Goal: Communication & Community: Share content

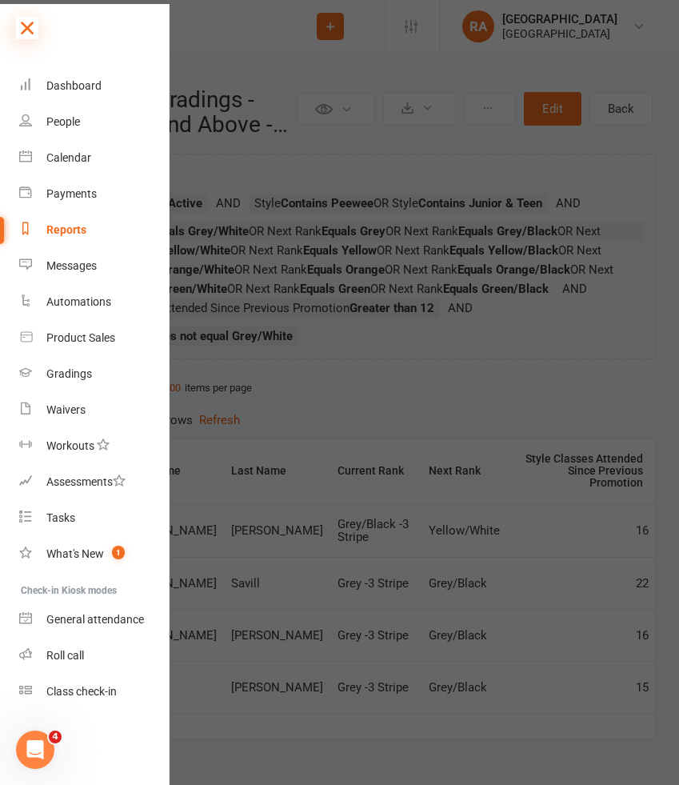
click at [38, 29] on icon at bounding box center [27, 28] width 22 height 22
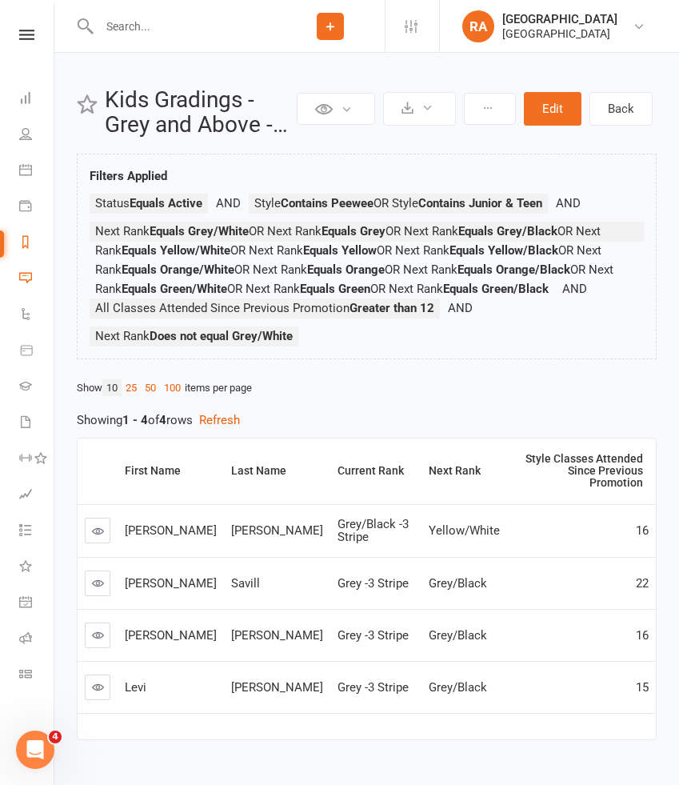
click at [33, 274] on link "Messages" at bounding box center [37, 280] width 36 height 36
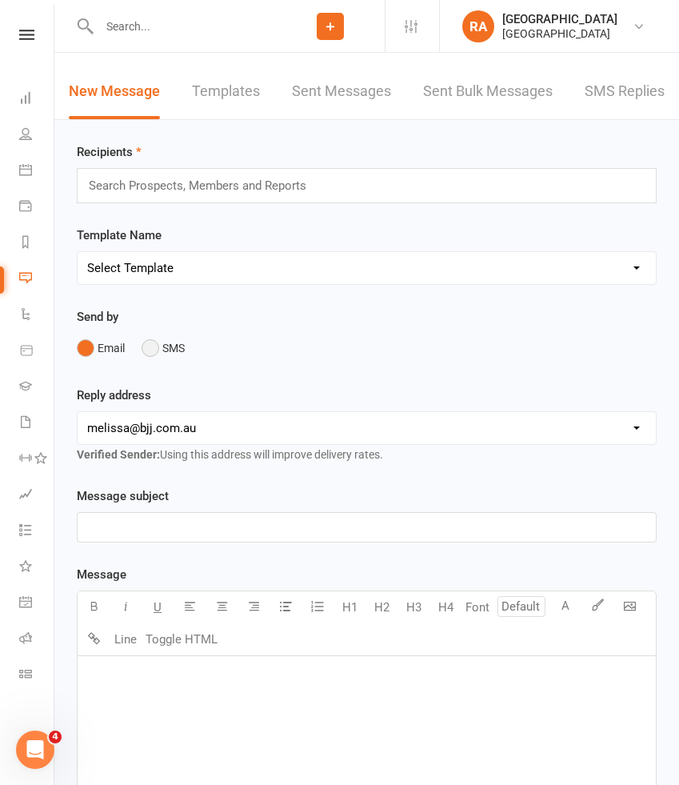
click at [147, 351] on button "SMS" at bounding box center [163, 348] width 43 height 30
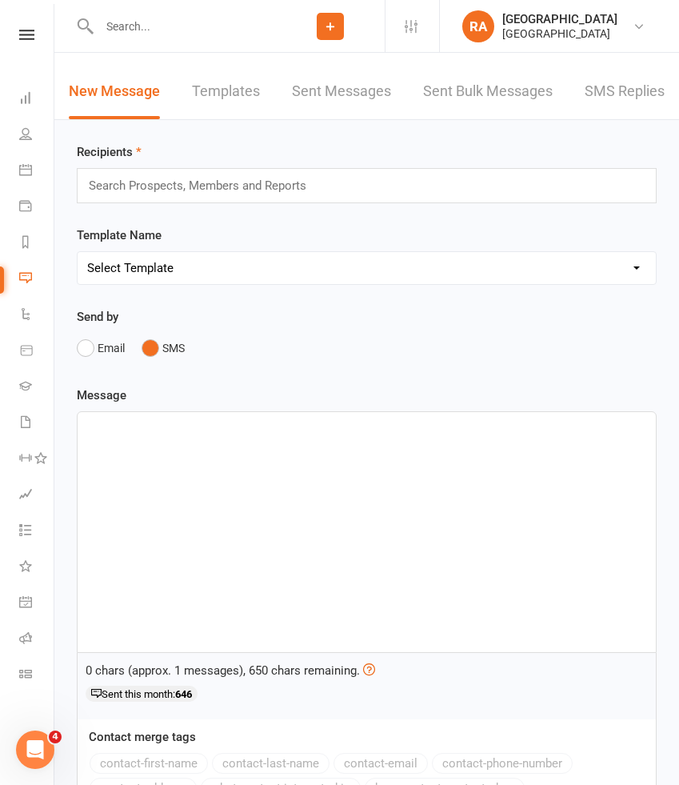
click at [176, 270] on select "Select Template [Email] Coaches Update [Email] Competitors Update - the Gatheri…" at bounding box center [367, 268] width 578 height 32
click at [125, 424] on p "﻿" at bounding box center [366, 426] width 559 height 19
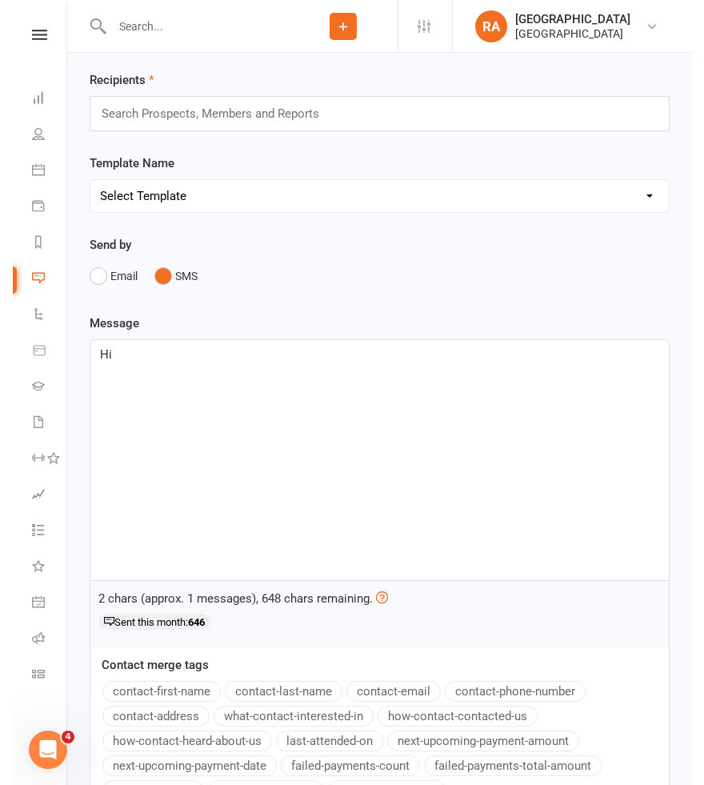
scroll to position [88, 0]
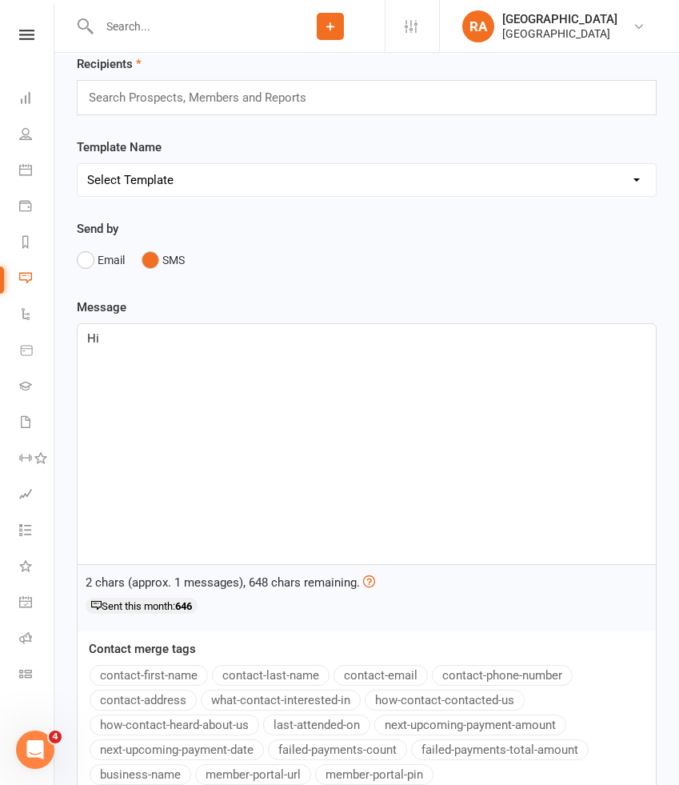
click at [128, 676] on button "contact-first-name" at bounding box center [149, 675] width 118 height 21
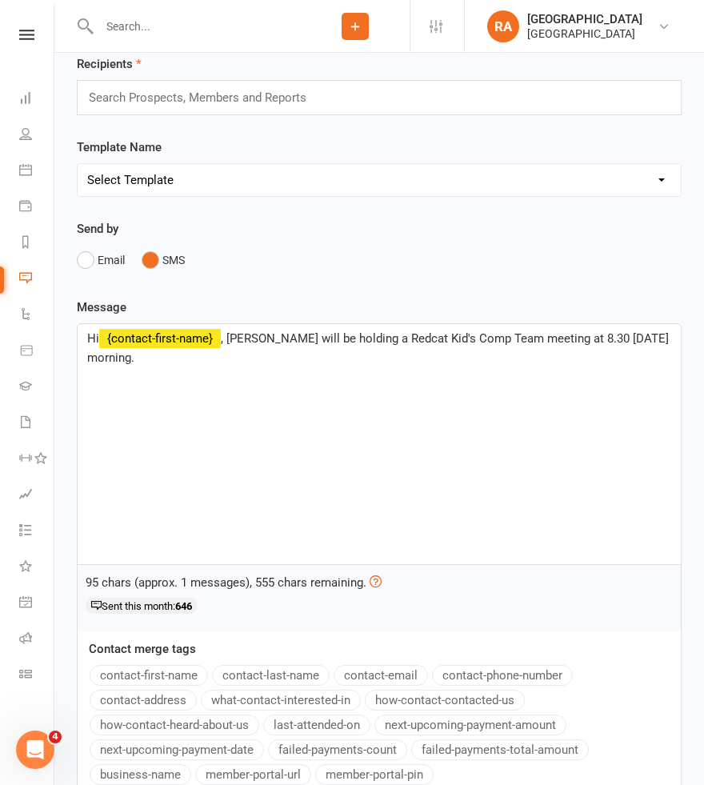
click at [525, 340] on span ", Felix will be holding a Redcat Kid's Comp Team meeting at 8.30 tomorrow morni…" at bounding box center [379, 348] width 585 height 34
click at [672, 336] on span ", Felix will be holding a Redcat Kid's Comp Team meeting at 8.30 tomorrow morni…" at bounding box center [379, 348] width 585 height 34
click at [563, 337] on span ", Felix will be holding a Redcat Kid's Comp Team meeting at 8.30 tomorrow morni…" at bounding box center [379, 348] width 585 height 34
click at [166, 344] on span "﻿ {contact-first-name}" at bounding box center [160, 338] width 122 height 14
click at [154, 361] on p "Hi ﻿ {contact-first-name} , Felix will be holding a Redcat Kid's Comp Team meet…" at bounding box center [379, 348] width 584 height 38
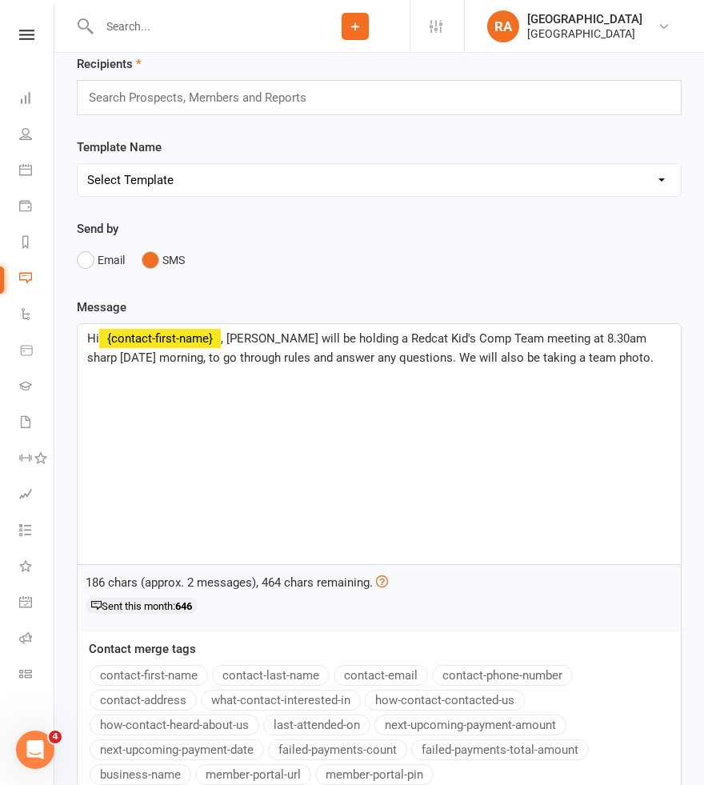
click at [402, 355] on span ", Felix will be holding a Redcat Kid's Comp Team meeting at 8.30am sharp tomorr…" at bounding box center [370, 348] width 566 height 34
drag, startPoint x: 616, startPoint y: 337, endPoint x: 544, endPoint y: 339, distance: 72.0
click at [544, 338] on span ", Felix will be holding a Redcat Kid's Comp Team meeting at 8.30am sharp tomorr…" at bounding box center [370, 357] width 567 height 53
click at [400, 385] on div "Hi ﻿ {contact-first-name} , Felix will be holding a Redcat Kid's Comp Team meet…" at bounding box center [379, 444] width 603 height 240
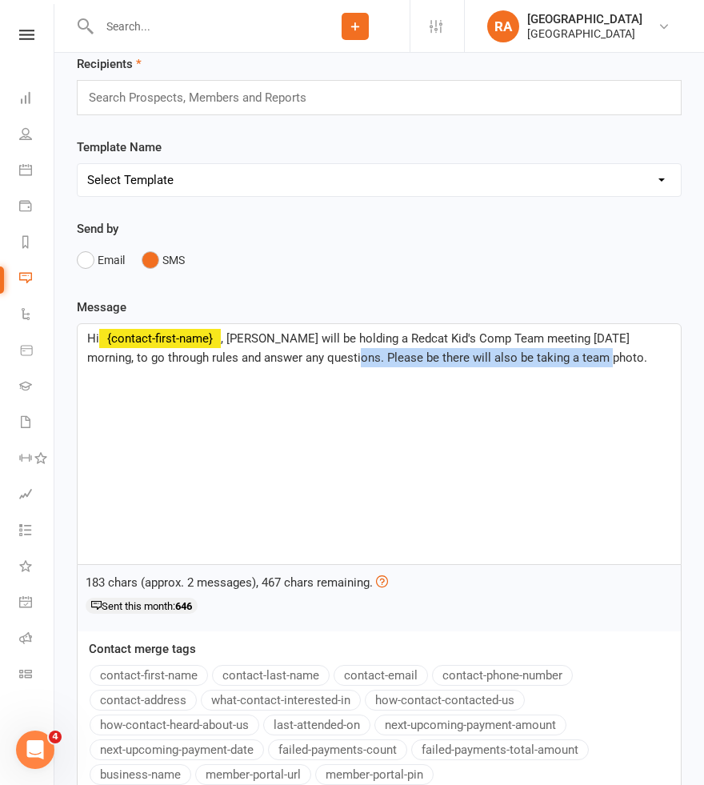
drag, startPoint x: 567, startPoint y: 354, endPoint x: 310, endPoint y: 357, distance: 256.8
click at [310, 357] on p "Hi ﻿ {contact-first-name} , Felix will be holding a Redcat Kid's Comp Team meet…" at bounding box center [379, 348] width 584 height 38
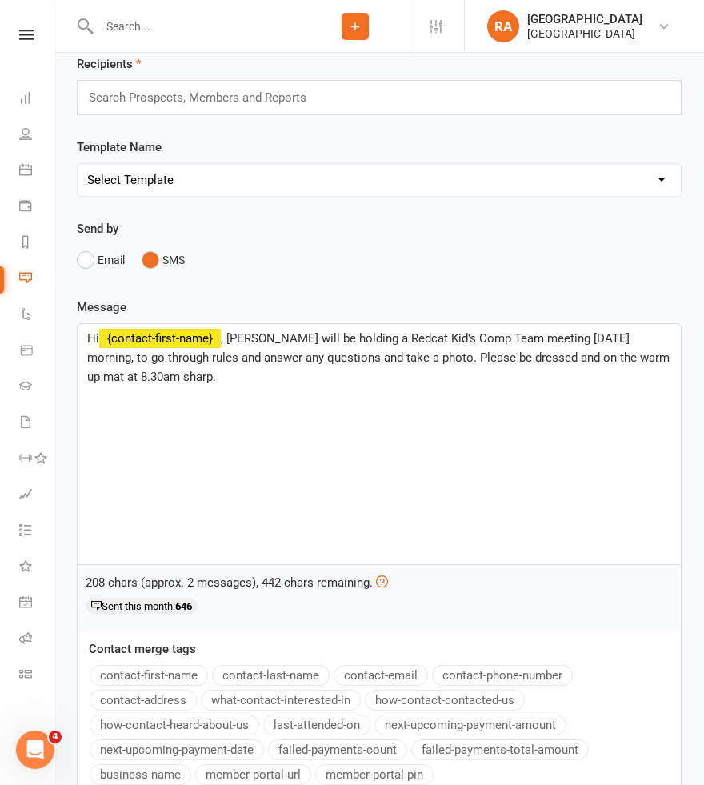
click at [179, 358] on span ", Felix will be holding a Redcat Kid's Comp Team meeting tomorrow morning, to g…" at bounding box center [380, 357] width 586 height 53
click at [155, 360] on span ", Felix will be holding a Redcat Kid's Comp Team meeting tomorrow morning, to g…" at bounding box center [378, 357] width 582 height 53
click at [158, 360] on span ", Felix will be holding a Redcat Kid's Comp Team meeting tomorrow morning, to g…" at bounding box center [380, 357] width 586 height 53
click at [596, 351] on span ", Felix will be holding a Redcat Kid's Comp Team meeting tomorrow morning, to g…" at bounding box center [362, 357] width 550 height 53
click at [286, 374] on p "Hi ﻿ {contact-first-name} , Felix will be holding a Redcat Kid's Comp Team meet…" at bounding box center [379, 358] width 584 height 58
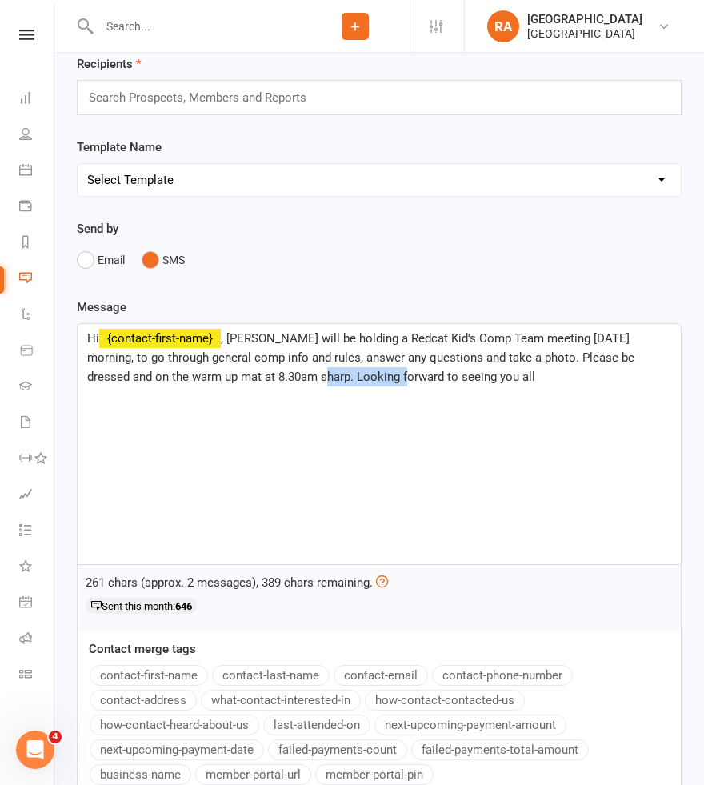
drag, startPoint x: 342, startPoint y: 374, endPoint x: 254, endPoint y: 377, distance: 87.3
click at [254, 377] on span ", Felix will be holding a Redcat Kid's Comp Team meeting tomorrow morning, to g…" at bounding box center [362, 357] width 550 height 53
click at [402, 374] on span ", Felix will be holding a Redcat Kid's Comp Team meeting tomorrow morning, to g…" at bounding box center [362, 357] width 550 height 53
click at [484, 376] on p "Hi ﻿ {contact-first-name} , Felix will be holding a Redcat Kid's Comp Team meet…" at bounding box center [379, 358] width 584 height 58
drag, startPoint x: 513, startPoint y: 379, endPoint x: 427, endPoint y: 381, distance: 85.6
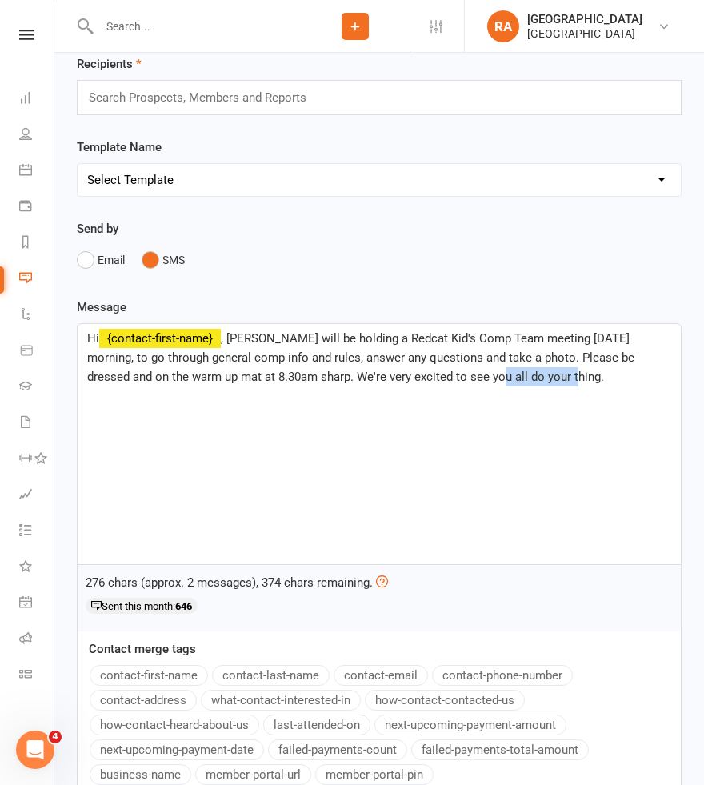
click at [427, 381] on p "Hi ﻿ {contact-first-name} , Felix will be holding a Redcat Kid's Comp Team meet…" at bounding box center [379, 358] width 584 height 58
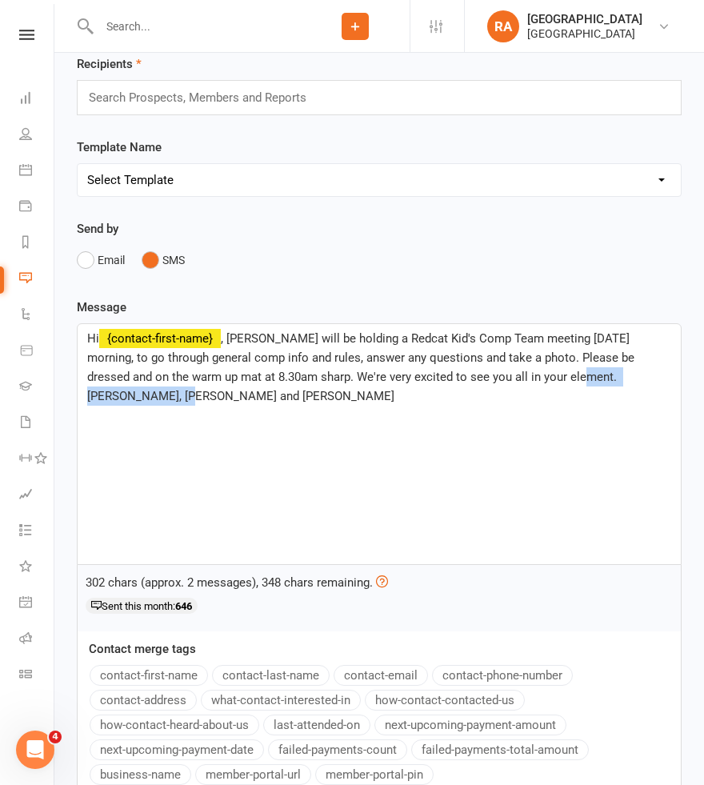
drag, startPoint x: 644, startPoint y: 377, endPoint x: 518, endPoint y: 377, distance: 126.4
click at [518, 377] on p "Hi ﻿ {contact-first-name} , Felix will be holding a Redcat Kid's Comp Team meet…" at bounding box center [379, 367] width 584 height 77
click at [598, 357] on span ", Felix will be holding a Redcat Kid's Comp Team meeting tomorrow morning, to g…" at bounding box center [376, 367] width 578 height 72
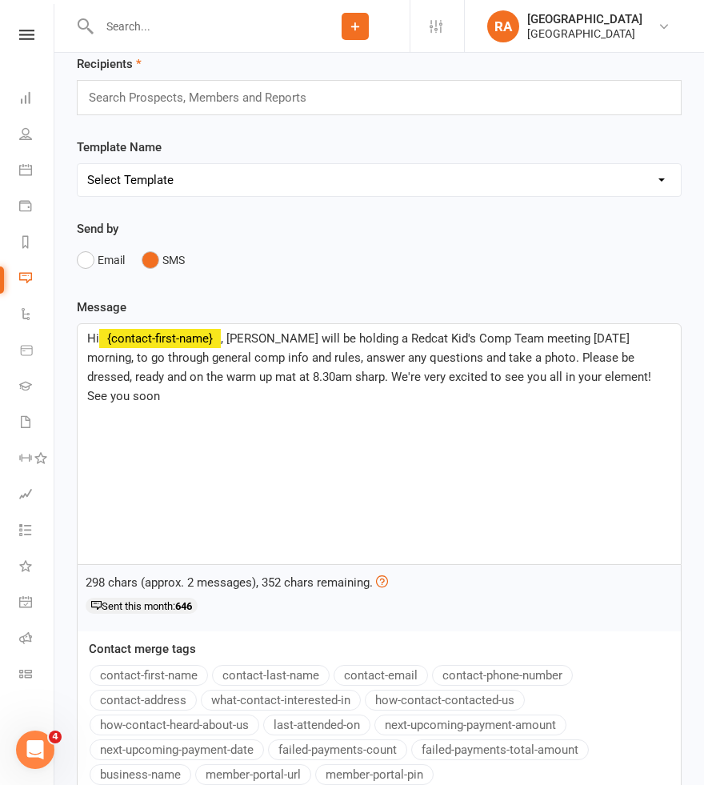
click at [502, 349] on p "Hi ﻿ {contact-first-name} , Felix will be holding a Redcat Kid's Comp Team meet…" at bounding box center [379, 367] width 584 height 77
drag, startPoint x: 334, startPoint y: 336, endPoint x: 280, endPoint y: 336, distance: 54.4
click at [280, 336] on span ", Felix will be holding a Redcat Kid's Comp Team meeting tomorrow morning, to g…" at bounding box center [374, 367] width 574 height 72
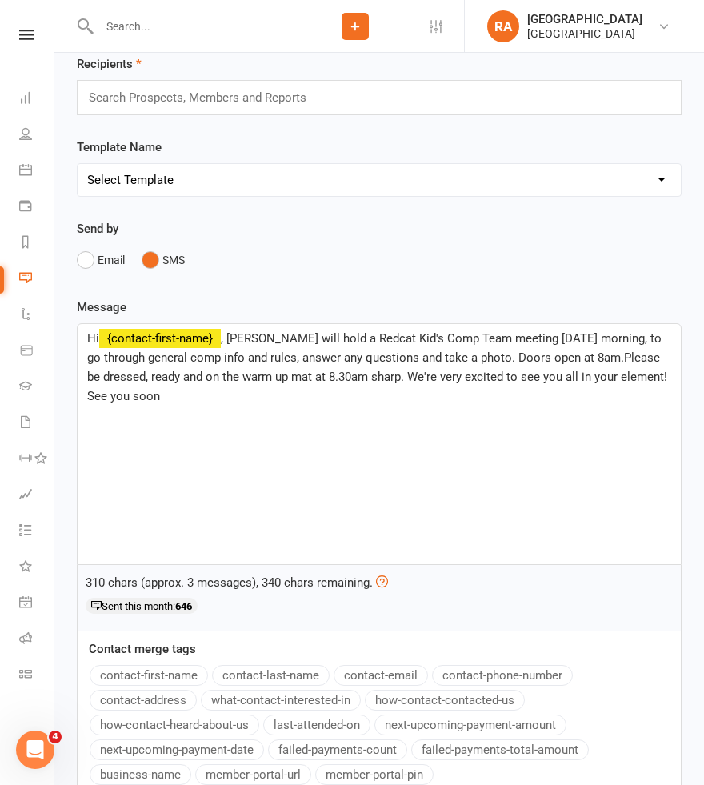
click at [310, 339] on span ", Felix will hold a Redcat Kid's Comp Team meeting tomorrow morning, to go thro…" at bounding box center [378, 367] width 583 height 72
click at [346, 357] on span ", Felix will hold a Redcat Kid's Comp Team meeting tomorrow morning, to go thro…" at bounding box center [378, 367] width 583 height 72
click at [428, 408] on div "Hi ﻿ {contact-first-name} , Felix will hold a Redcat Kid's Comp Team meeting to…" at bounding box center [379, 444] width 603 height 240
click at [583, 358] on span ", Felix will hold a Redcat Kid's Comp Team meeting tomorrow morning, to go thro…" at bounding box center [376, 367] width 578 height 72
click at [539, 358] on span ", Felix will hold a Redcat Kid's Comp Team meeting tomorrow morning, to go thro…" at bounding box center [376, 367] width 578 height 72
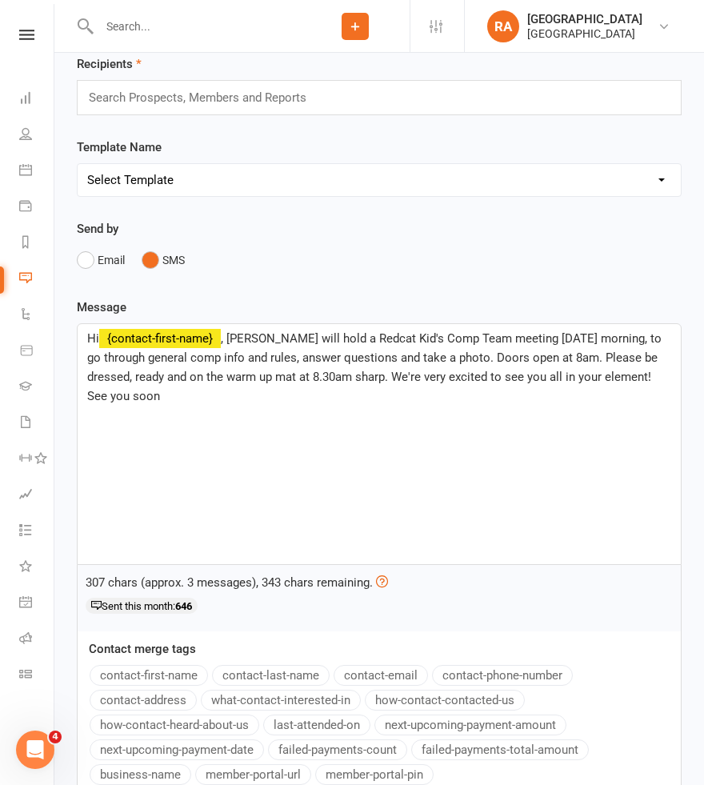
click at [420, 391] on p "Hi ﻿ {contact-first-name} , Felix will hold a Redcat Kid's Comp Team meeting to…" at bounding box center [379, 367] width 584 height 77
drag, startPoint x: 168, startPoint y: 375, endPoint x: 149, endPoint y: 375, distance: 19.2
click at [149, 375] on span ", Felix will hold a Redcat Kid's Comp Team meeting tomorrow morning, to go thro…" at bounding box center [376, 367] width 578 height 72
click at [250, 386] on p "Hi ﻿ {contact-first-name} , Felix will hold a Redcat Kid's Comp Team meeting to…" at bounding box center [379, 367] width 584 height 77
drag, startPoint x: 350, startPoint y: 391, endPoint x: 618, endPoint y: 383, distance: 267.3
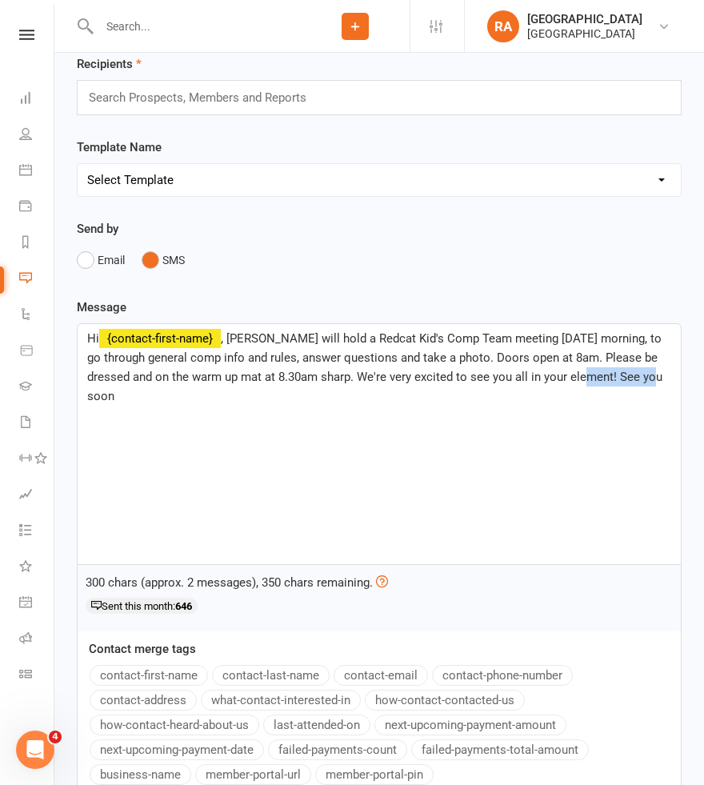
click at [618, 383] on p "Hi ﻿ {contact-first-name} , Felix will hold a Redcat Kid's Comp Team meeting to…" at bounding box center [379, 367] width 584 height 77
click at [414, 376] on span ", Felix will hold a Redcat Kid's Comp Team meeting tomorrow morning, to go thro…" at bounding box center [376, 367] width 579 height 72
click at [598, 374] on span ", Felix will hold a Redcat Kid's Comp Team meeting tomorrow morning, to go thro…" at bounding box center [379, 357] width 584 height 53
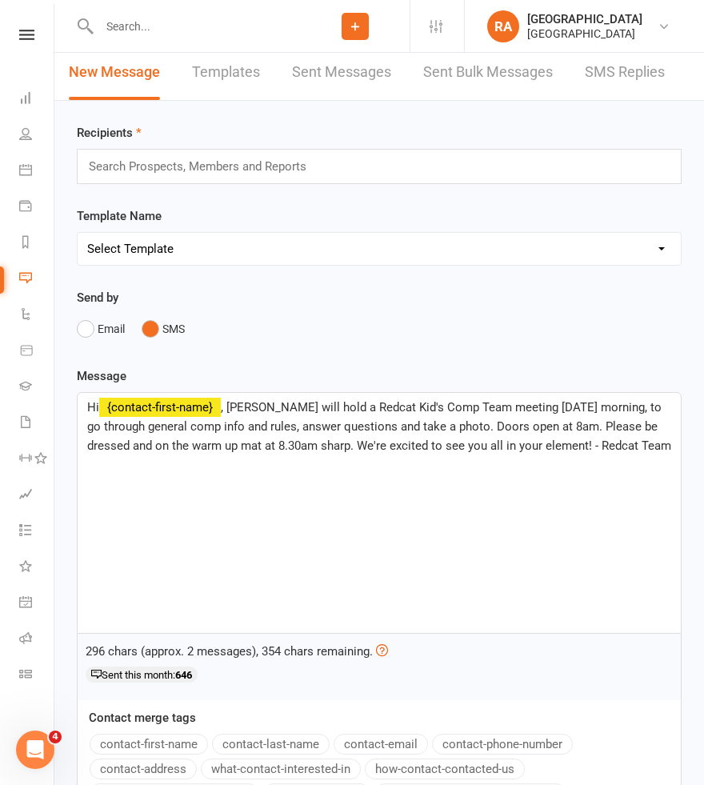
scroll to position [0, 0]
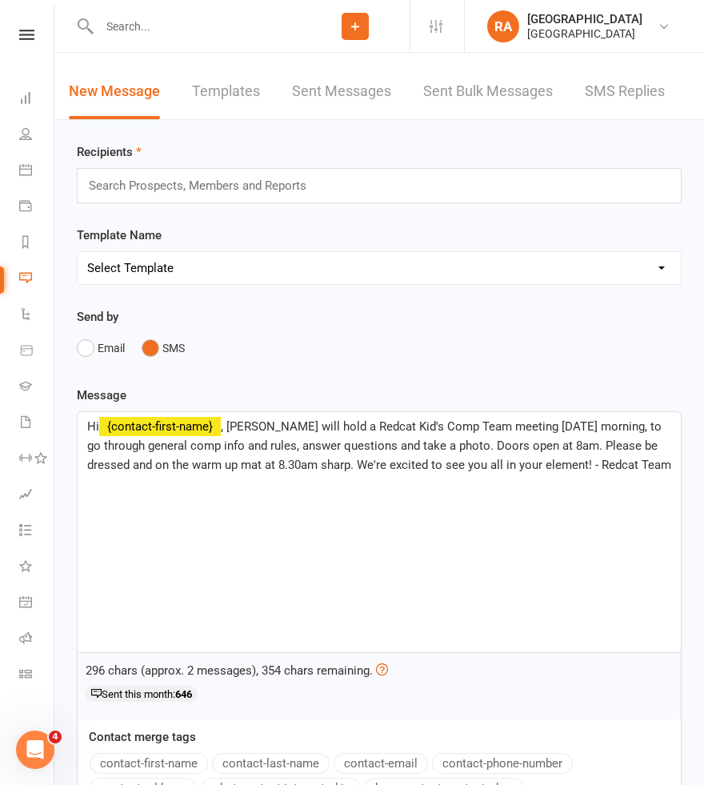
click at [669, 465] on span ", Felix will hold a Redcat Kid's Comp Team meeting tomorrow morning, to go thro…" at bounding box center [379, 445] width 584 height 53
click at [244, 199] on div "Search Prospects, Members and Reports" at bounding box center [379, 185] width 605 height 35
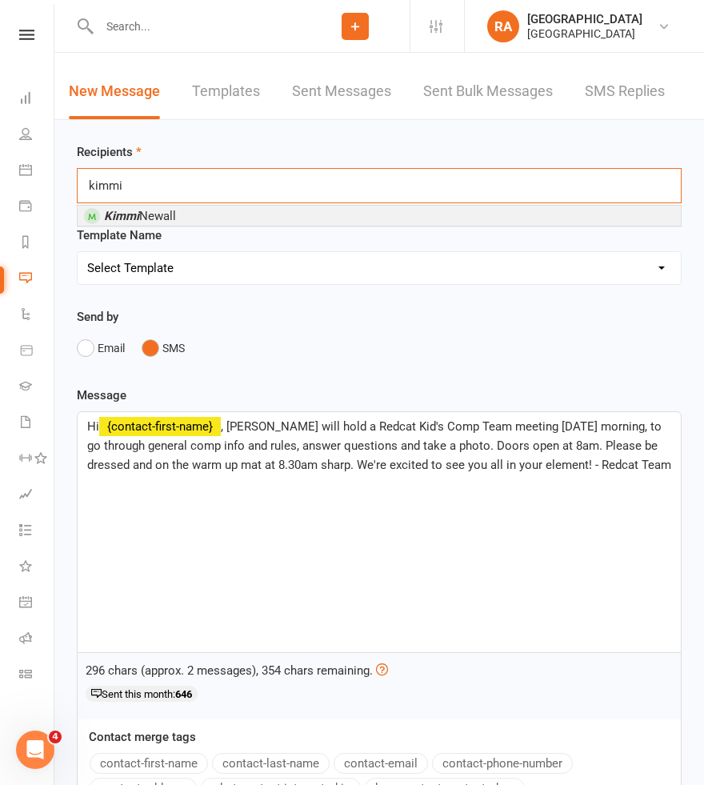
type input "kimmi"
click at [206, 218] on li "Kimmi Newall" at bounding box center [379, 216] width 603 height 20
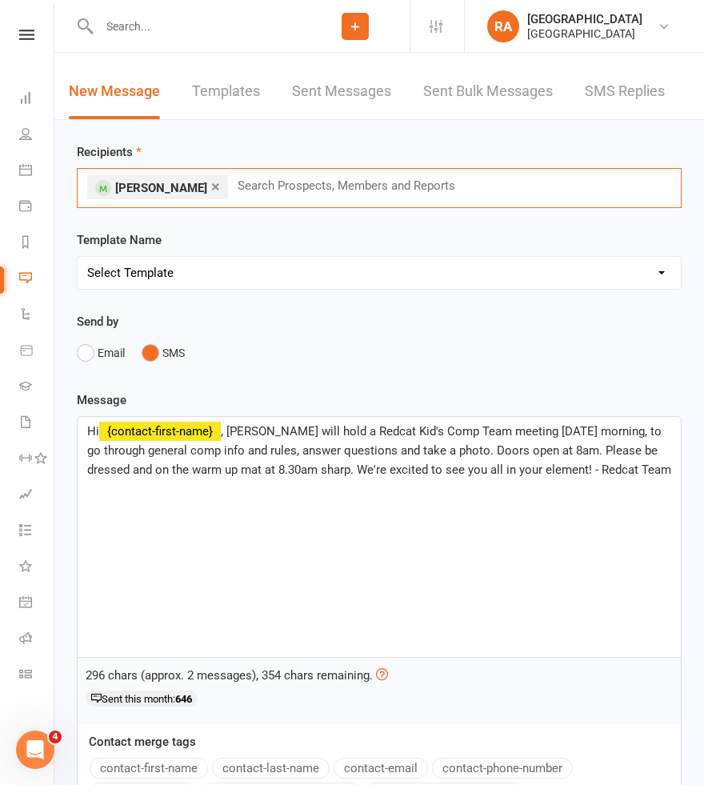
click at [244, 191] on input "text" at bounding box center [353, 185] width 234 height 21
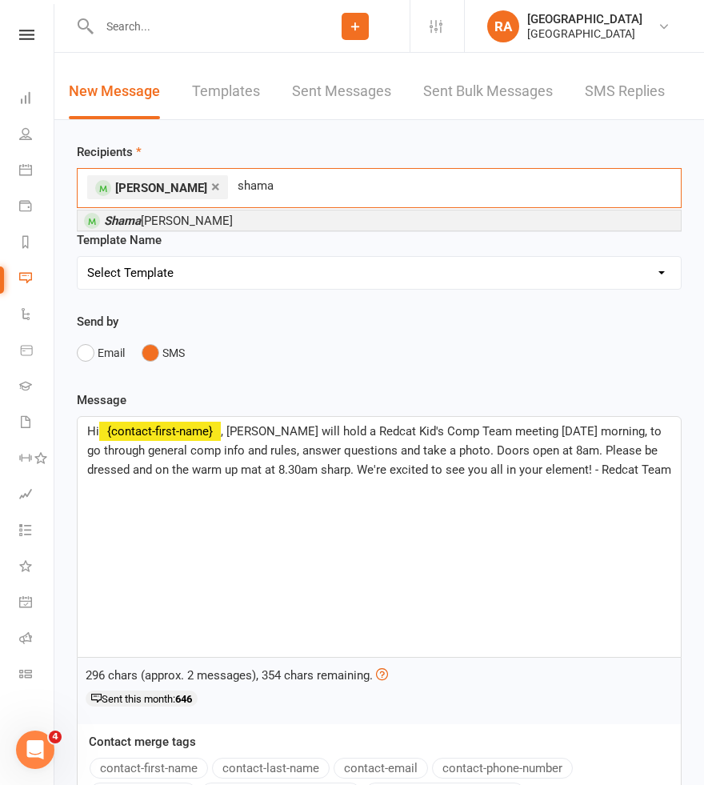
type input "shama"
click at [266, 218] on li "Shama Brandt" at bounding box center [379, 220] width 603 height 20
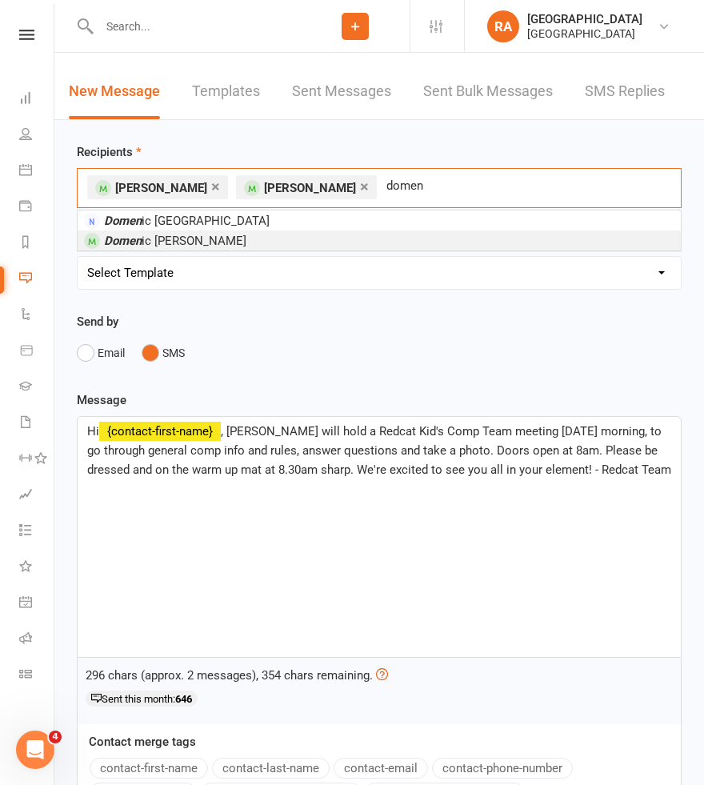
type input "domen"
click at [280, 238] on li "Domen ic Johnson" at bounding box center [379, 240] width 603 height 20
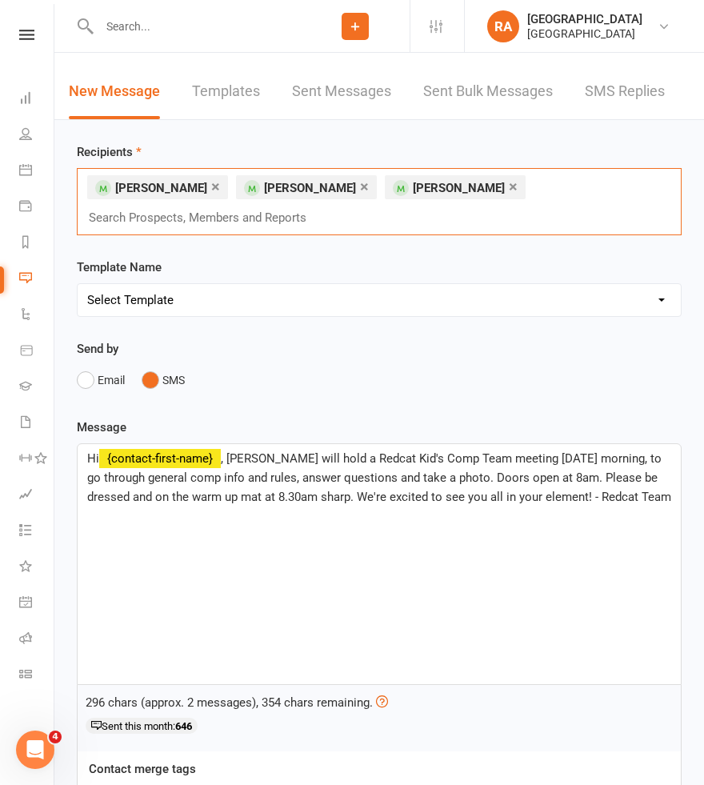
click at [503, 218] on div "× Kimmi Newall × Shama Brandt × Domenic Johnson Search Prospects, Members and R…" at bounding box center [379, 201] width 605 height 67
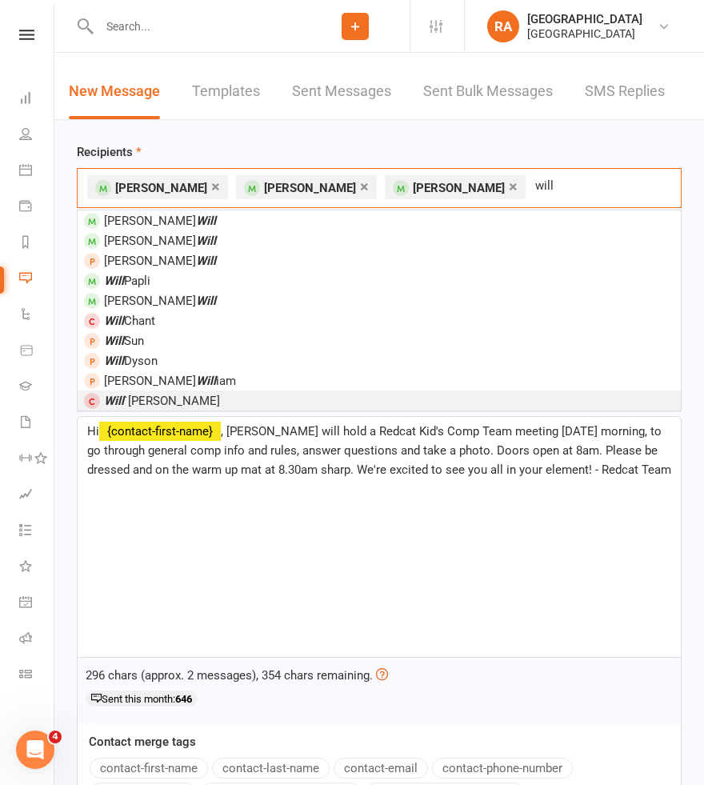
type input "will"
click at [288, 394] on li "Will `Morris" at bounding box center [379, 400] width 603 height 20
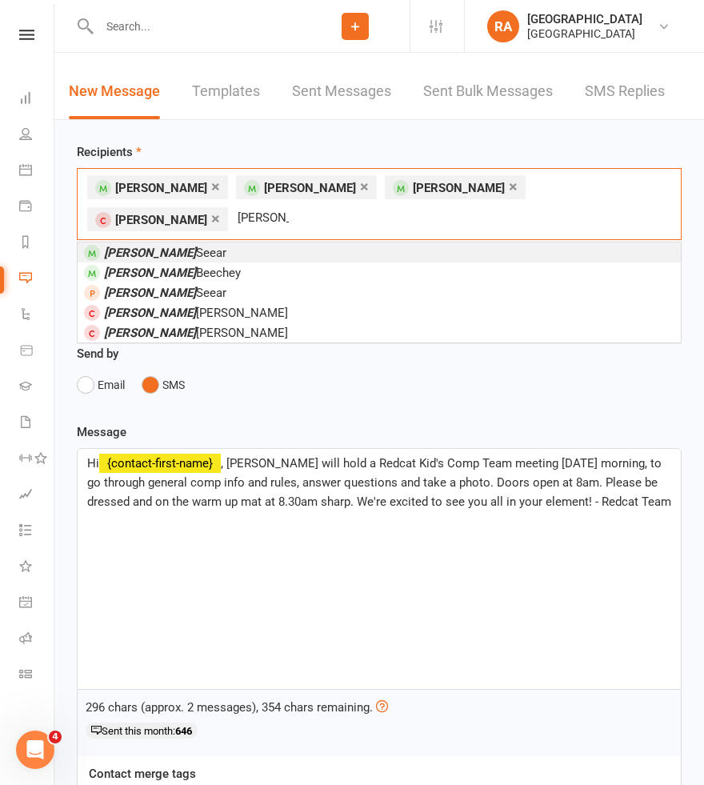
type input "ted"
click at [278, 245] on li "Ted Seear" at bounding box center [379, 252] width 603 height 20
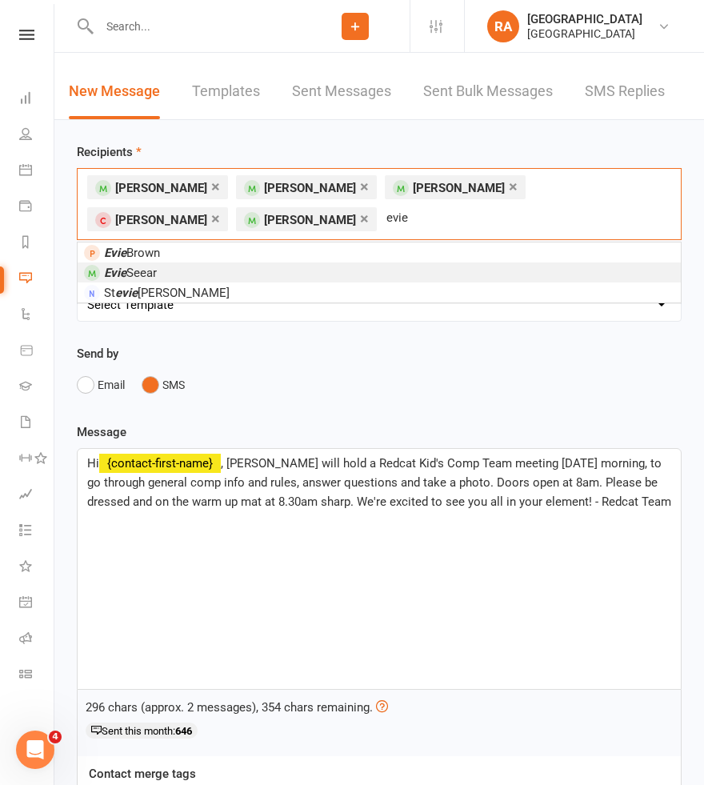
type input "evie"
click at [242, 276] on li "Evie Seear" at bounding box center [379, 272] width 603 height 20
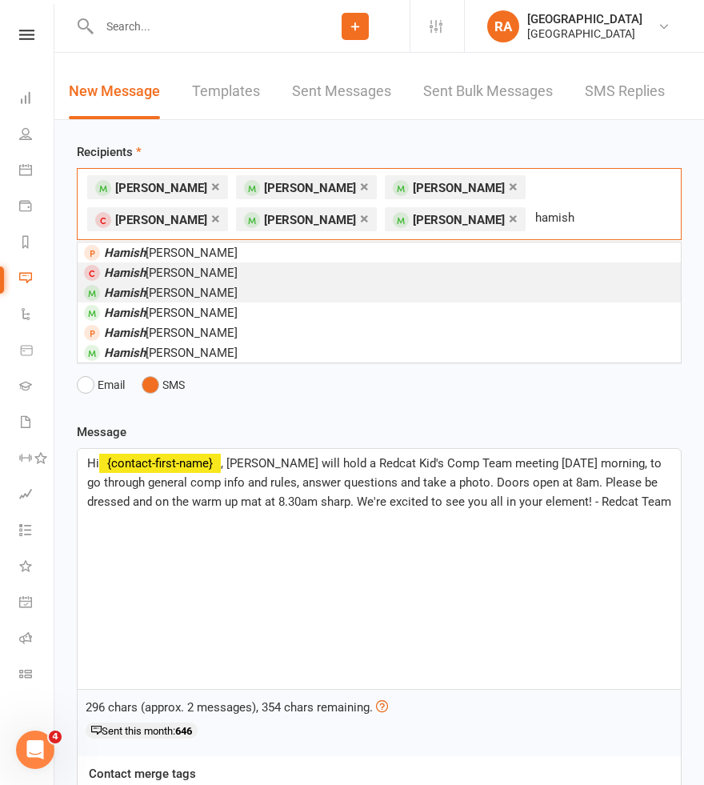
type input "hamish"
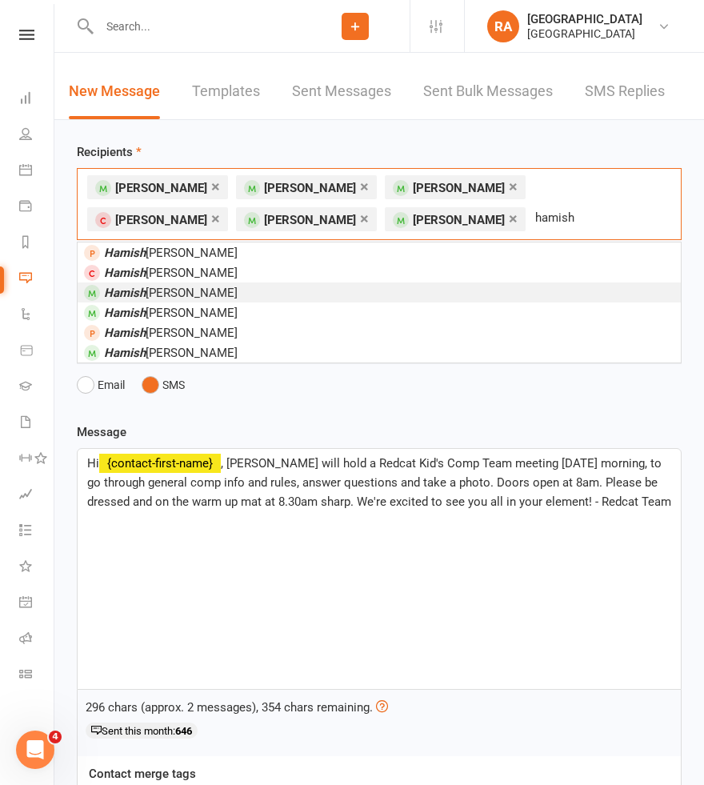
click at [290, 288] on li "Hamish Clayton" at bounding box center [379, 292] width 603 height 20
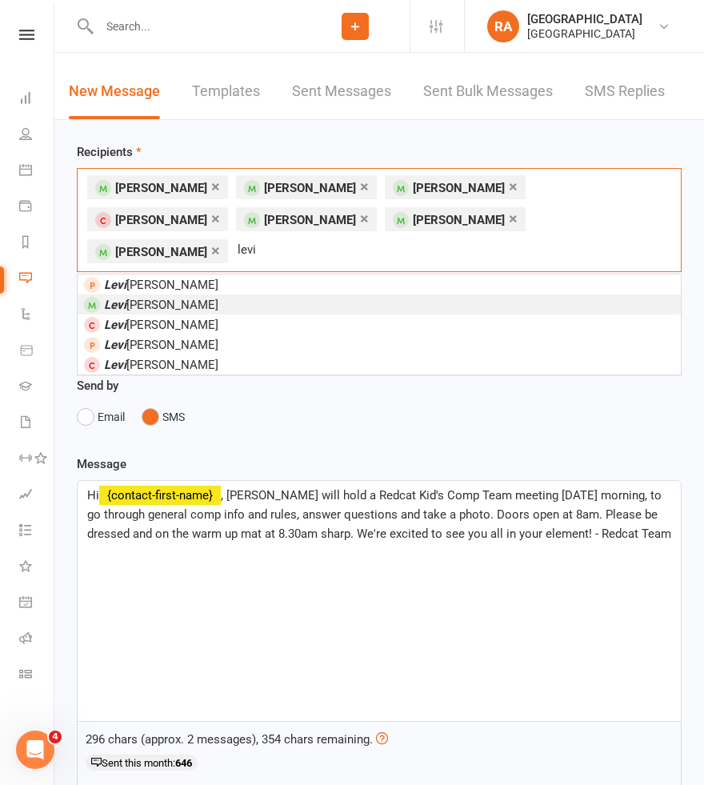
type input "levi"
click at [160, 298] on span "Levi McRae" at bounding box center [161, 305] width 114 height 14
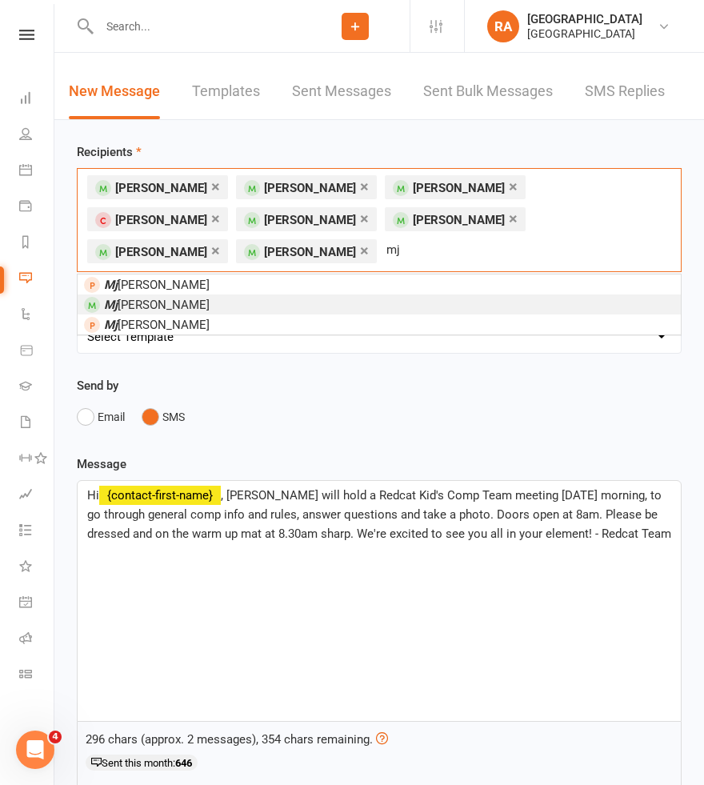
type input "mj"
click at [137, 298] on span "Mj Sacco" at bounding box center [157, 305] width 106 height 14
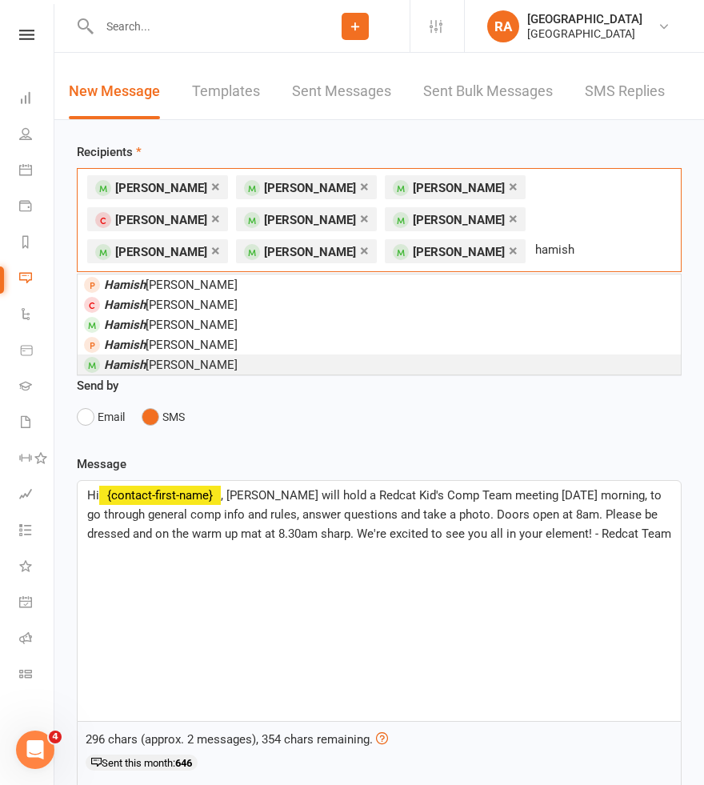
type input "hamish"
click at [248, 358] on li "Hamish Shelley" at bounding box center [379, 364] width 603 height 20
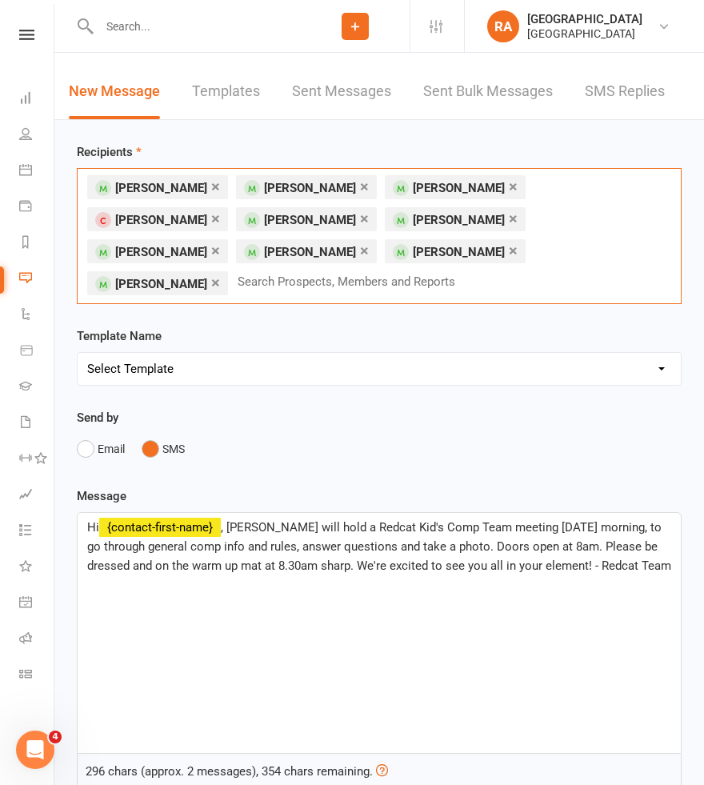
click at [446, 271] on input "text" at bounding box center [353, 281] width 234 height 21
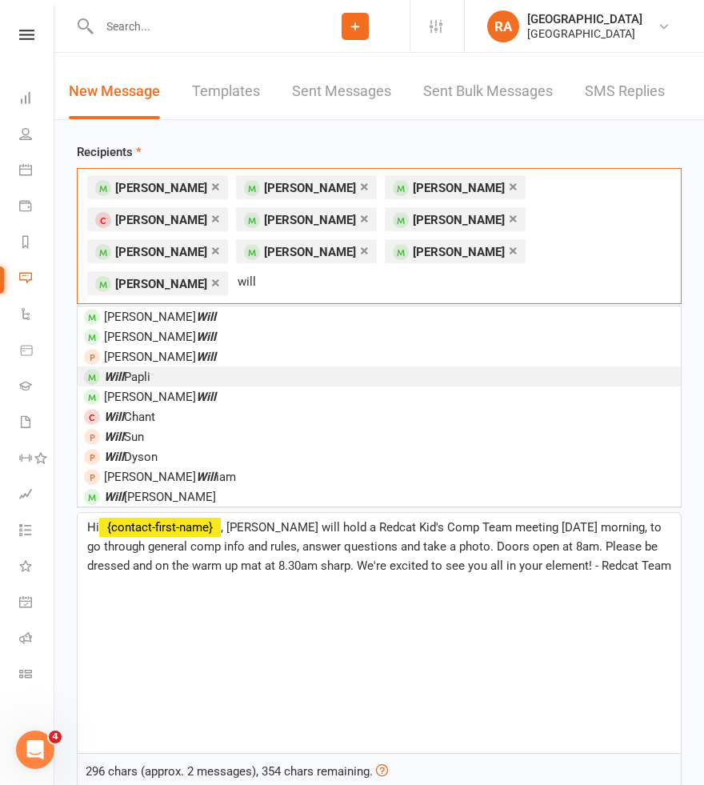
type input "will"
click at [298, 366] on li "Will Papli" at bounding box center [379, 376] width 603 height 20
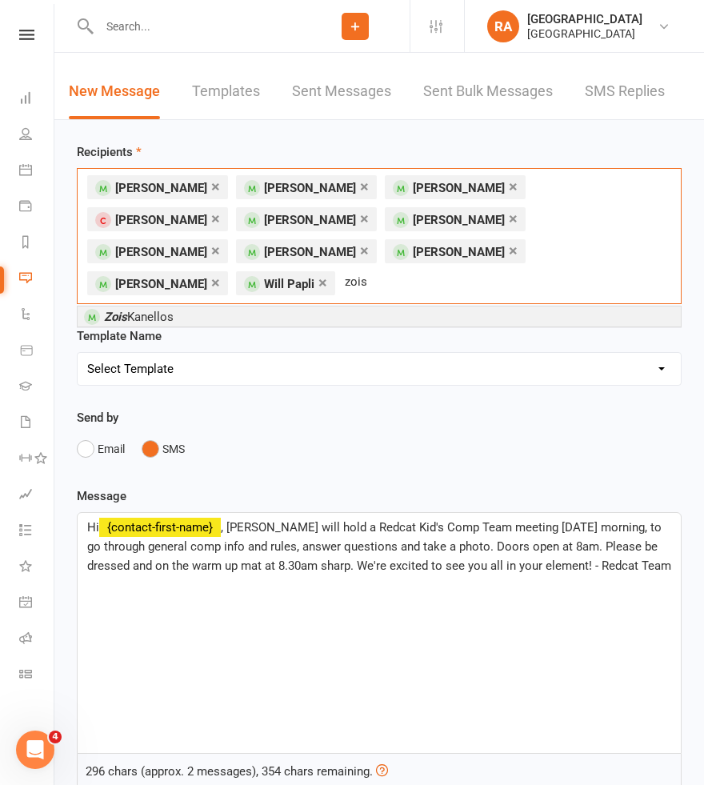
type input "zois"
click at [266, 306] on li "Zois Kanellos" at bounding box center [379, 316] width 603 height 20
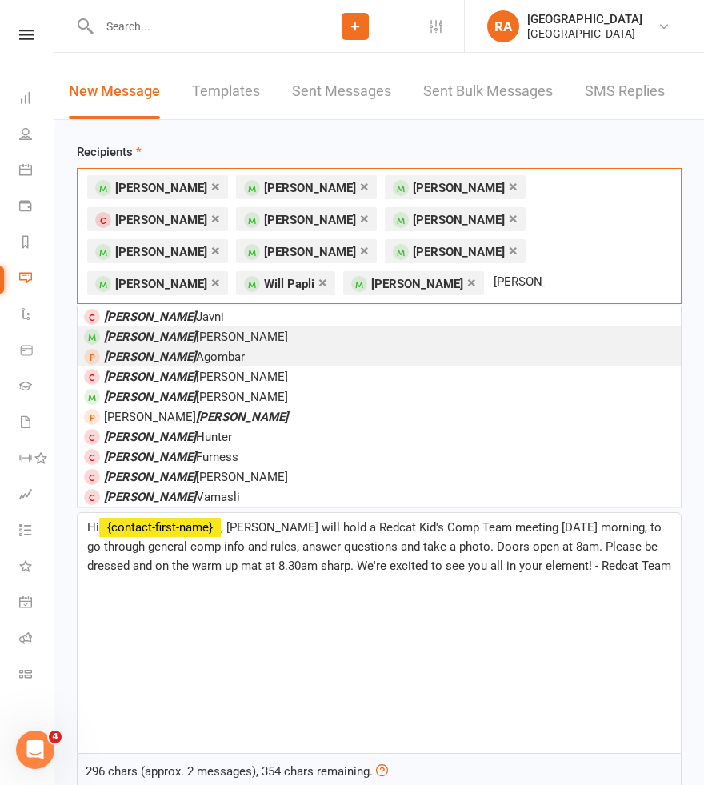
type input "jacob"
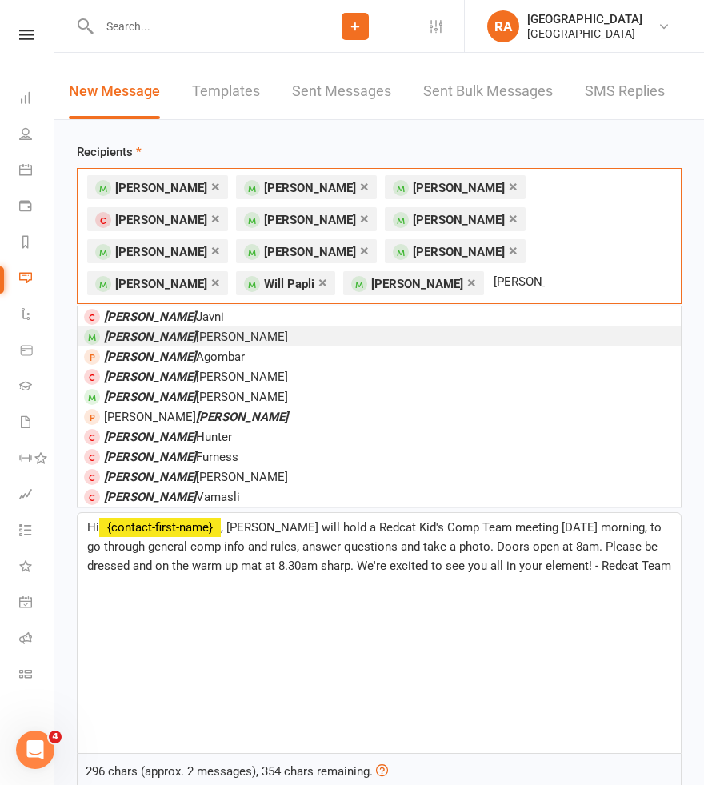
click at [408, 326] on li "Jacob Baker" at bounding box center [379, 336] width 603 height 20
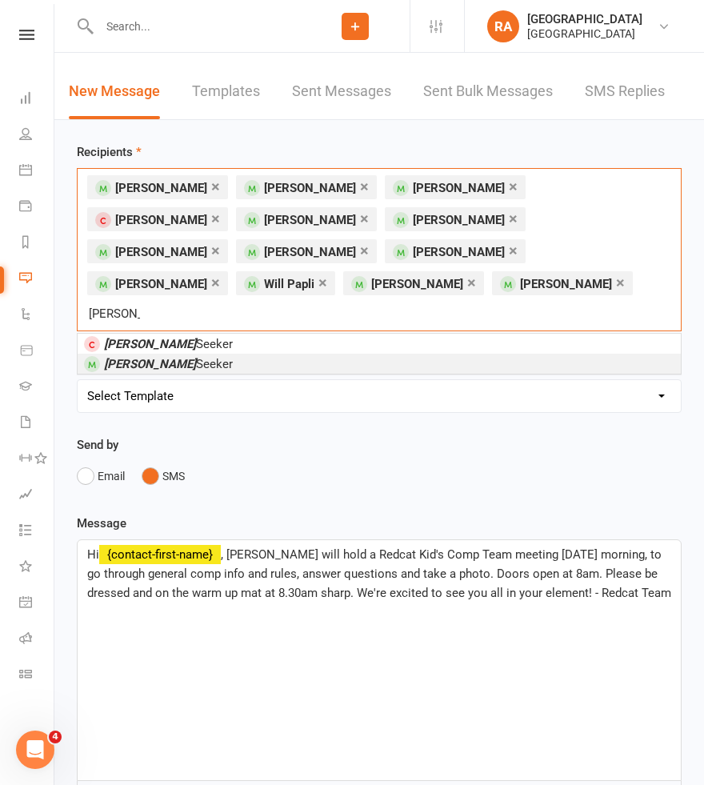
type input "sadie"
click at [210, 354] on li "Sadie Seeker" at bounding box center [379, 364] width 603 height 20
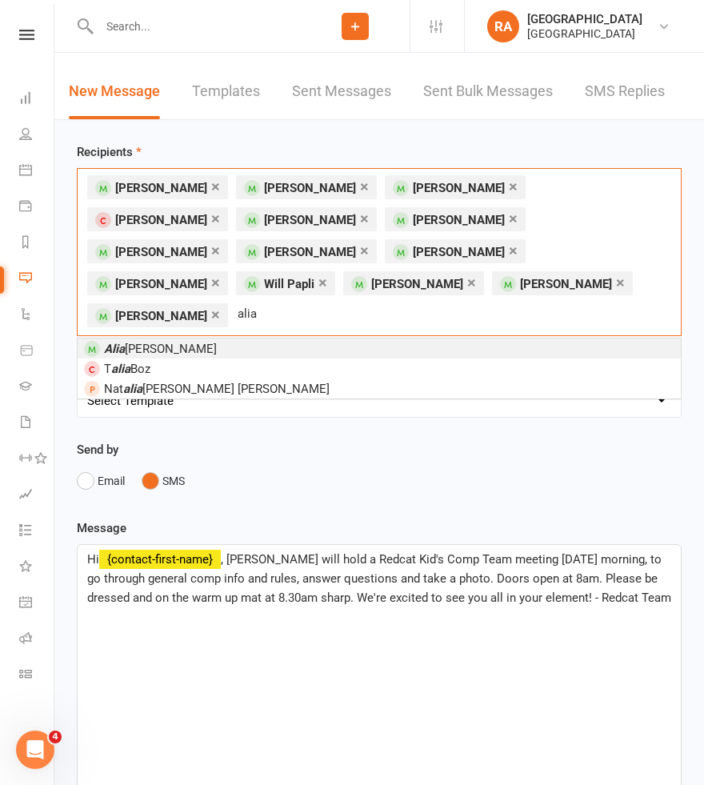
type input "alia"
click at [137, 342] on span "Alia Ellett" at bounding box center [160, 349] width 113 height 14
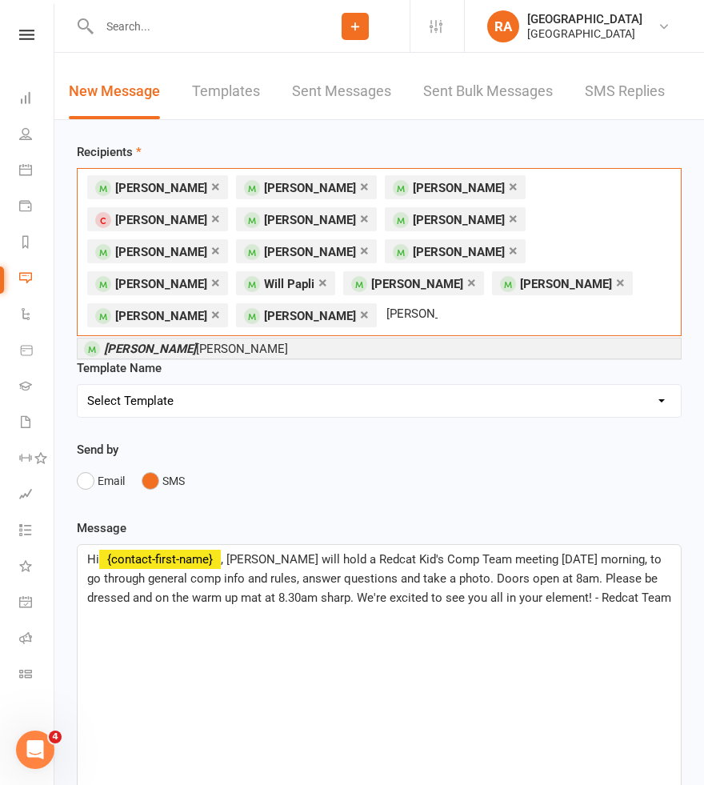
type input "penny"
click at [278, 338] on li "Penny Donohue" at bounding box center [379, 348] width 603 height 20
type input "cece"
click at [150, 342] on span "Cece Donohue" at bounding box center [163, 349] width 119 height 14
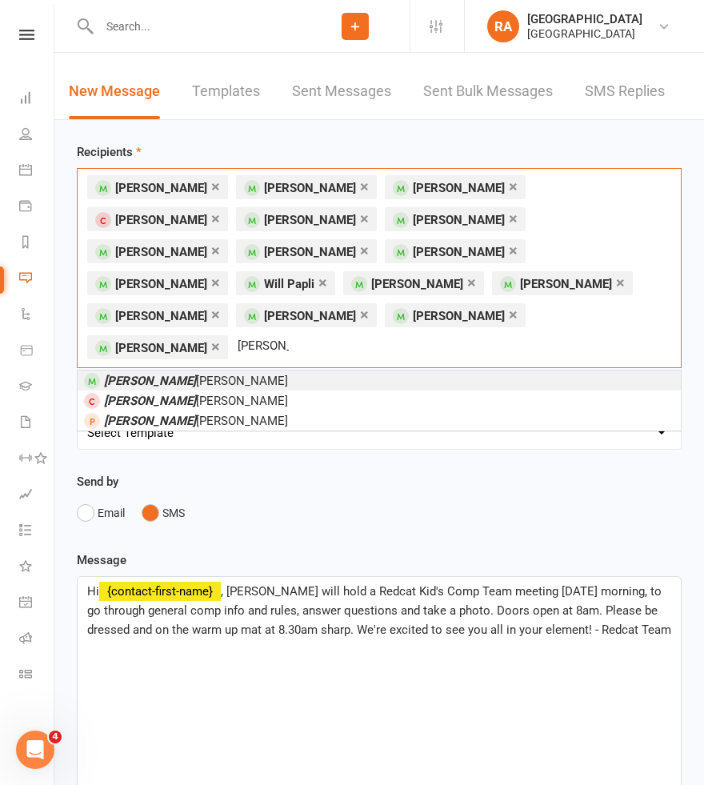
type input "jaci"
click at [321, 370] on li "Jaci Fitzgerald" at bounding box center [379, 380] width 603 height 20
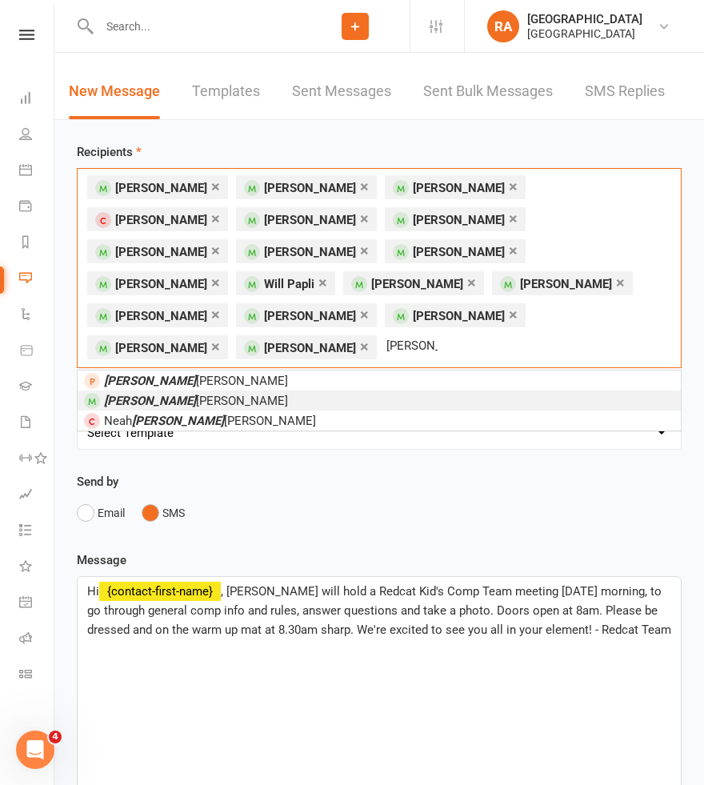
type input "lucy"
click at [286, 390] on li "Lucy Thomas" at bounding box center [379, 400] width 603 height 20
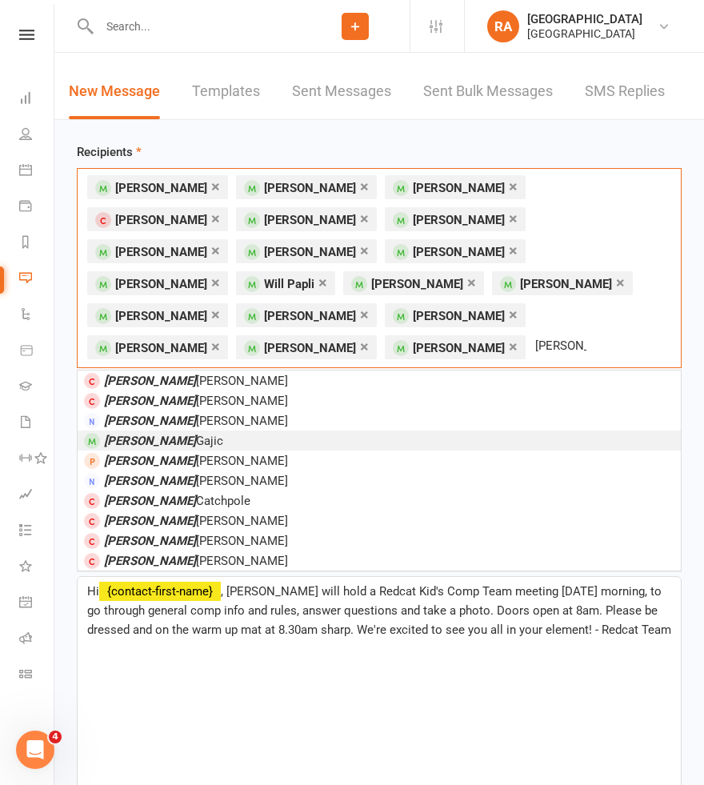
type input "jake"
click at [116, 434] on em "Jake" at bounding box center [150, 441] width 92 height 14
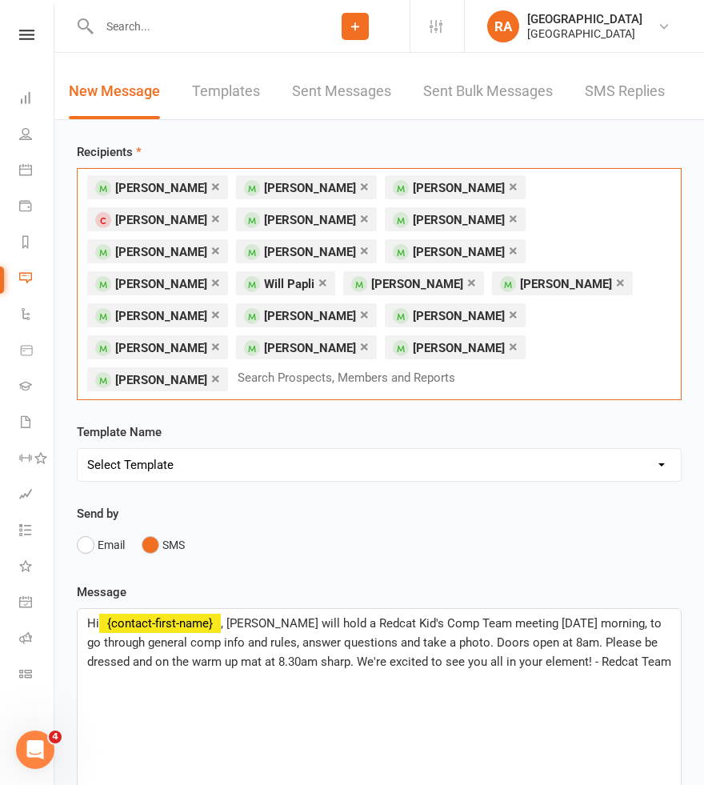
click at [387, 342] on div "× Kimmi Newall × Shama Brandt × Domenic Johnson × Will `Morris × Ted Seear × Ev…" at bounding box center [379, 284] width 605 height 232
click at [442, 338] on div "× Kimmi Newall × Shama Brandt × Domenic Johnson × Will `Morris × Ted Seear × Ev…" at bounding box center [379, 284] width 605 height 232
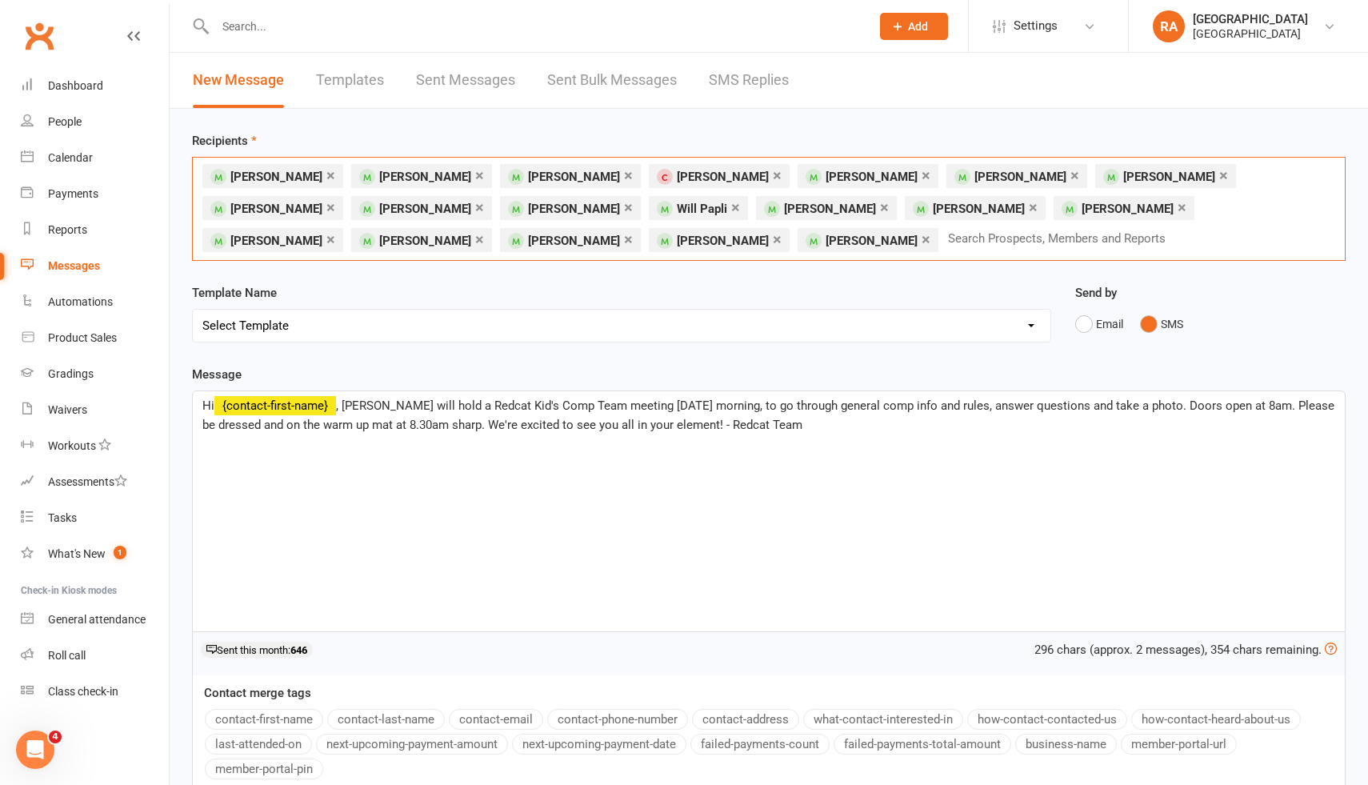
click at [954, 174] on ul "× Kimmi Newall × Shama Brandt × Domenic Johnson × Will `Morris × Ted Seear × Ev…" at bounding box center [723, 208] width 1042 height 78
click at [1070, 174] on link "×" at bounding box center [1074, 175] width 9 height 26
click at [484, 226] on link "×" at bounding box center [479, 239] width 9 height 26
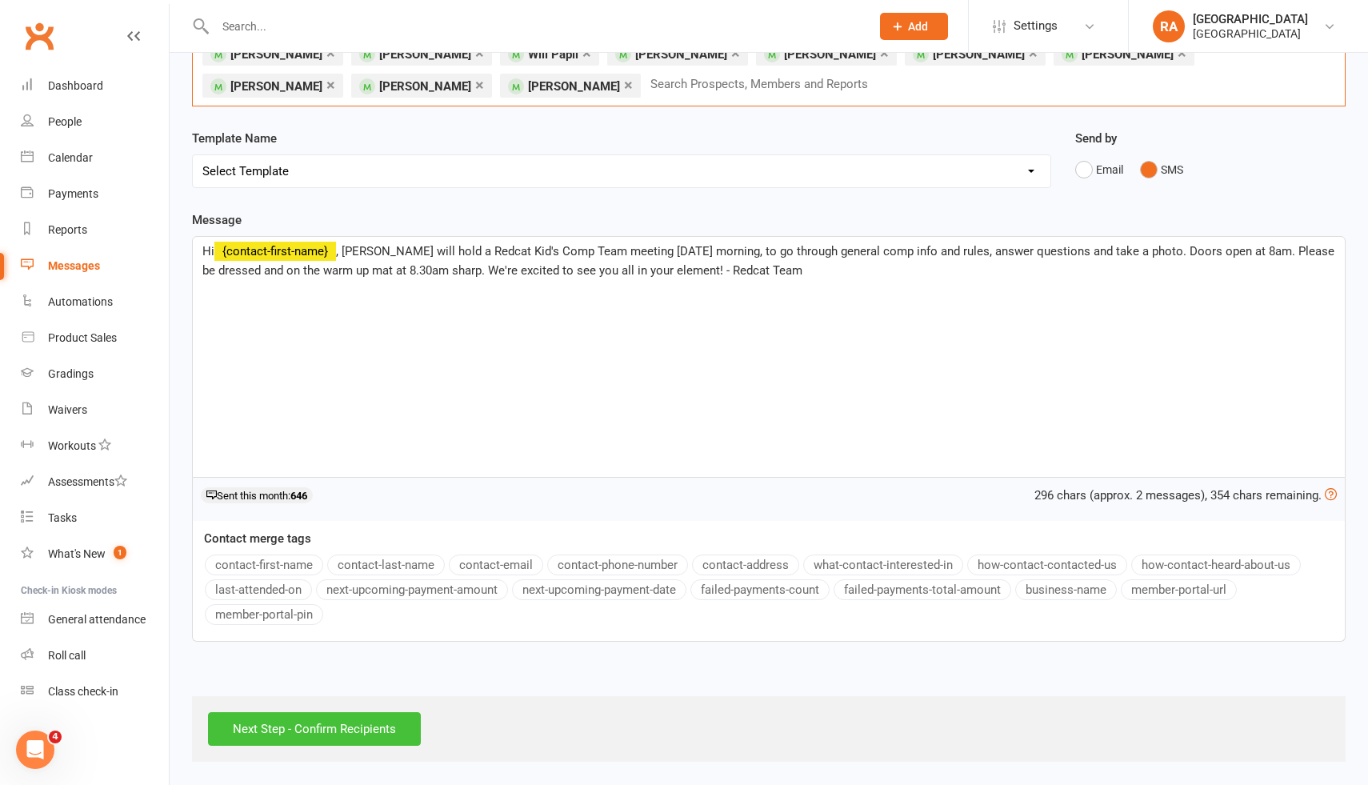
click at [310, 730] on input "Next Step - Confirm Recipients" at bounding box center [314, 729] width 213 height 34
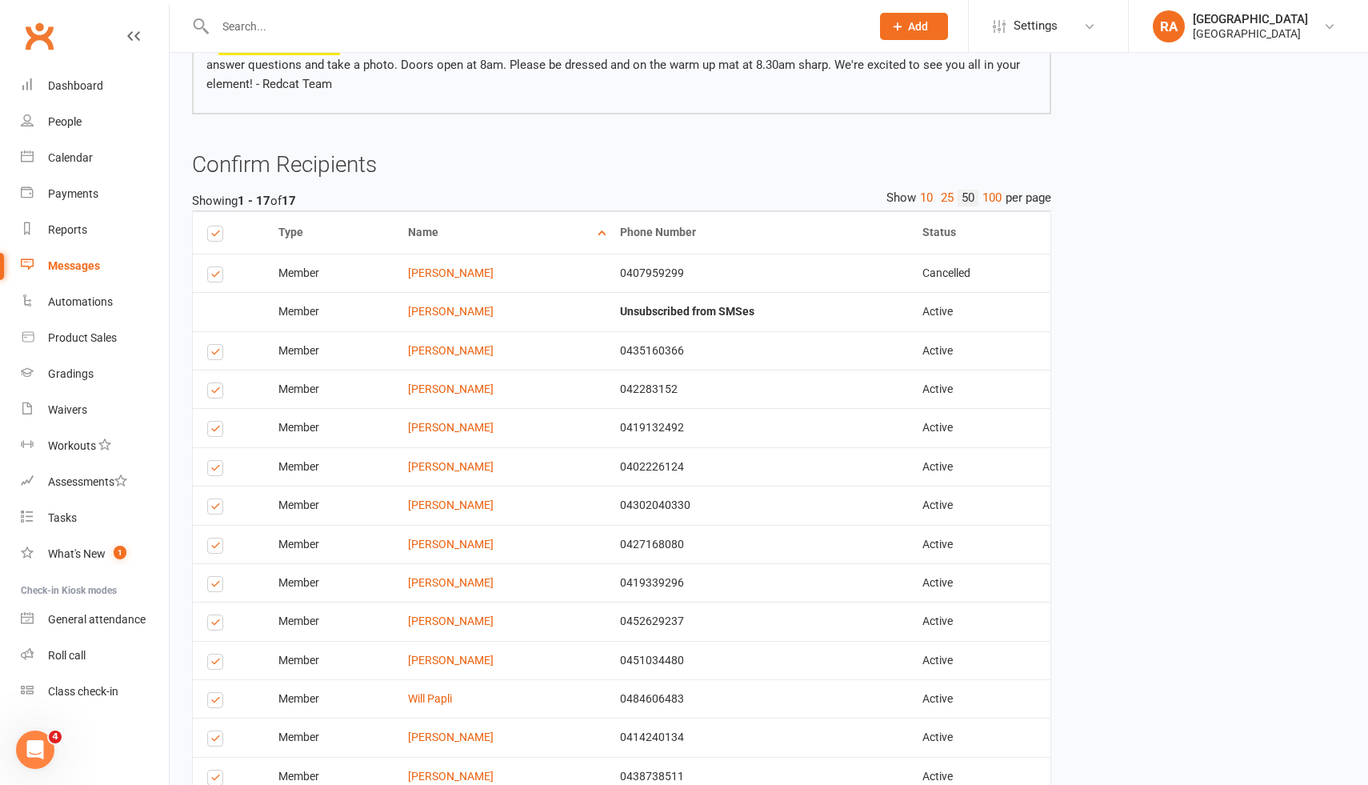
scroll to position [198, 0]
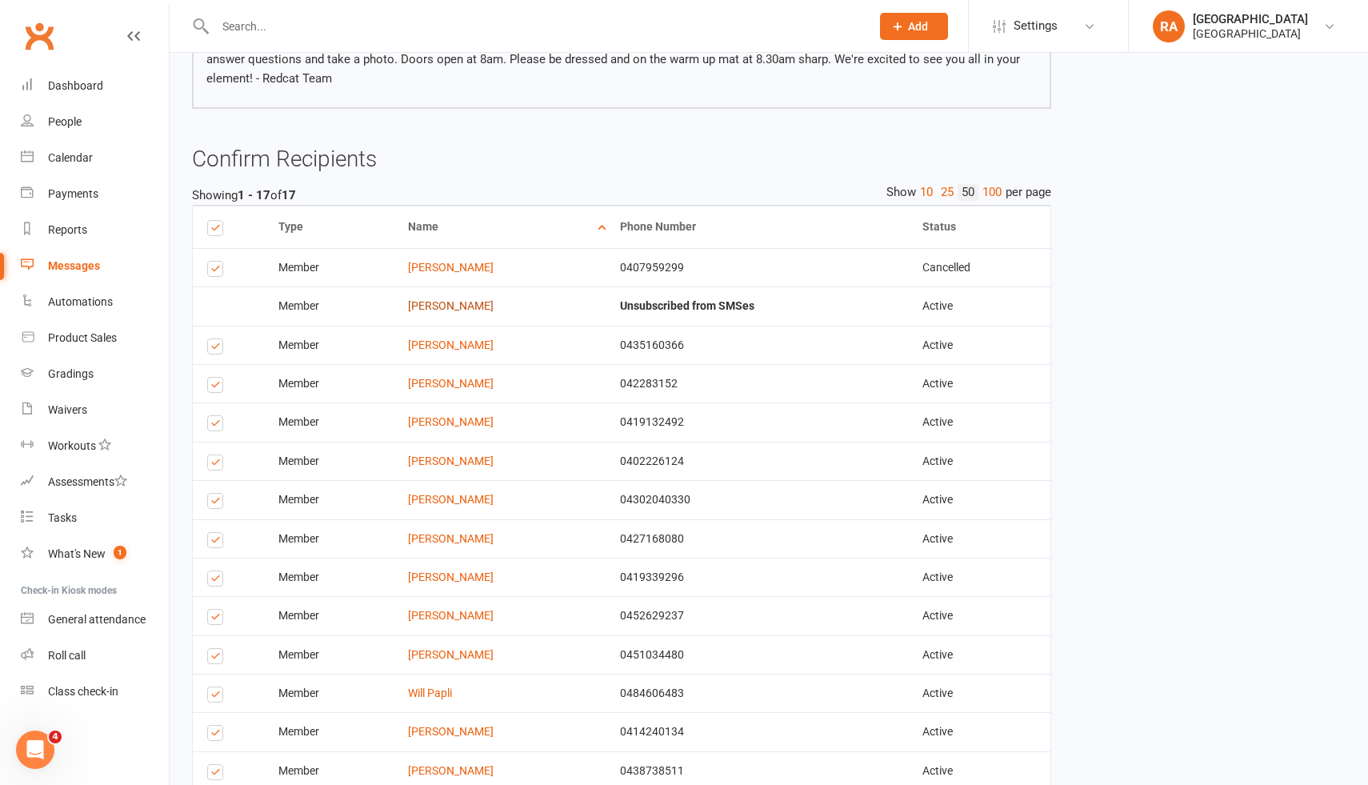
click at [430, 303] on link "[PERSON_NAME]" at bounding box center [451, 305] width 86 height 13
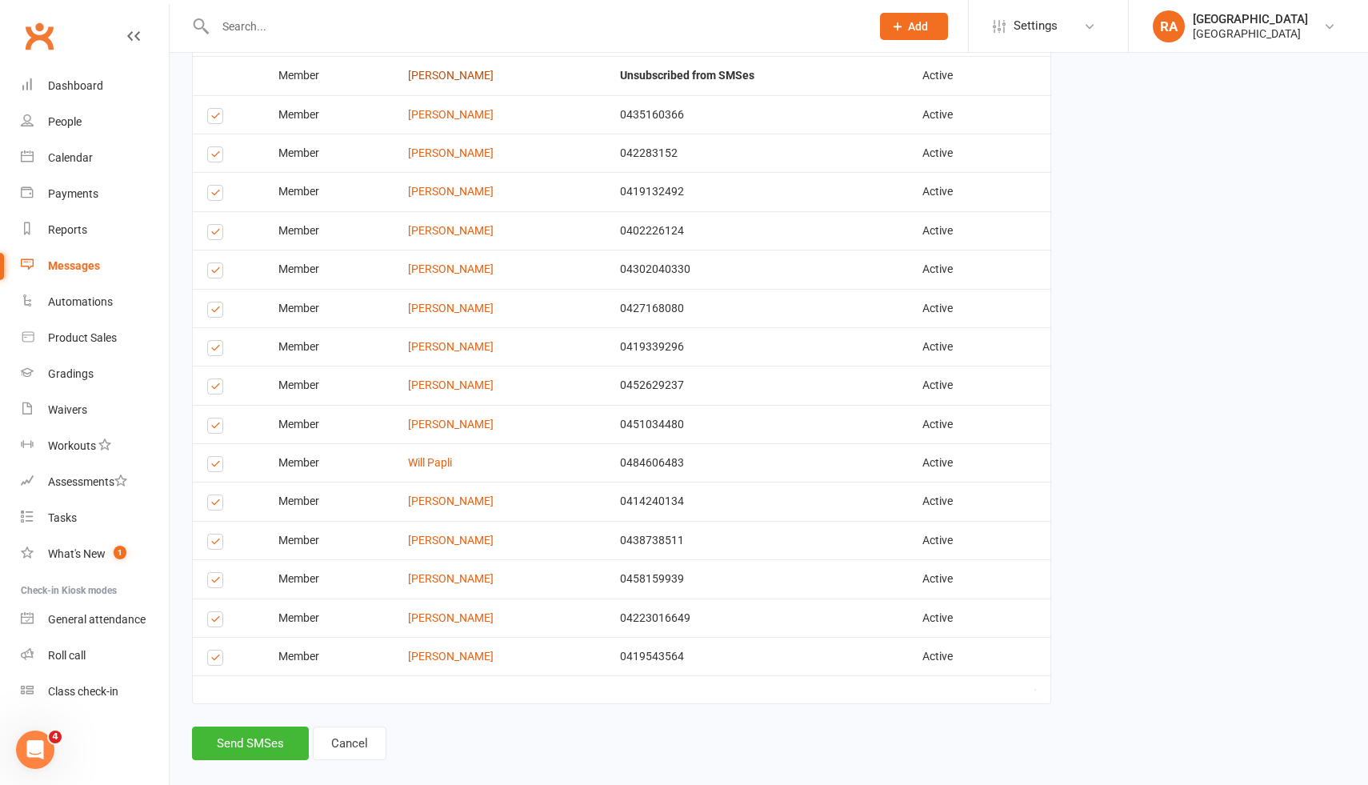
scroll to position [419, 0]
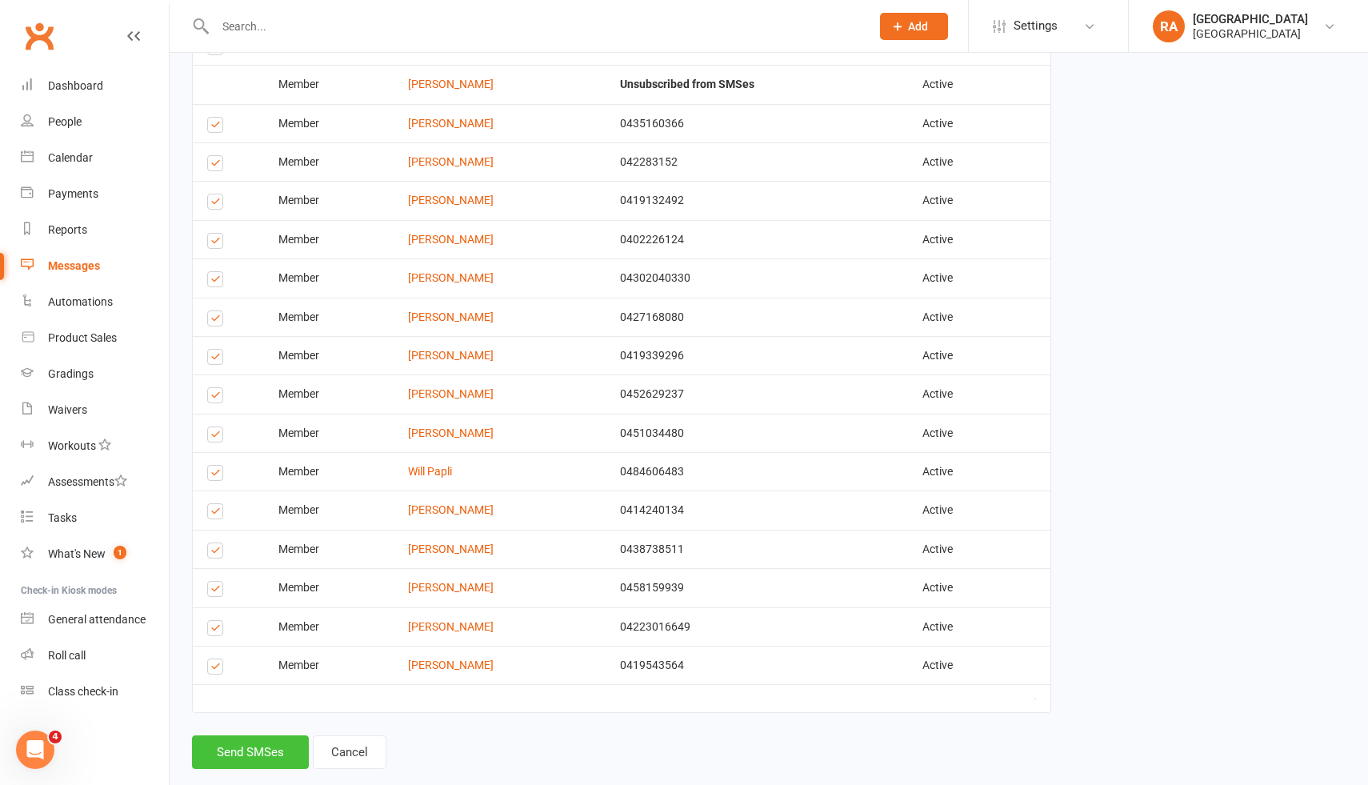
click at [270, 743] on button "Send SMSes" at bounding box center [250, 752] width 117 height 34
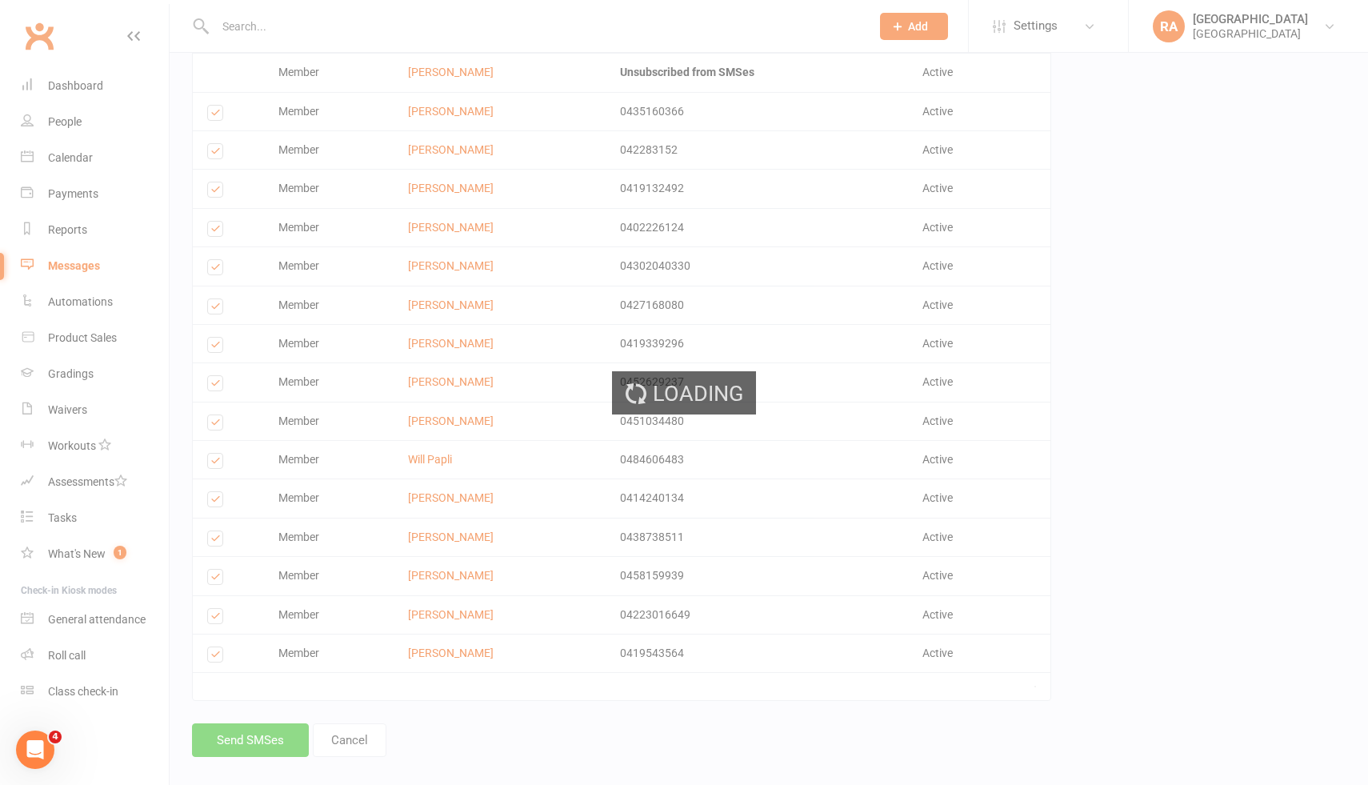
scroll to position [407, 0]
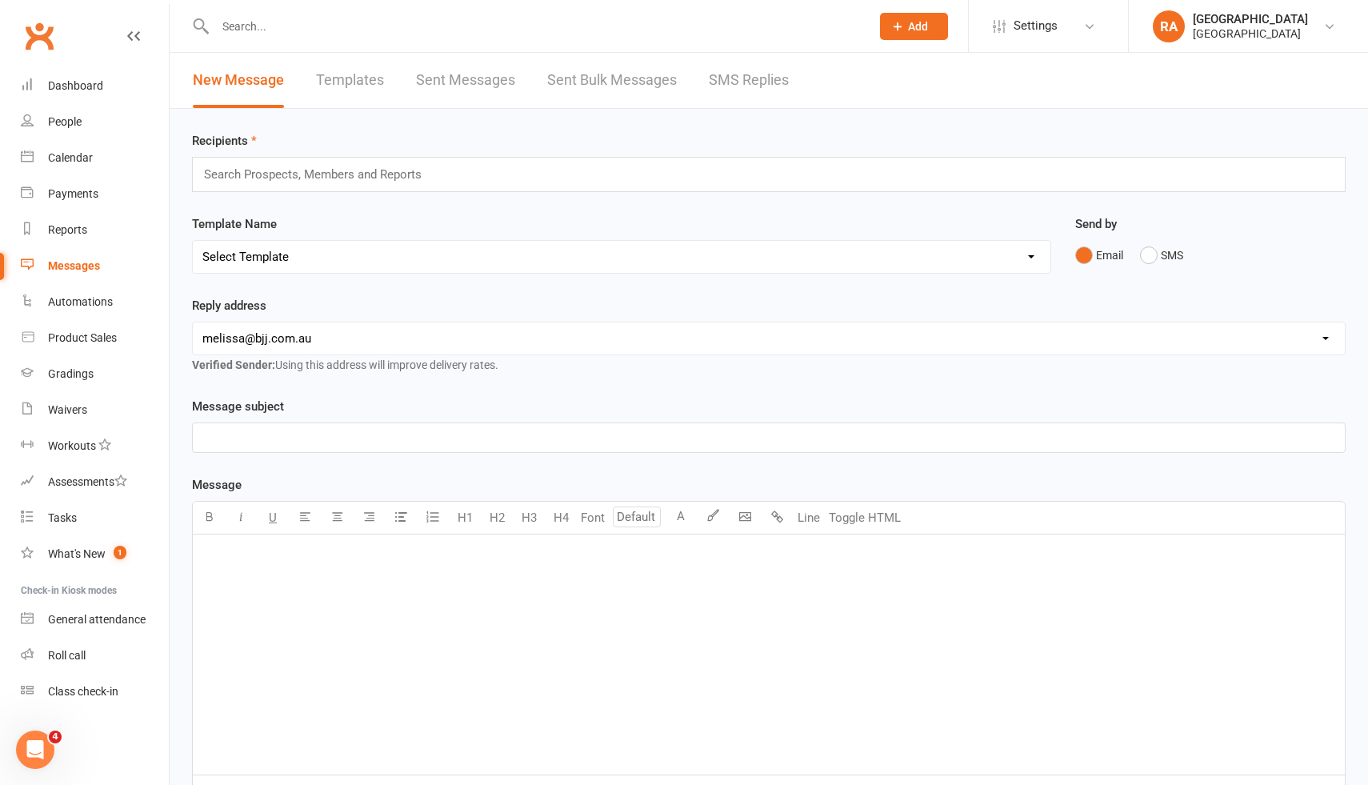
click at [246, 30] on input "text" at bounding box center [534, 26] width 649 height 22
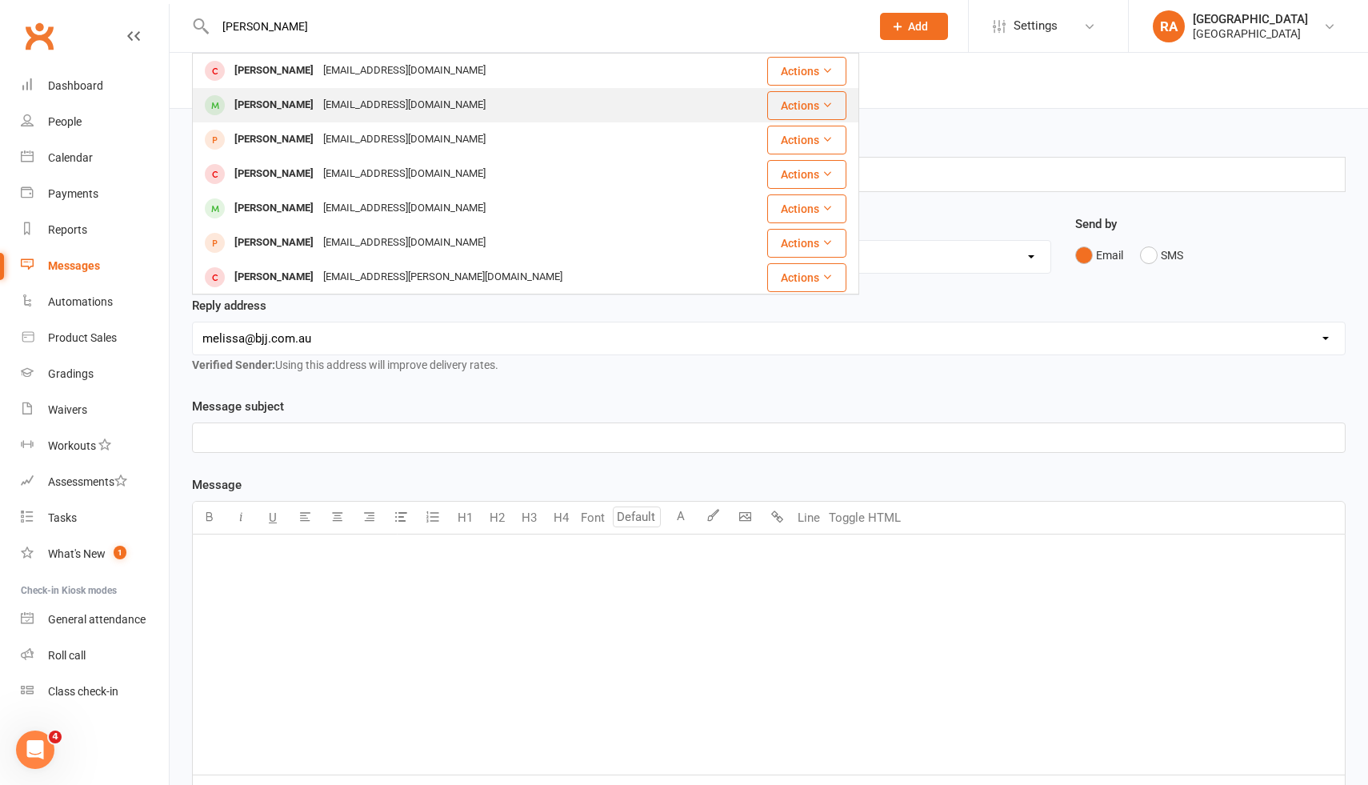
type input "jacob"
click at [288, 100] on div "[PERSON_NAME]" at bounding box center [274, 105] width 89 height 23
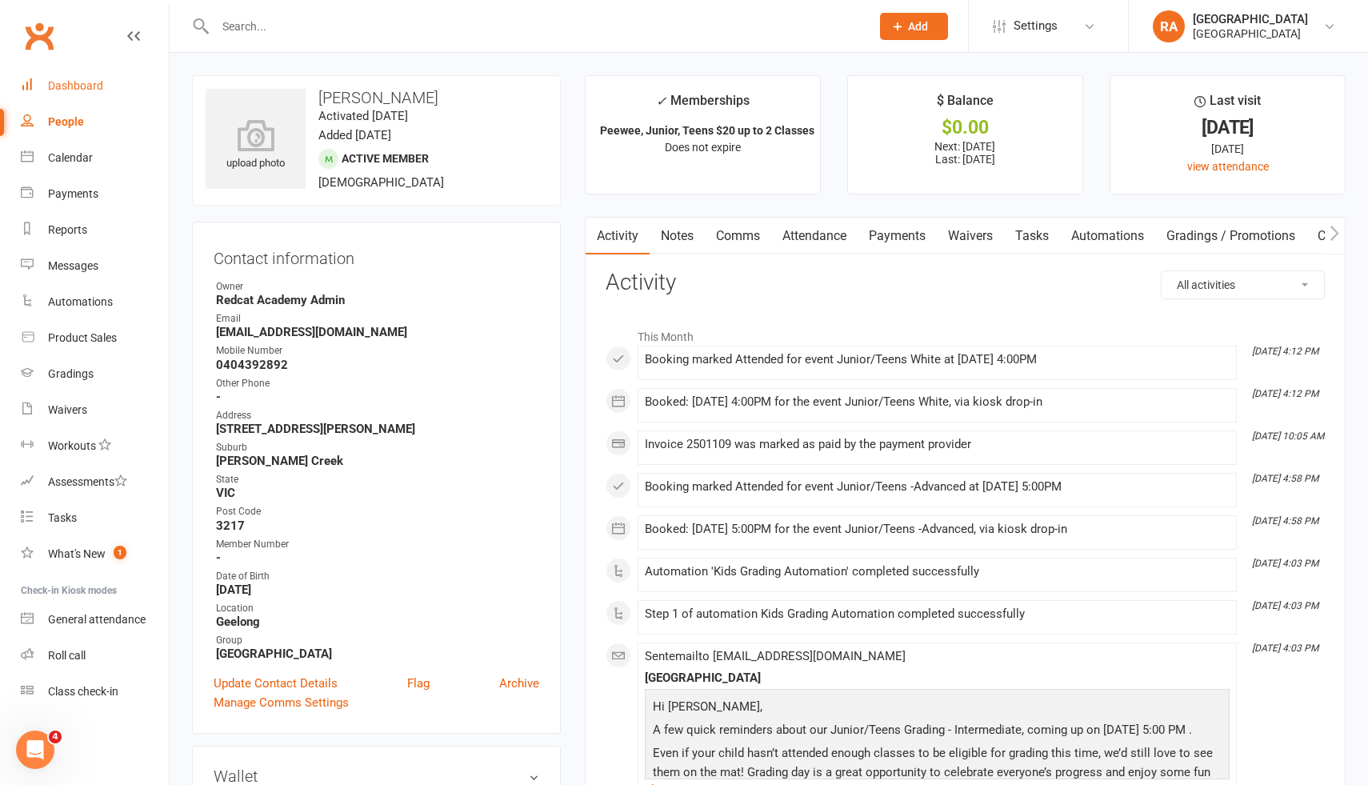
click at [70, 94] on link "Dashboard" at bounding box center [95, 86] width 148 height 36
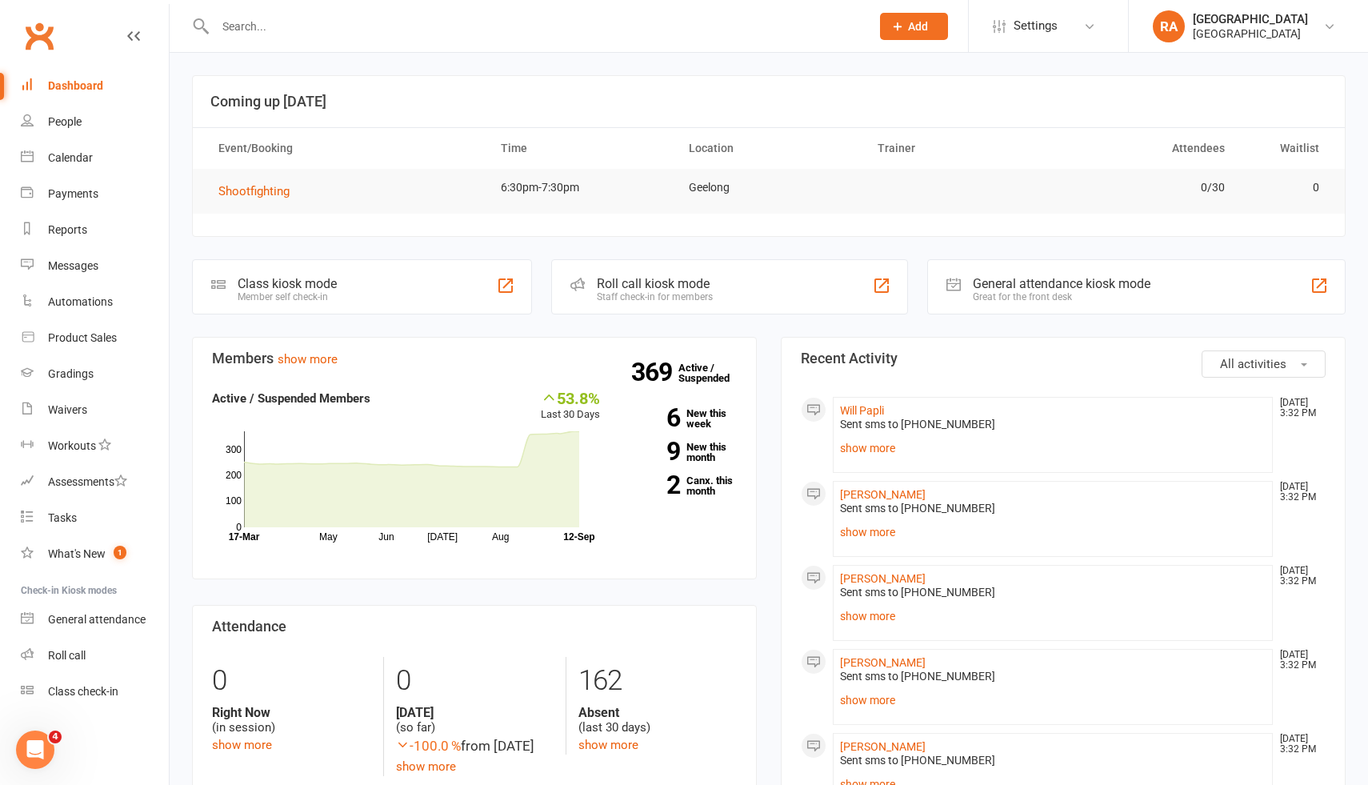
click at [244, 31] on input "text" at bounding box center [534, 26] width 649 height 22
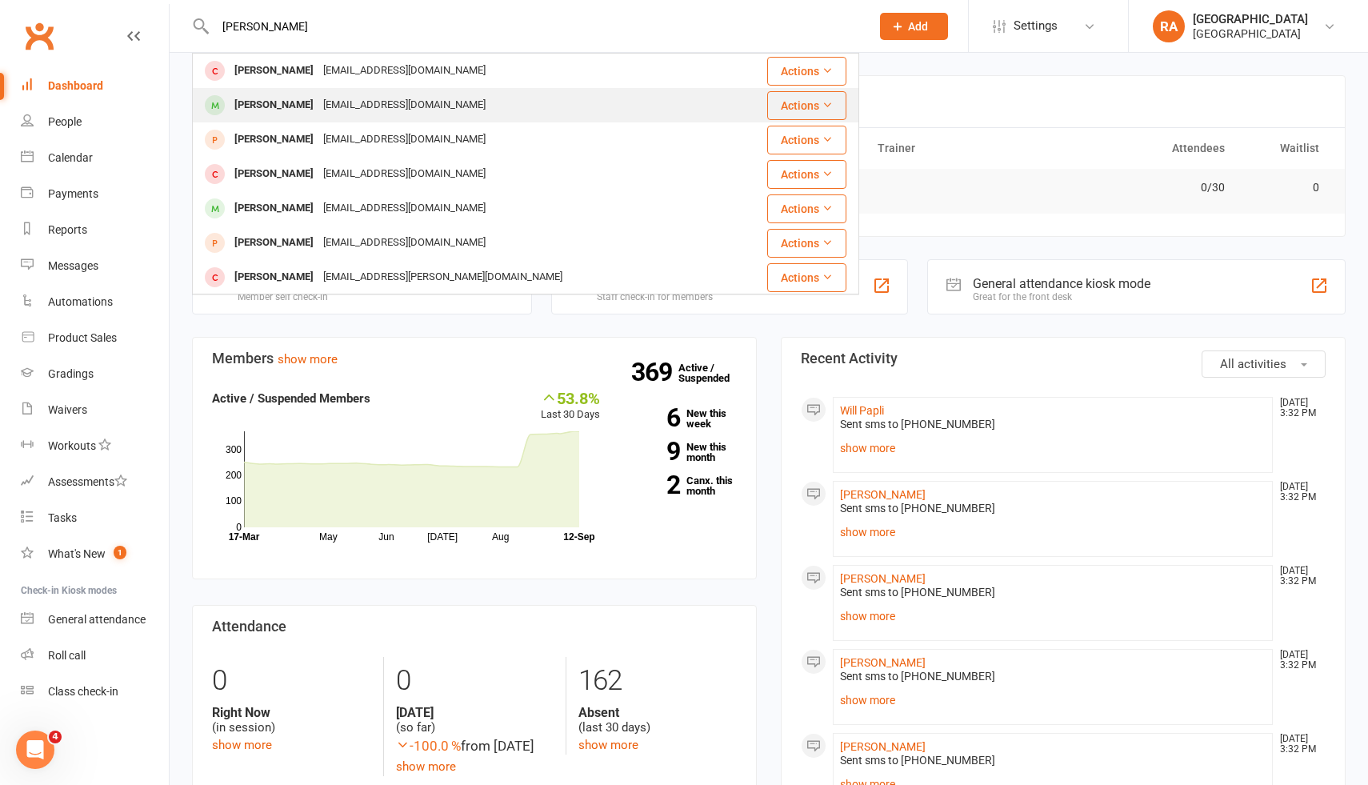
type input "jacob"
click at [270, 109] on div "[PERSON_NAME]" at bounding box center [274, 105] width 89 height 23
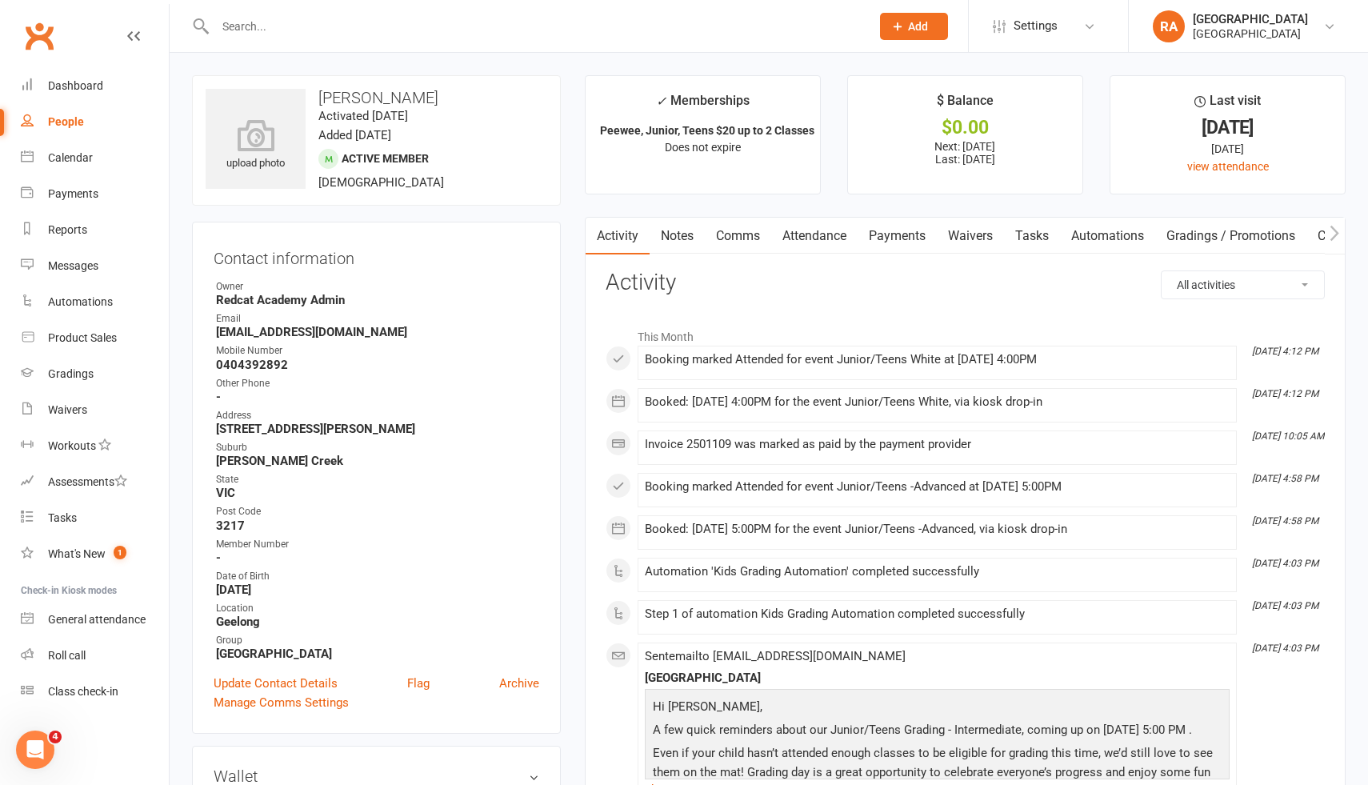
click at [737, 234] on link "Comms" at bounding box center [738, 236] width 66 height 37
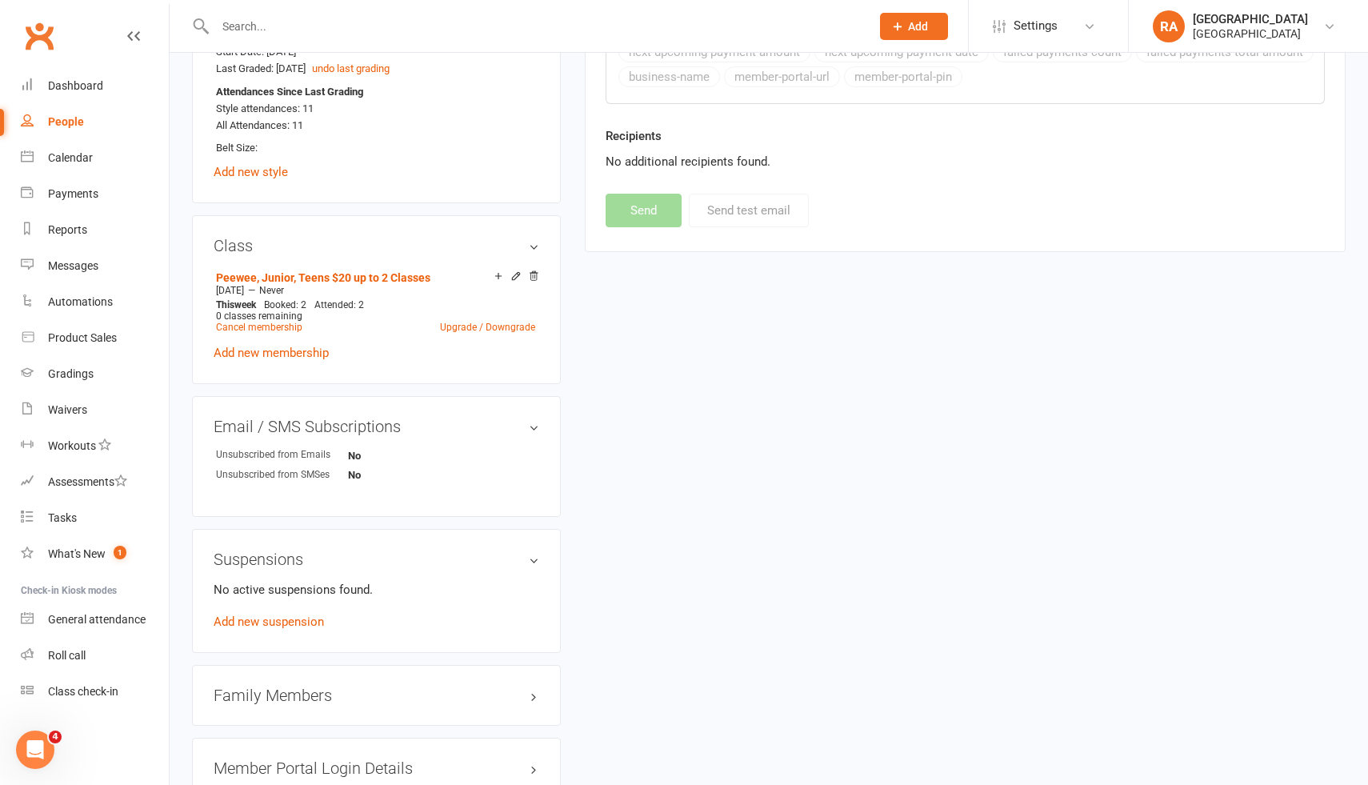
scroll to position [989, 0]
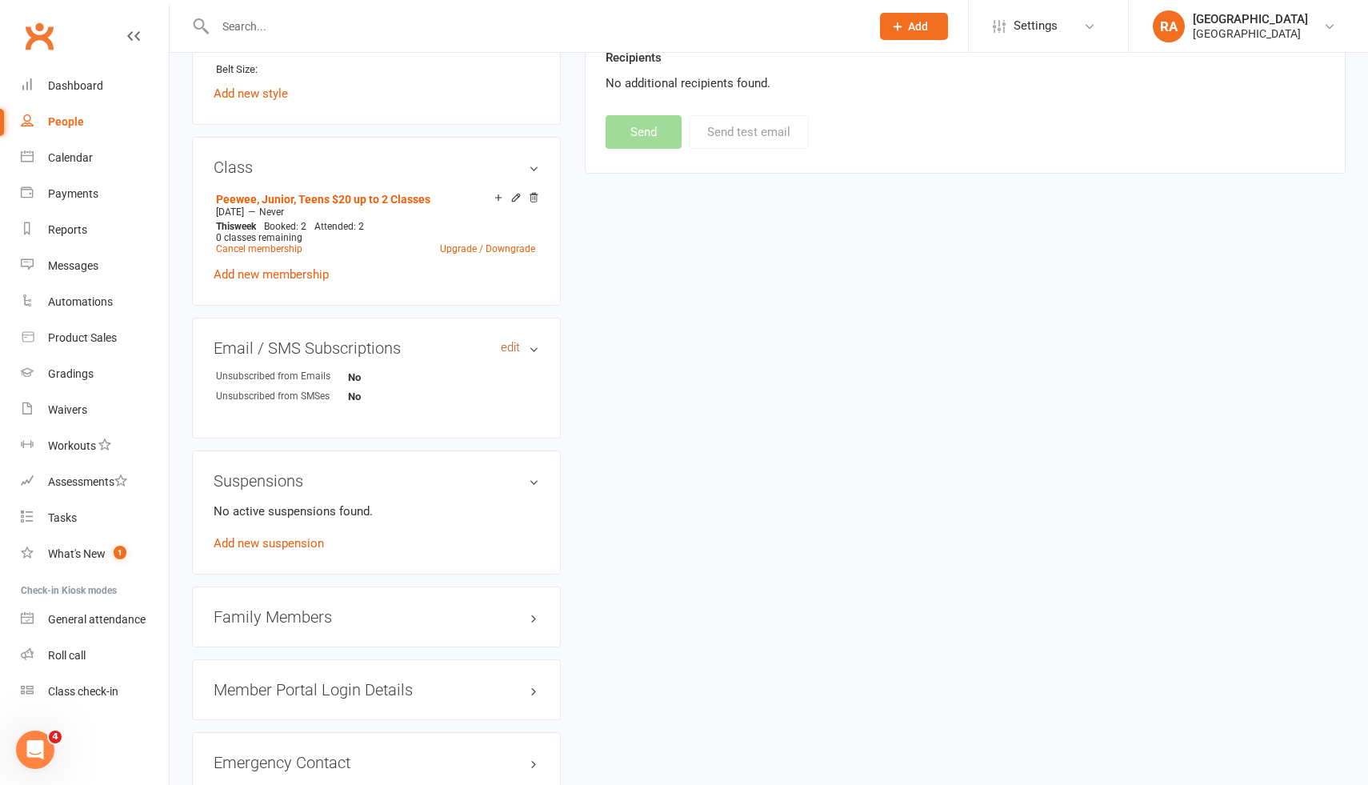
click at [514, 341] on link "edit" at bounding box center [510, 348] width 19 height 14
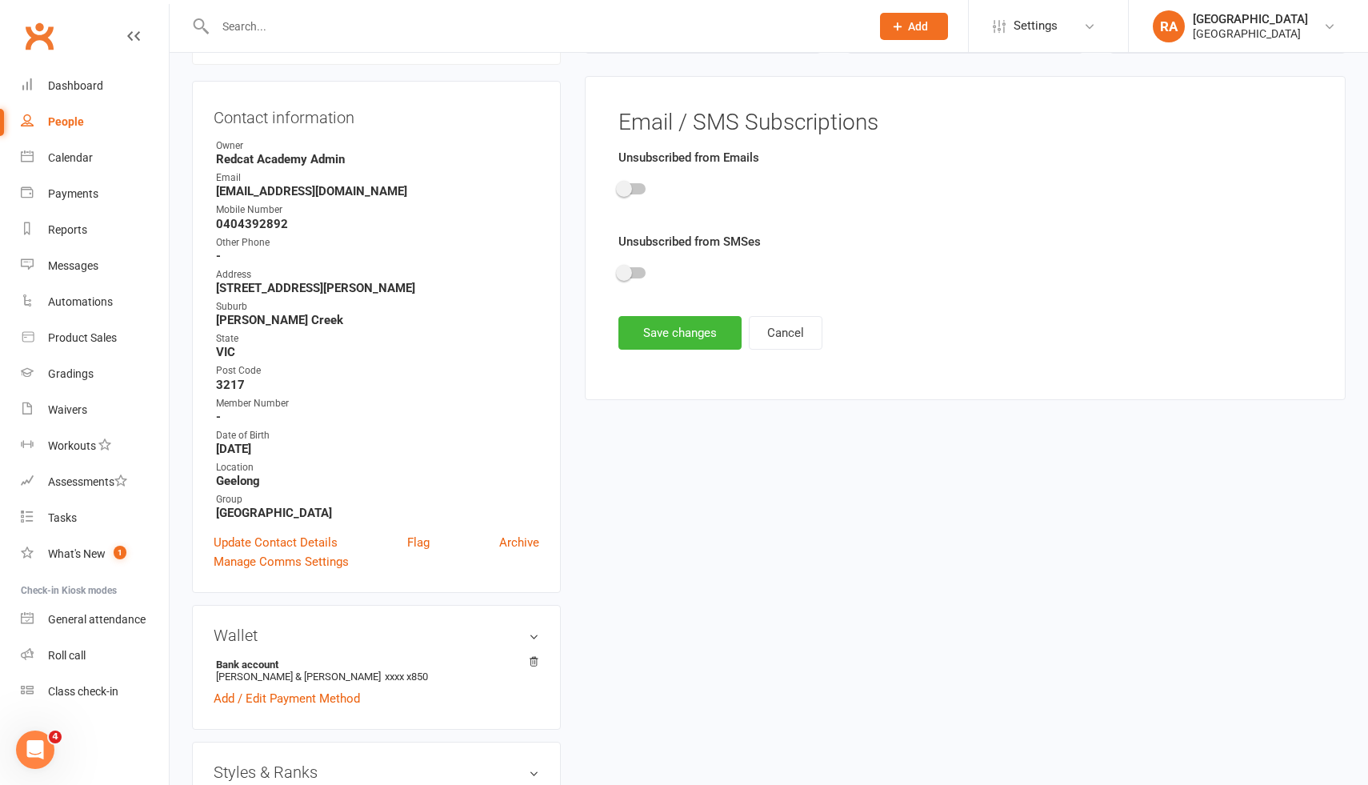
scroll to position [137, 0]
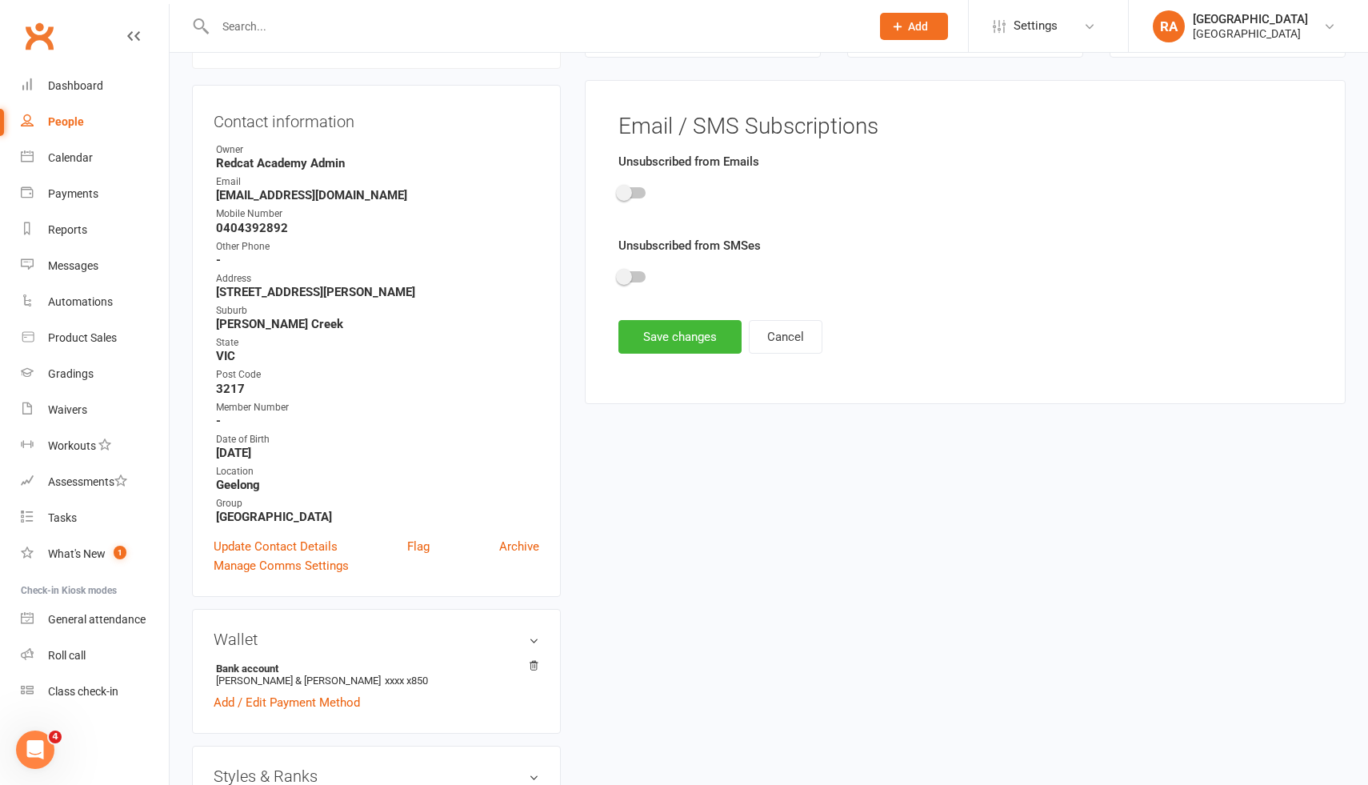
click at [626, 281] on span at bounding box center [624, 277] width 16 height 16
click at [618, 274] on input "checkbox" at bounding box center [618, 274] width 0 height 0
click at [658, 325] on button "Save changes" at bounding box center [679, 337] width 123 height 34
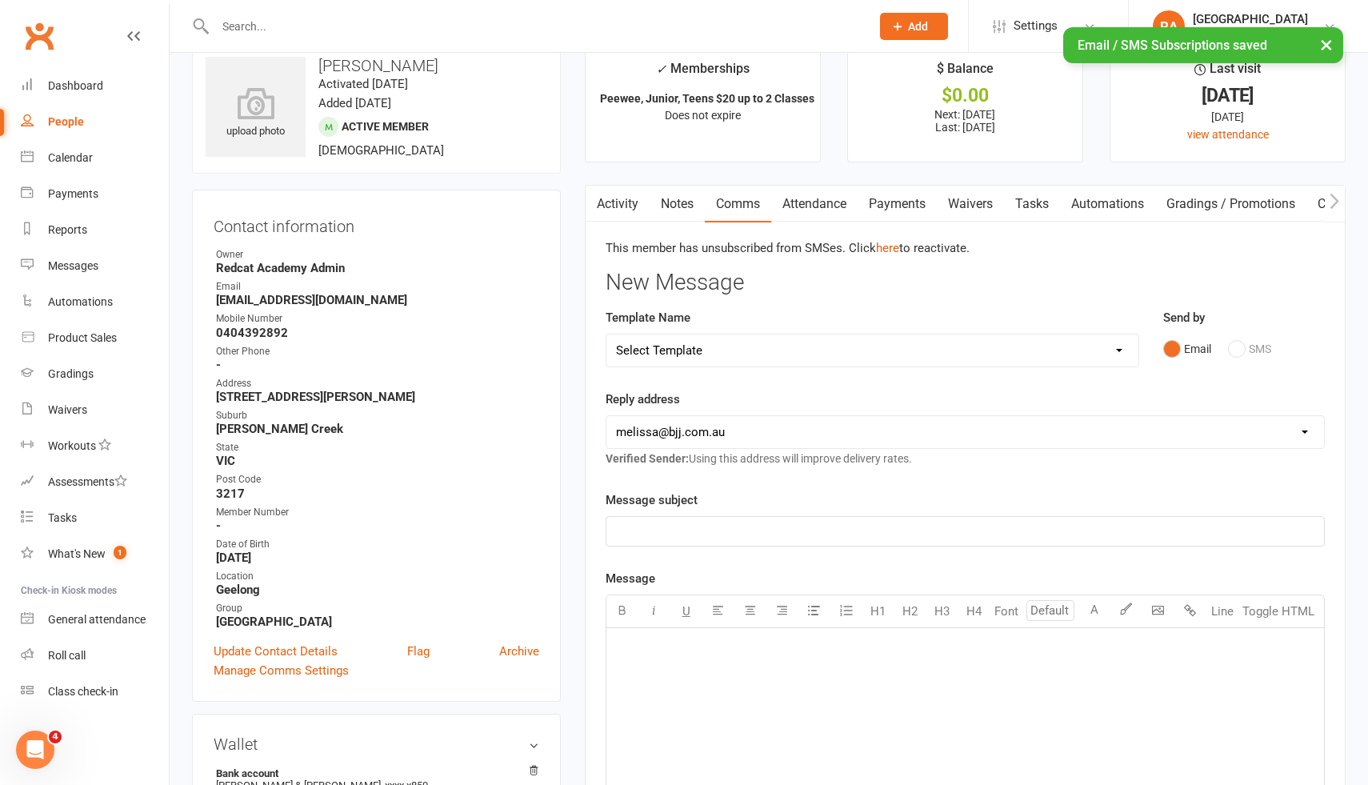
scroll to position [0, 0]
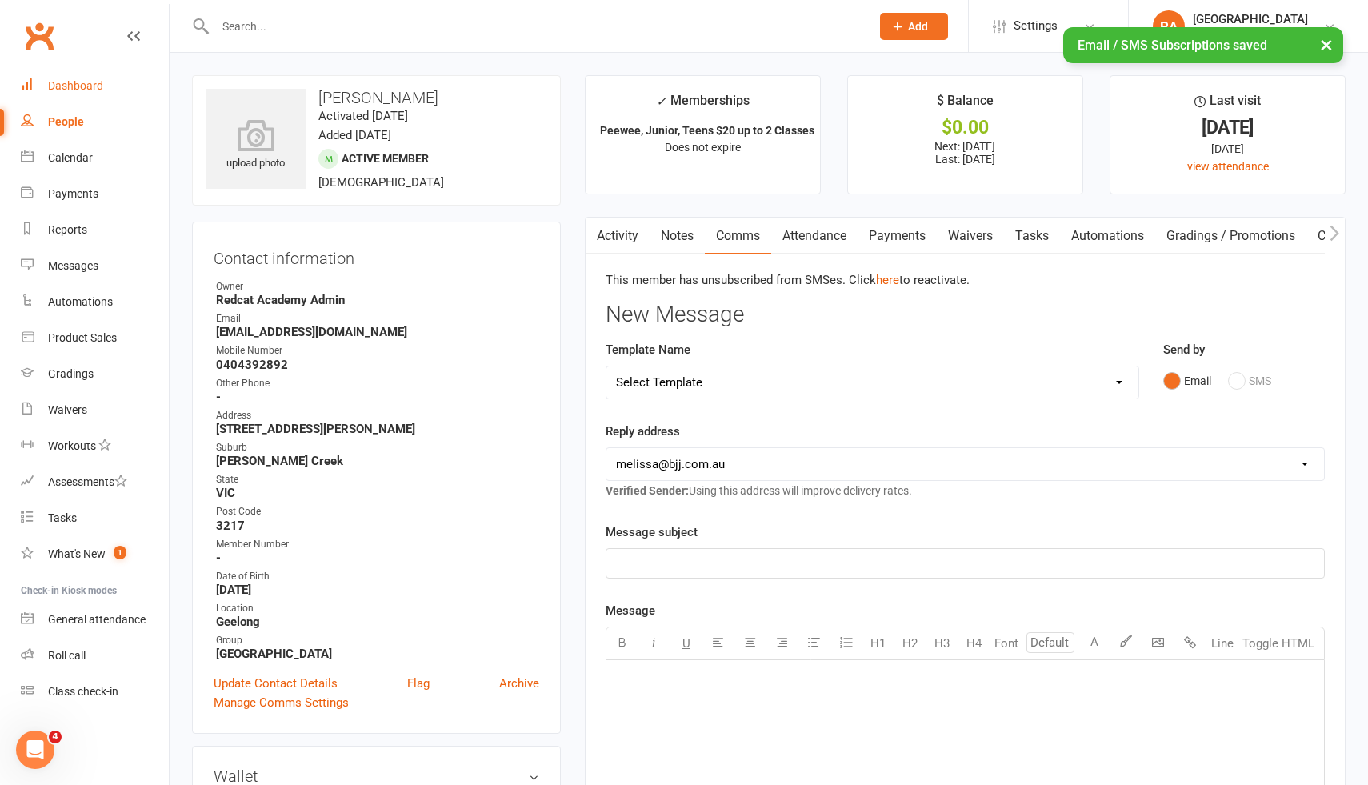
click at [96, 85] on div "Dashboard" at bounding box center [75, 85] width 55 height 13
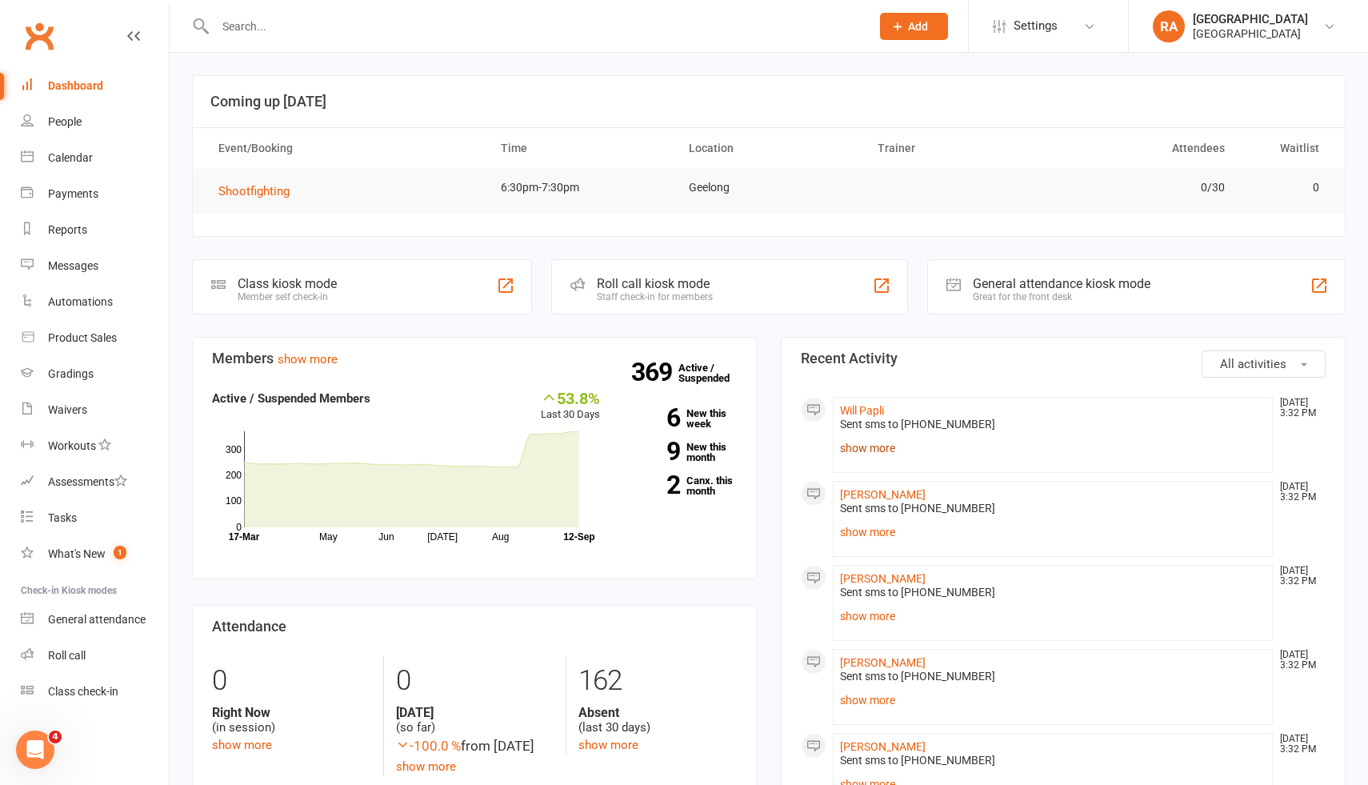
click at [858, 446] on link "show more" at bounding box center [1053, 448] width 426 height 22
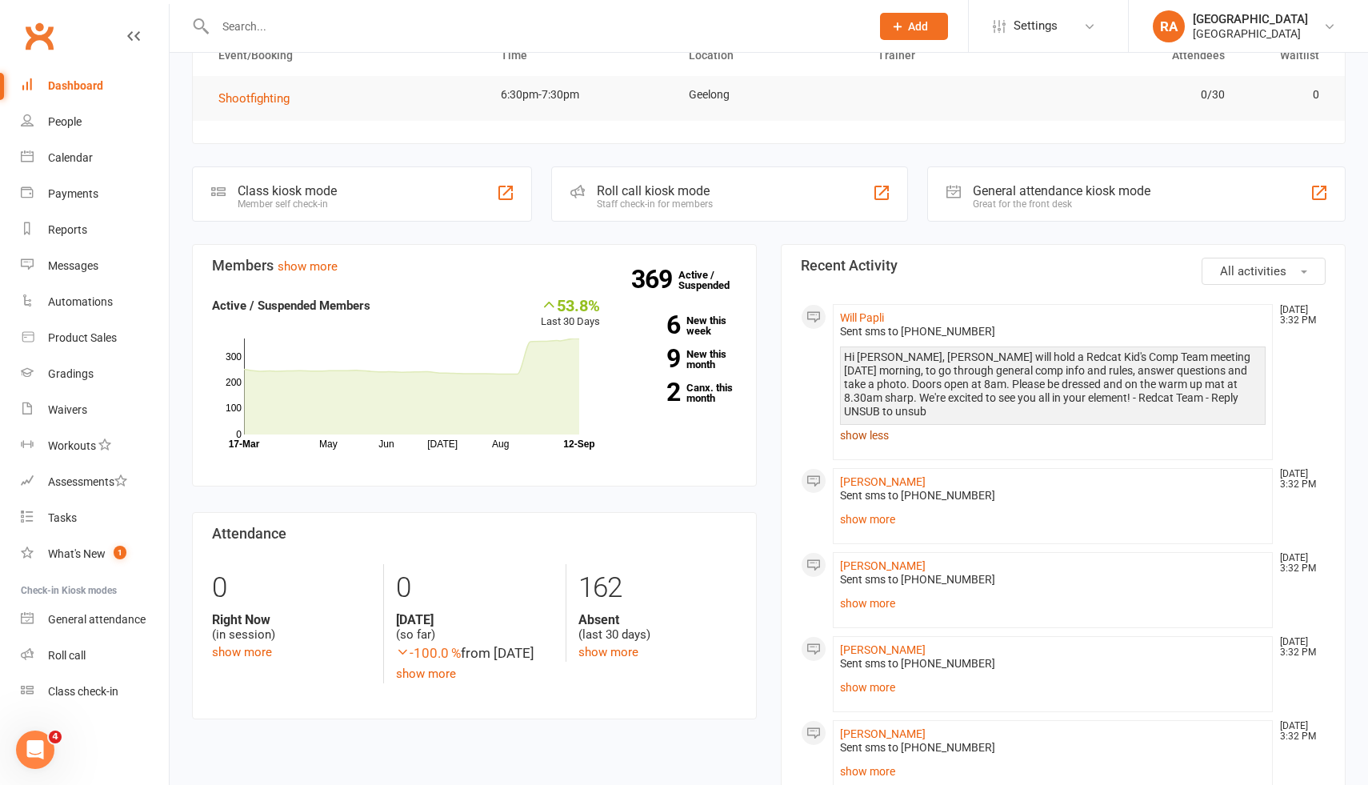
scroll to position [95, 0]
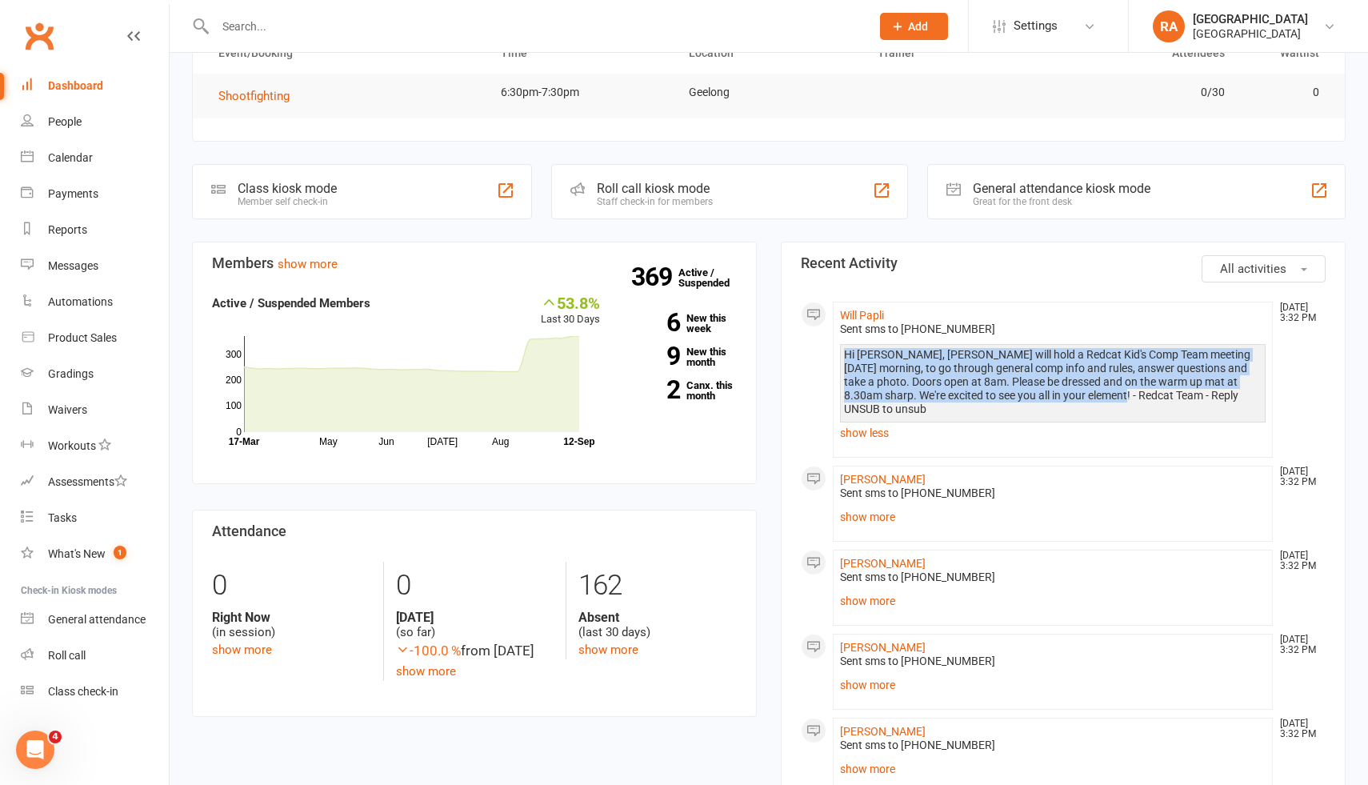
drag, startPoint x: 1103, startPoint y: 394, endPoint x: 844, endPoint y: 354, distance: 262.2
click at [844, 354] on div "Hi Will, Felix will hold a Redcat Kid's Comp Team meeting tomorrow morning, to …" at bounding box center [1053, 382] width 418 height 68
copy div "Hi Will, Felix will hold a Redcat Kid's Comp Team meeting tomorrow morning, to …"
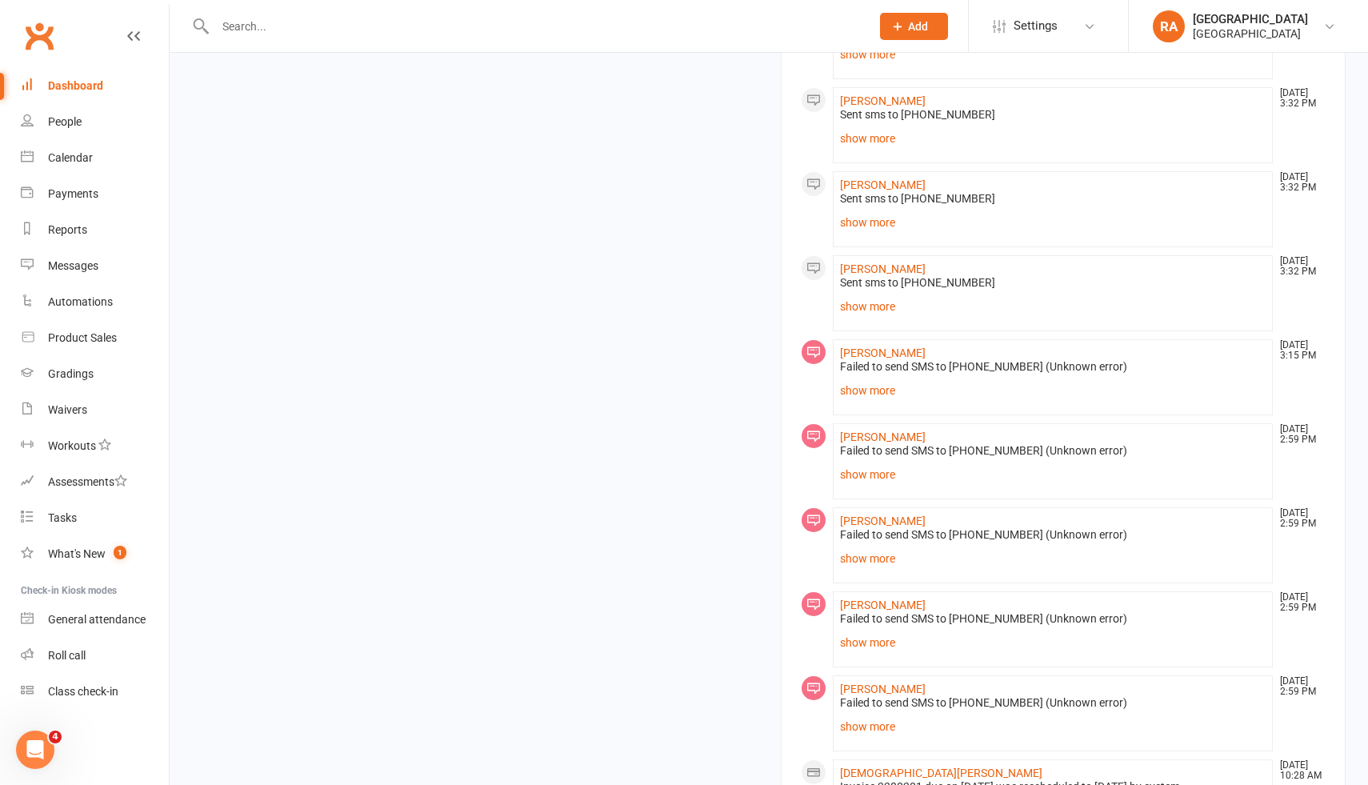
scroll to position [1236, 0]
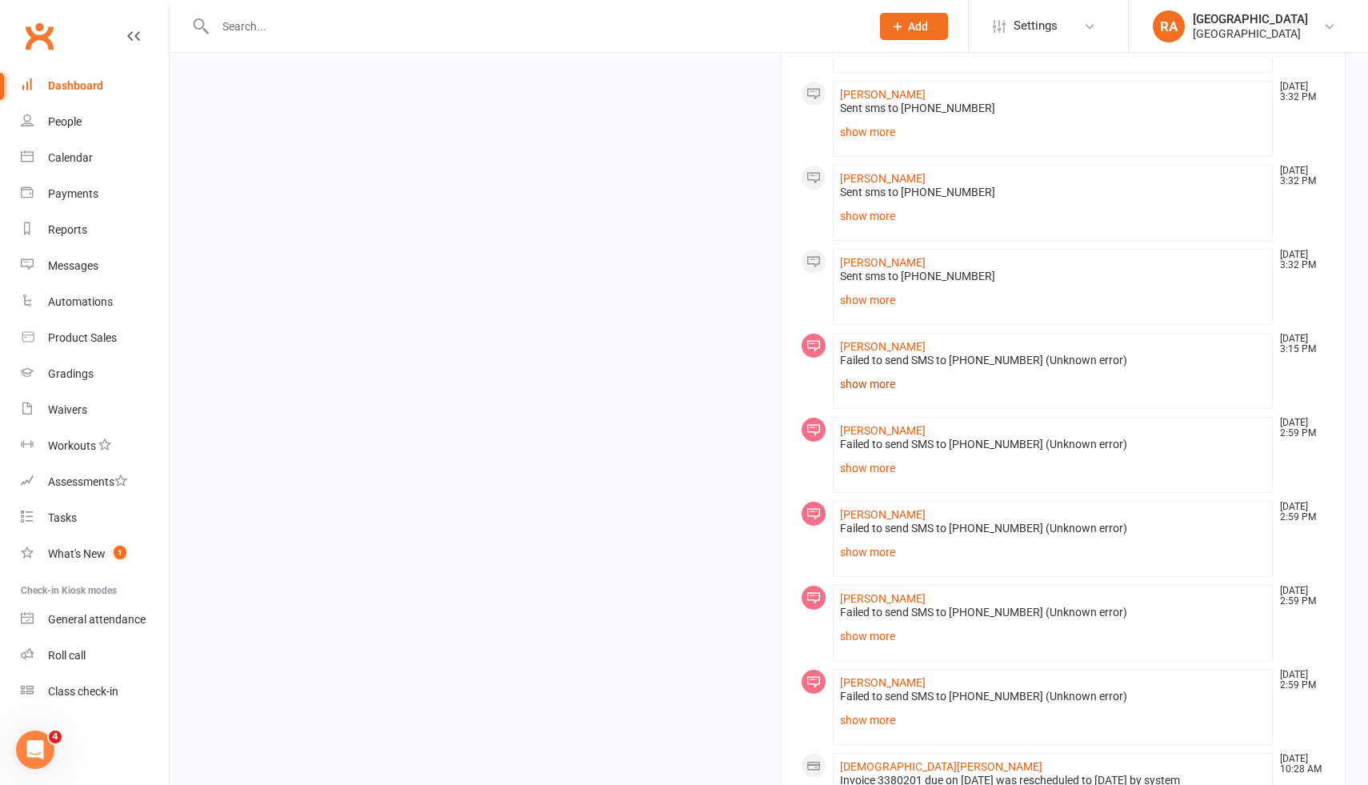
click at [861, 373] on link "show more" at bounding box center [1053, 384] width 426 height 22
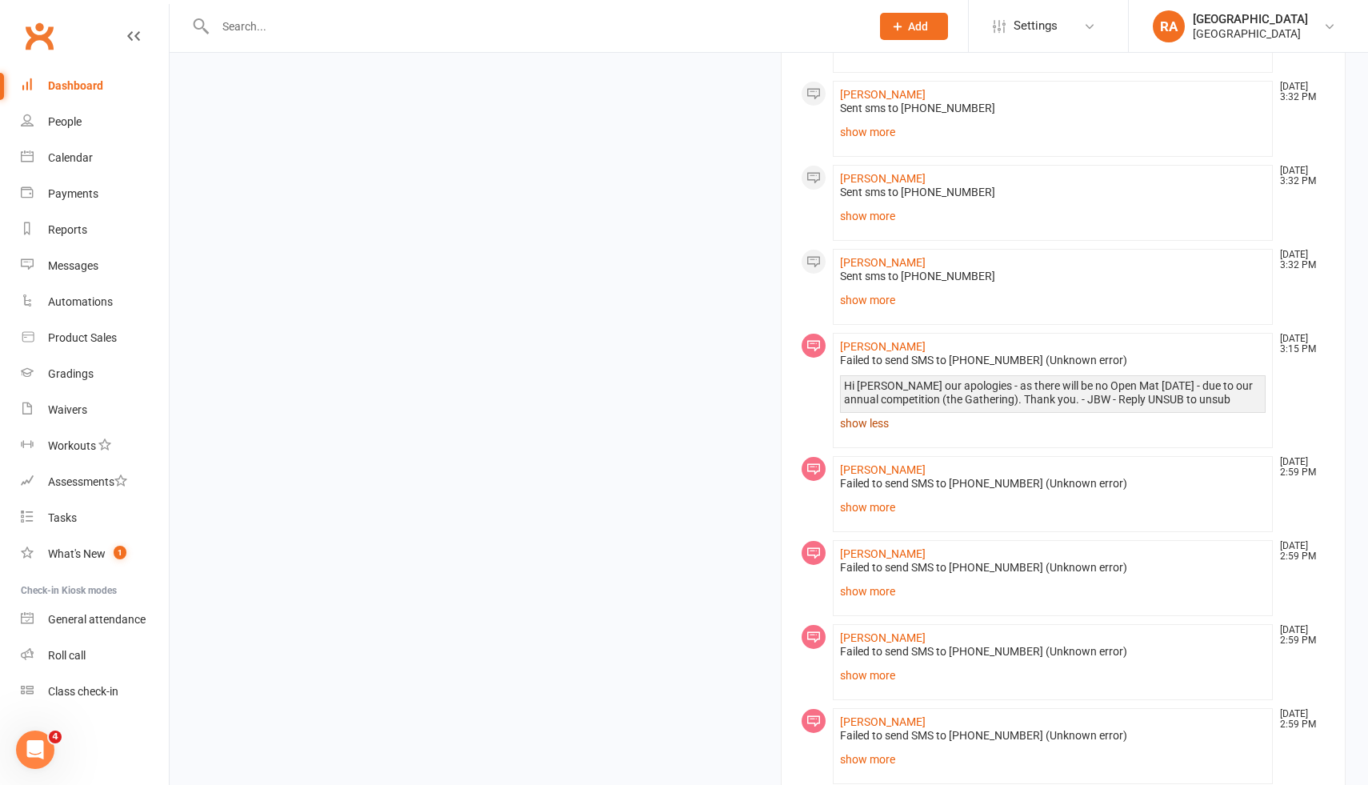
click at [871, 412] on link "show less" at bounding box center [1053, 423] width 426 height 22
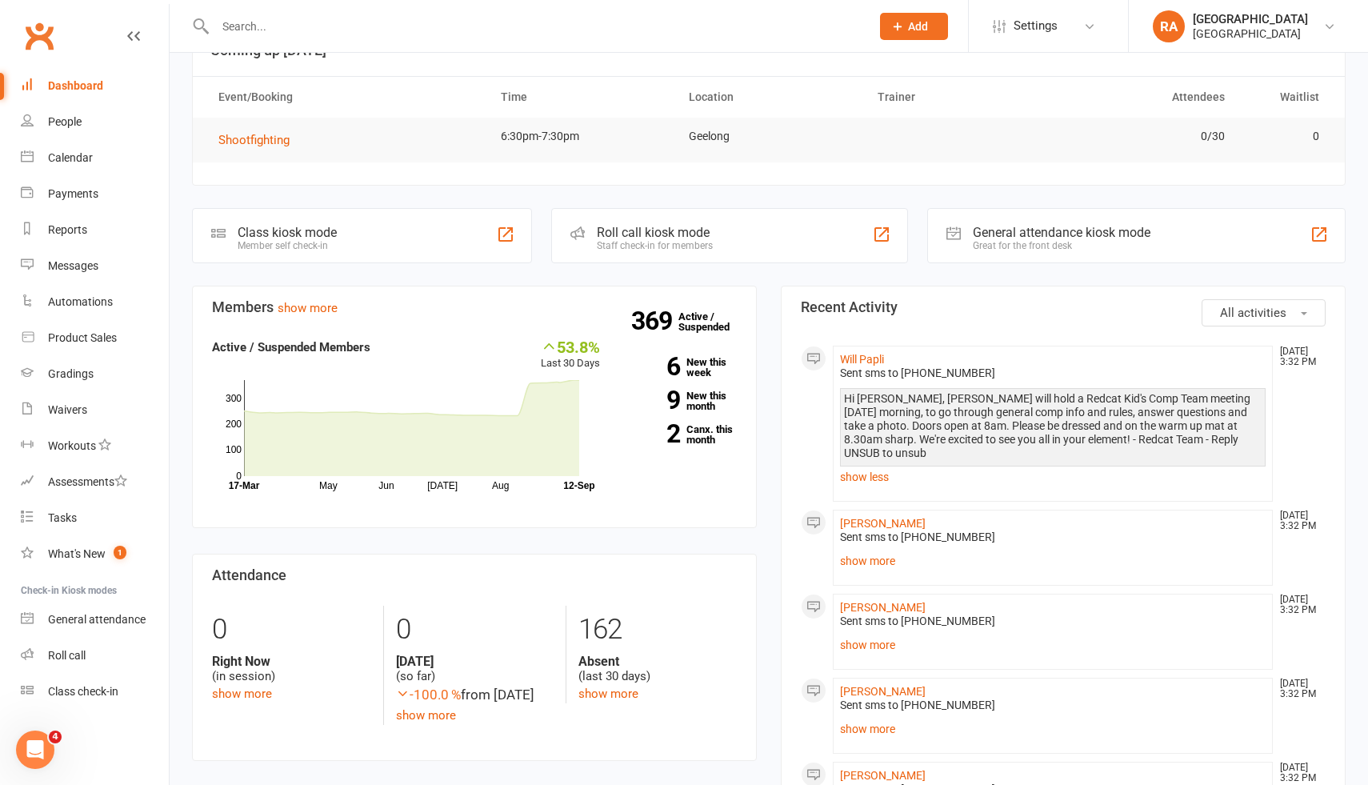
scroll to position [0, 0]
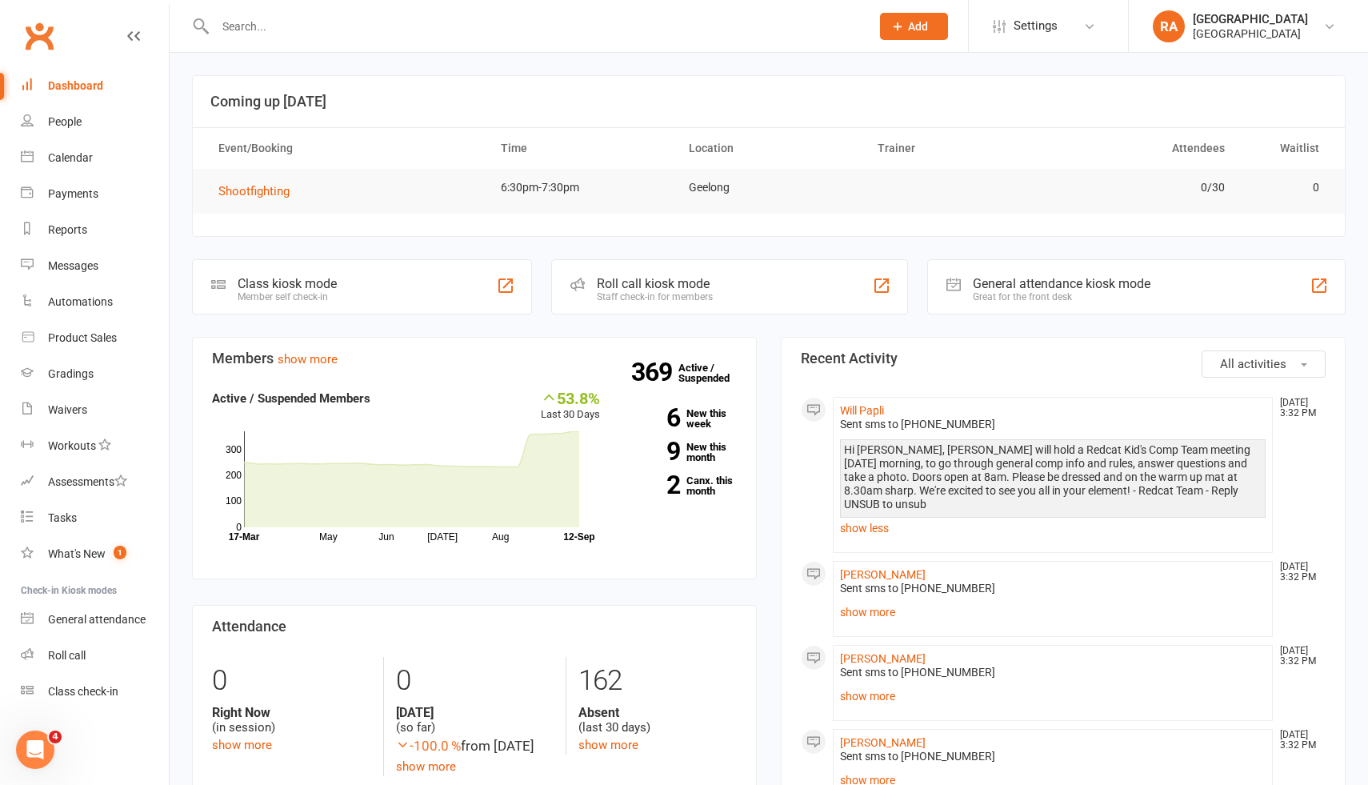
click at [251, 17] on input "text" at bounding box center [534, 26] width 649 height 22
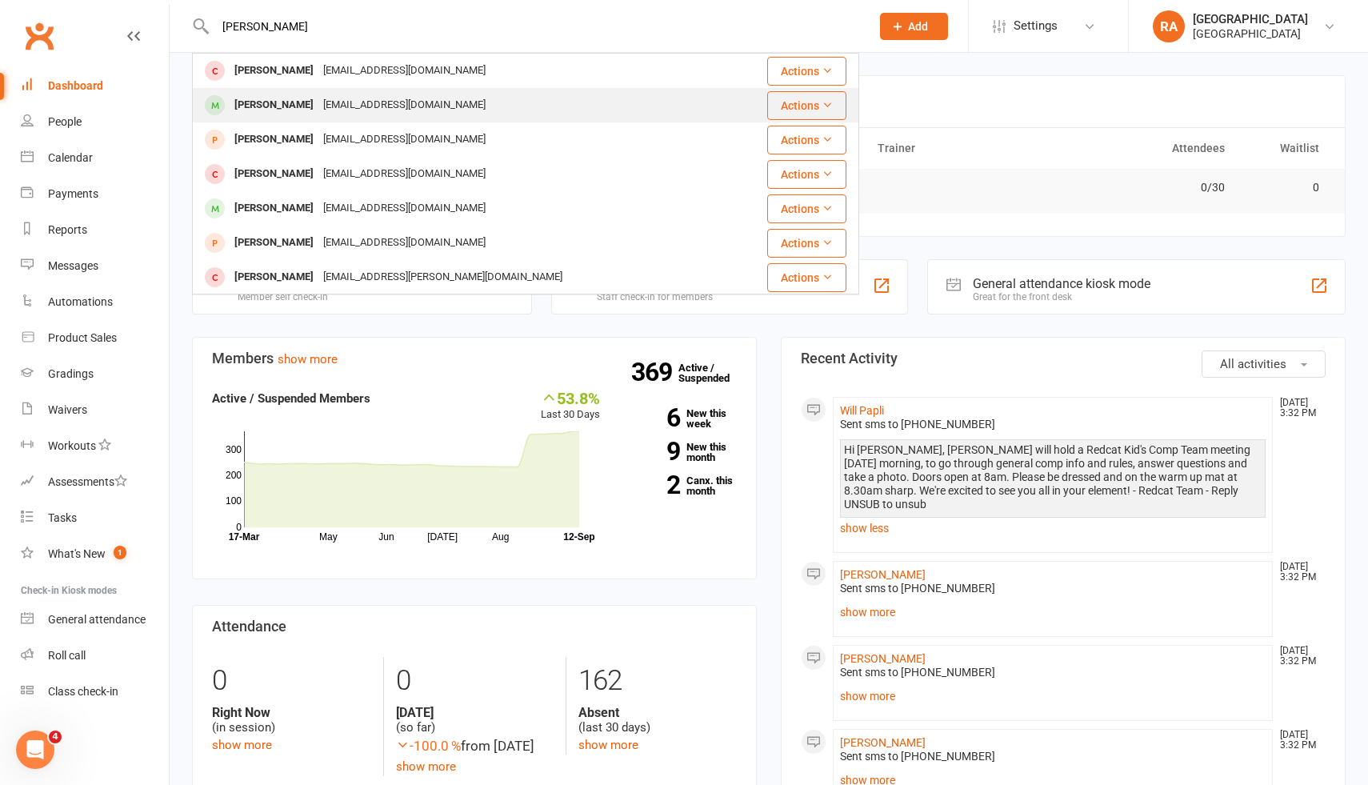
type input "jacob"
click at [279, 104] on div "[PERSON_NAME]" at bounding box center [274, 105] width 89 height 23
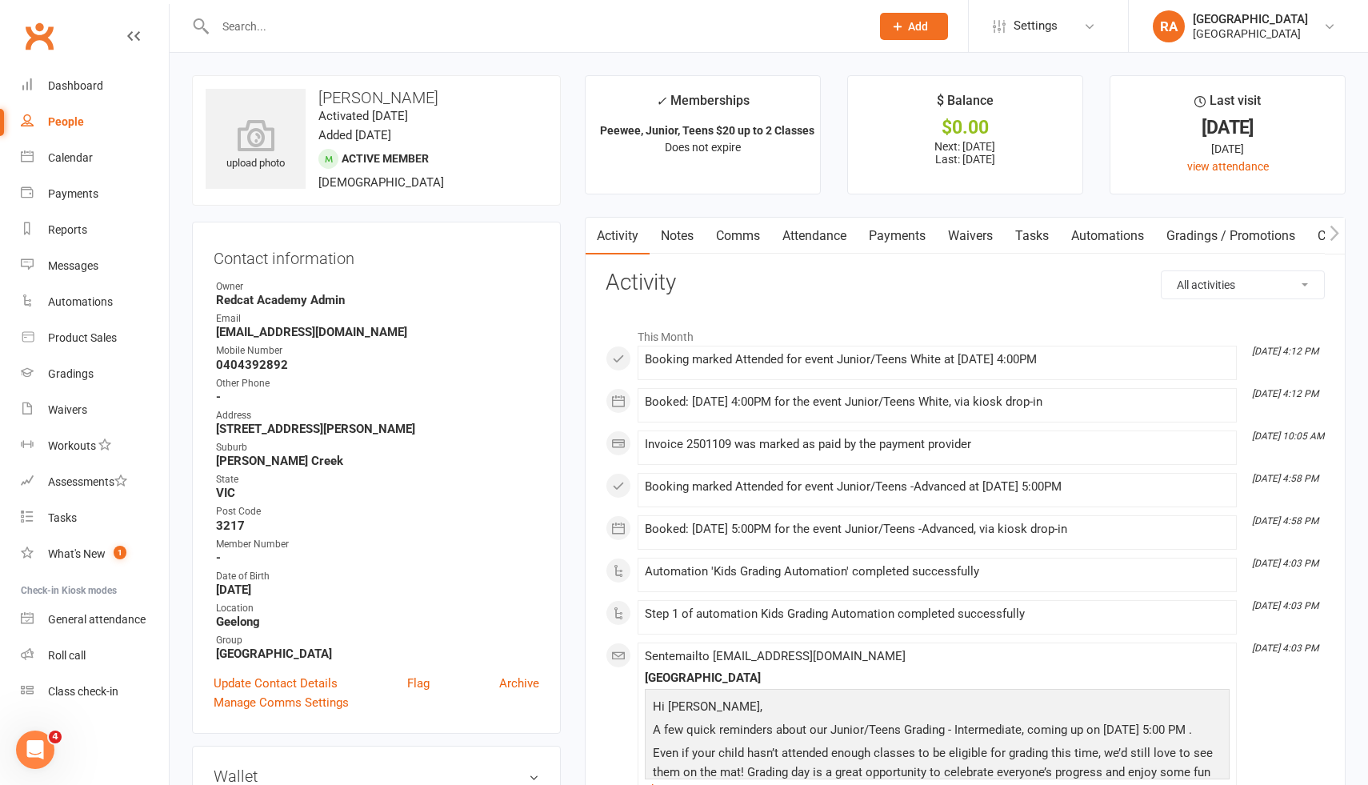
click at [742, 233] on link "Comms" at bounding box center [738, 236] width 66 height 37
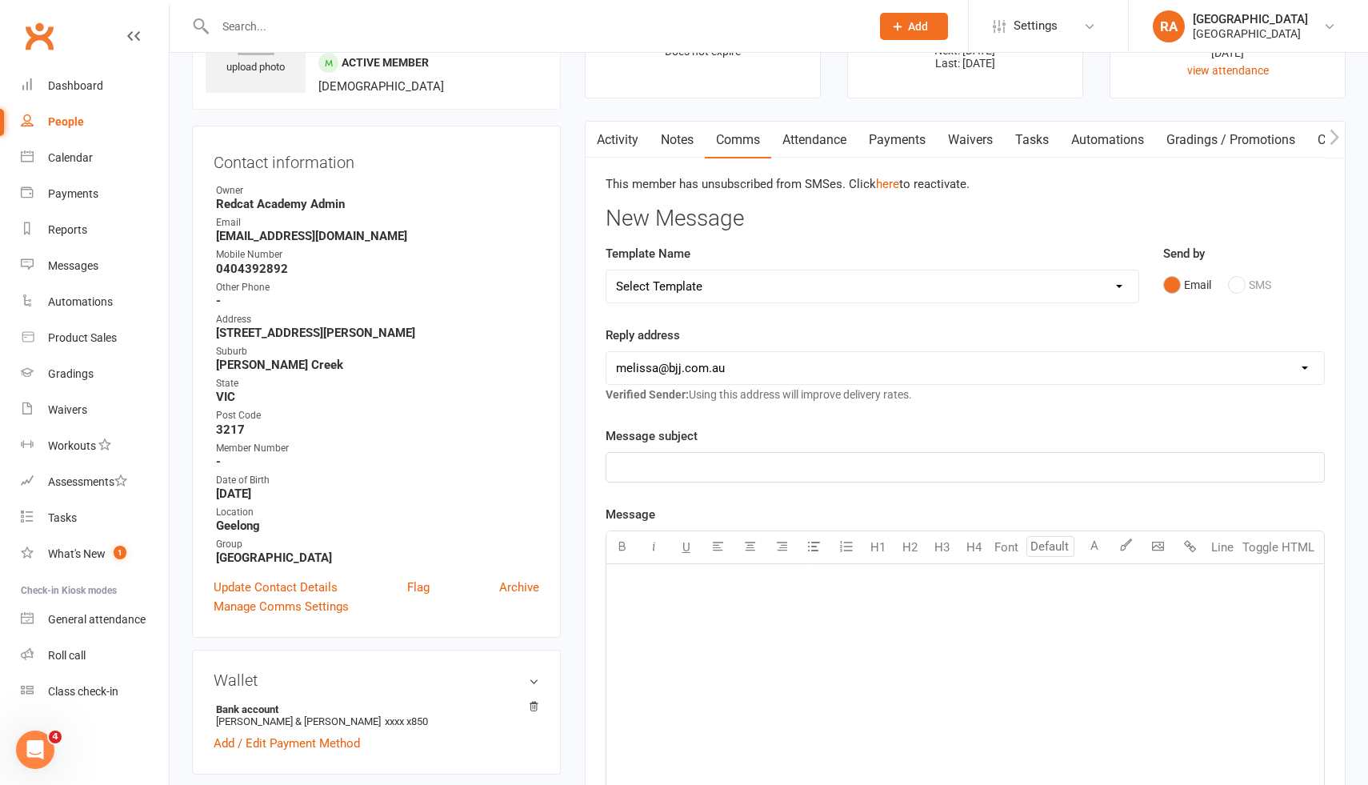
scroll to position [111, 0]
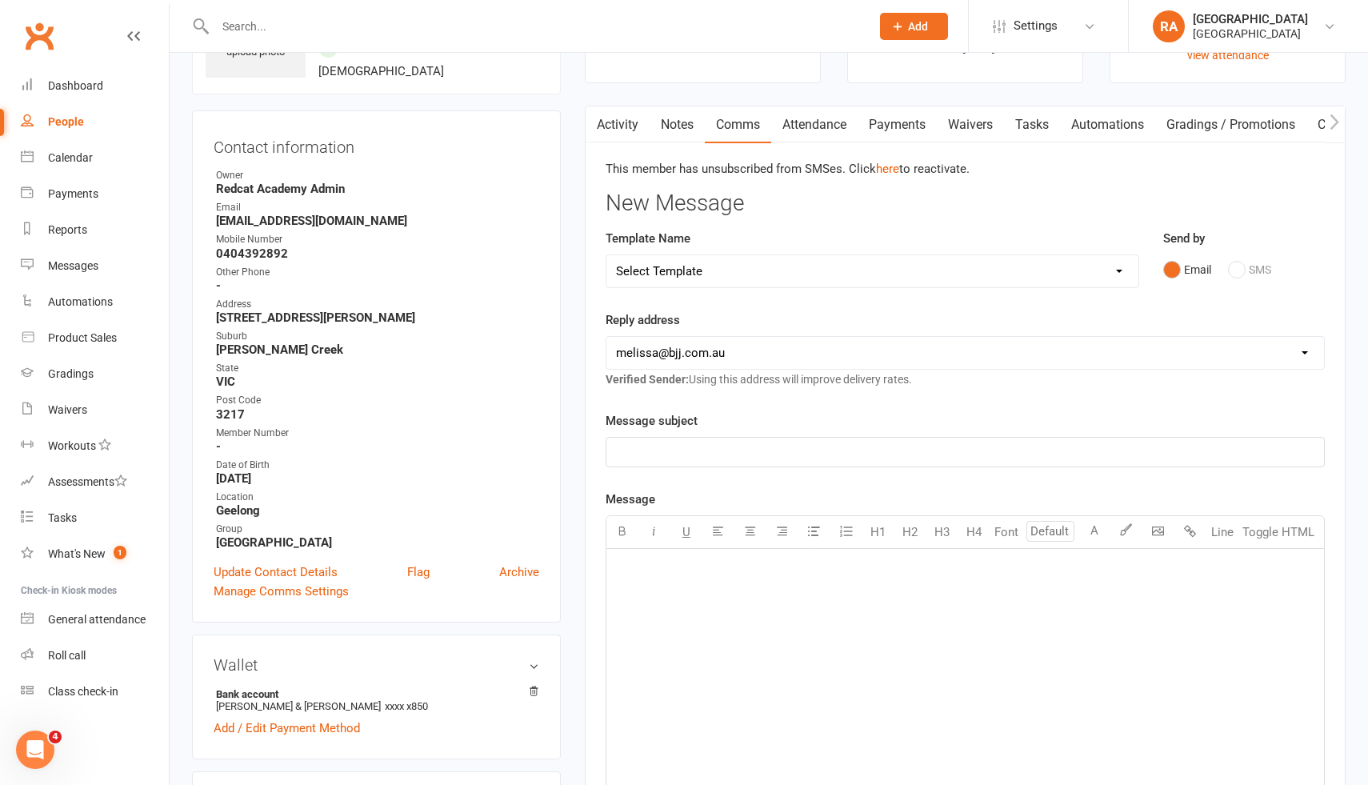
click at [653, 347] on select "hello@clubworx.com melissa@redcatacademy.com.au john@bjj.com.au felix@bjj.com.a…" at bounding box center [965, 353] width 718 height 32
click at [626, 448] on p "﻿" at bounding box center [965, 451] width 698 height 19
click at [638, 582] on div "﻿" at bounding box center [965, 669] width 718 height 240
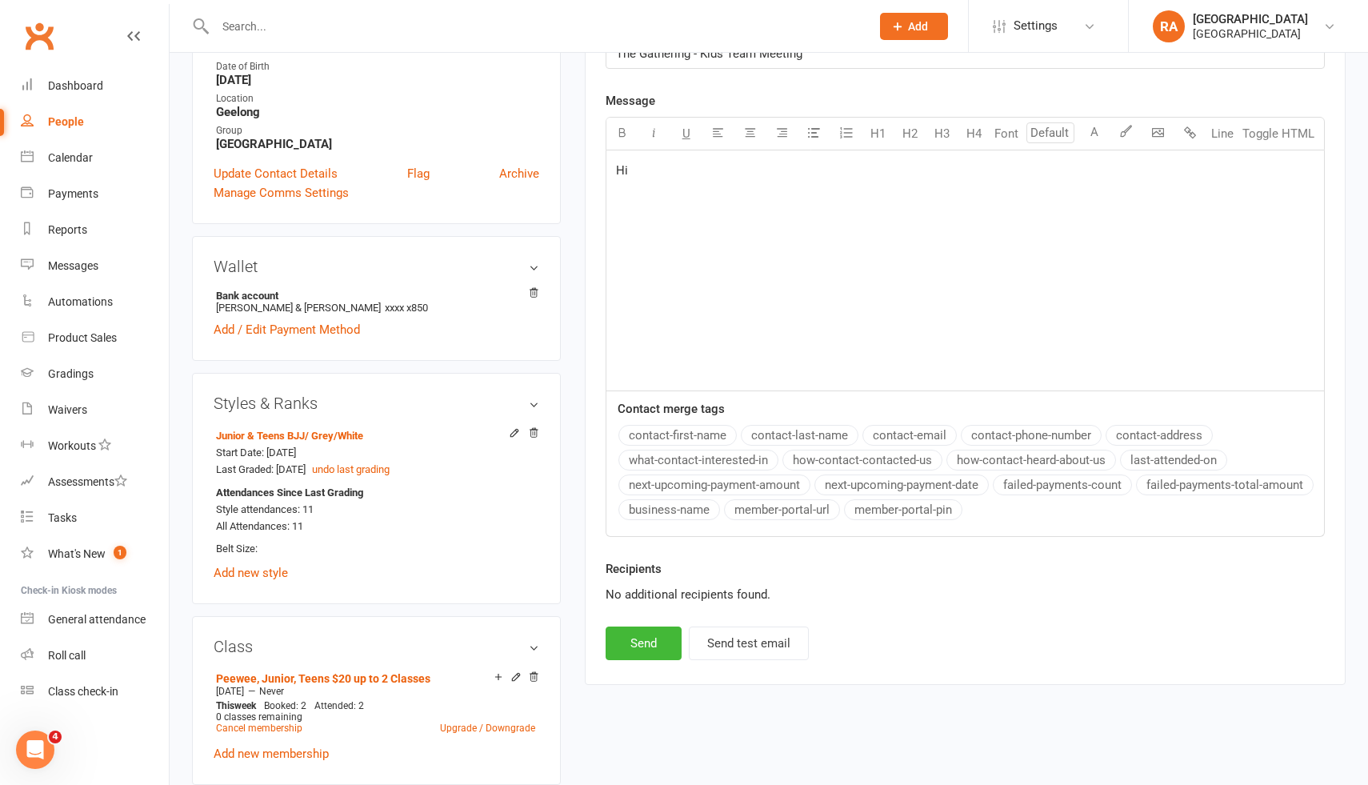
scroll to position [517, 0]
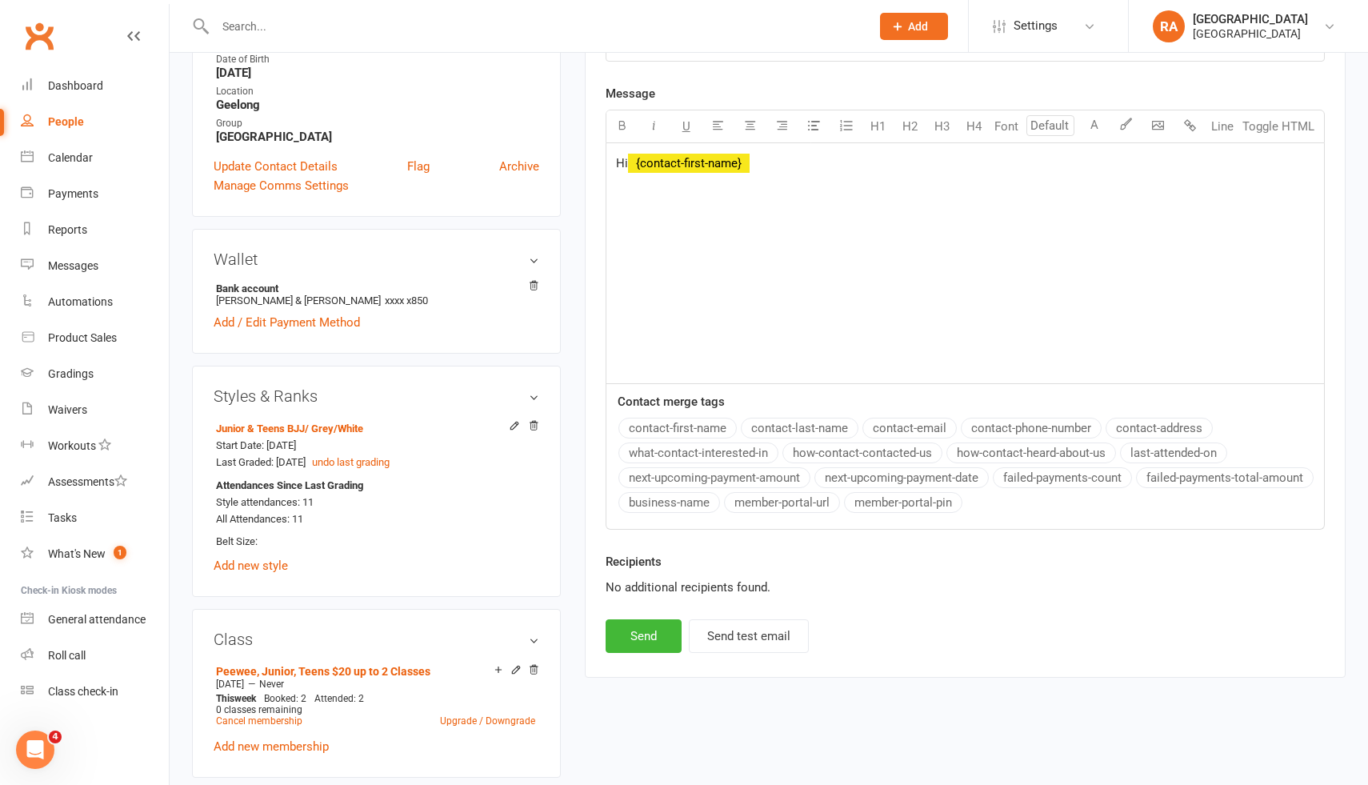
click at [642, 434] on button "contact-first-name" at bounding box center [677, 428] width 118 height 21
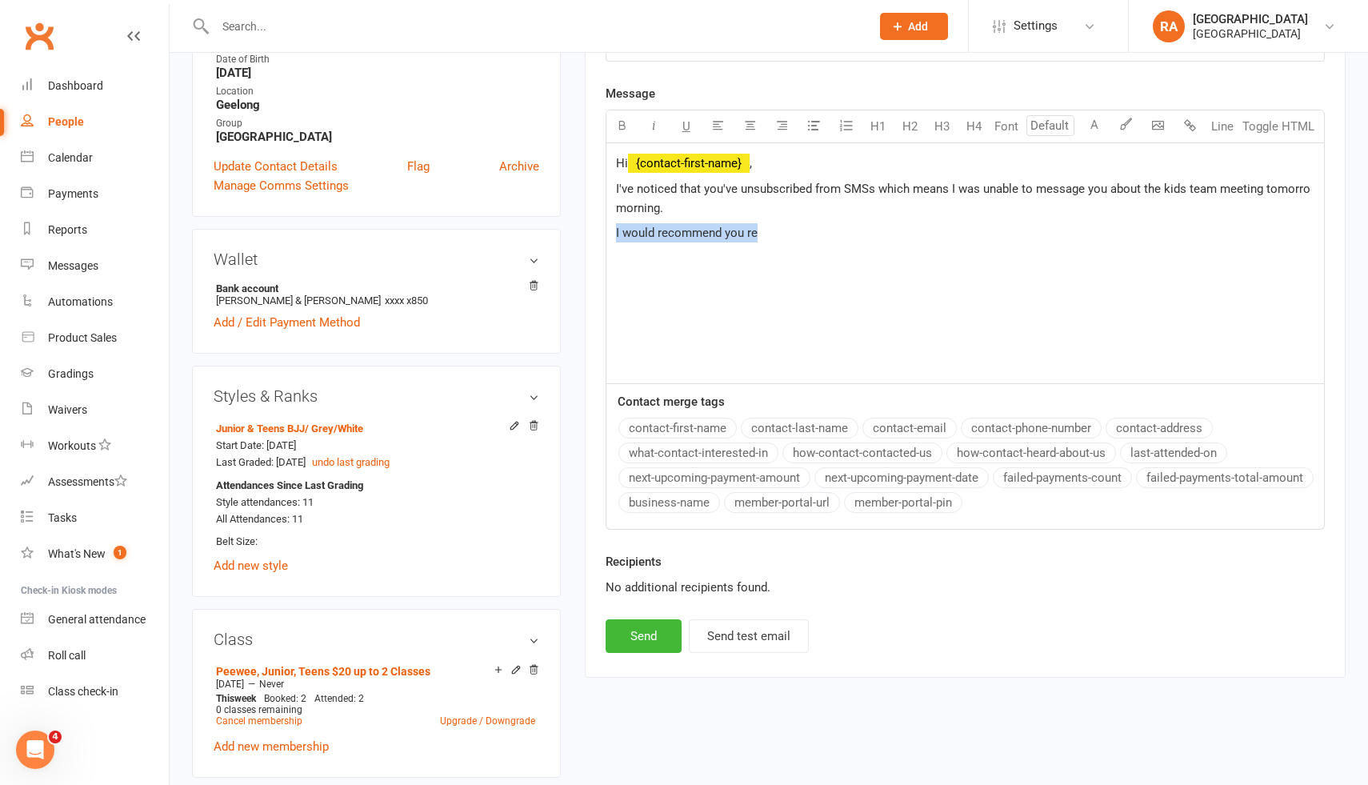
drag, startPoint x: 768, startPoint y: 238, endPoint x: 605, endPoint y: 239, distance: 163.2
click at [606, 239] on div "Hi ﻿ {contact-first-name} , I've noticed that you've unsubscribed from SMSs whi…" at bounding box center [965, 263] width 719 height 241
click at [874, 227] on span "I recognise that you may not find all SMSs imporant however" at bounding box center [778, 233] width 324 height 14
click at [967, 229] on p "I recognise that you may not find all SMSs important however" at bounding box center [965, 232] width 698 height 19
click at [838, 231] on span "I recognise that you may not find all SMSs important however it does make it ha…" at bounding box center [952, 243] width 673 height 34
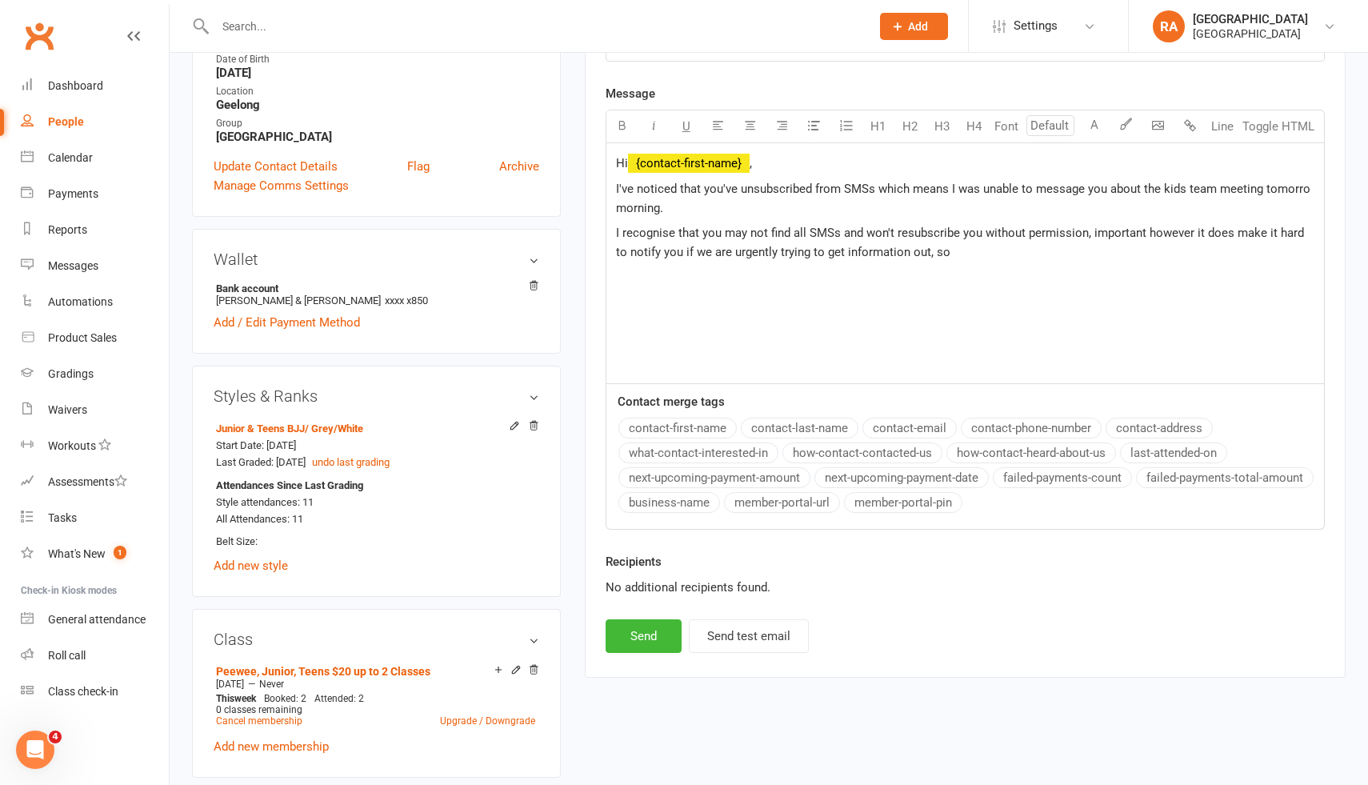
click at [838, 239] on p "I recognise that you may not find all SMSs and won't resubscribe you without pe…" at bounding box center [965, 242] width 698 height 38
drag, startPoint x: 1198, startPoint y: 230, endPoint x: 1165, endPoint y: 230, distance: 33.6
click at [1165, 230] on span "I recognise that you may not find all SMSs important and won't resubscribe you …" at bounding box center [954, 243] width 677 height 34
click at [989, 259] on p "I recognise that you may not find all SMSs important and won't resubscribe you …" at bounding box center [965, 242] width 698 height 38
drag, startPoint x: 1070, startPoint y: 253, endPoint x: 953, endPoint y: 255, distance: 116.8
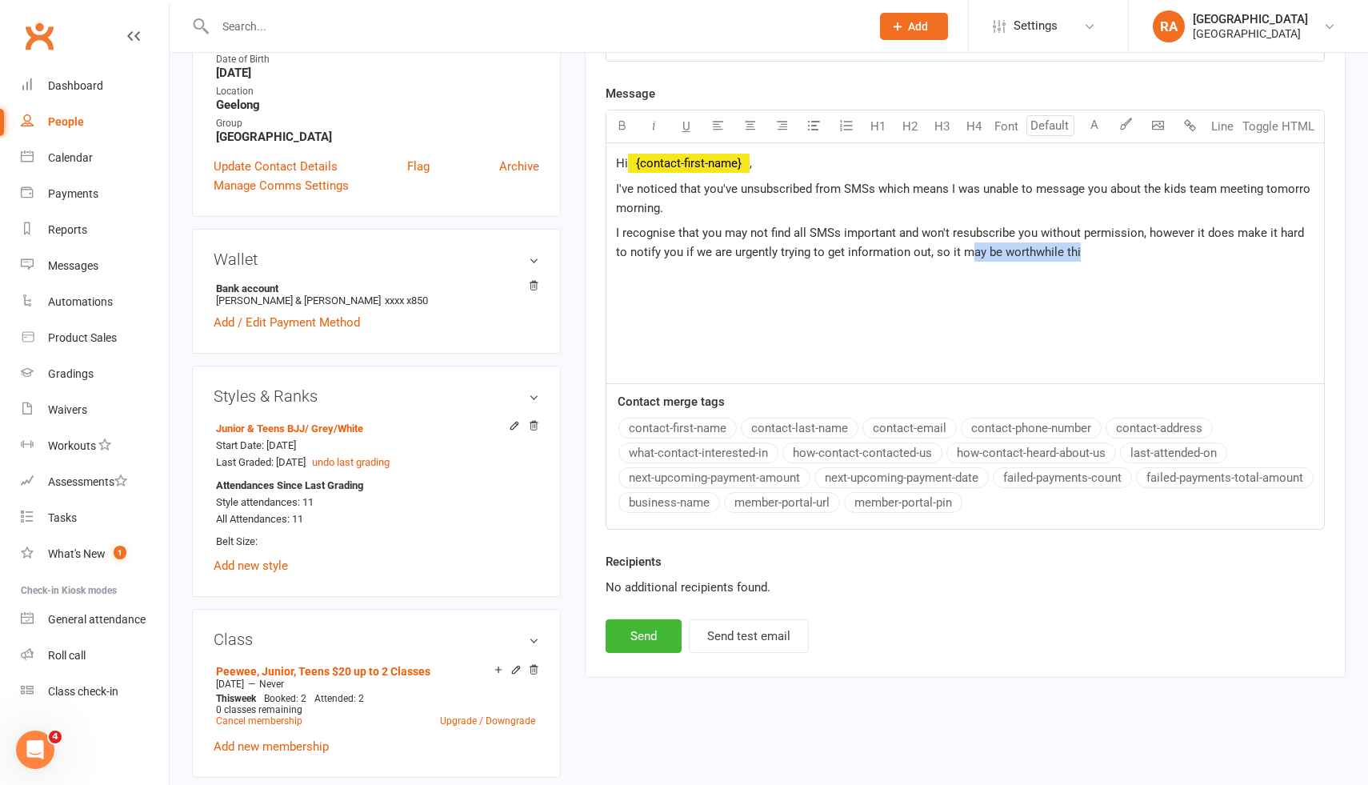
click at [953, 255] on p "I recognise that you may not find all SMSs important and won't resubscribe you …" at bounding box center [965, 242] width 698 height 38
click at [1022, 250] on p "I recognise that you may not find all SMSs important and won't resubscribe you …" at bounding box center [965, 242] width 698 height 38
click at [1139, 233] on span "I recognise that you may not find all SMSs important and won't resubscribe you …" at bounding box center [961, 243] width 691 height 34
click at [1081, 256] on p "I recognise that you may not find all SMSs important and won't resubscribe you …" at bounding box center [965, 242] width 698 height 38
drag, startPoint x: 1205, startPoint y: 251, endPoint x: 1072, endPoint y: 251, distance: 132.8
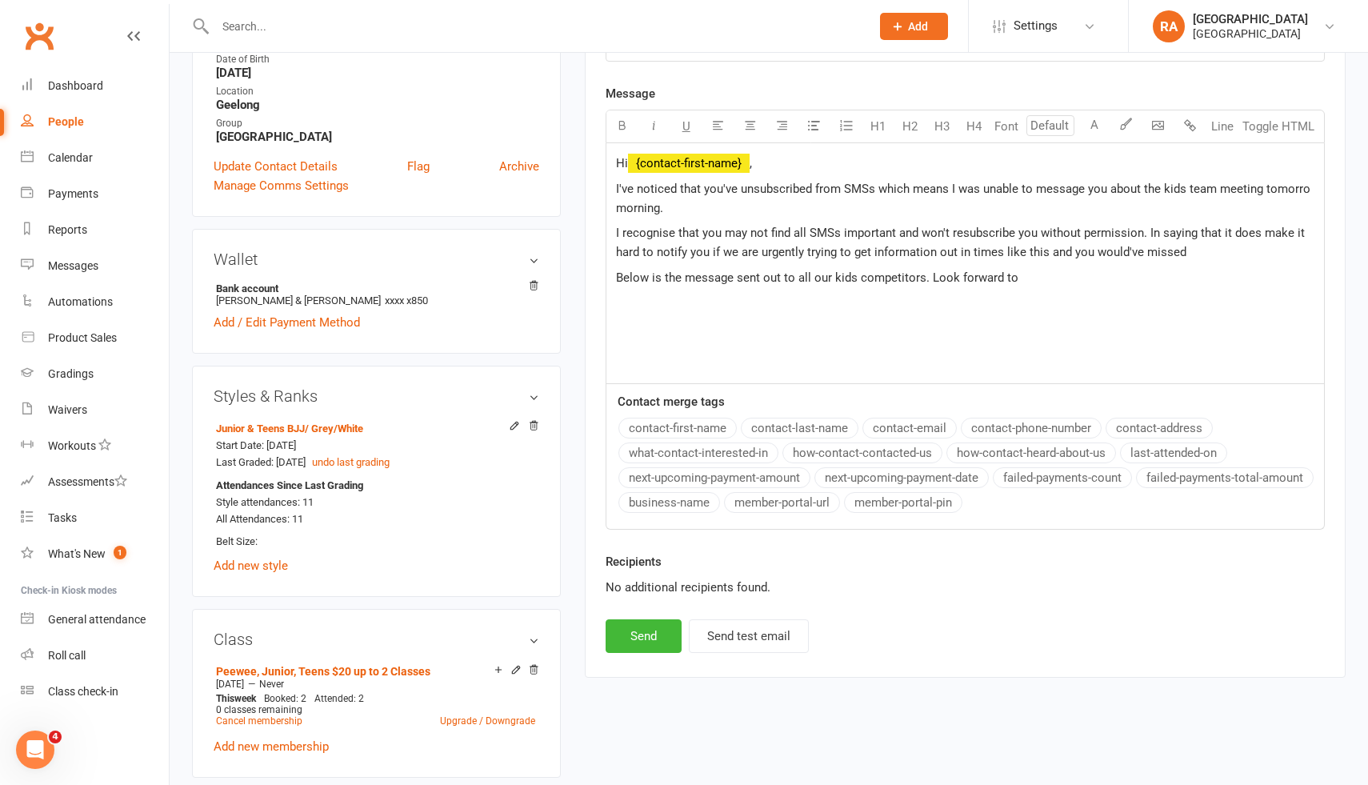
click at [1072, 251] on p "I recognise that you may not find all SMSs important and won't resubscribe you …" at bounding box center [965, 242] width 698 height 38
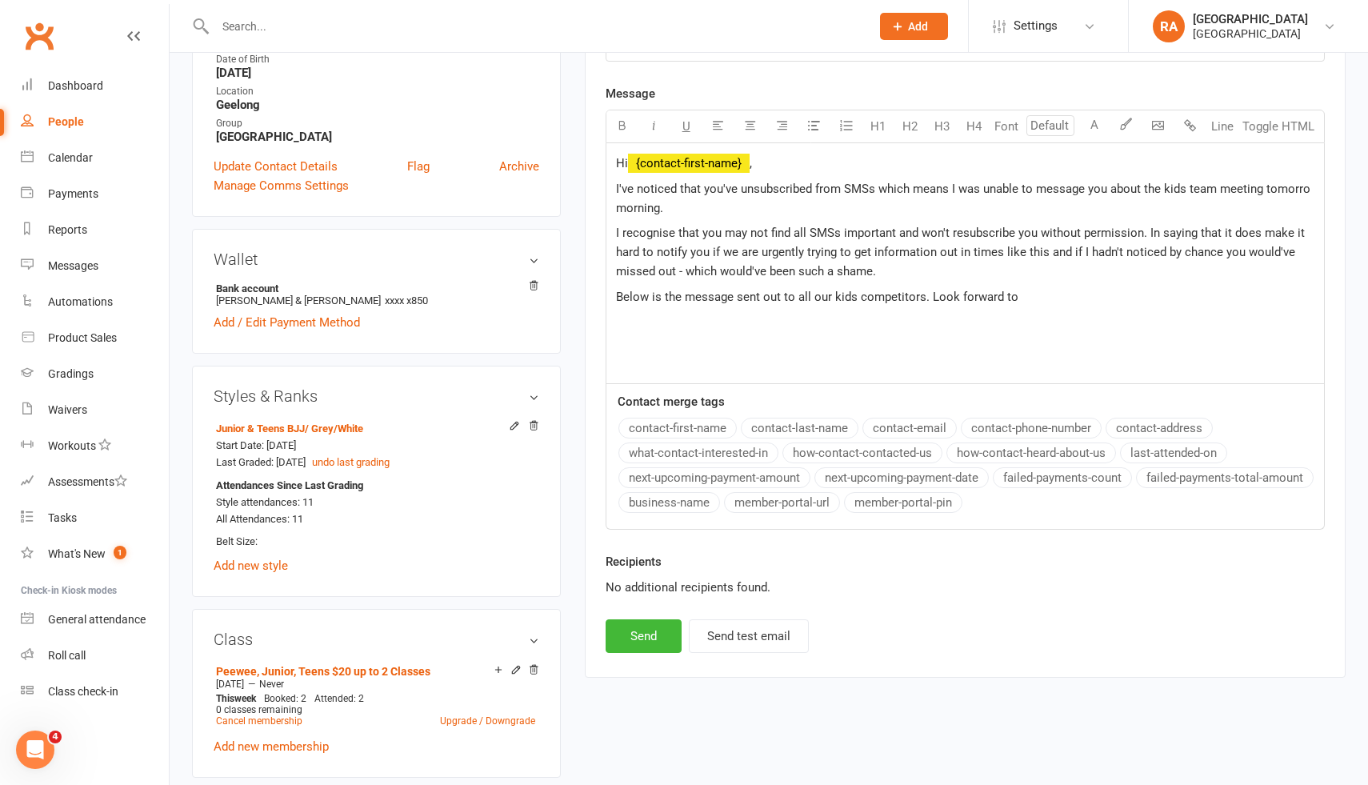
click at [624, 293] on span "Below is the message sent out to all our kids competitors. Look forward to" at bounding box center [817, 297] width 402 height 14
click at [1038, 294] on p "Below is the message sent out to all our kids competitors. Look forward to" at bounding box center [965, 296] width 698 height 19
click at [927, 296] on span "Below is the message sent out to all our kids competitors. Look forward to" at bounding box center [817, 297] width 402 height 14
click at [1060, 297] on p "Below is the message sent out to all our kids competitors. We look forward to" at bounding box center [965, 296] width 698 height 19
click at [939, 296] on span "Below is the message sent out to all our kids competitors. We look forward to s…" at bounding box center [875, 297] width 519 height 14
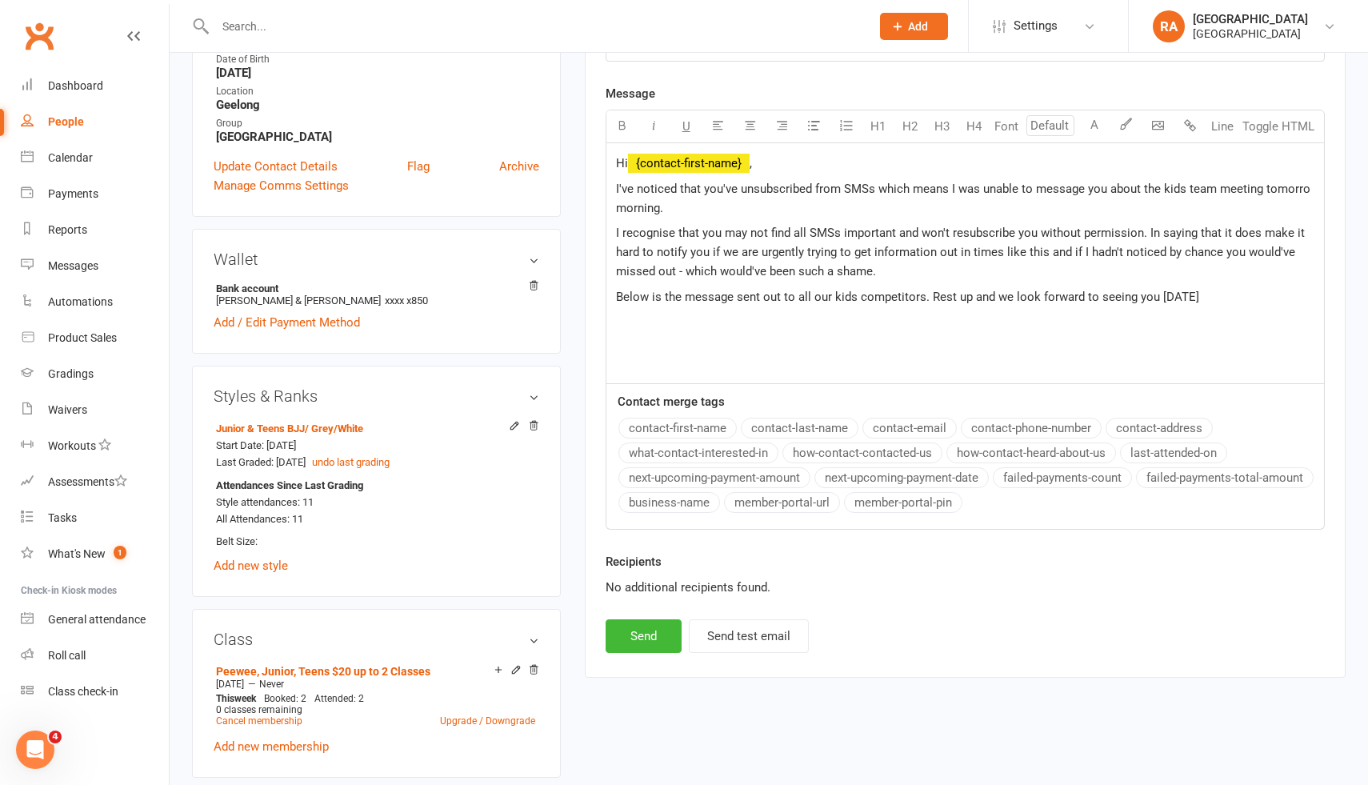
click at [1216, 288] on p "Below is the message sent out to all our kids competitors. Rest up and we look …" at bounding box center [965, 296] width 698 height 19
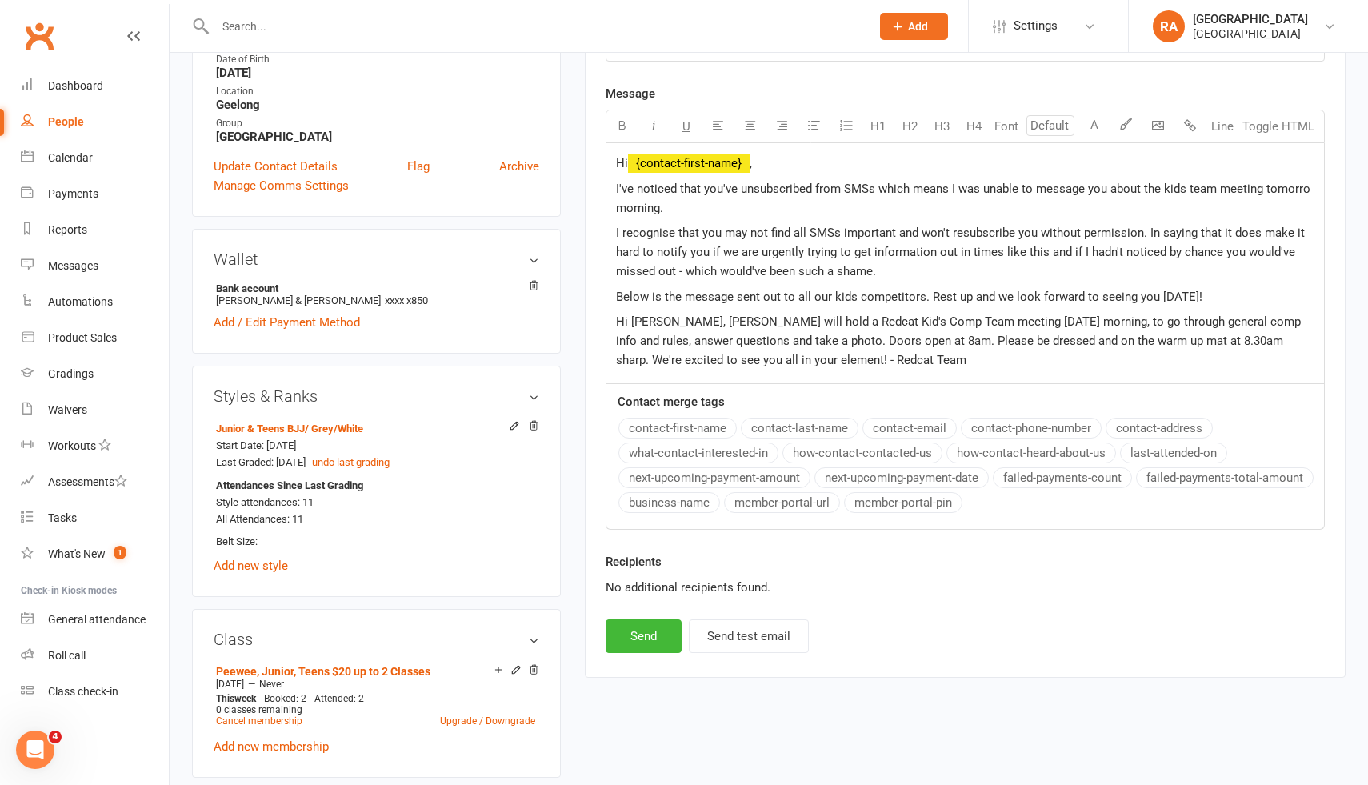
click at [644, 320] on span "Hi Will, Felix will hold a Redcat Kid's Comp Team meeting tomorrow morning, to …" at bounding box center [960, 340] width 688 height 53
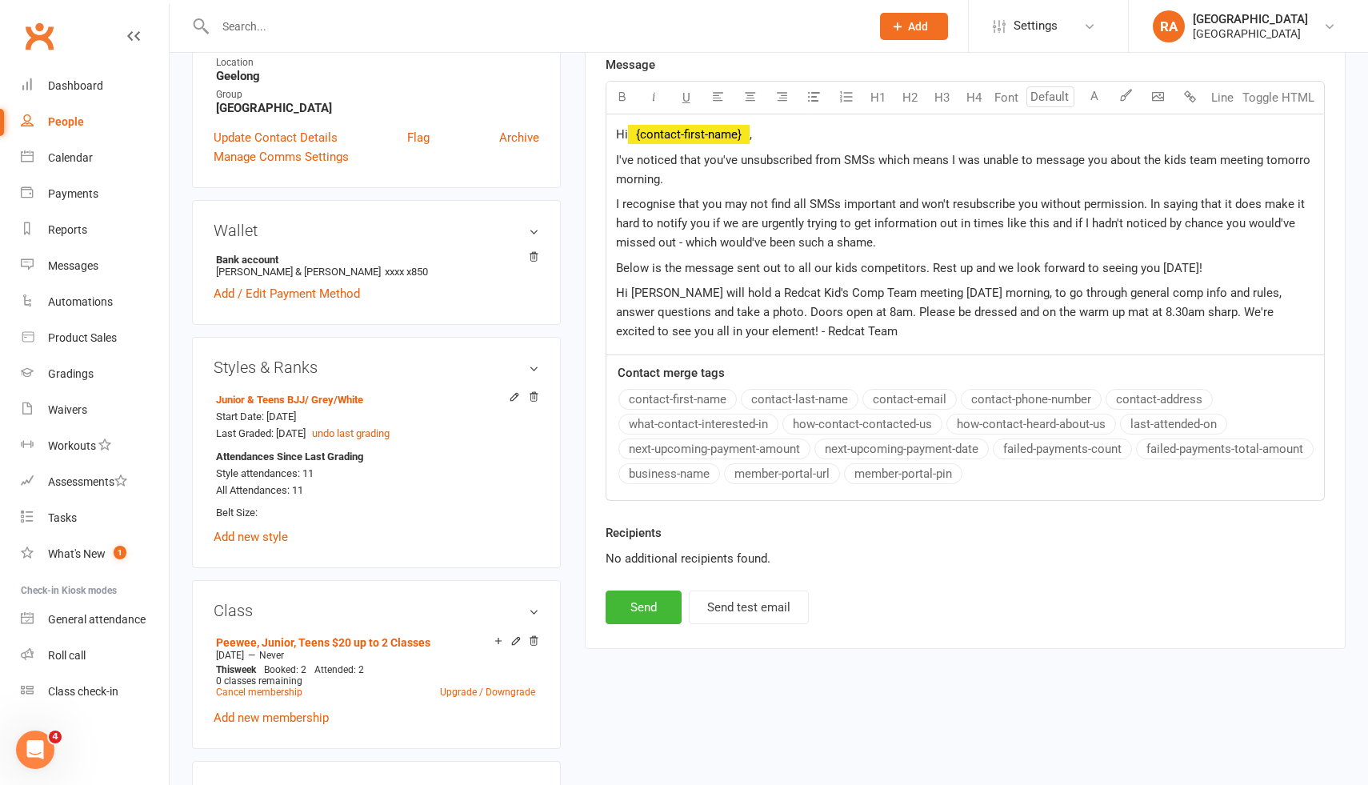
scroll to position [551, 0]
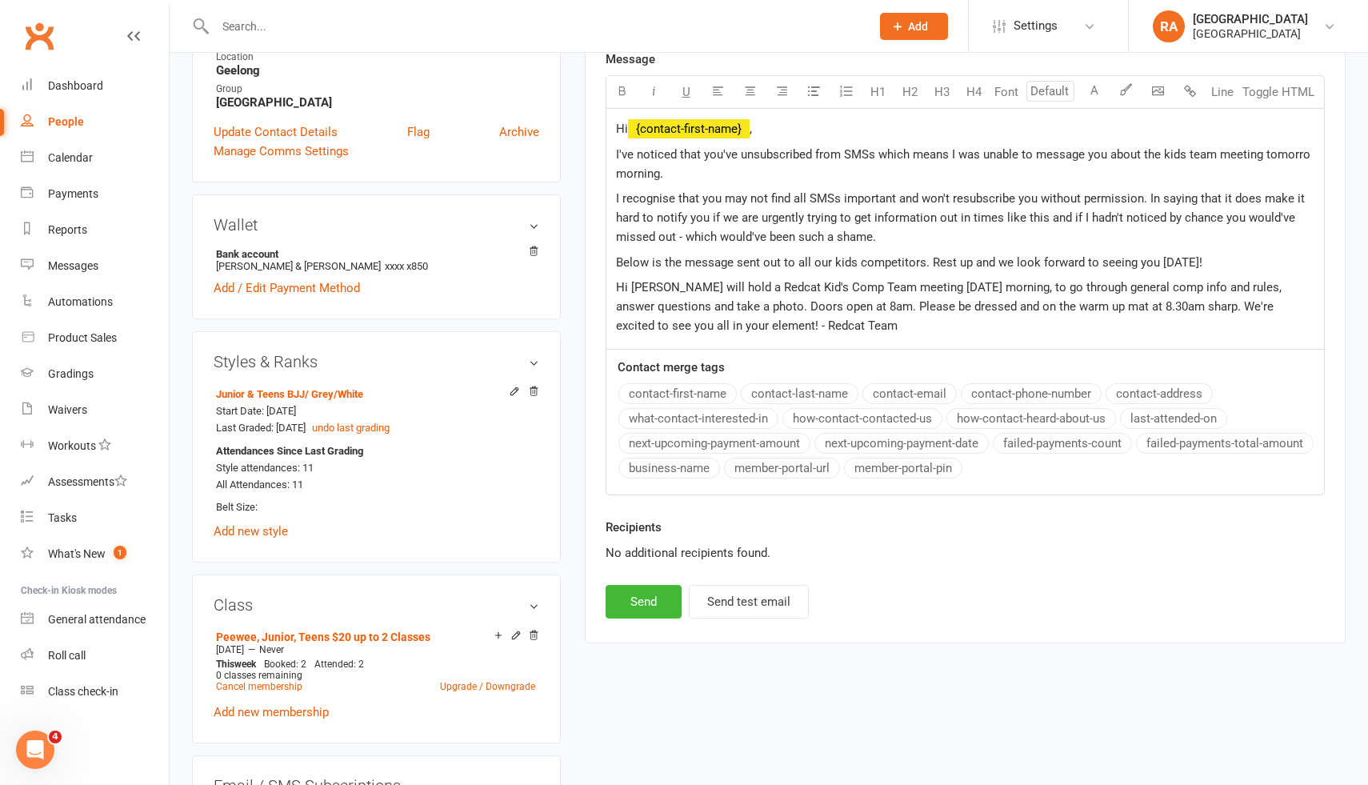
click at [852, 326] on p "Hi Jacob, Felix will hold a Redcat Kid's Comp Team meeting tomorrow morning, to…" at bounding box center [965, 307] width 698 height 58
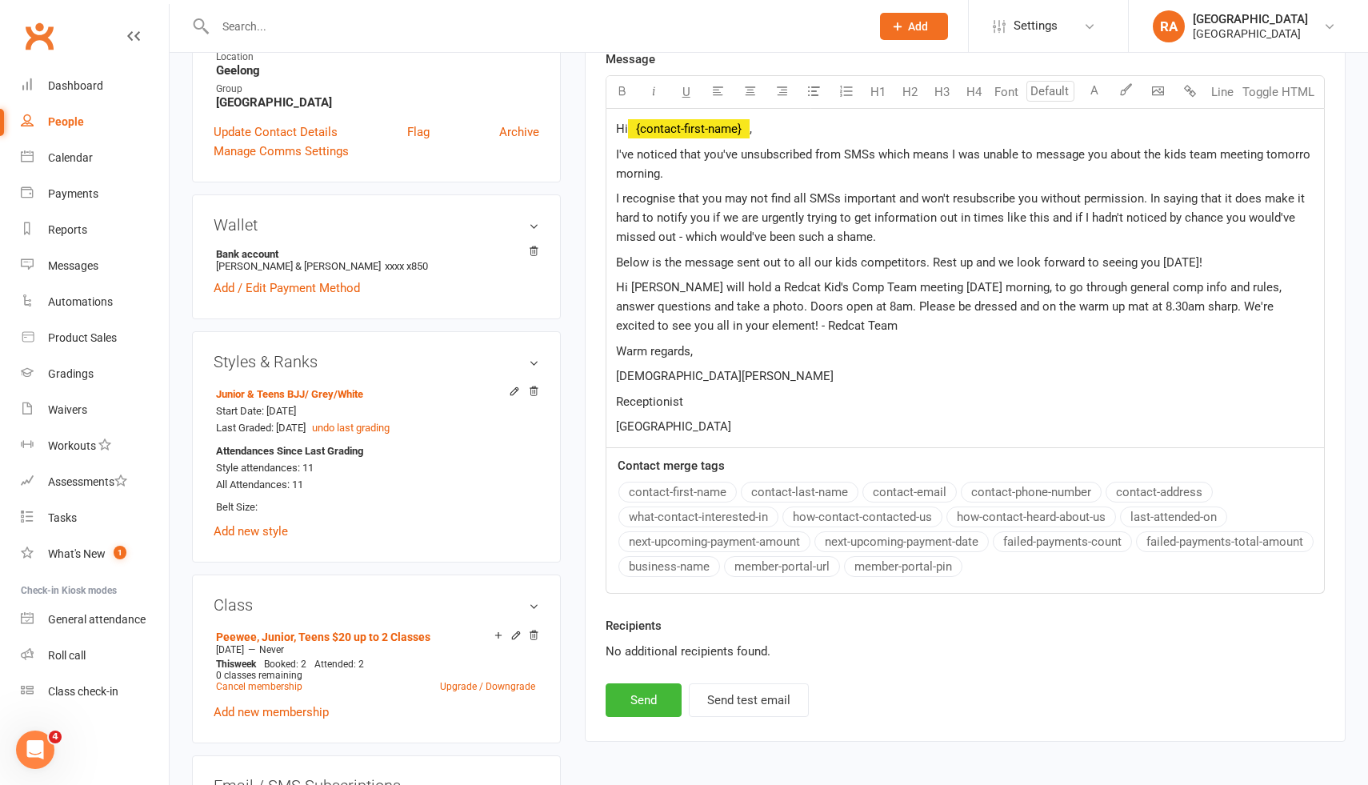
click at [705, 358] on p "Warm regards," at bounding box center [965, 351] width 698 height 19
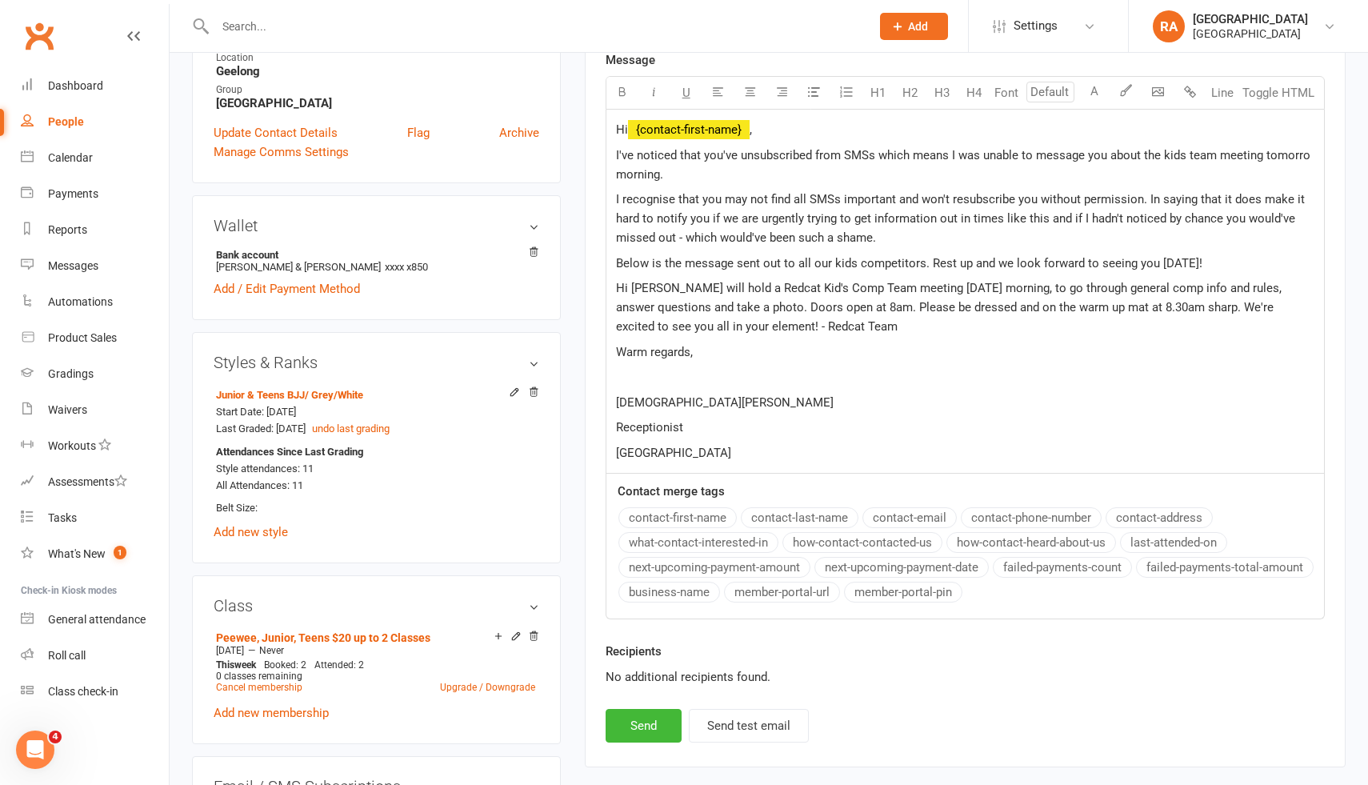
scroll to position [548, 0]
click at [1302, 155] on span "I've noticed that you've unsubscribed from SMSs which means I was unable to mes…" at bounding box center [965, 167] width 698 height 34
click at [932, 235] on p "I recognise that you may not find all SMSs important and won't resubscribe you …" at bounding box center [965, 221] width 698 height 58
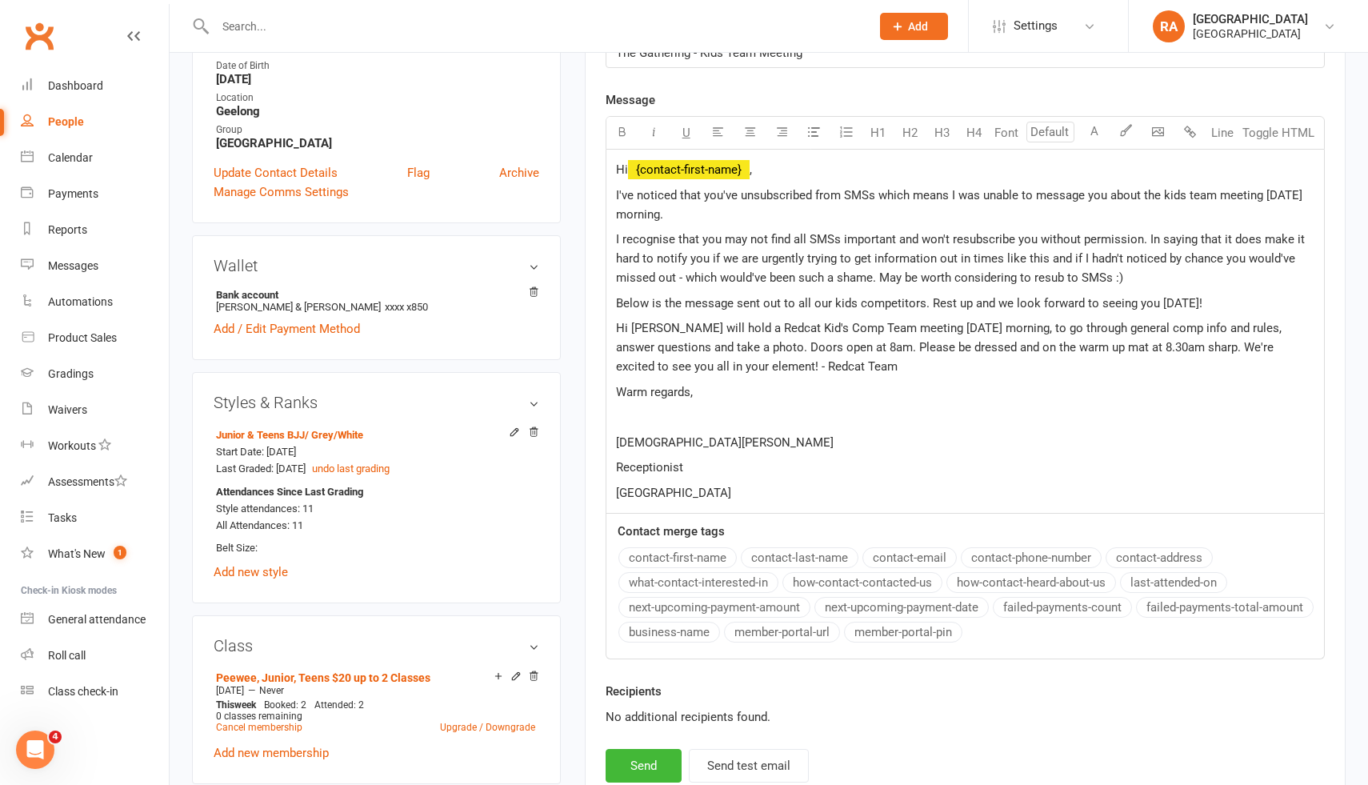
scroll to position [508, 0]
drag, startPoint x: 654, startPoint y: 259, endPoint x: 603, endPoint y: 259, distance: 51.2
click at [602, 259] on div "Activity Notes Comms Attendance Payments Waivers Tasks Automations Gradings / P…" at bounding box center [965, 259] width 761 height 1101
click at [969, 259] on span "I recognise that you may not find all SMSs important and won't resubscribe you …" at bounding box center [965, 260] width 699 height 53
click at [1107, 262] on span "I recognise that you may not find all SMSs important and won't resubscribe you …" at bounding box center [963, 260] width 694 height 53
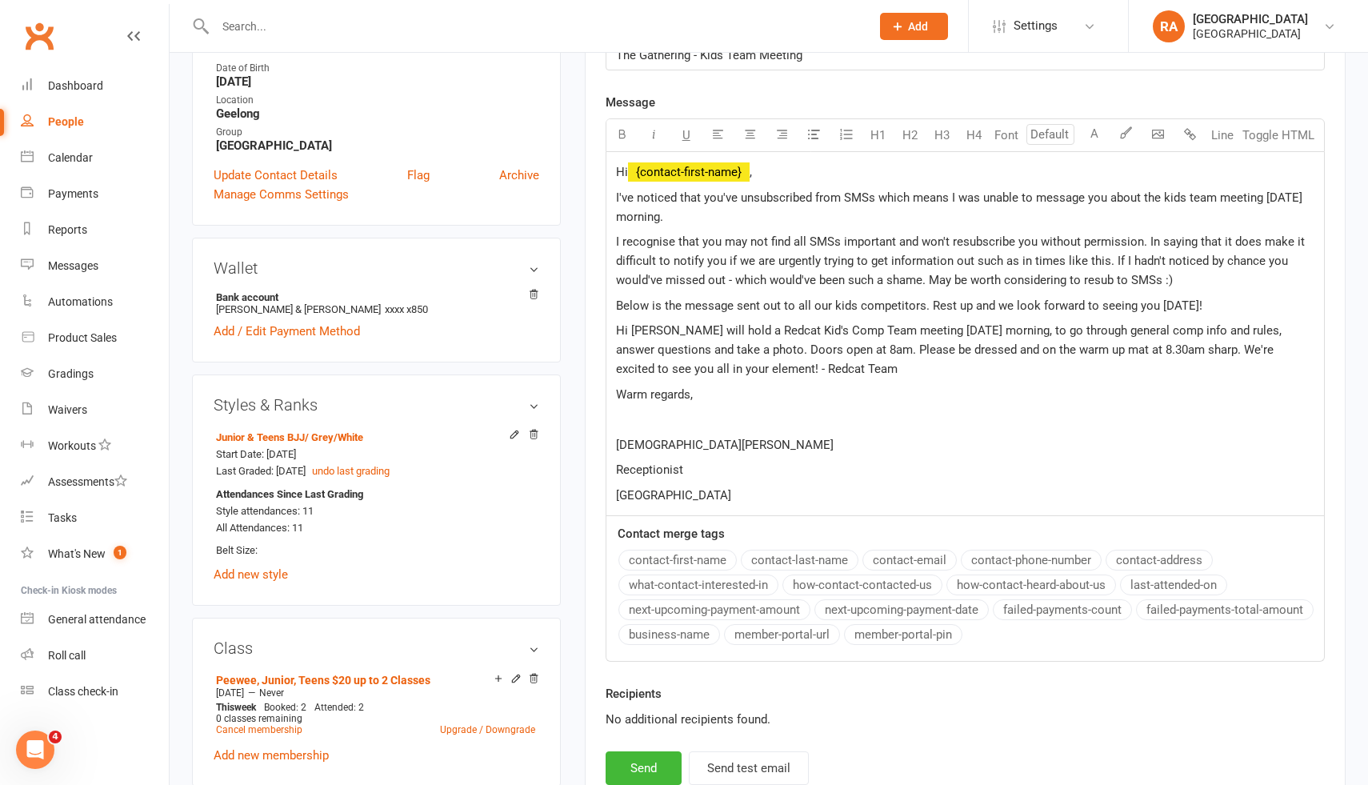
click at [736, 280] on span "I recognise that you may not find all SMSs important and won't resubscribe you …" at bounding box center [962, 260] width 692 height 53
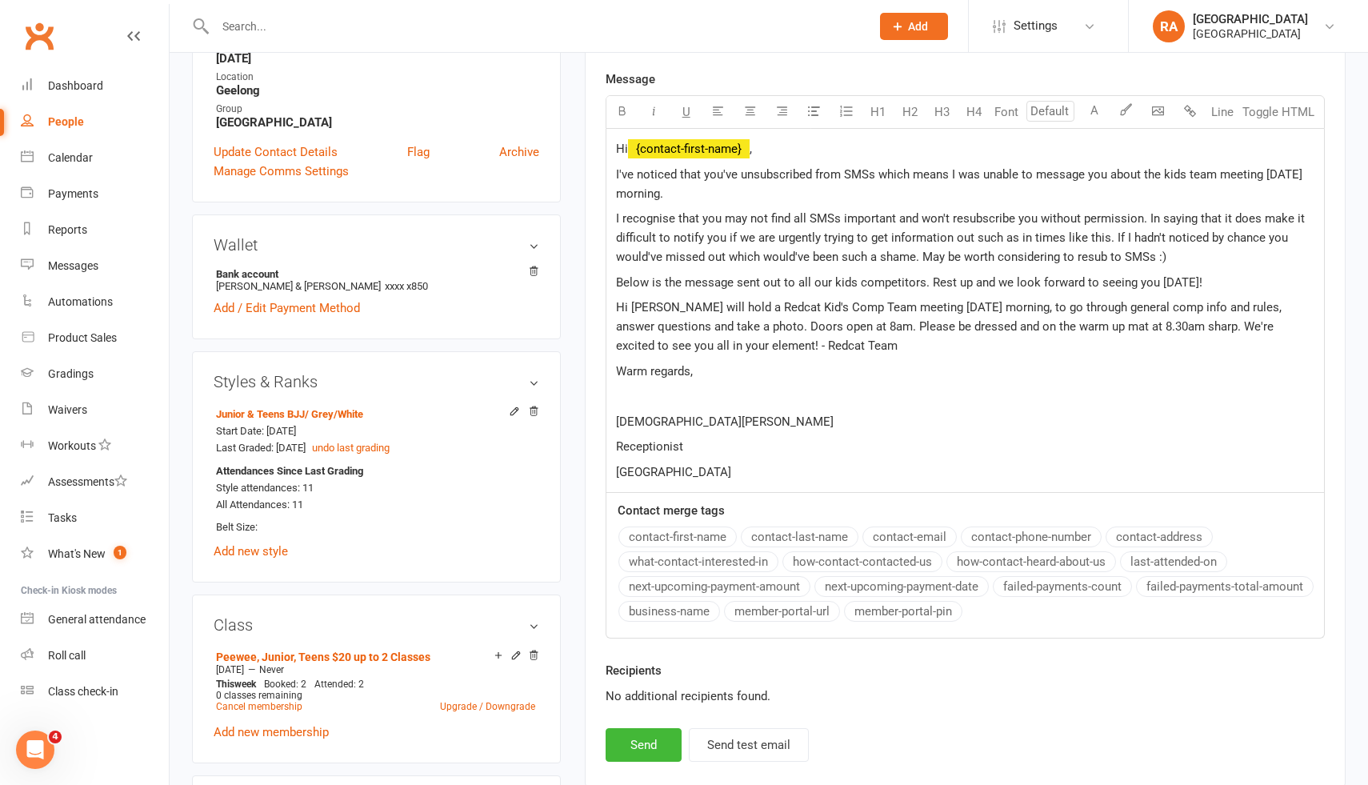
scroll to position [536, 0]
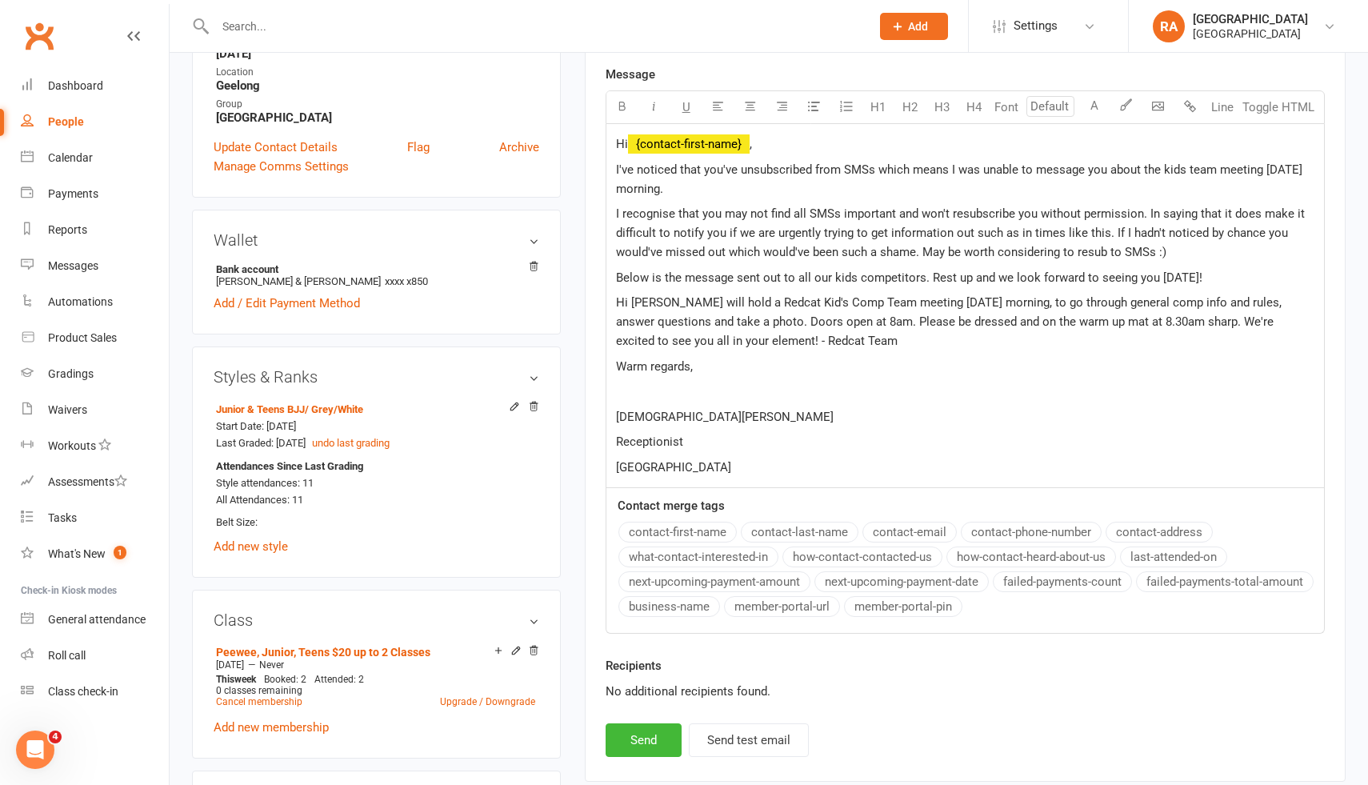
click at [614, 300] on div "Hi ﻿ {contact-first-name} , I've noticed that you've unsubscribed from SMSs whi…" at bounding box center [965, 306] width 718 height 364
click at [849, 340] on p ""Hi Jacob, Felix will hold a Redcat Kid's Comp Team meeting tomorrow morning, t…" at bounding box center [965, 322] width 698 height 58
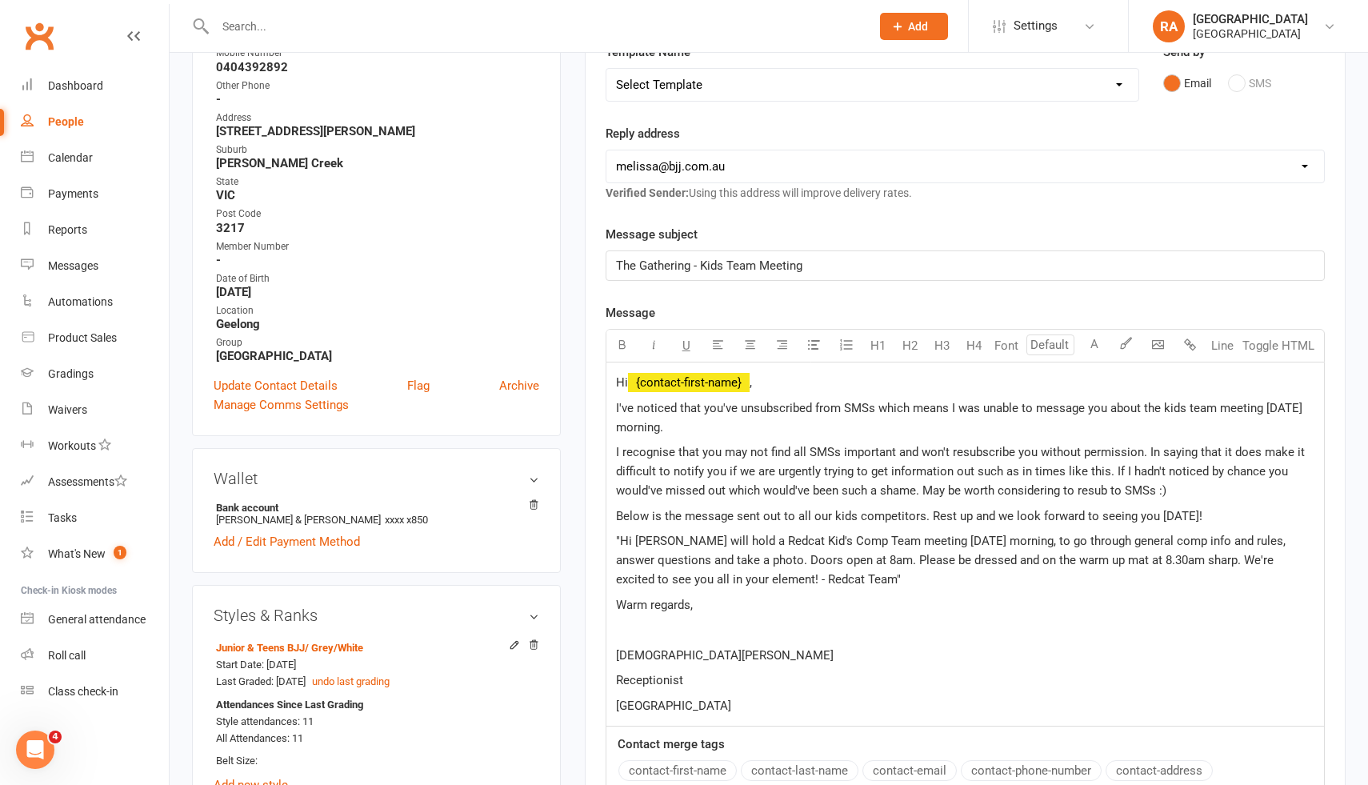
scroll to position [294, 0]
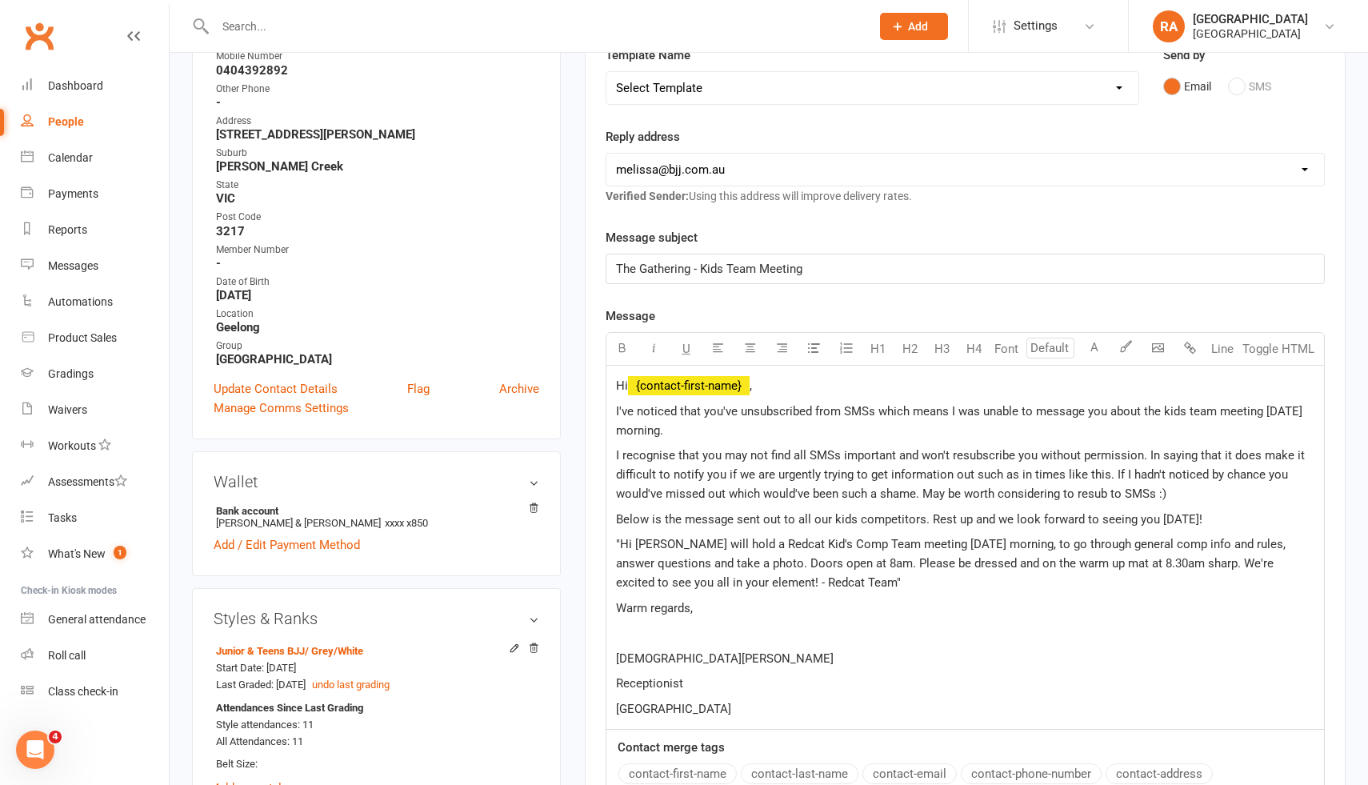
click at [693, 178] on select "hello@clubworx.com melissa@redcatacademy.com.au john@bjj.com.au felix@bjj.com.a…" at bounding box center [965, 170] width 718 height 32
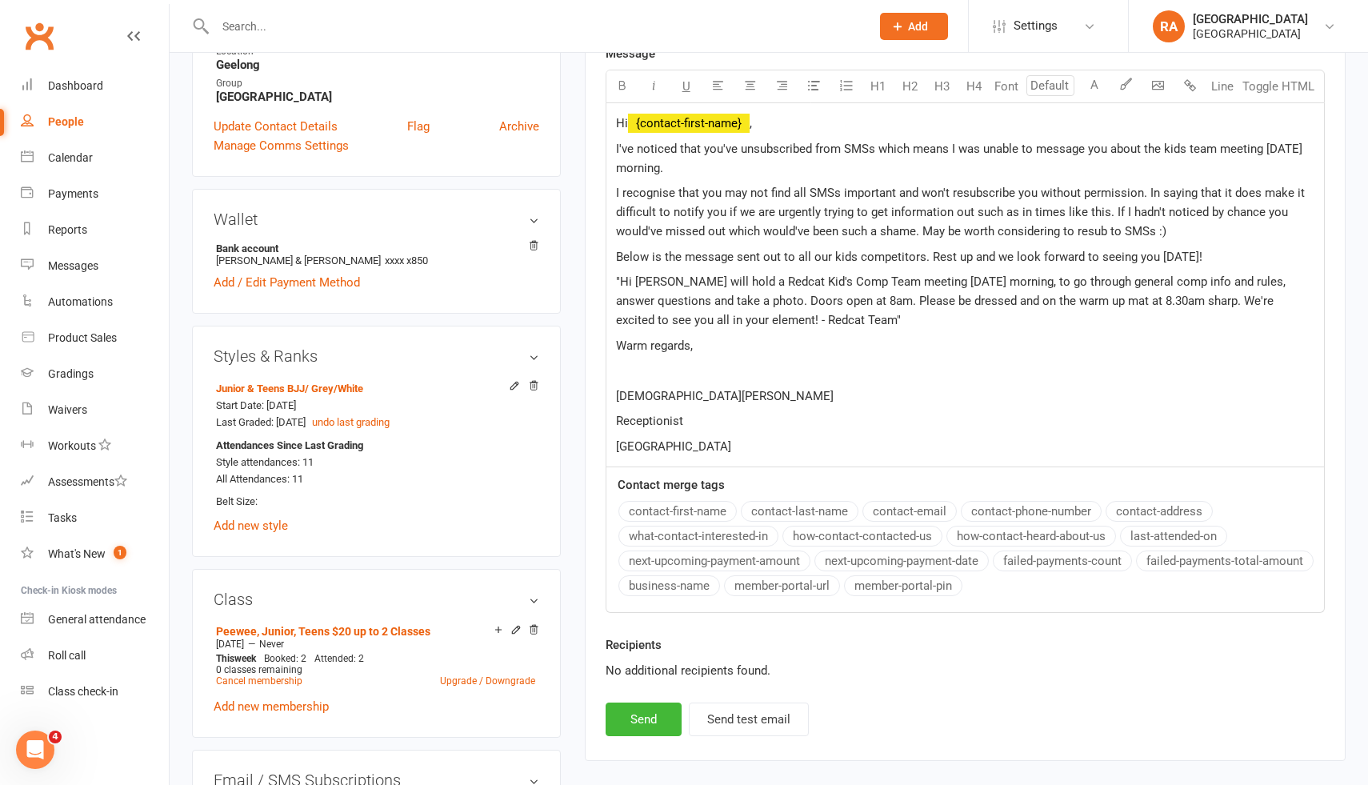
scroll to position [562, 0]
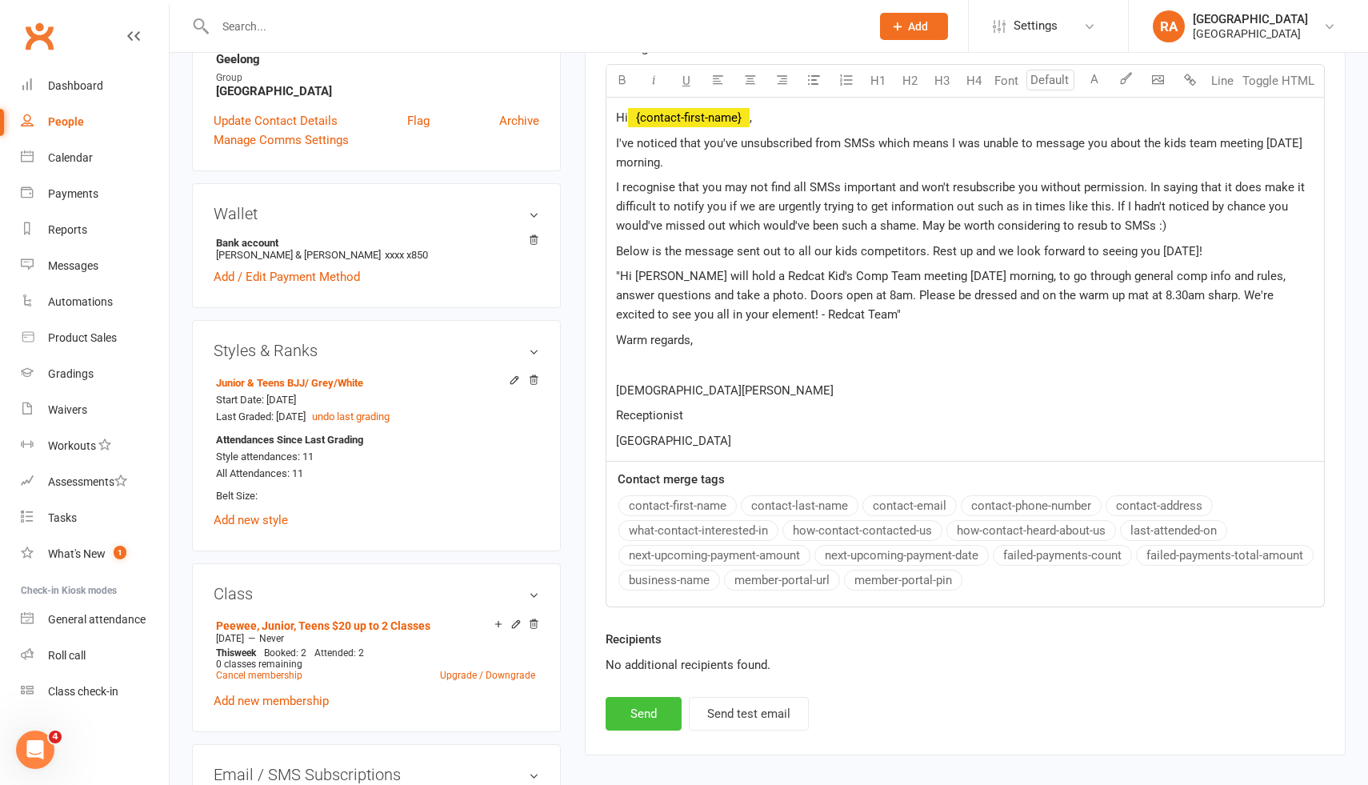
click at [641, 715] on button "Send" at bounding box center [644, 714] width 76 height 34
select select "4"
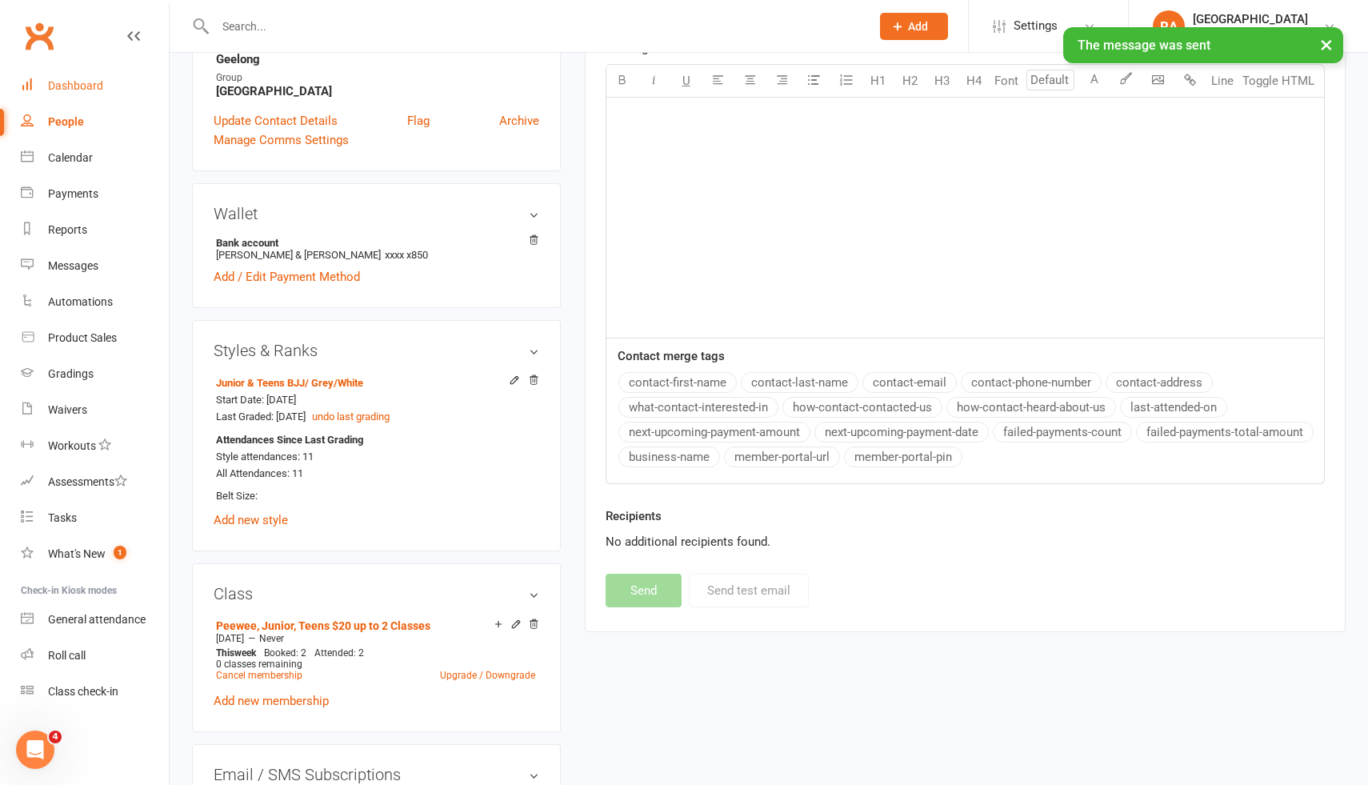
click at [77, 94] on link "Dashboard" at bounding box center [95, 86] width 148 height 36
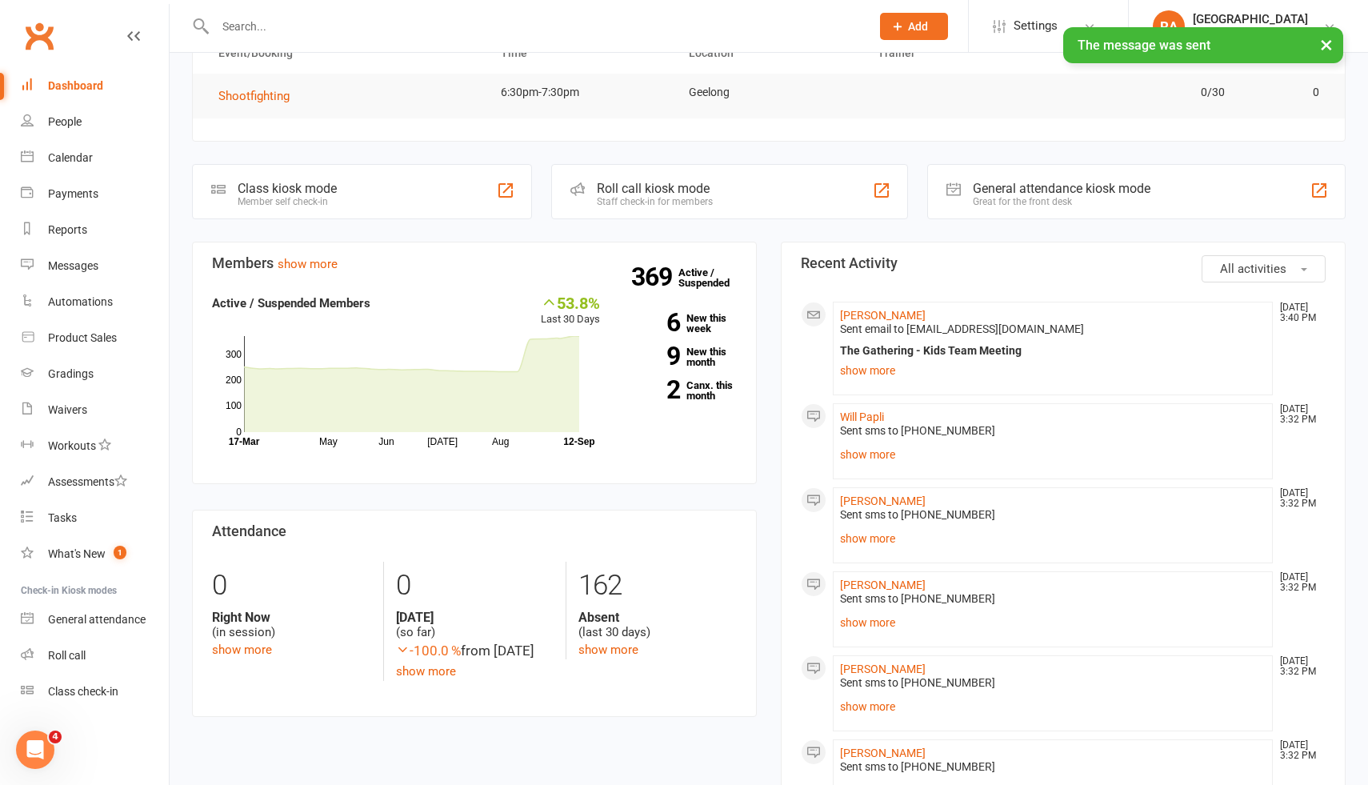
scroll to position [106, 0]
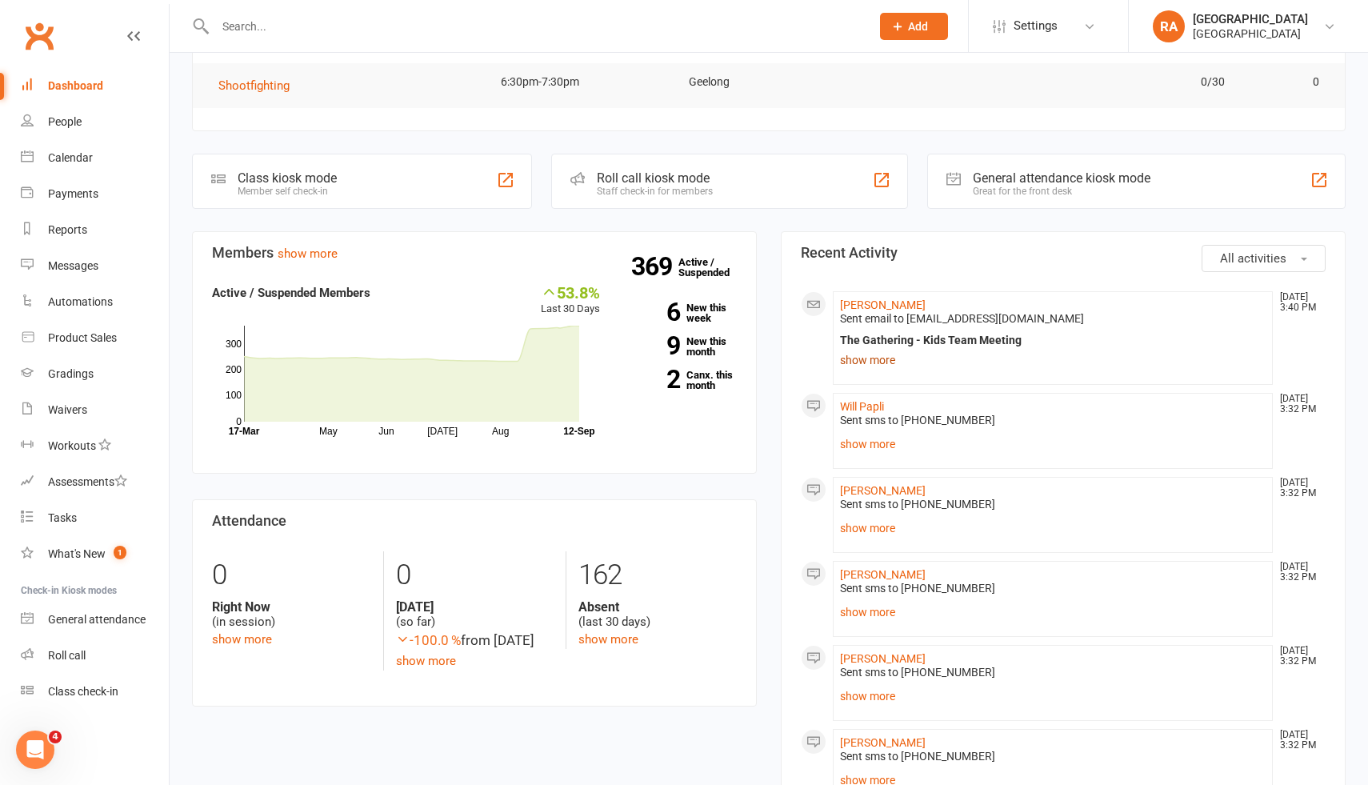
click at [871, 360] on link "show more" at bounding box center [1053, 360] width 426 height 22
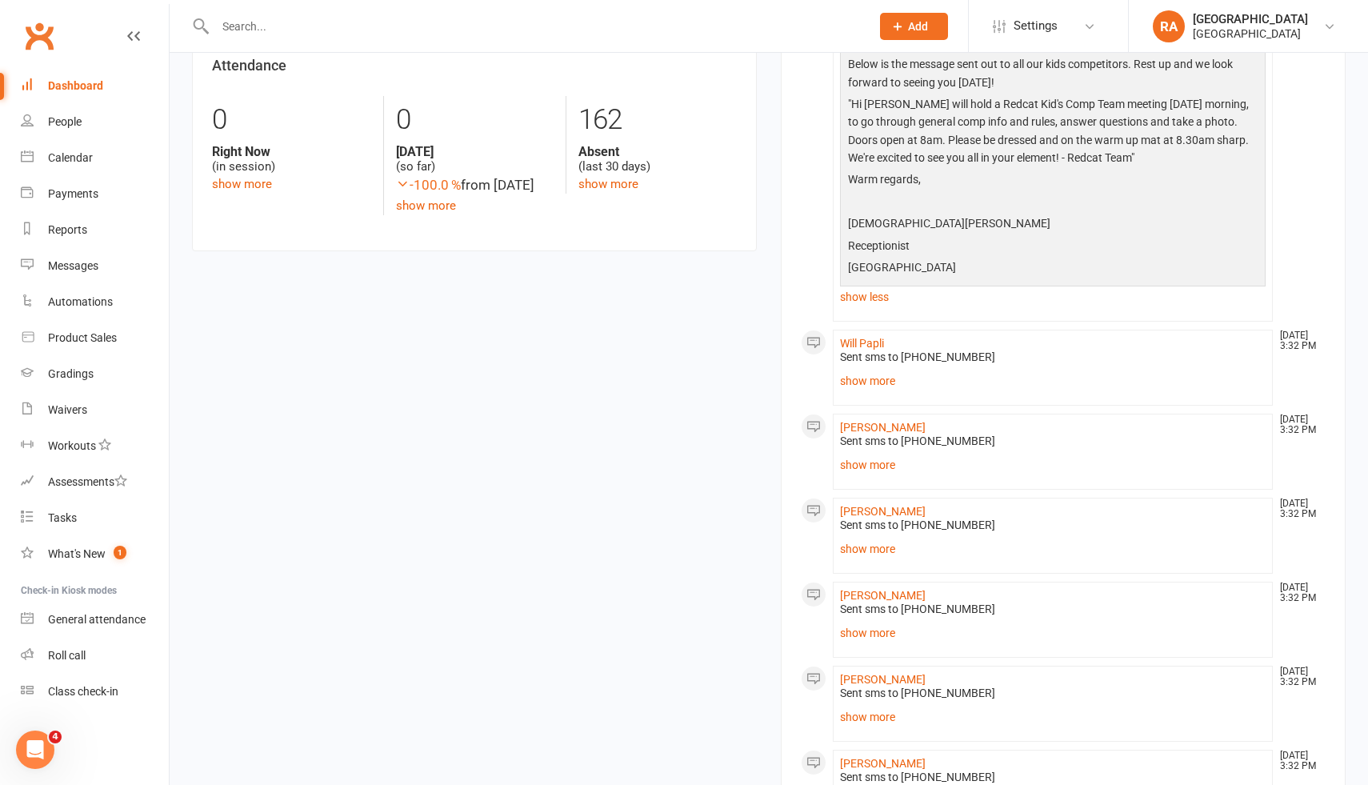
scroll to position [566, 0]
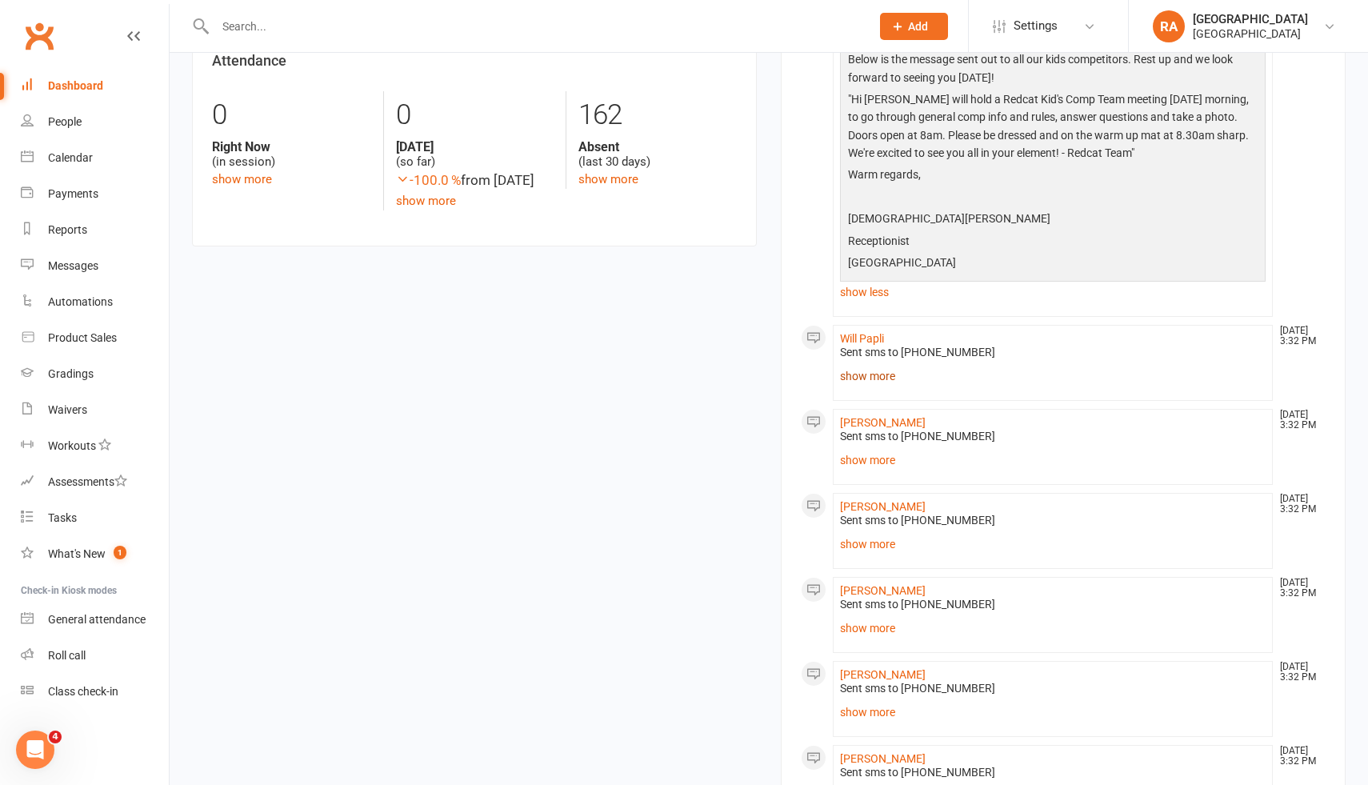
click at [870, 374] on link "show more" at bounding box center [1053, 376] width 426 height 22
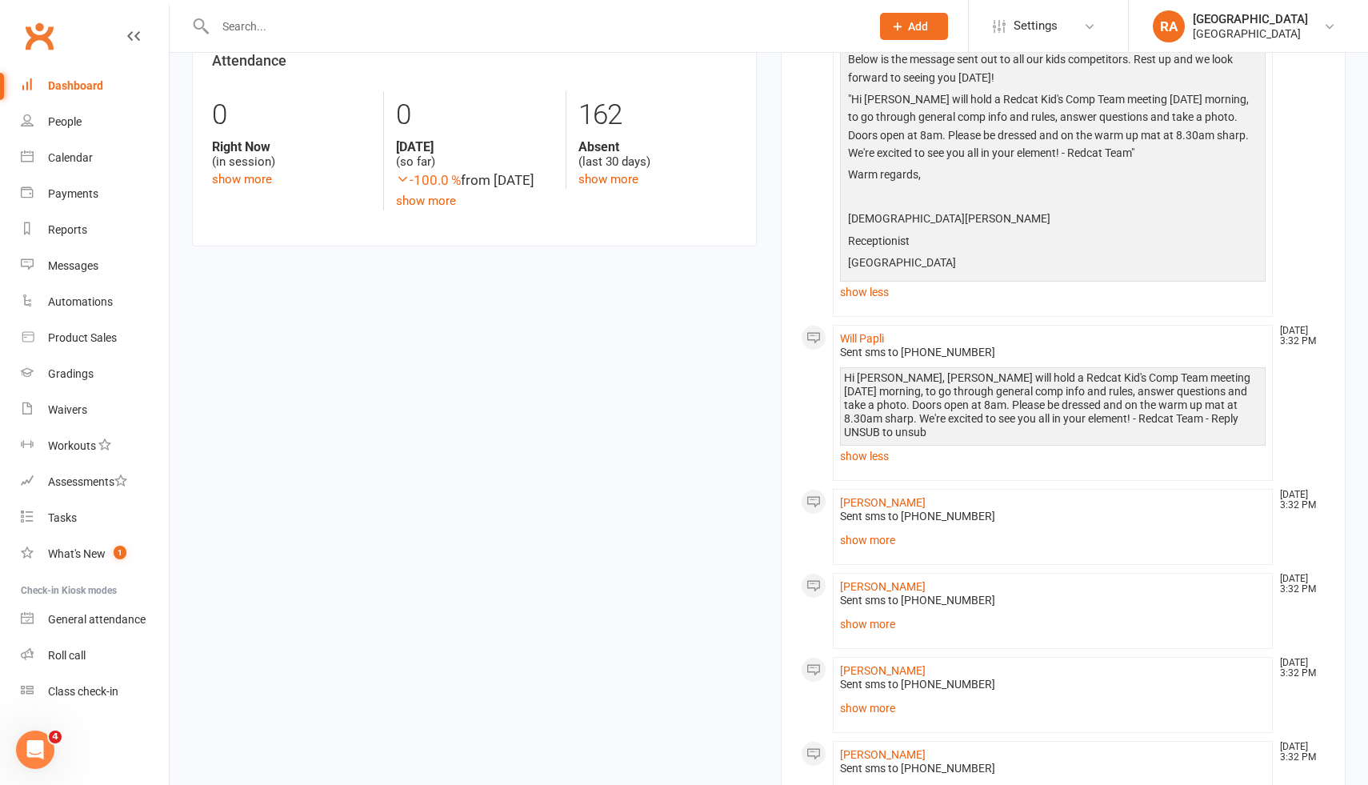
scroll to position [0, 0]
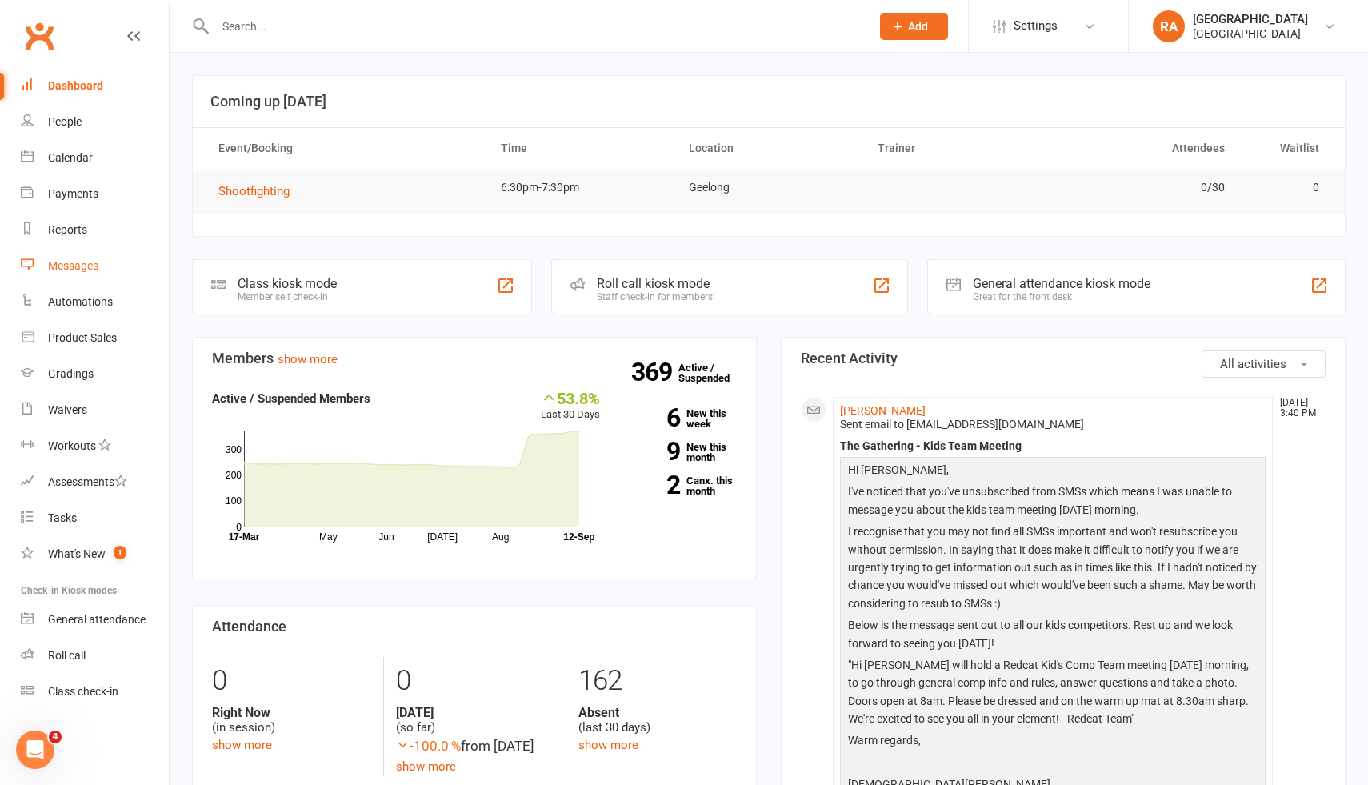
click at [66, 255] on link "Messages" at bounding box center [95, 266] width 148 height 36
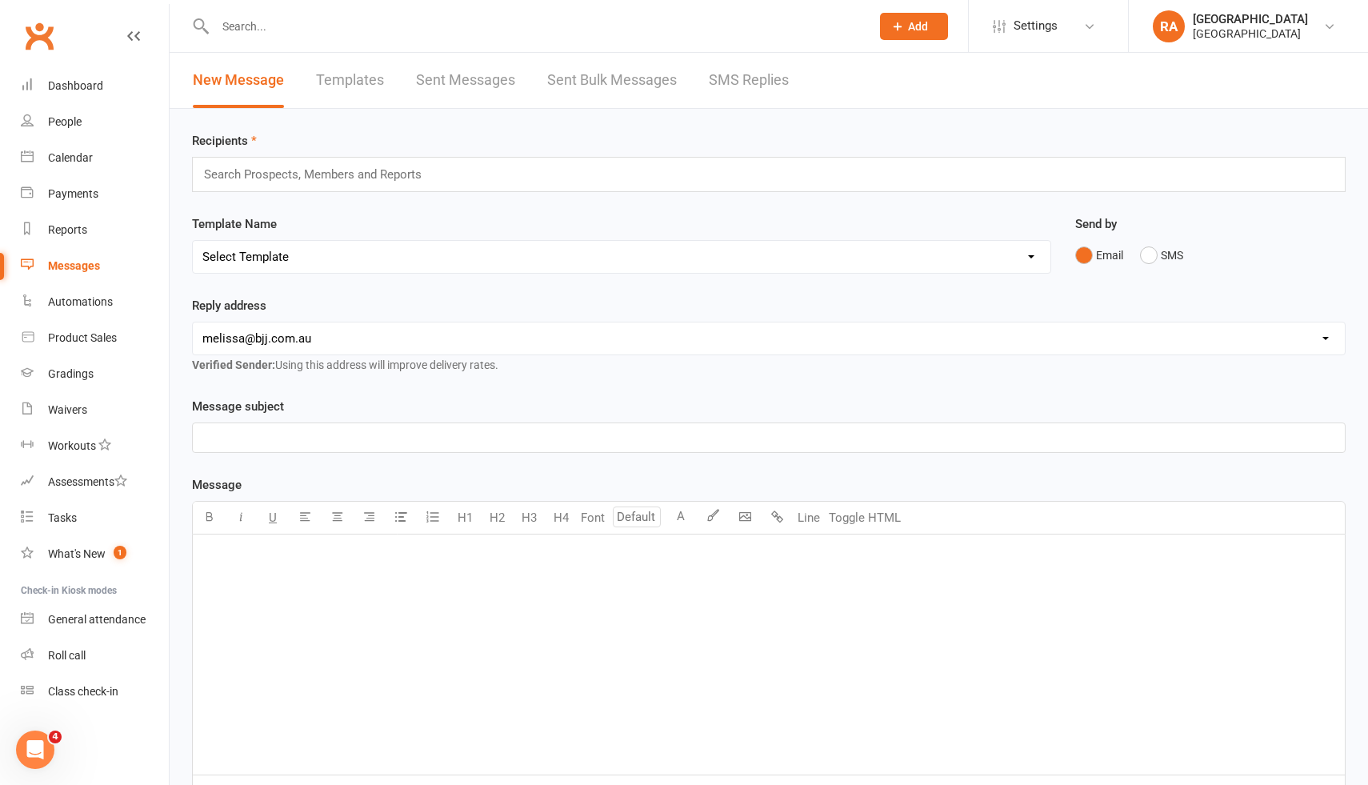
click at [561, 90] on link "Sent Bulk Messages" at bounding box center [612, 80] width 130 height 55
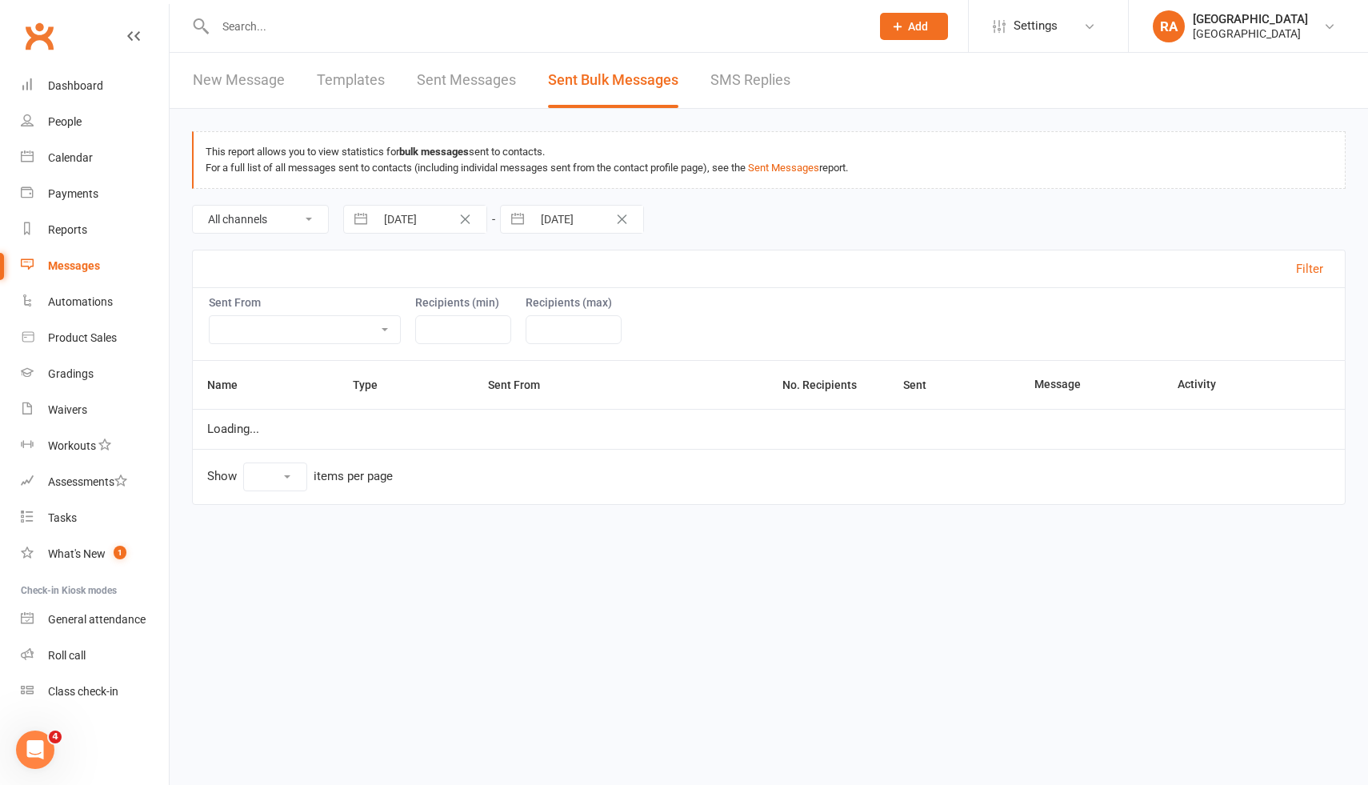
select select "50"
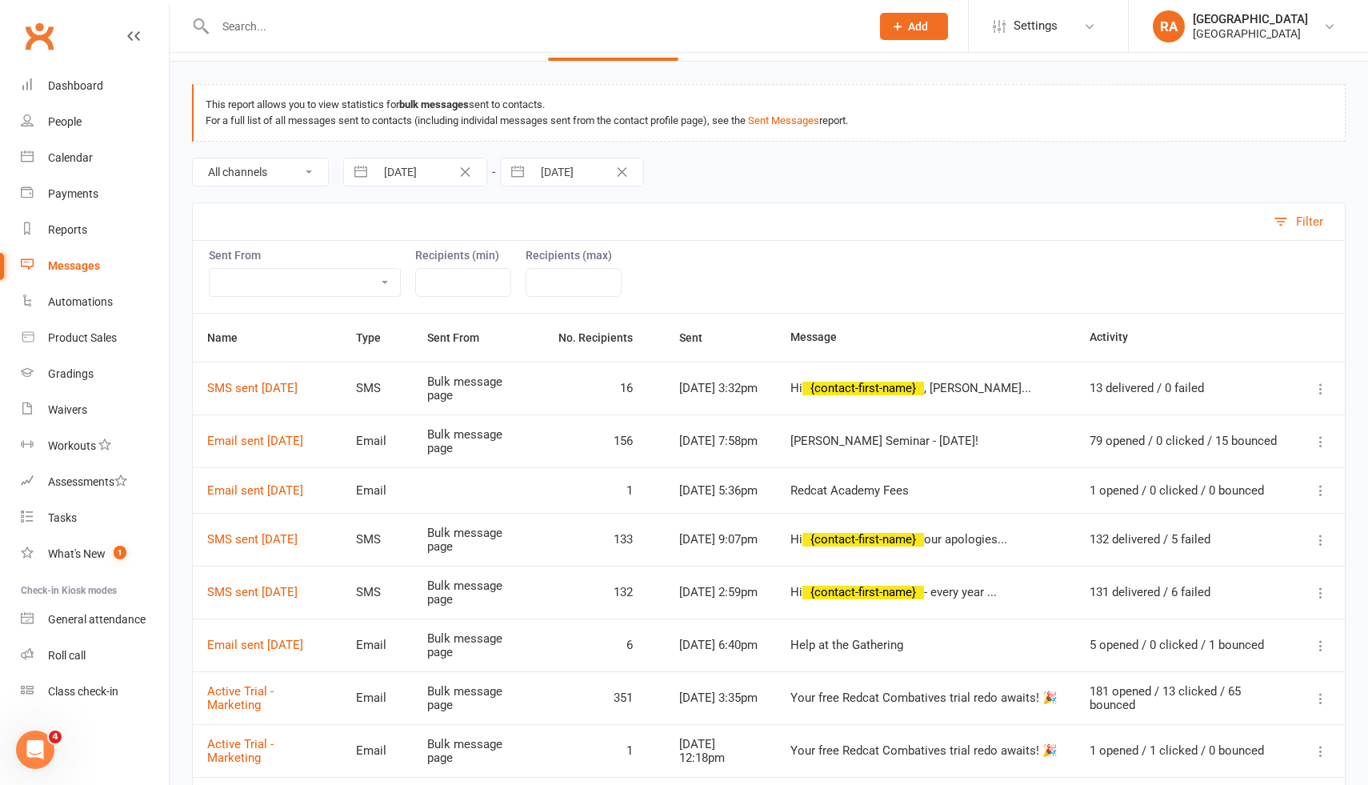
scroll to position [50, 0]
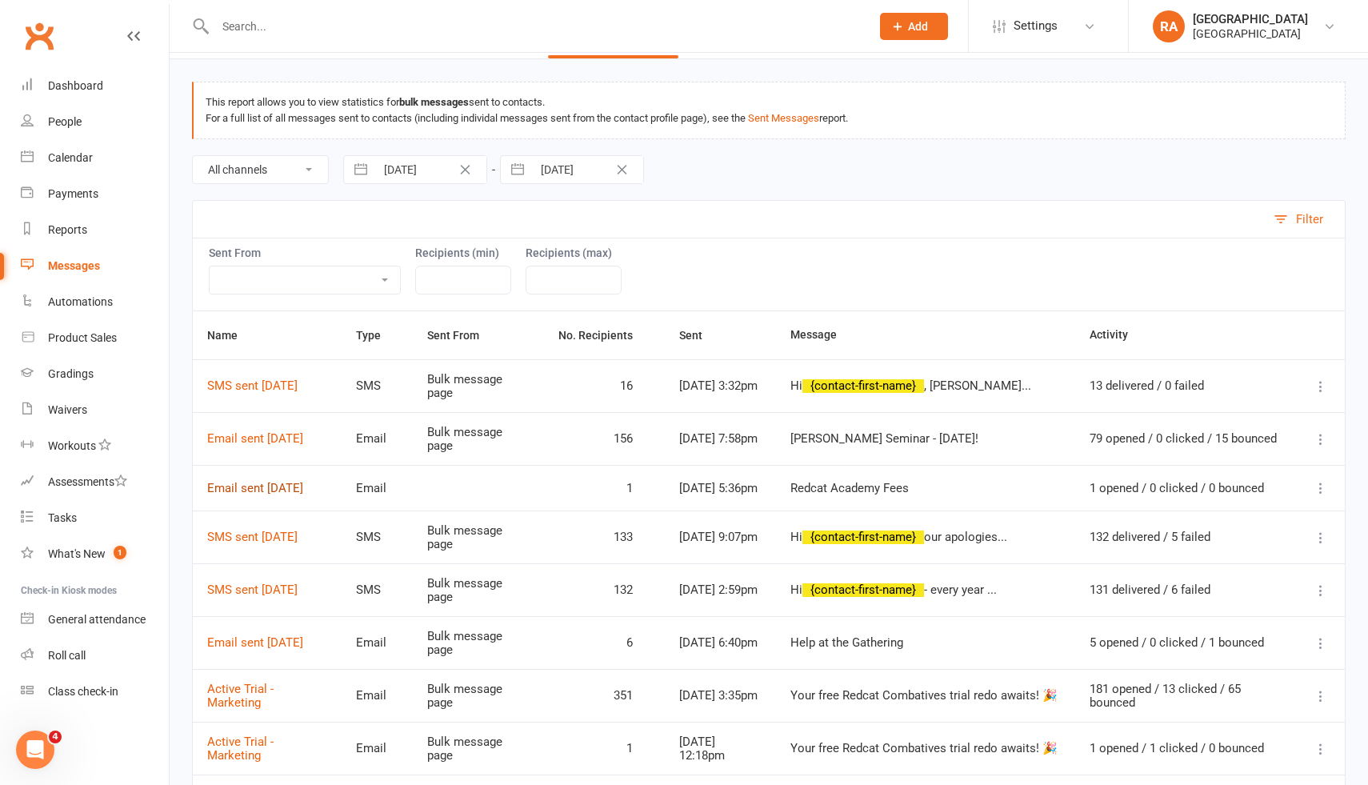
click at [278, 485] on link "Email sent 10 Sep 2025" at bounding box center [255, 488] width 96 height 14
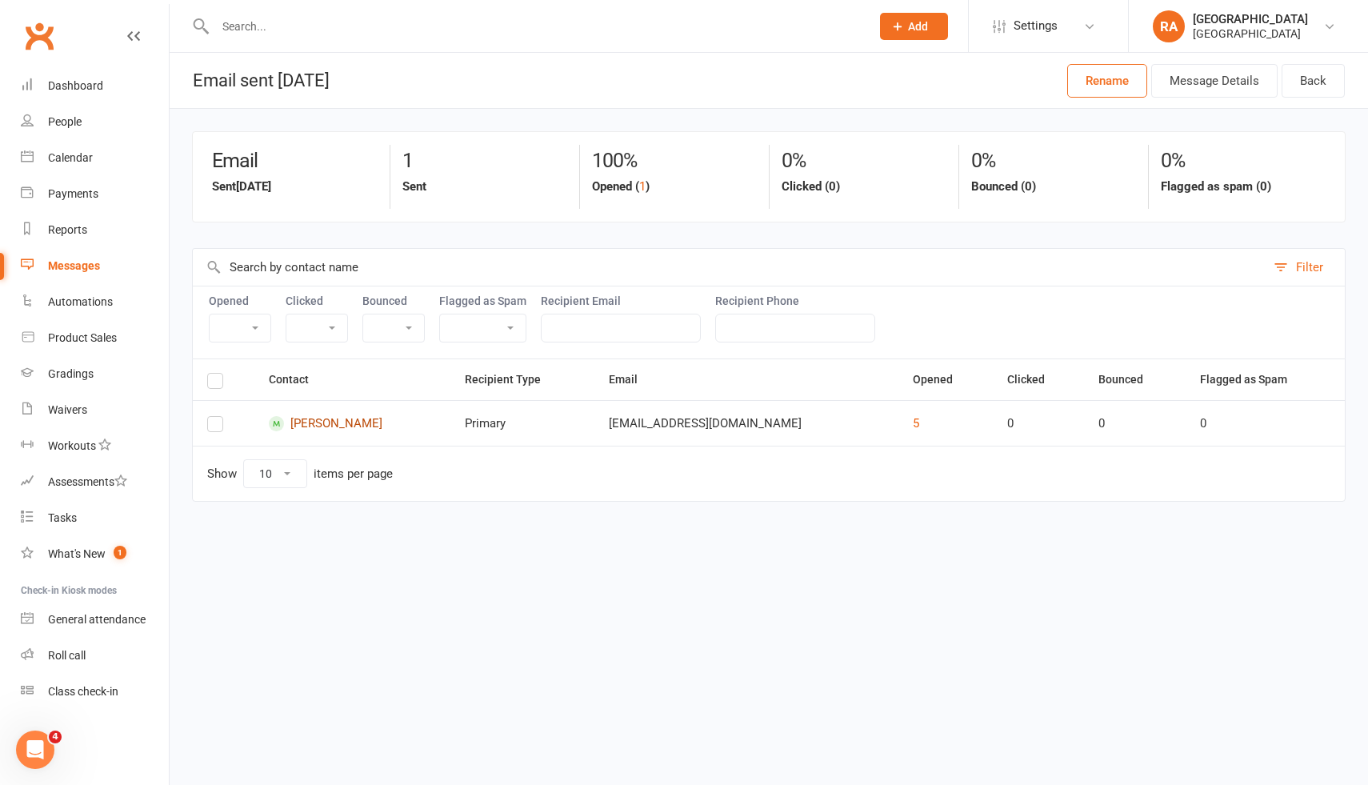
click at [321, 422] on link "Nicolas Lindemann" at bounding box center [352, 423] width 167 height 15
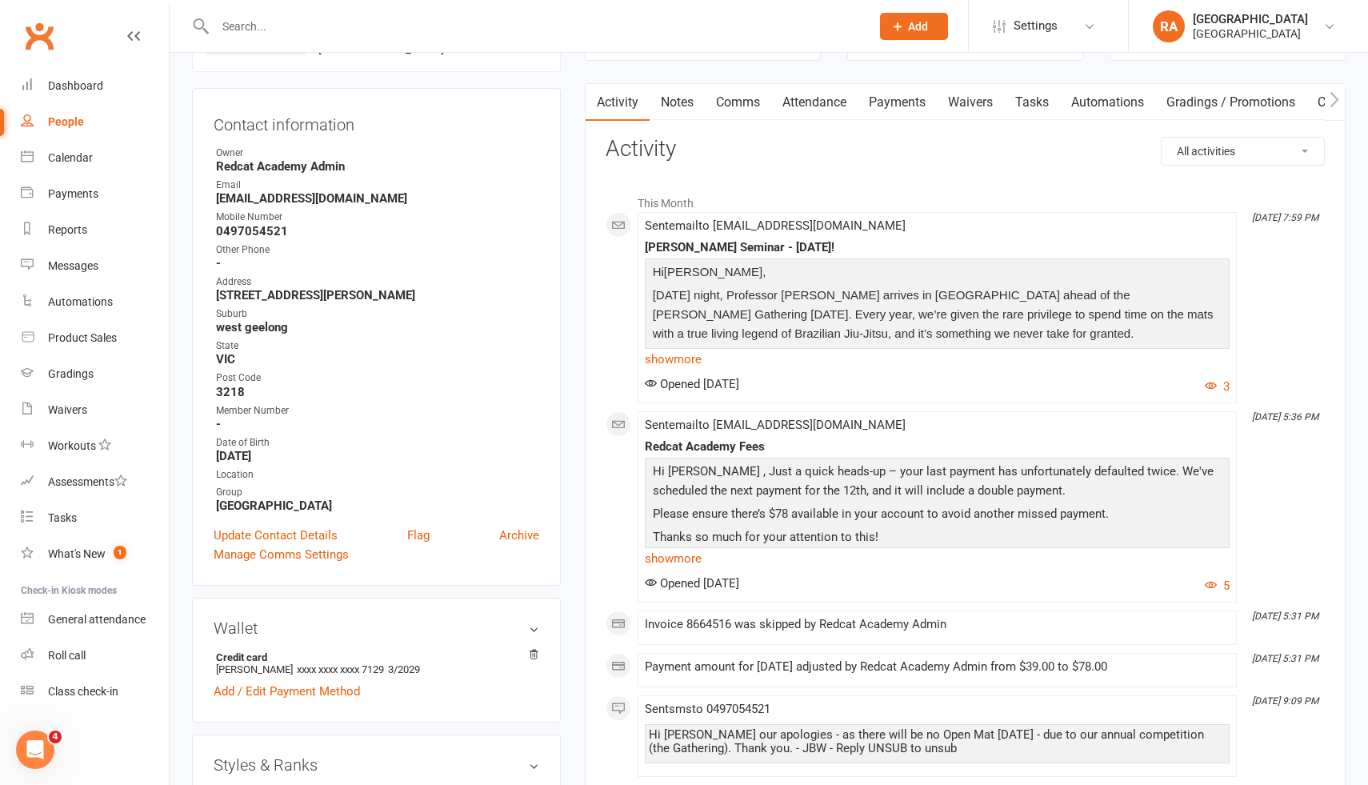
scroll to position [134, 0]
click at [685, 555] on link "show more" at bounding box center [937, 557] width 585 height 22
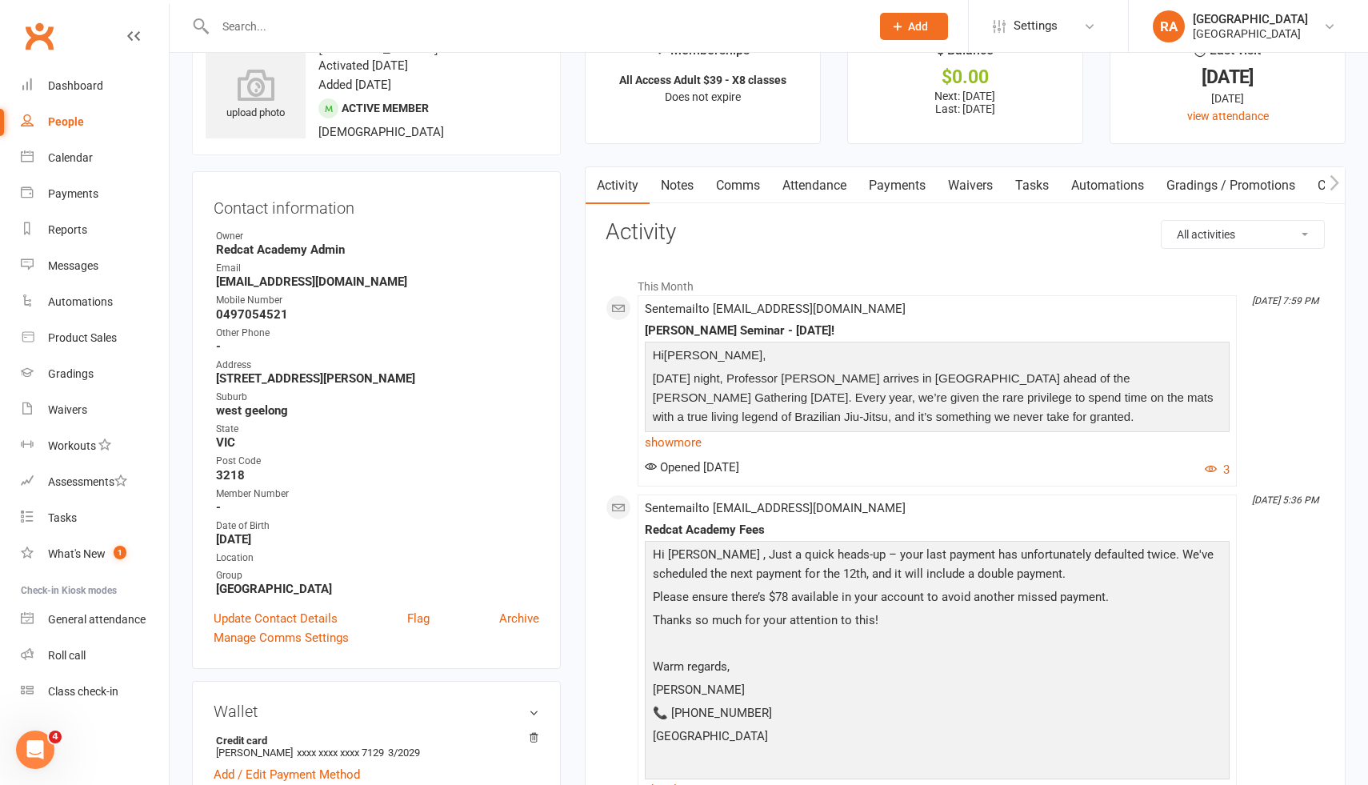
scroll to position [46, 0]
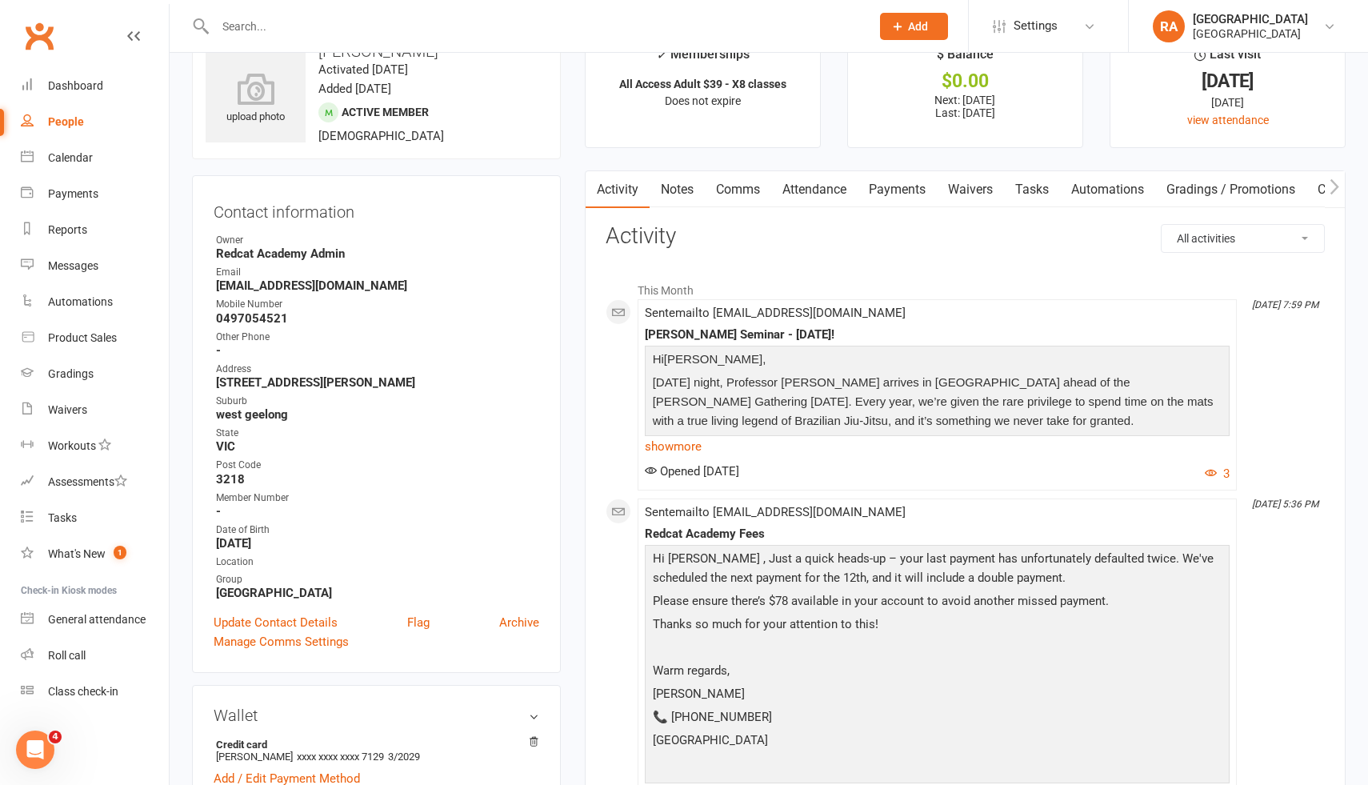
click at [901, 193] on link "Payments" at bounding box center [897, 189] width 79 height 37
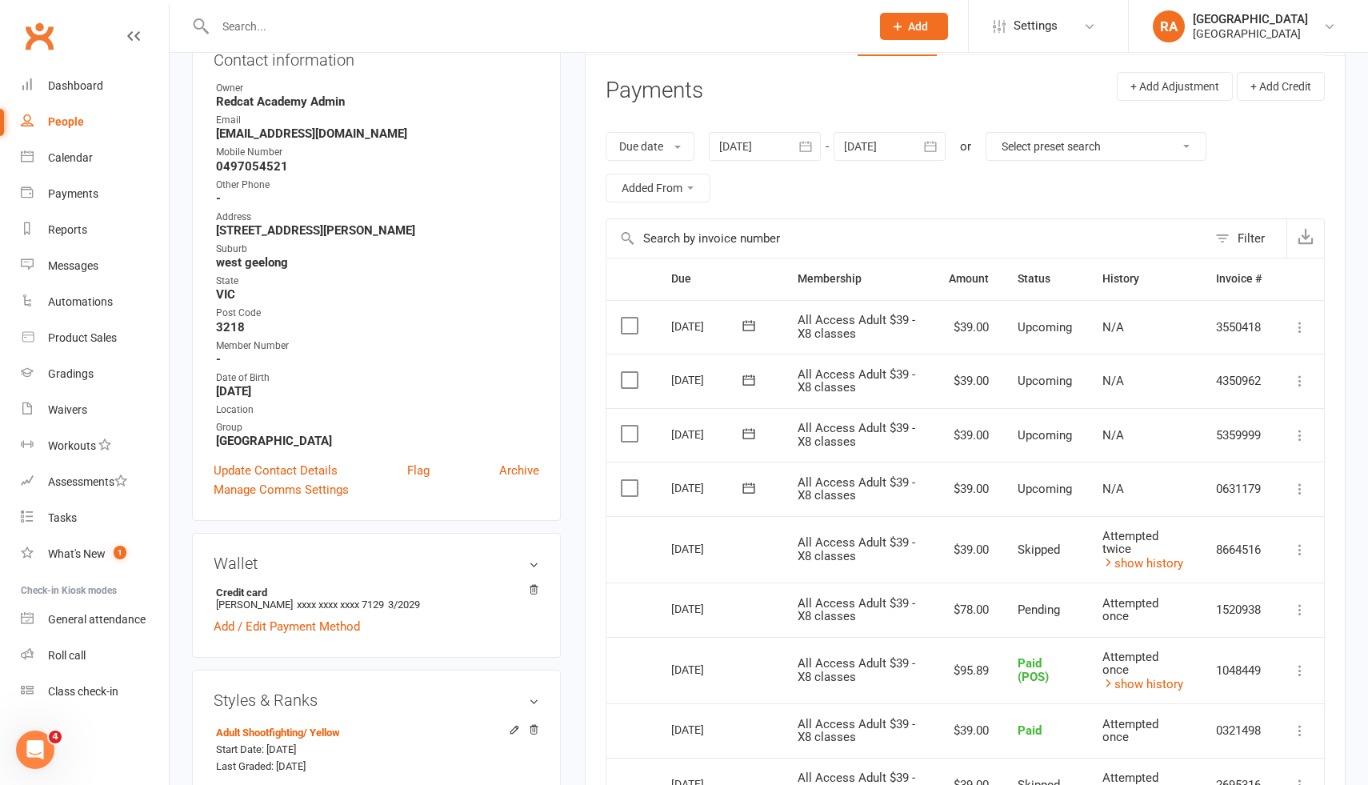
scroll to position [199, 0]
click at [1121, 562] on link "show history" at bounding box center [1142, 562] width 81 height 14
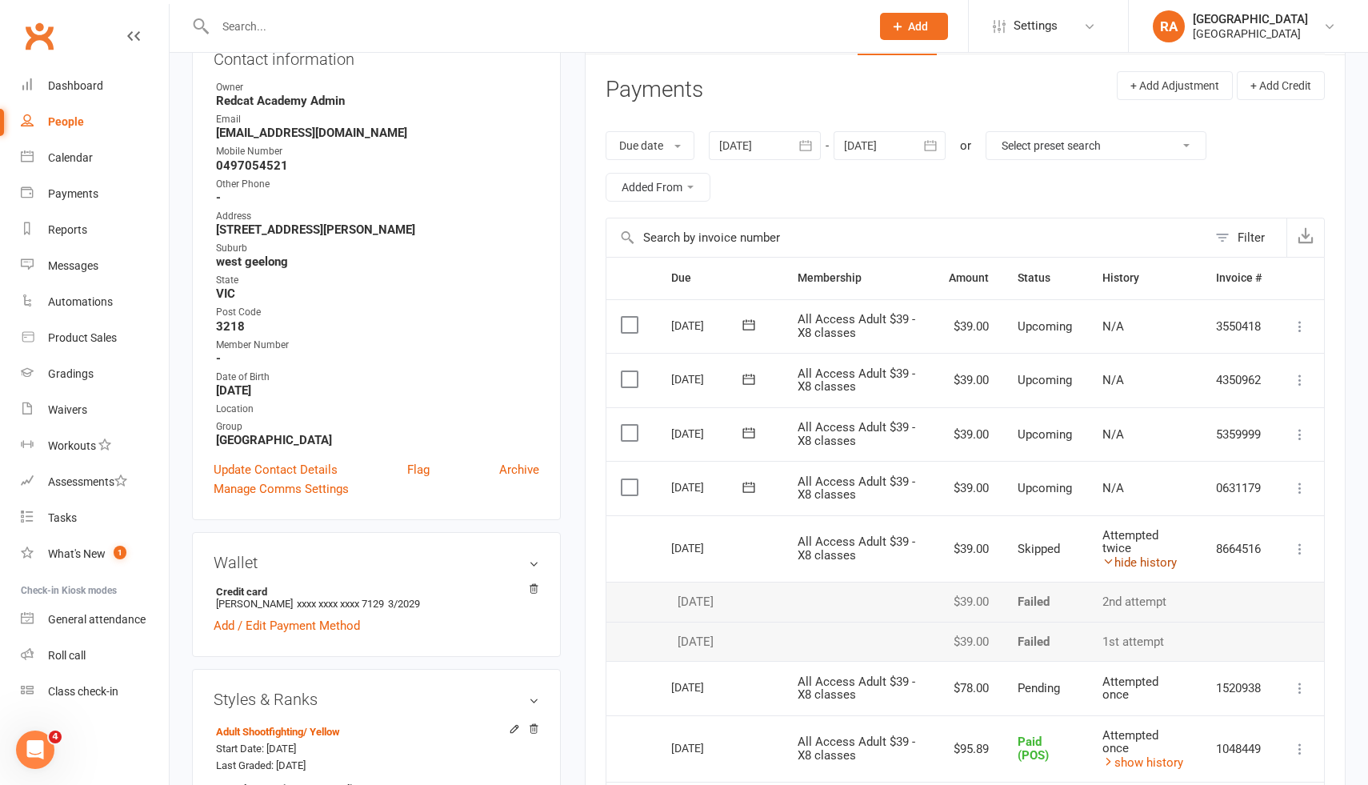
click at [1121, 562] on link "hide history" at bounding box center [1139, 562] width 74 height 14
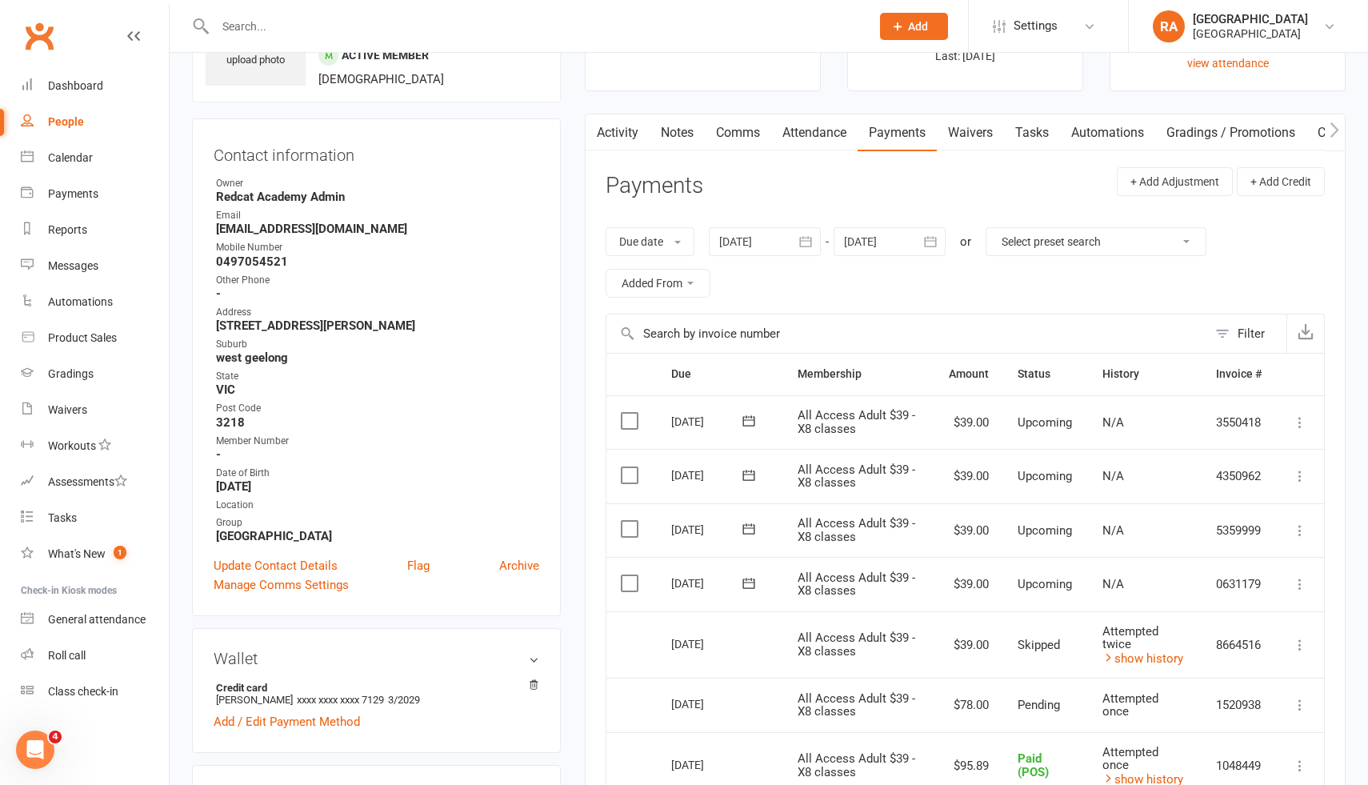
scroll to position [112, 0]
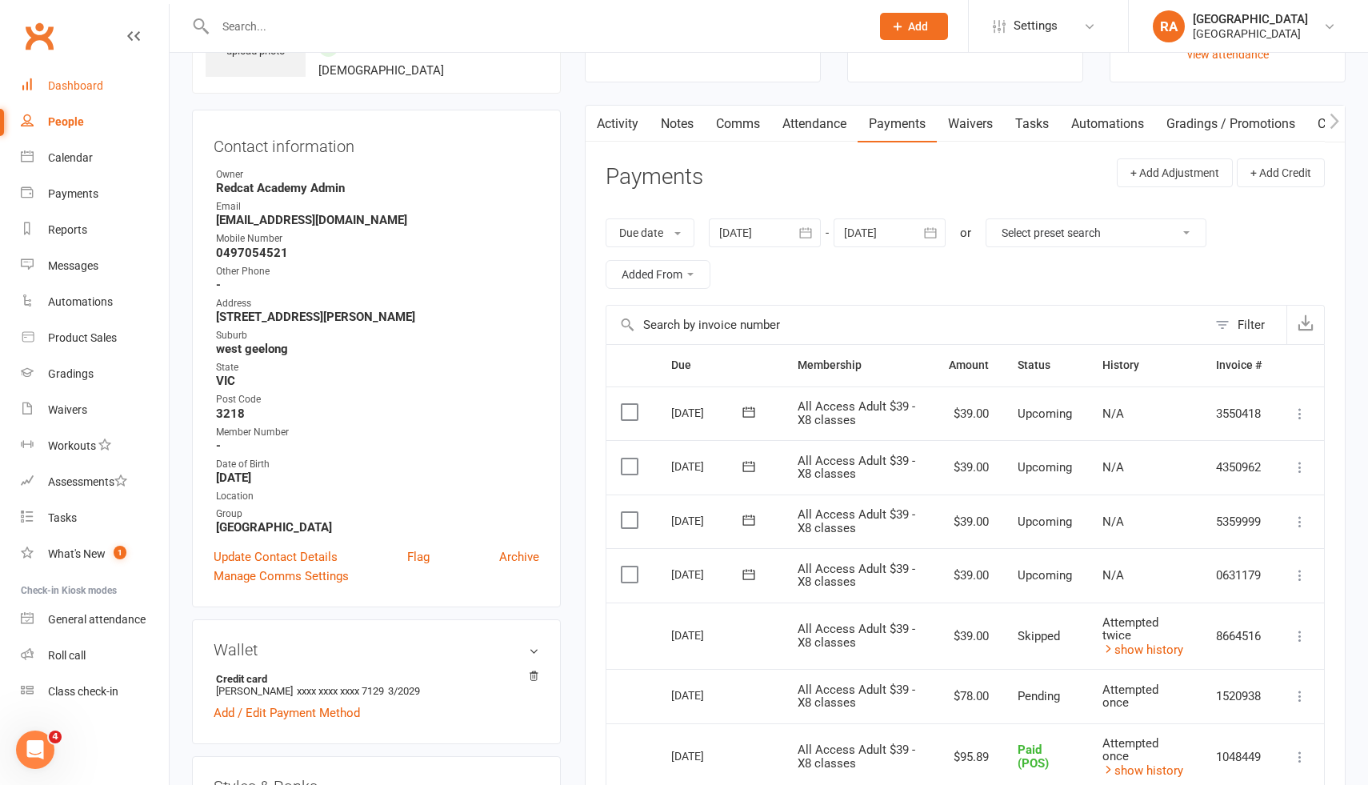
click at [99, 90] on div "Dashboard" at bounding box center [75, 85] width 55 height 13
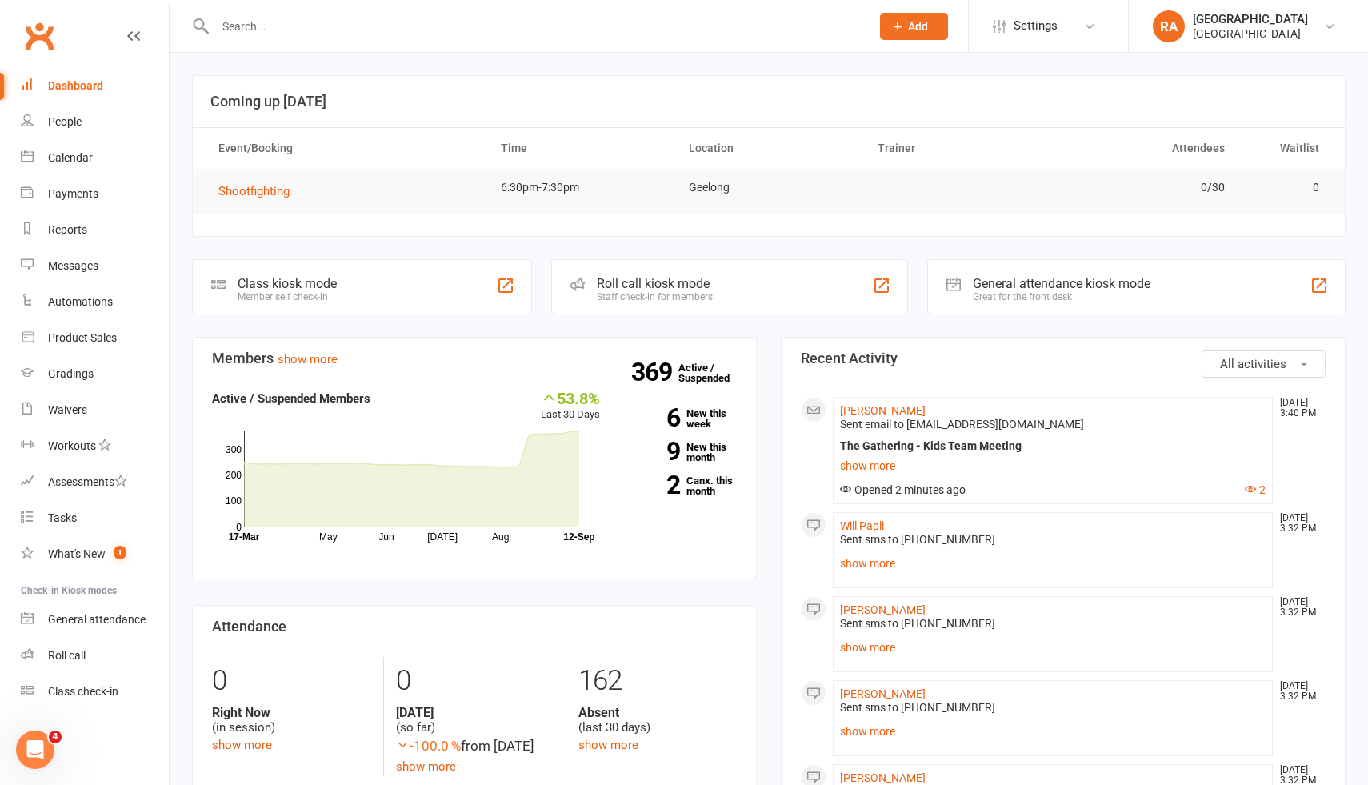
scroll to position [28, 0]
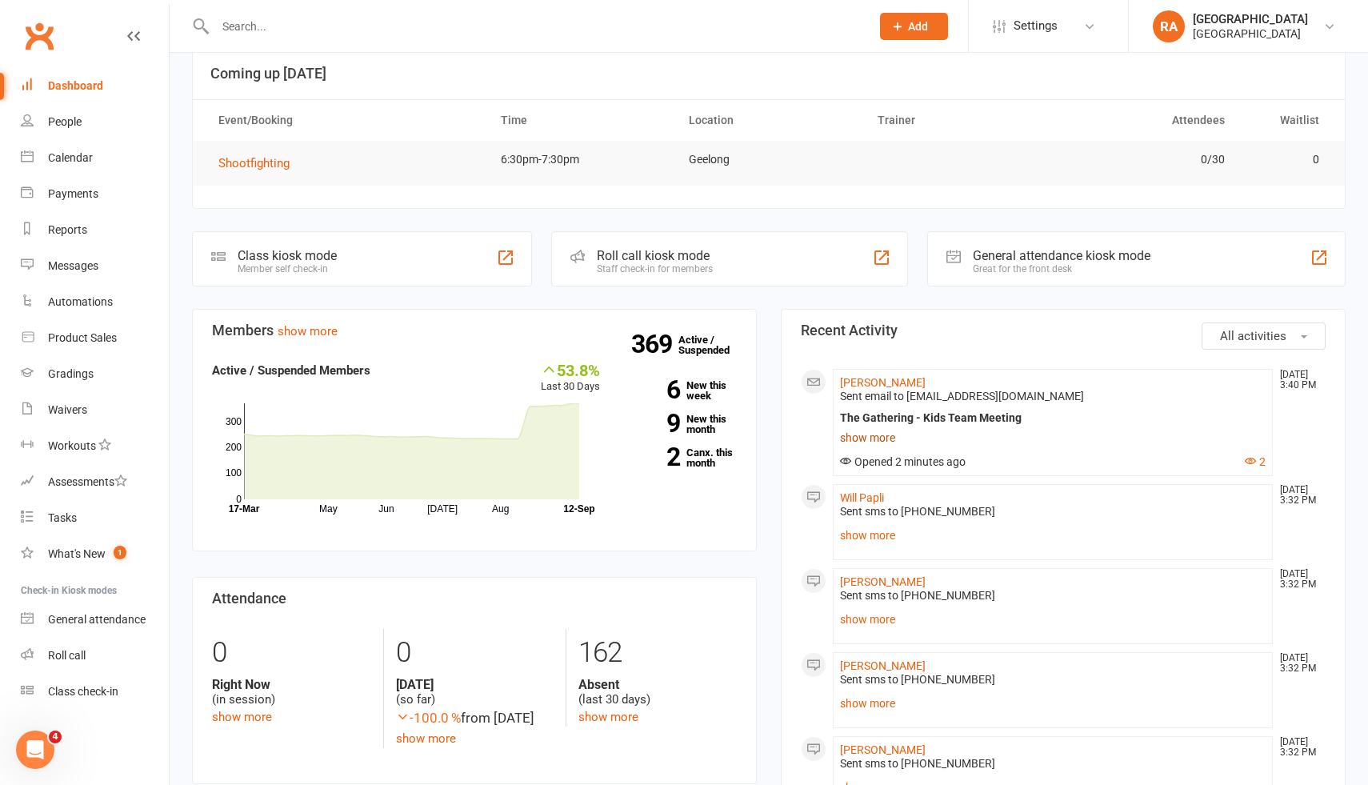
click at [877, 438] on link "show more" at bounding box center [1053, 437] width 426 height 22
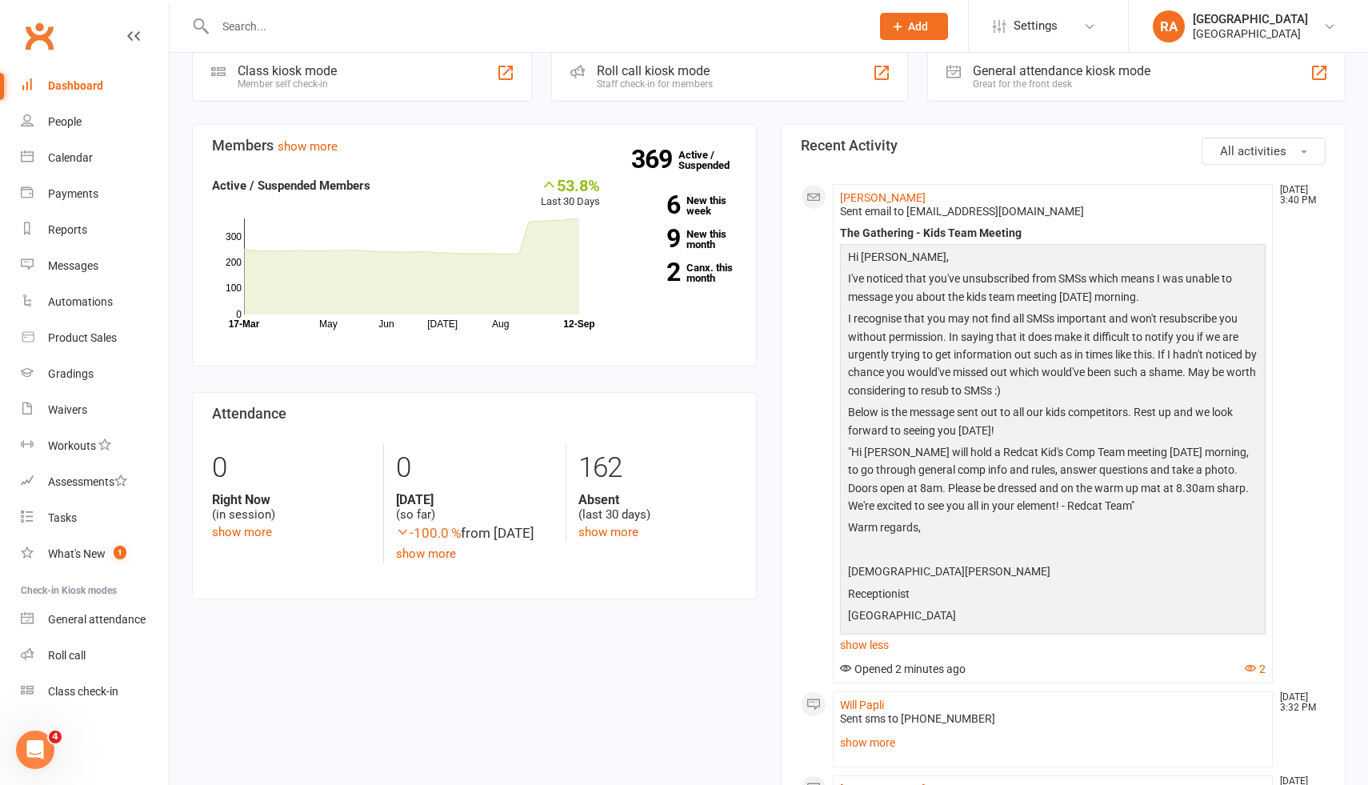
scroll to position [0, 0]
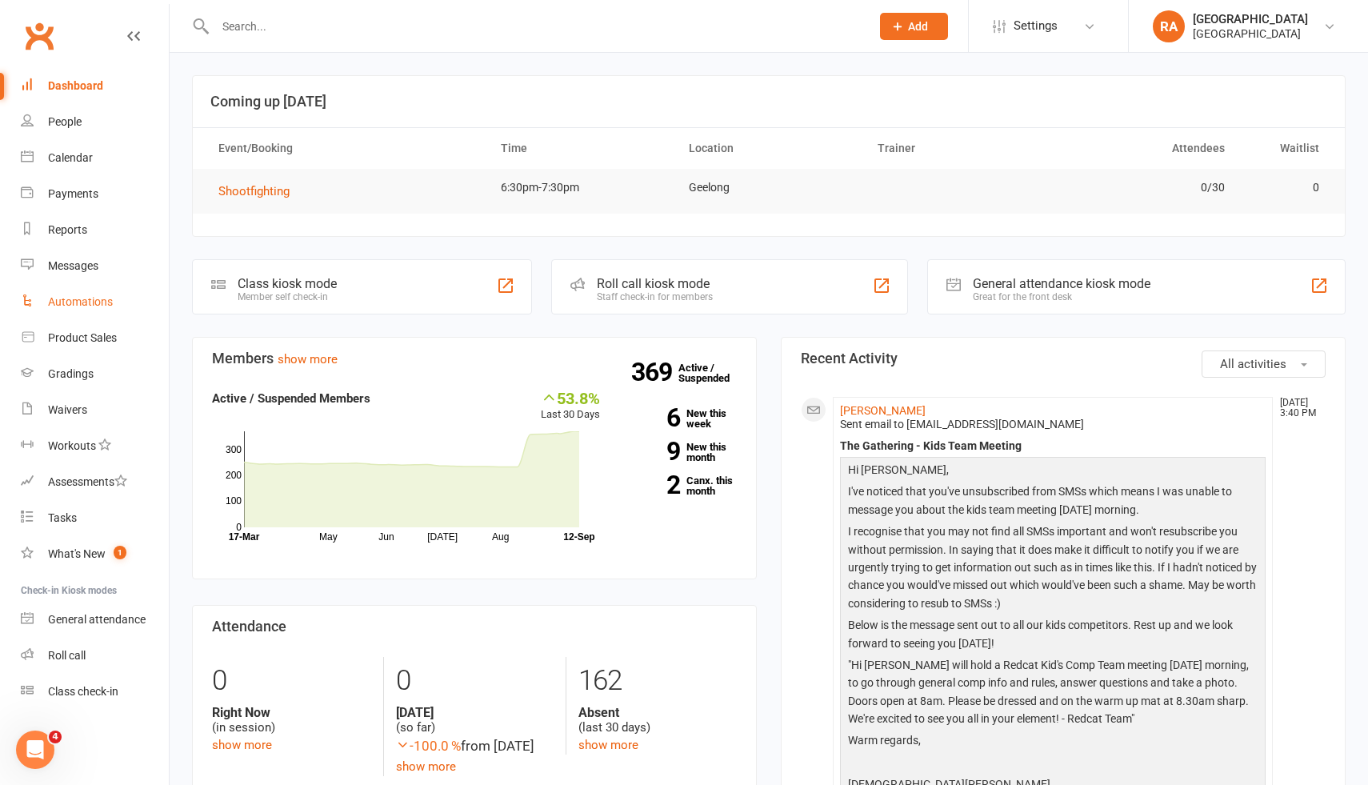
click at [96, 306] on div "Automations" at bounding box center [80, 301] width 65 height 13
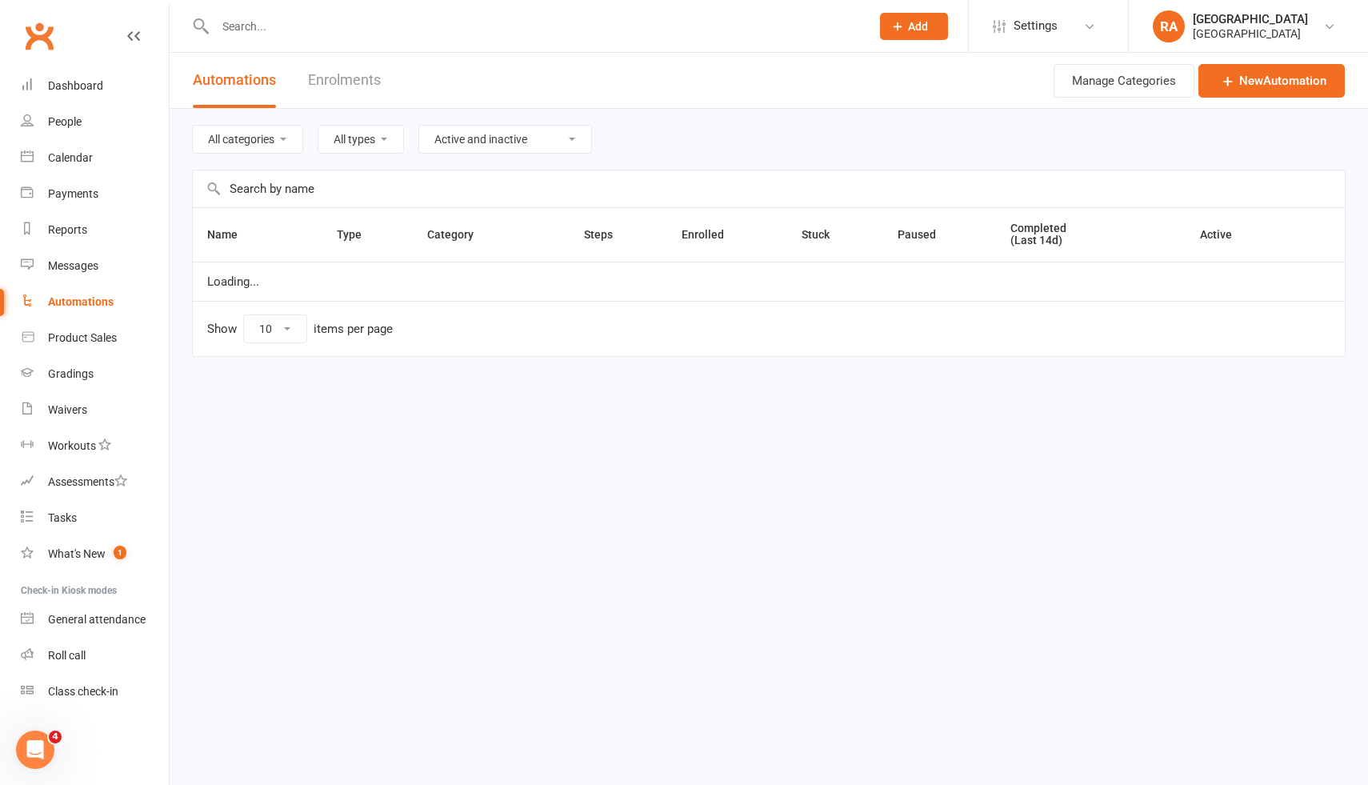
select select "50"
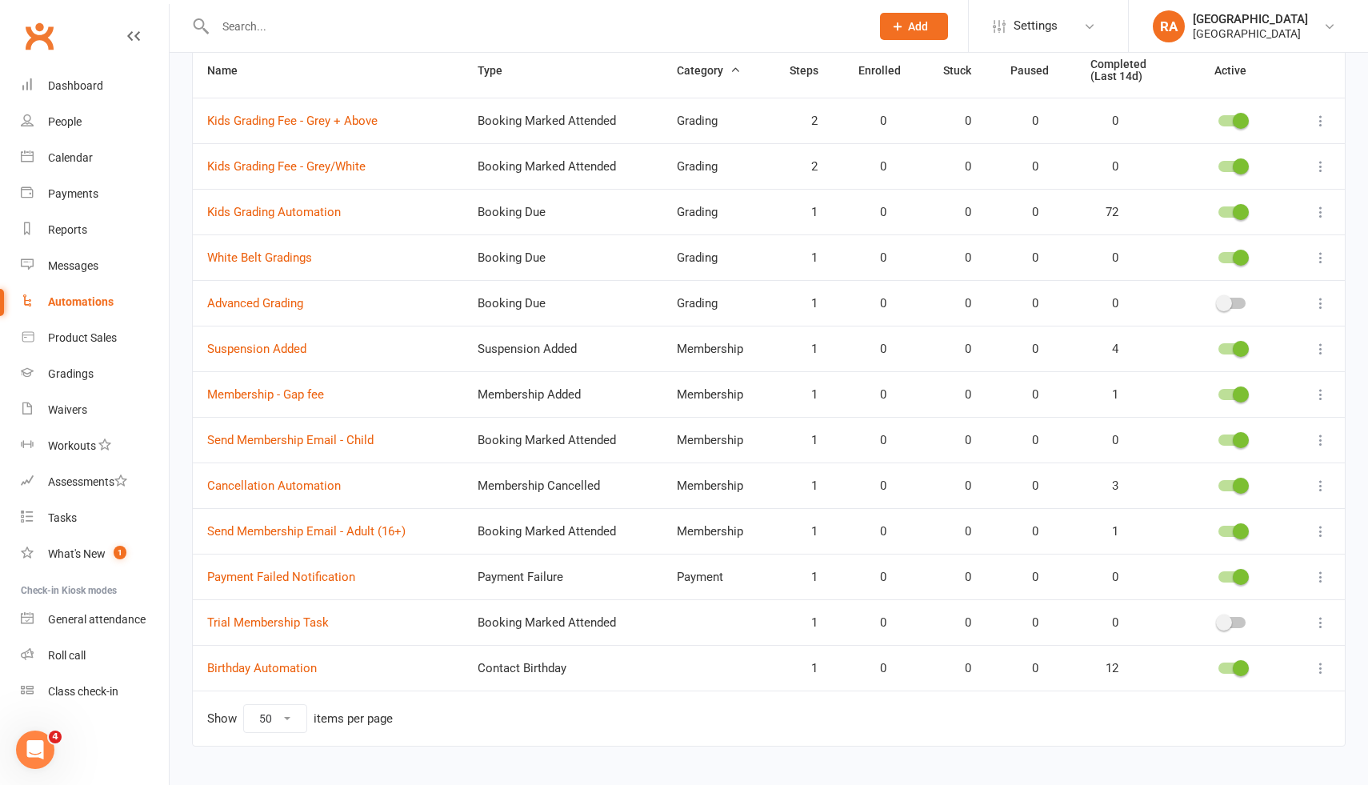
scroll to position [194, 0]
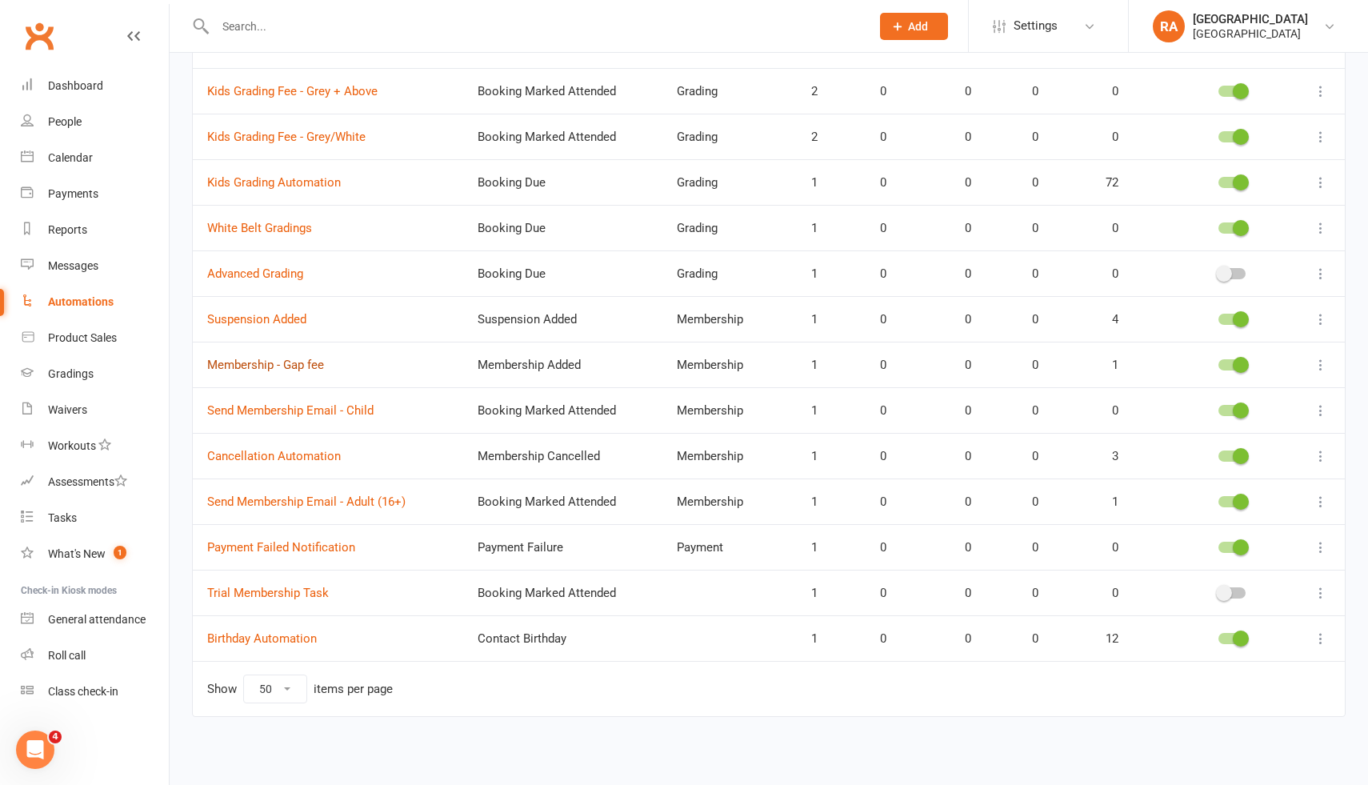
click at [274, 362] on link "Membership - Gap fee" at bounding box center [265, 365] width 117 height 14
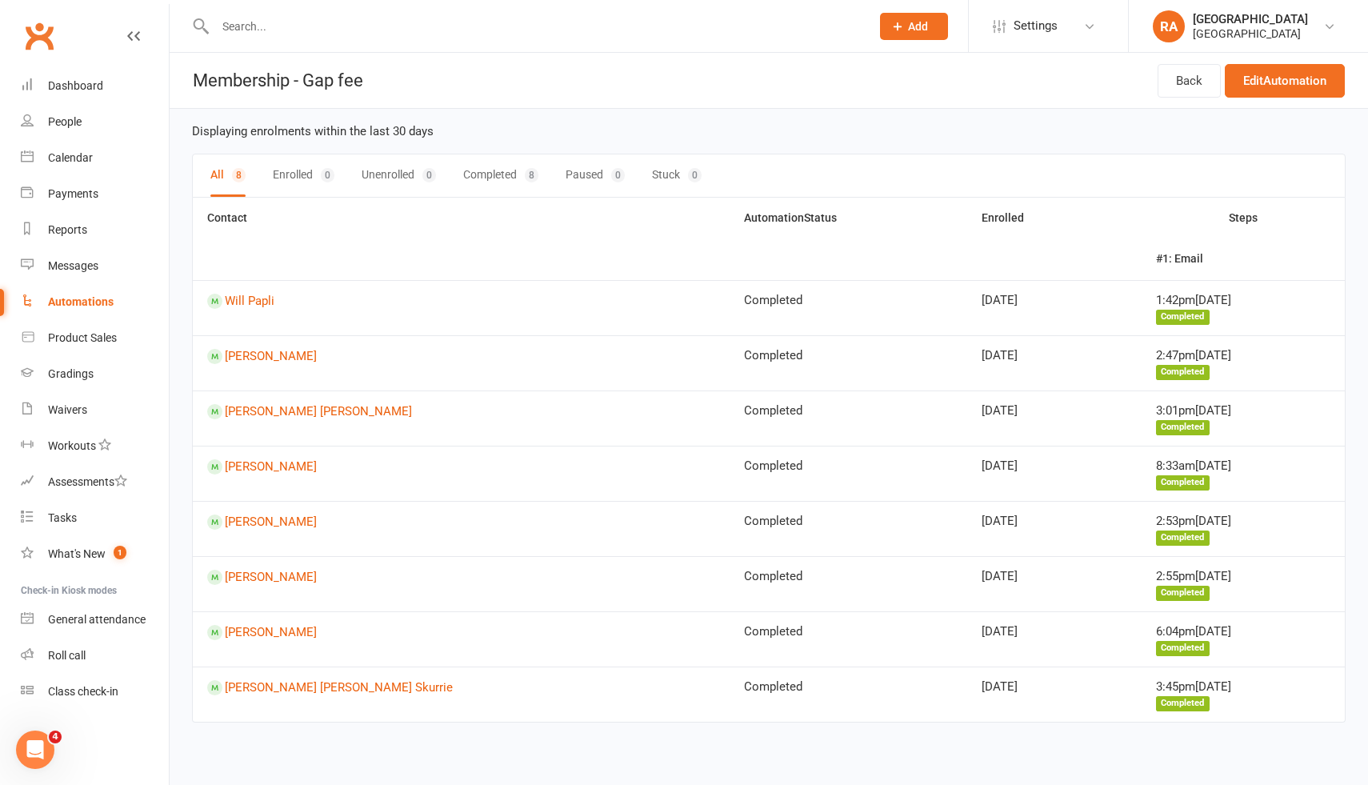
select select "50"
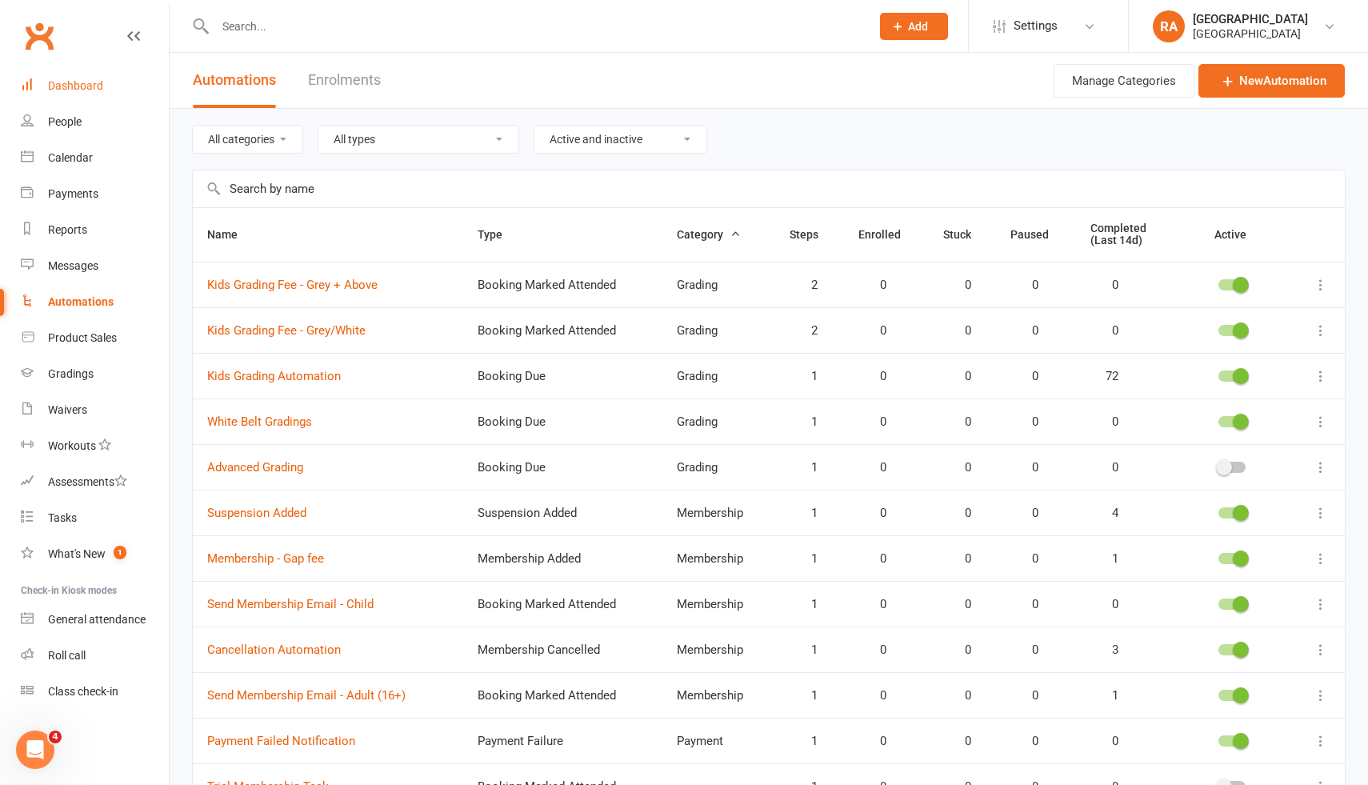
click at [79, 72] on link "Dashboard" at bounding box center [95, 86] width 148 height 36
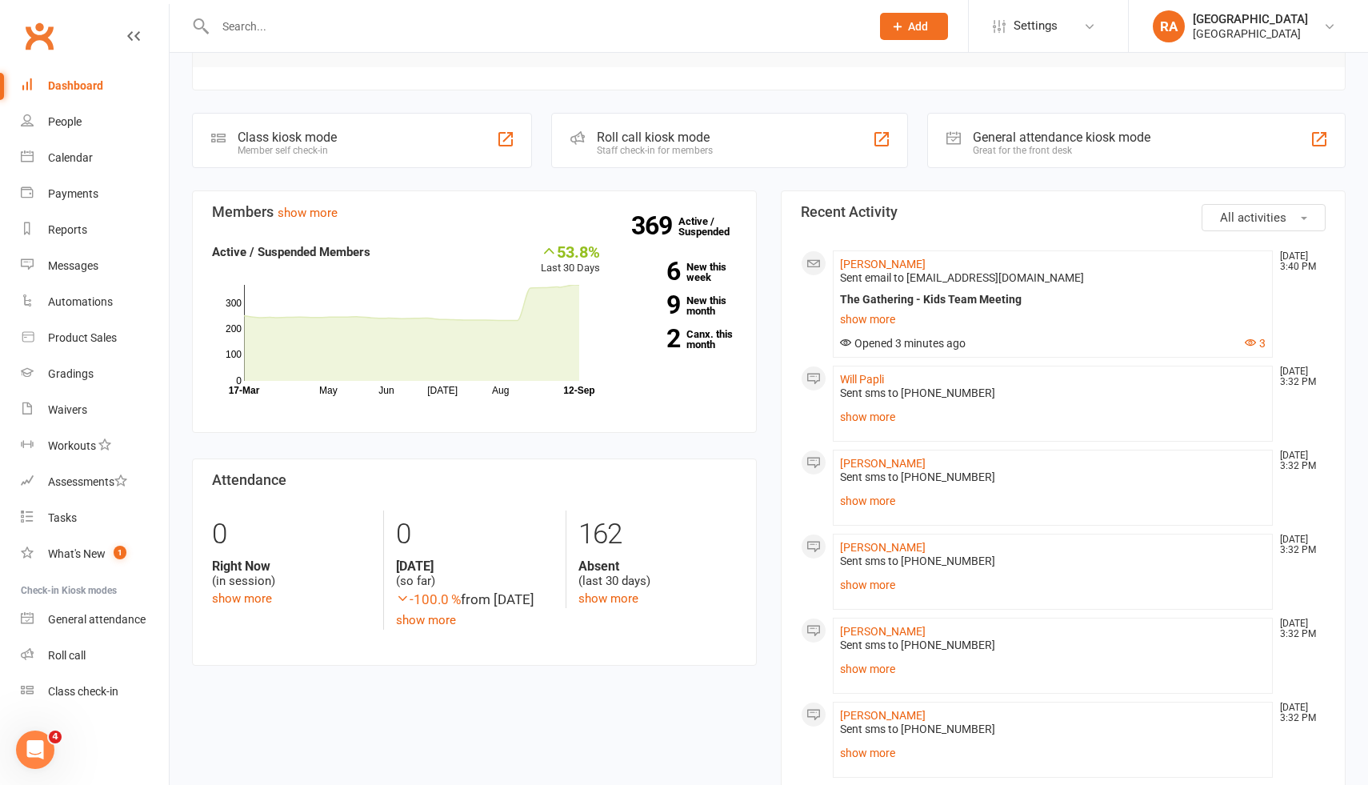
scroll to position [158, 0]
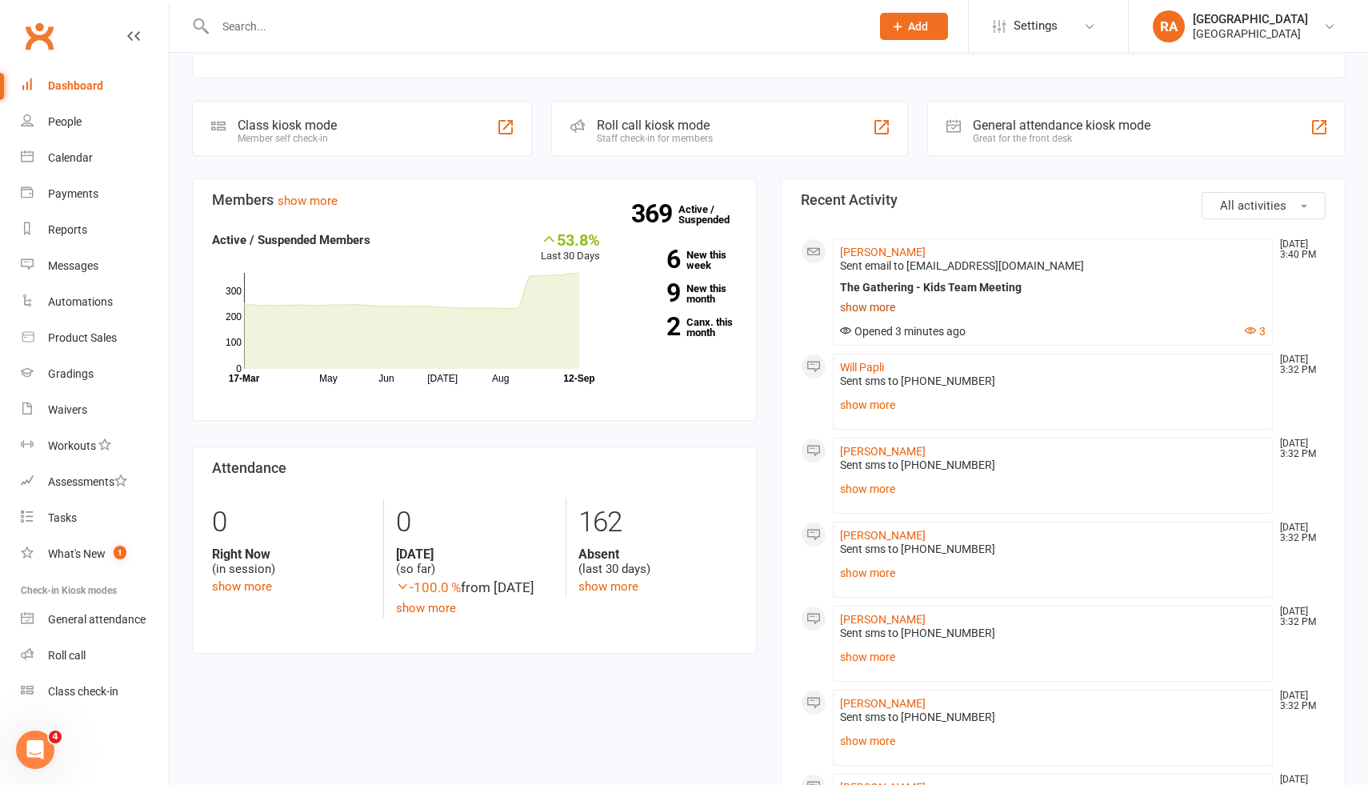
click at [864, 307] on link "show more" at bounding box center [1053, 307] width 426 height 22
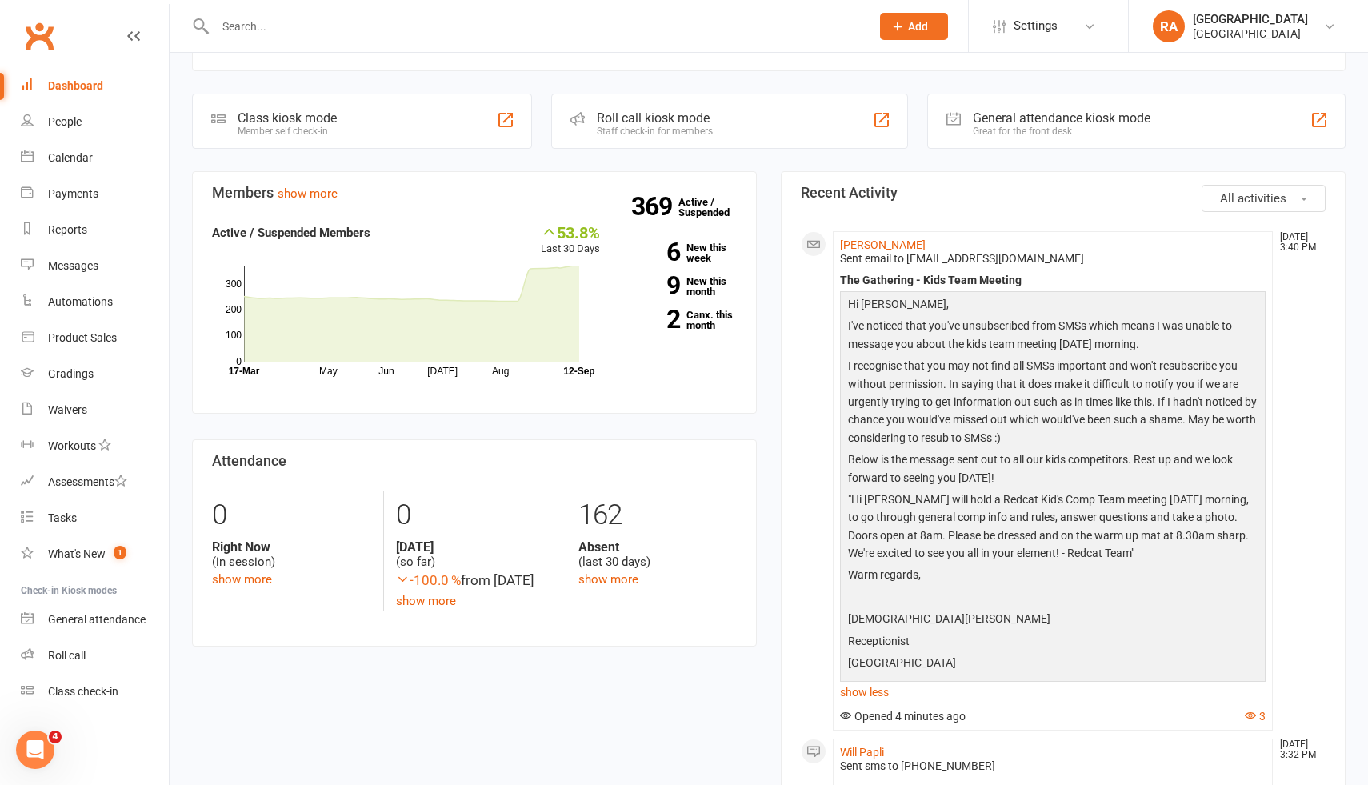
scroll to position [0, 0]
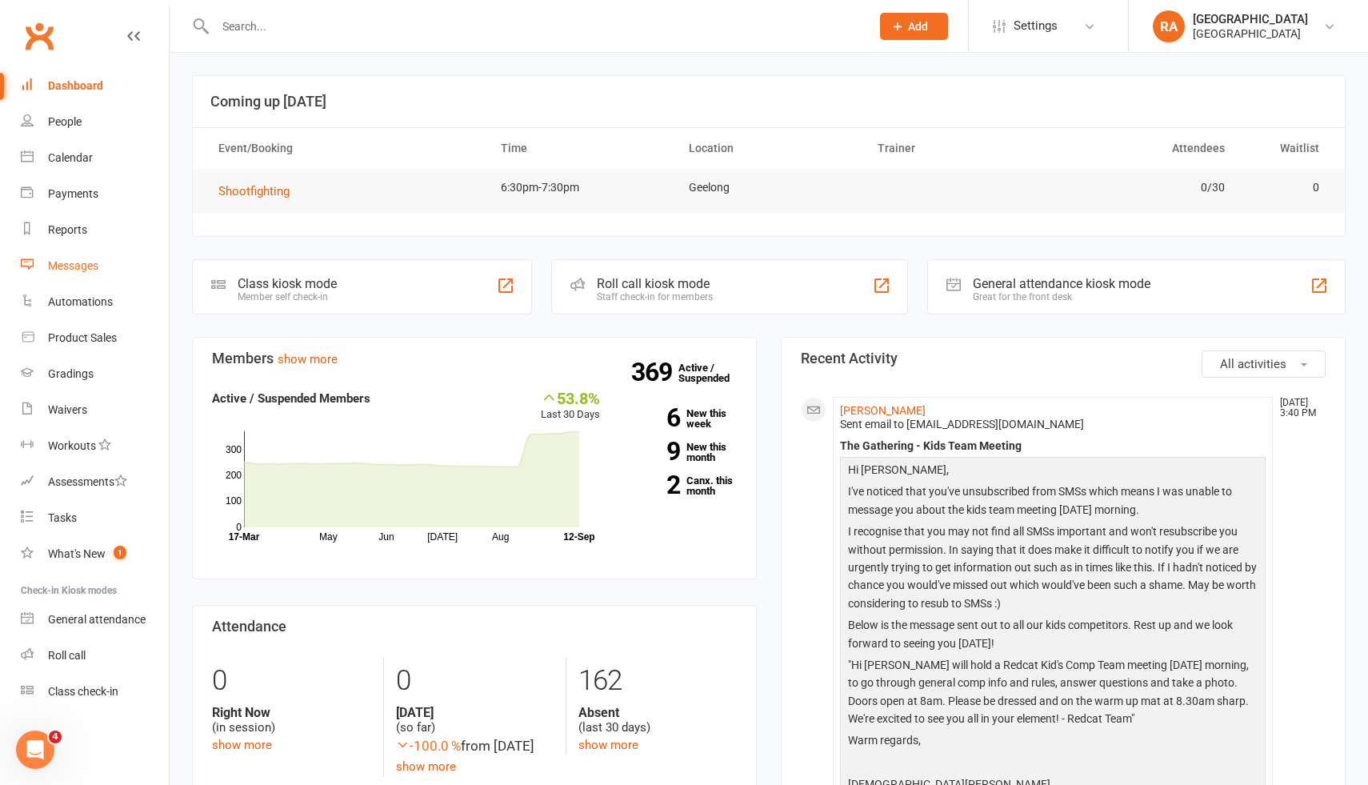
click at [70, 272] on link "Messages" at bounding box center [95, 266] width 148 height 36
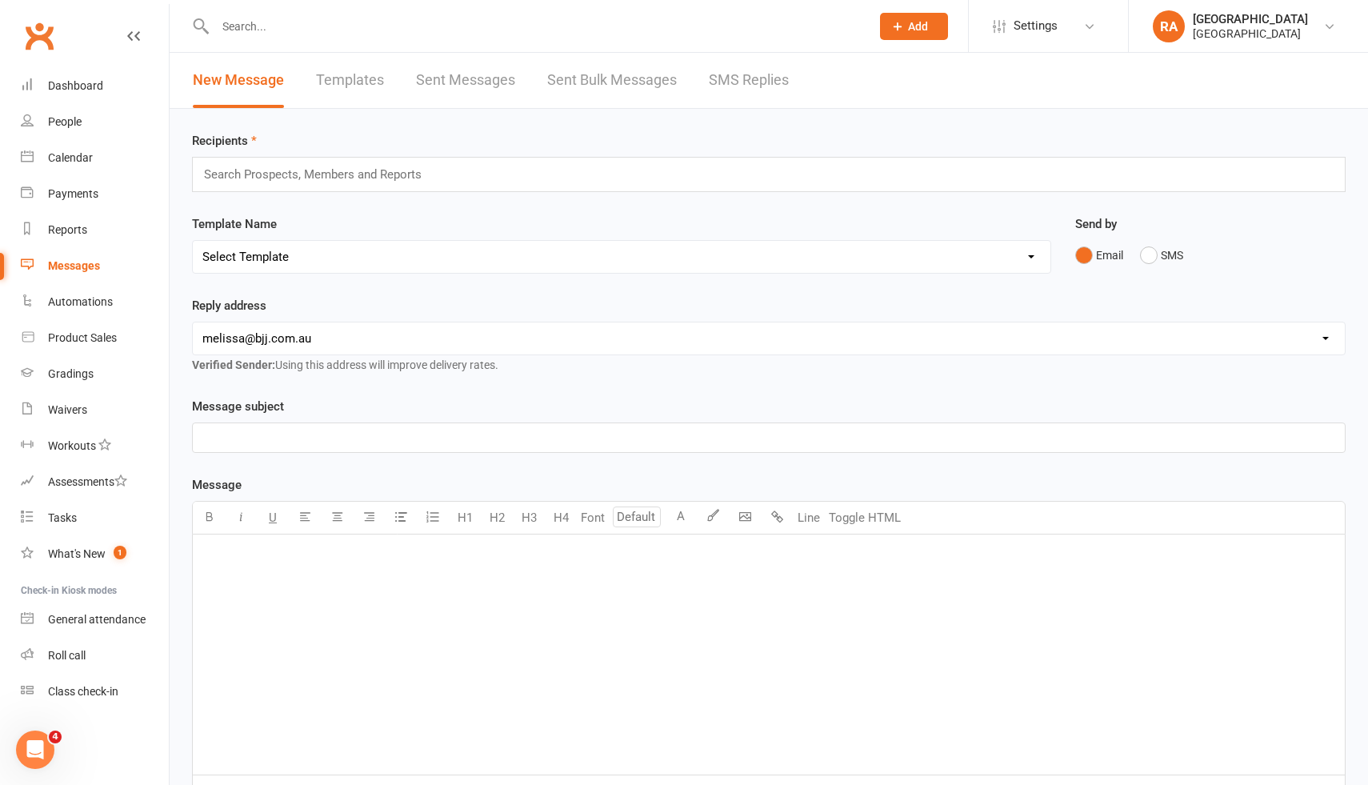
click at [453, 71] on link "Sent Messages" at bounding box center [465, 80] width 99 height 55
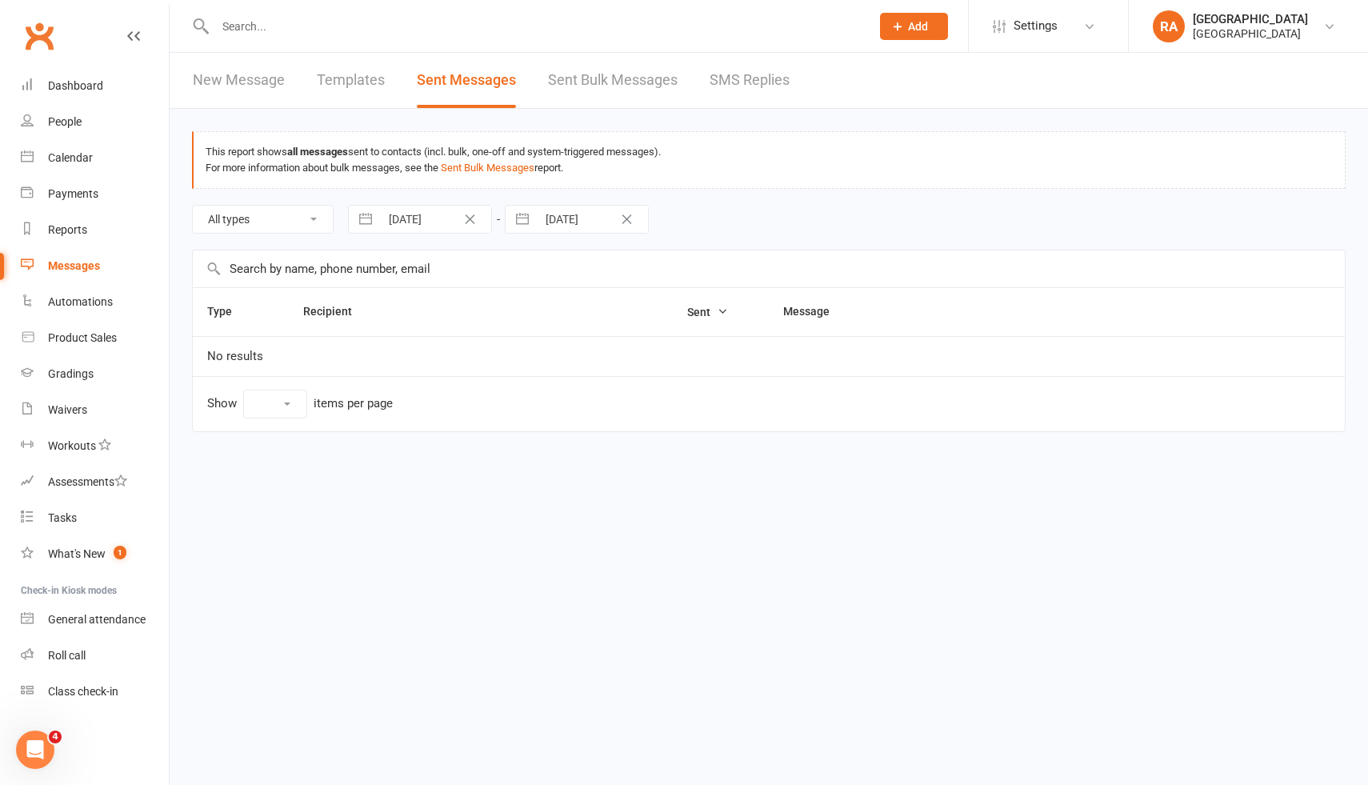
select select "100"
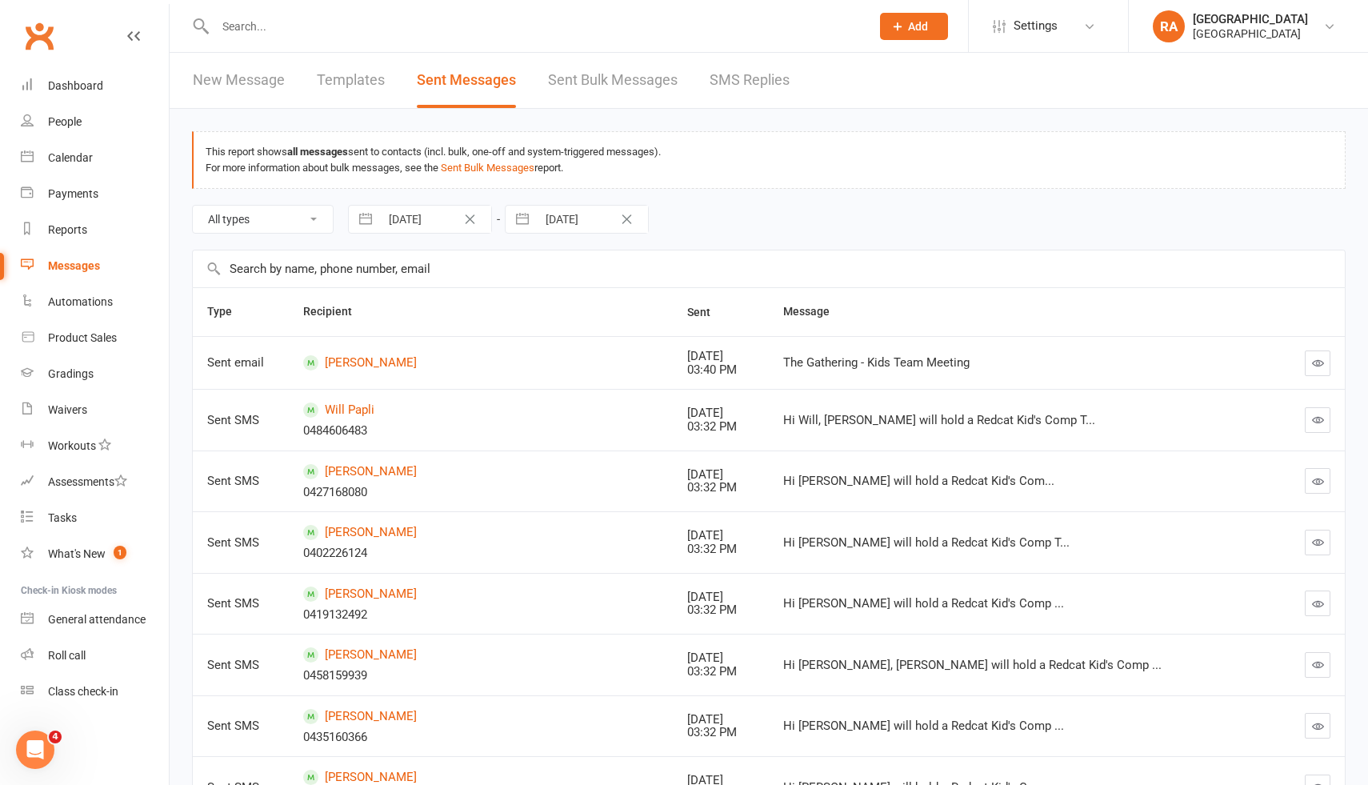
click at [1321, 422] on icon "button" at bounding box center [1318, 420] width 12 height 12
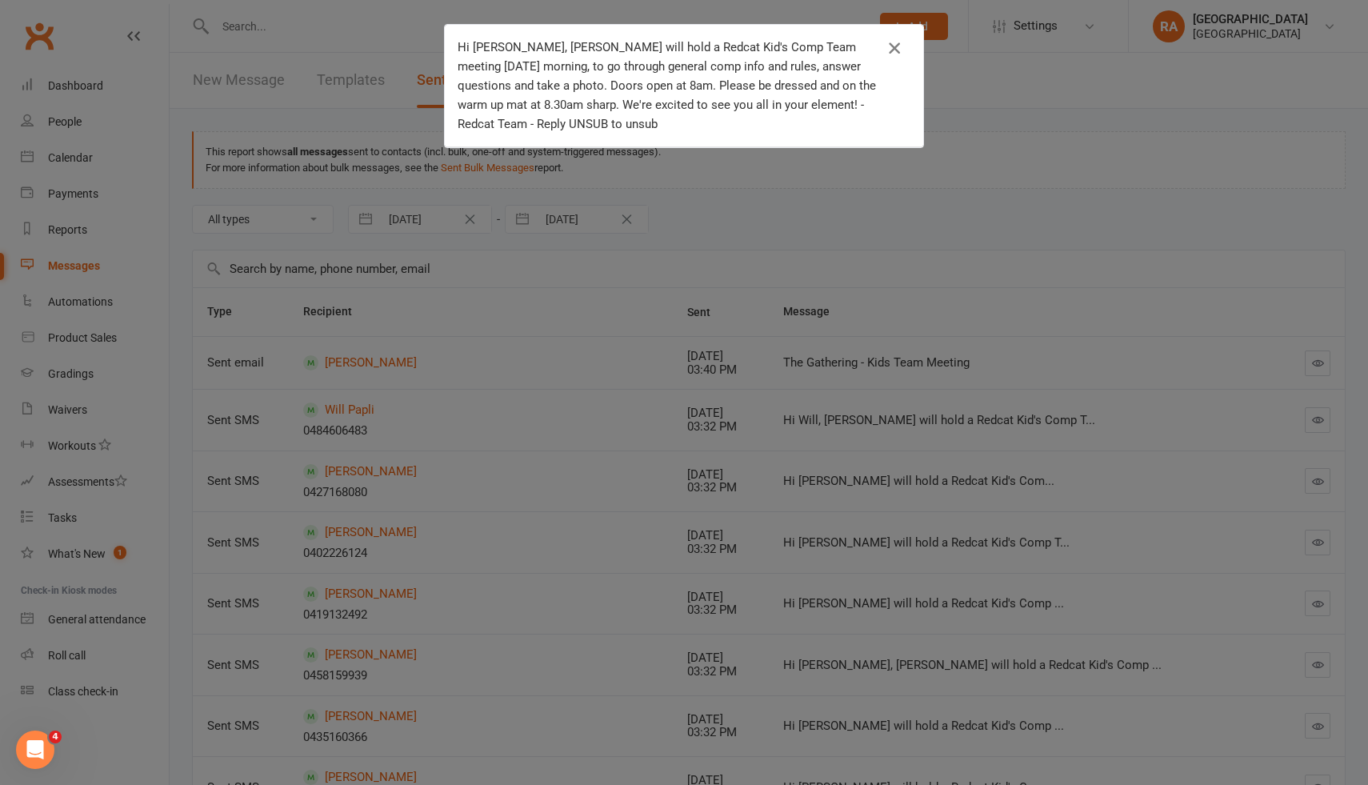
click at [894, 42] on icon "button" at bounding box center [894, 47] width 19 height 19
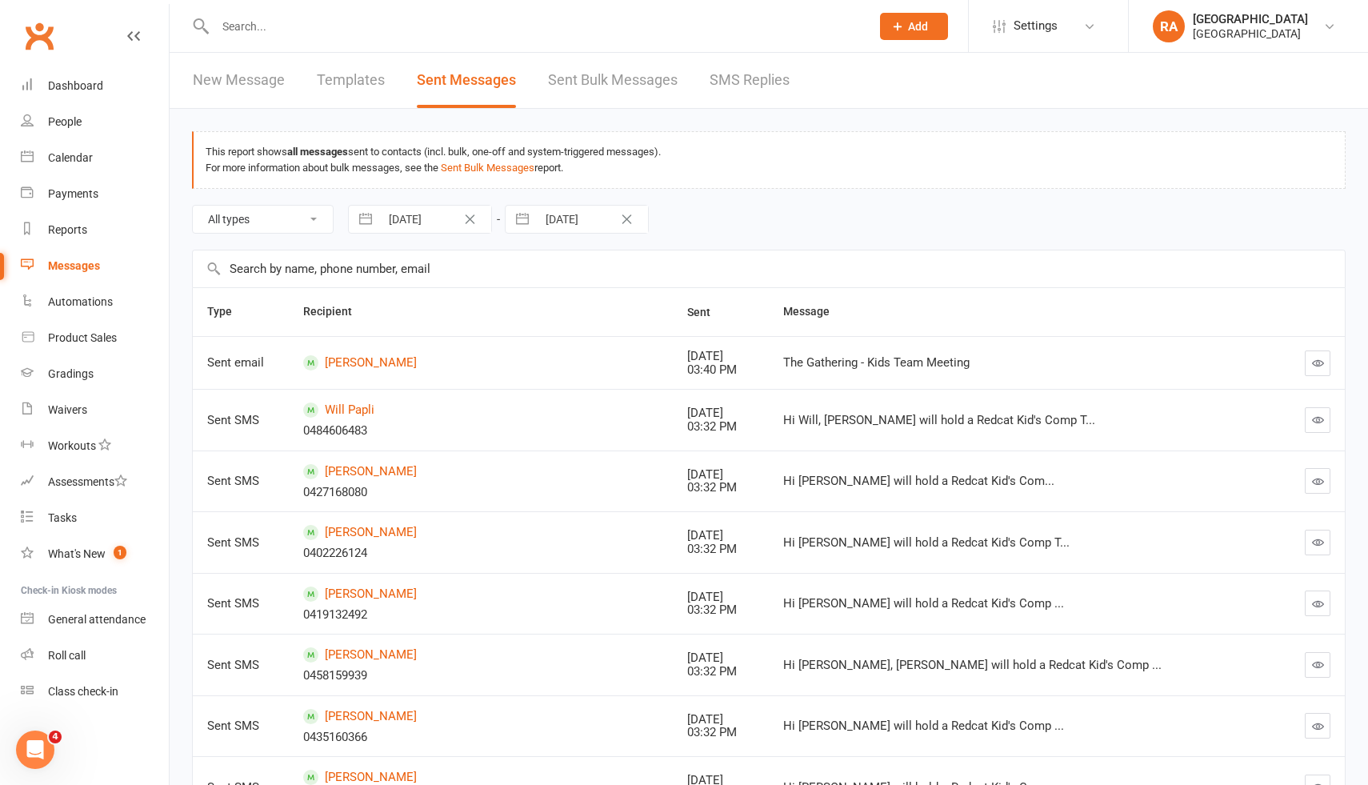
click at [599, 90] on link "Sent Bulk Messages" at bounding box center [613, 80] width 130 height 55
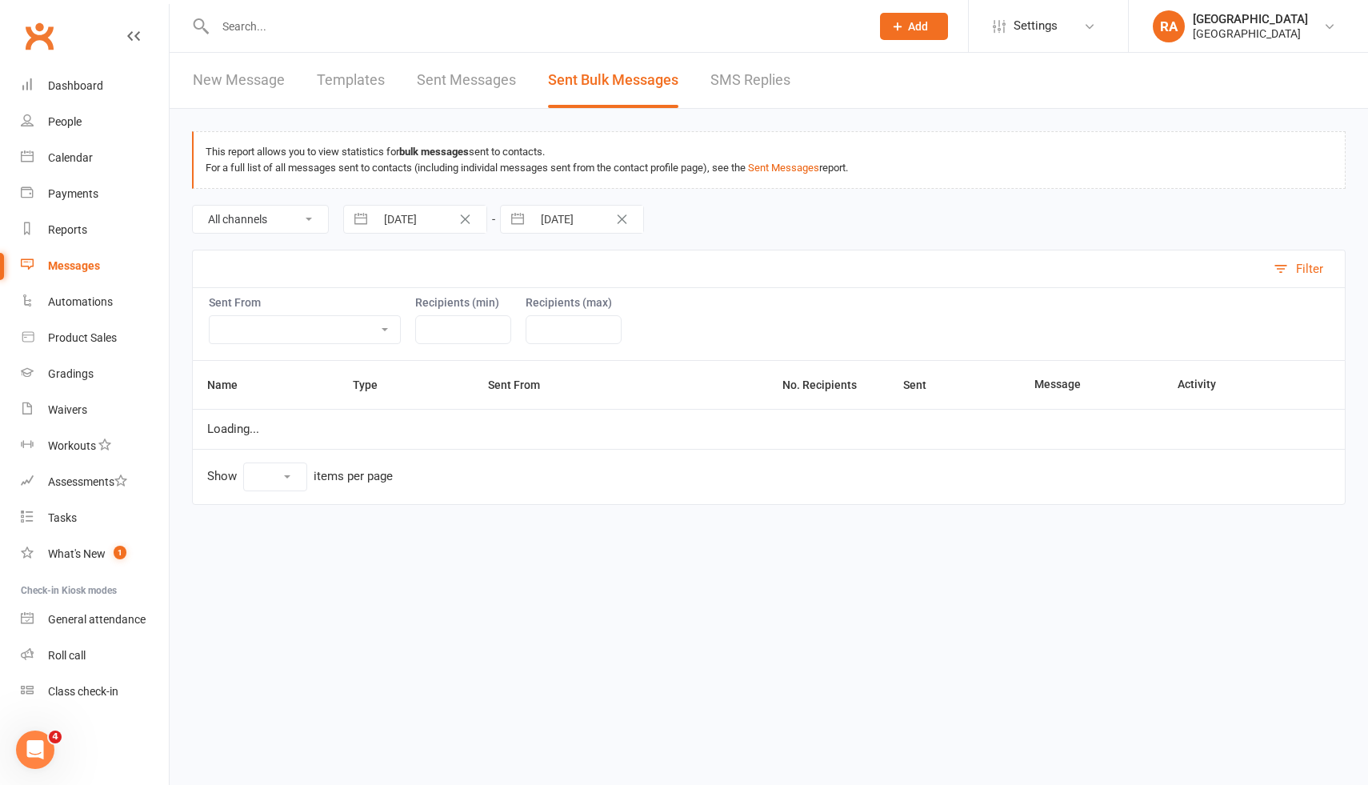
select select "50"
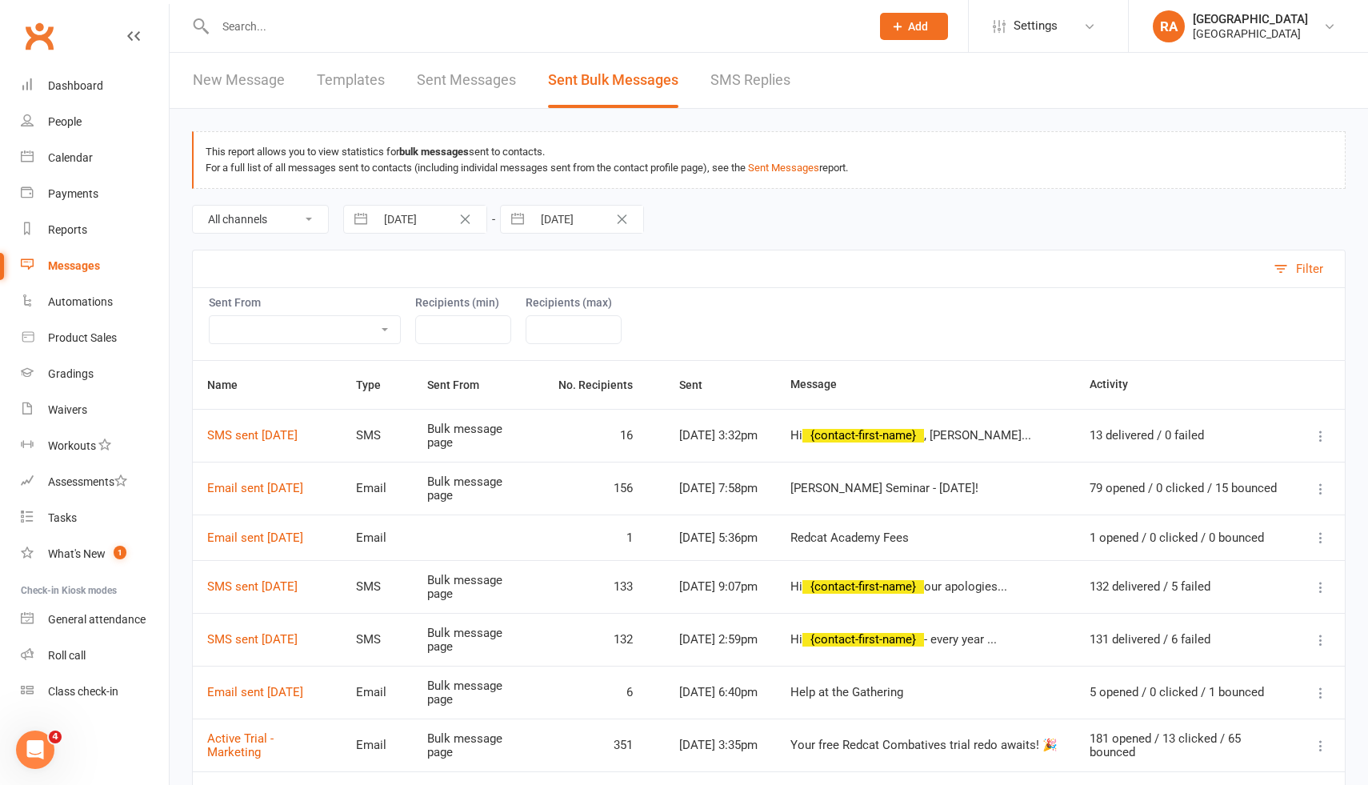
click at [1319, 436] on icon at bounding box center [1321, 436] width 16 height 16
click at [926, 428] on td "Hi {contact-first-name} , Felix will h..." at bounding box center [925, 435] width 299 height 53
click at [442, 84] on link "Sent Messages" at bounding box center [466, 80] width 99 height 55
select select "100"
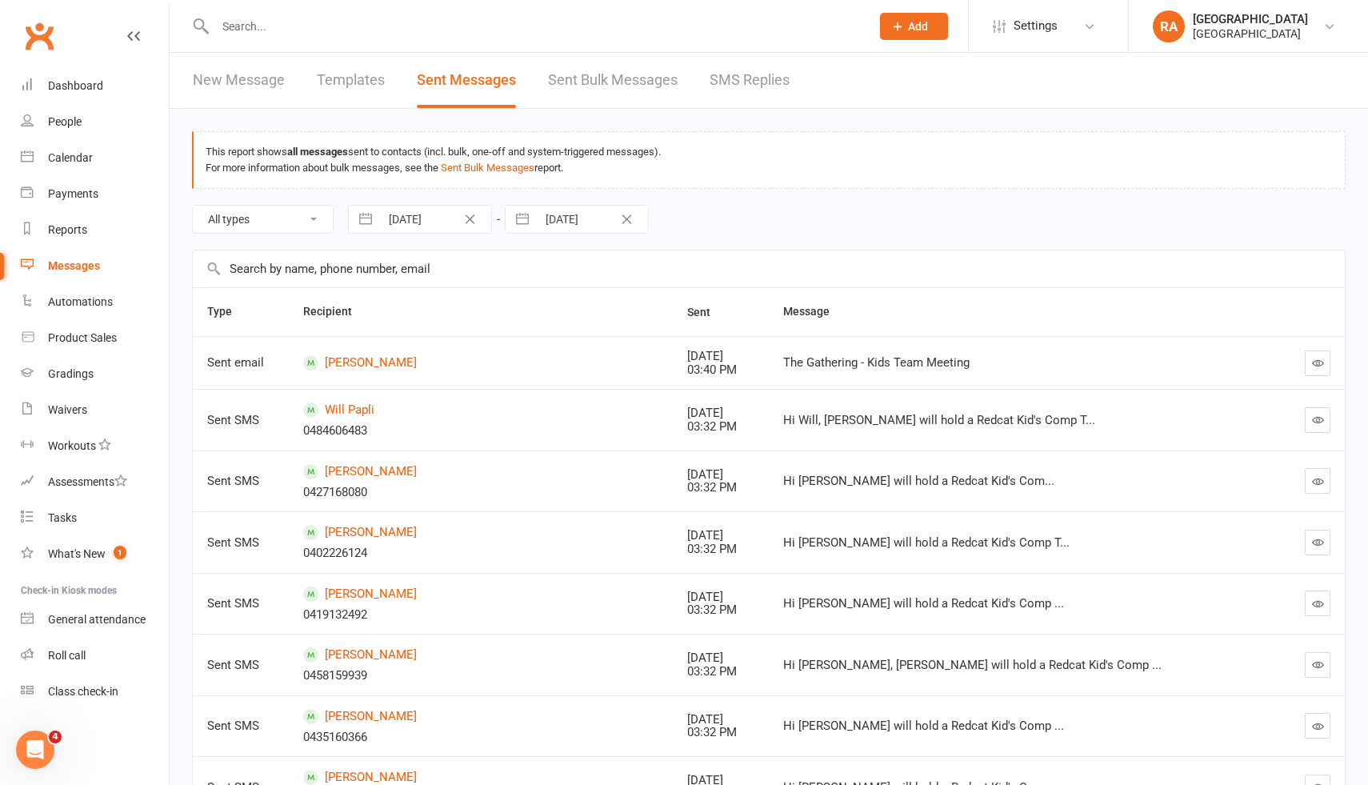
click at [1318, 422] on icon "button" at bounding box center [1318, 420] width 12 height 12
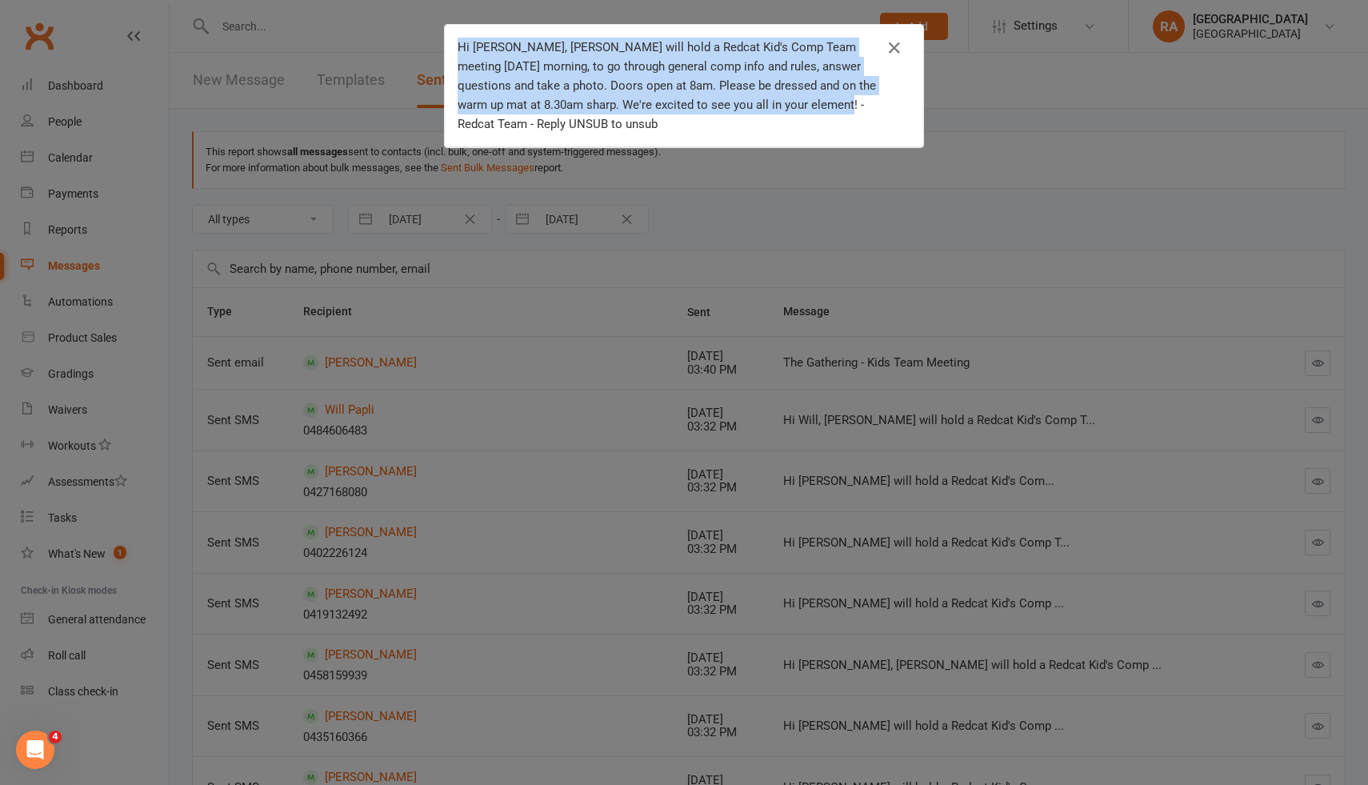
drag, startPoint x: 804, startPoint y: 103, endPoint x: 465, endPoint y: 35, distance: 346.0
click at [465, 35] on div "Hi Will, Felix will hold a Redcat Kid's Comp Team meeting tomorrow morning, to …" at bounding box center [684, 86] width 478 height 122
copy div "Hi Will, Felix will hold a Redcat Kid's Comp Team meeting tomorrow morning, to …"
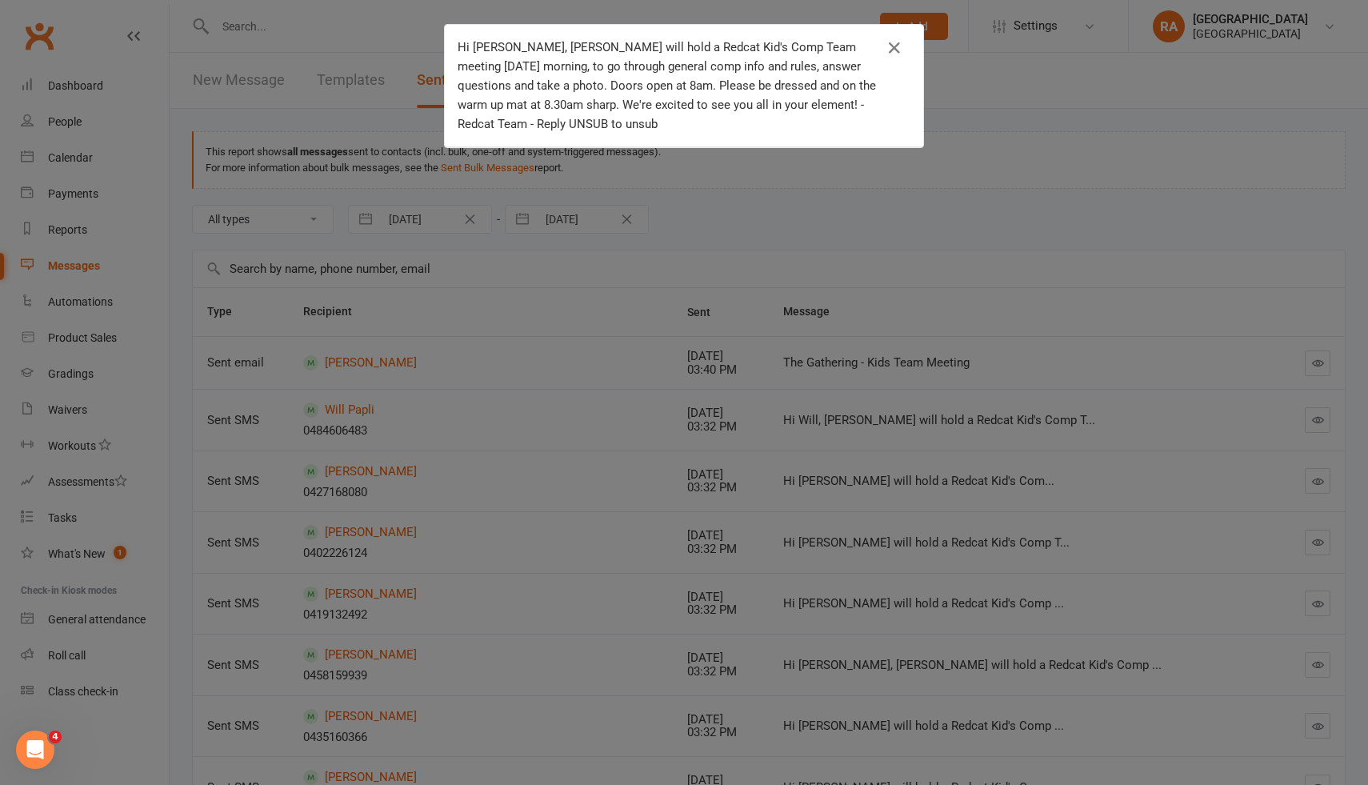
click at [936, 193] on div "Hi Will, Felix will hold a Redcat Kid's Comp Team meeting tomorrow morning, to …" at bounding box center [684, 392] width 1368 height 785
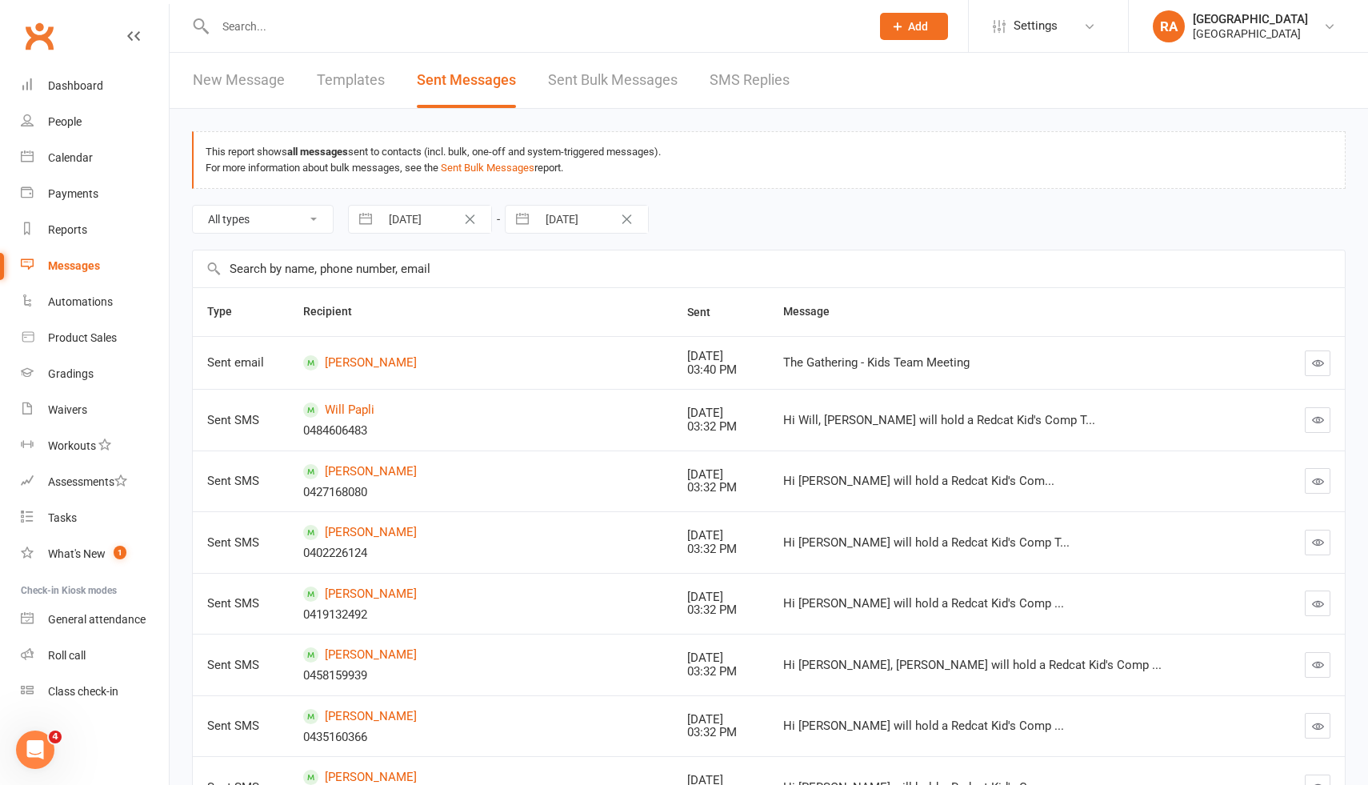
click at [242, 78] on link "New Message" at bounding box center [239, 80] width 92 height 55
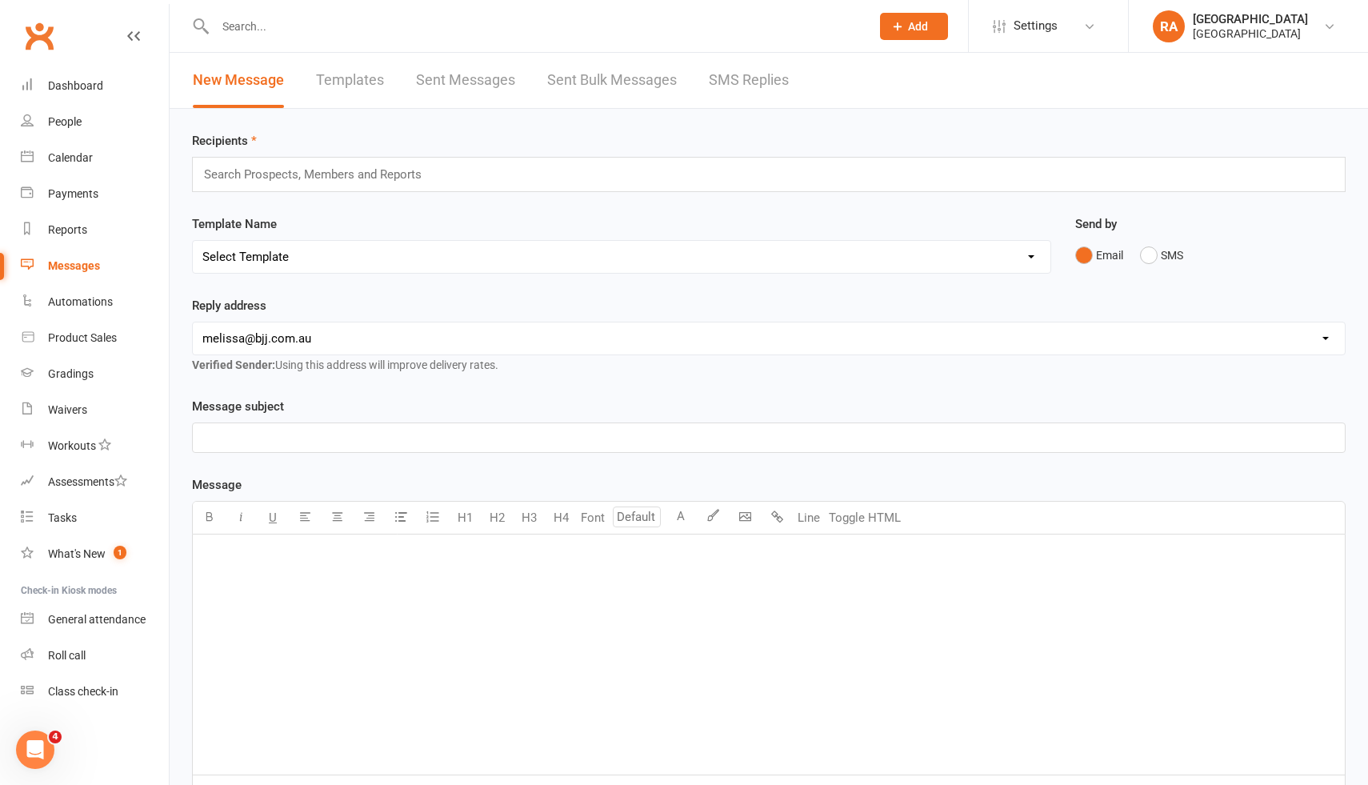
click at [406, 166] on input "text" at bounding box center [319, 174] width 234 height 21
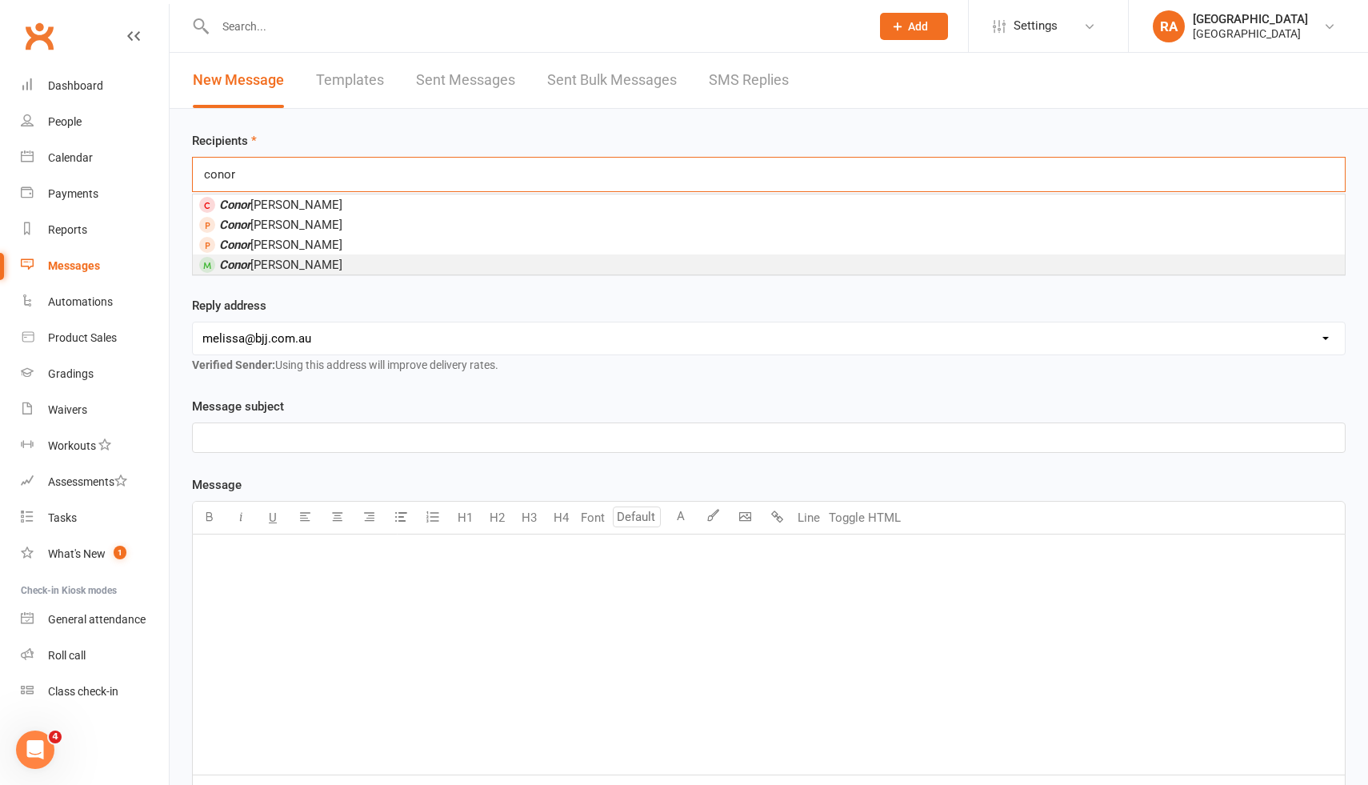
type input "conor"
click at [342, 261] on li "Conor Maguire" at bounding box center [769, 264] width 1152 height 20
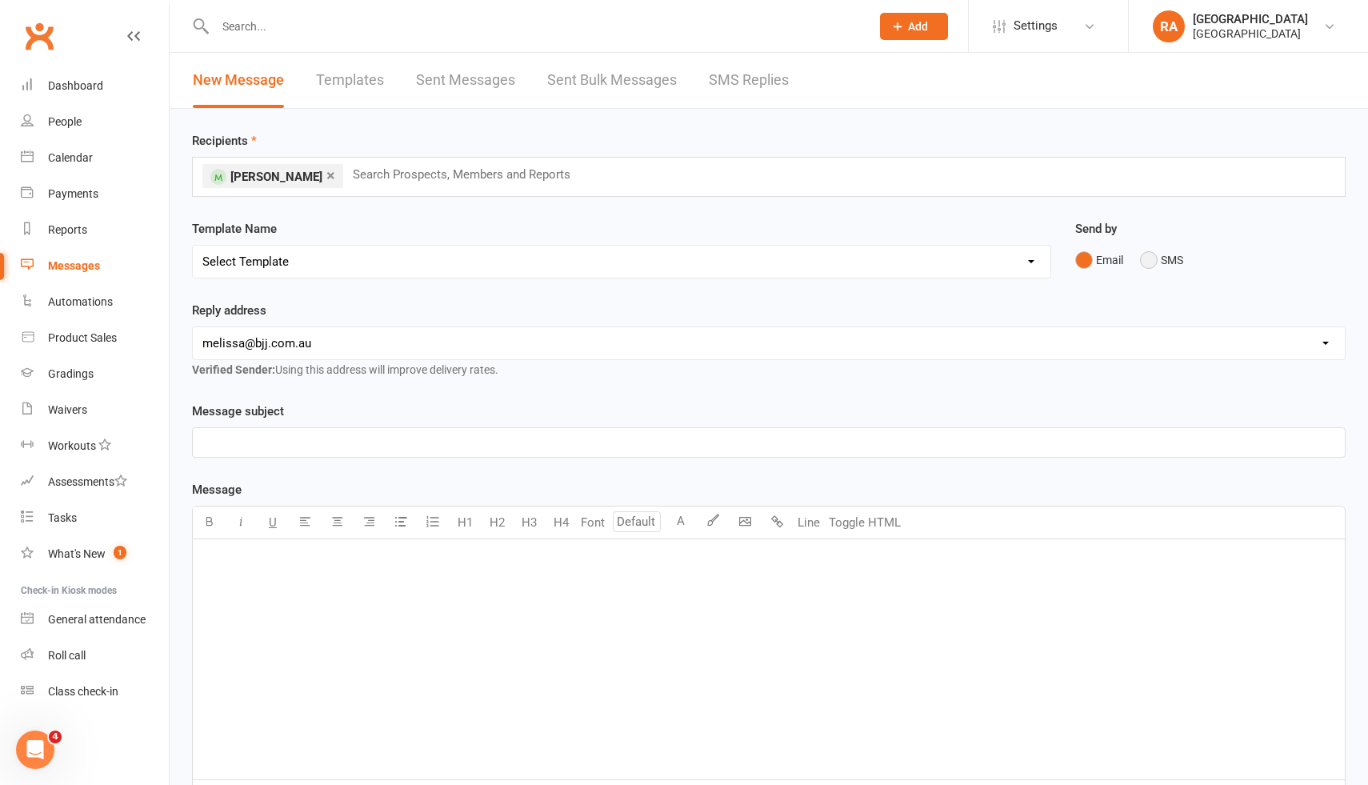
click at [1146, 269] on button "SMS" at bounding box center [1161, 260] width 43 height 30
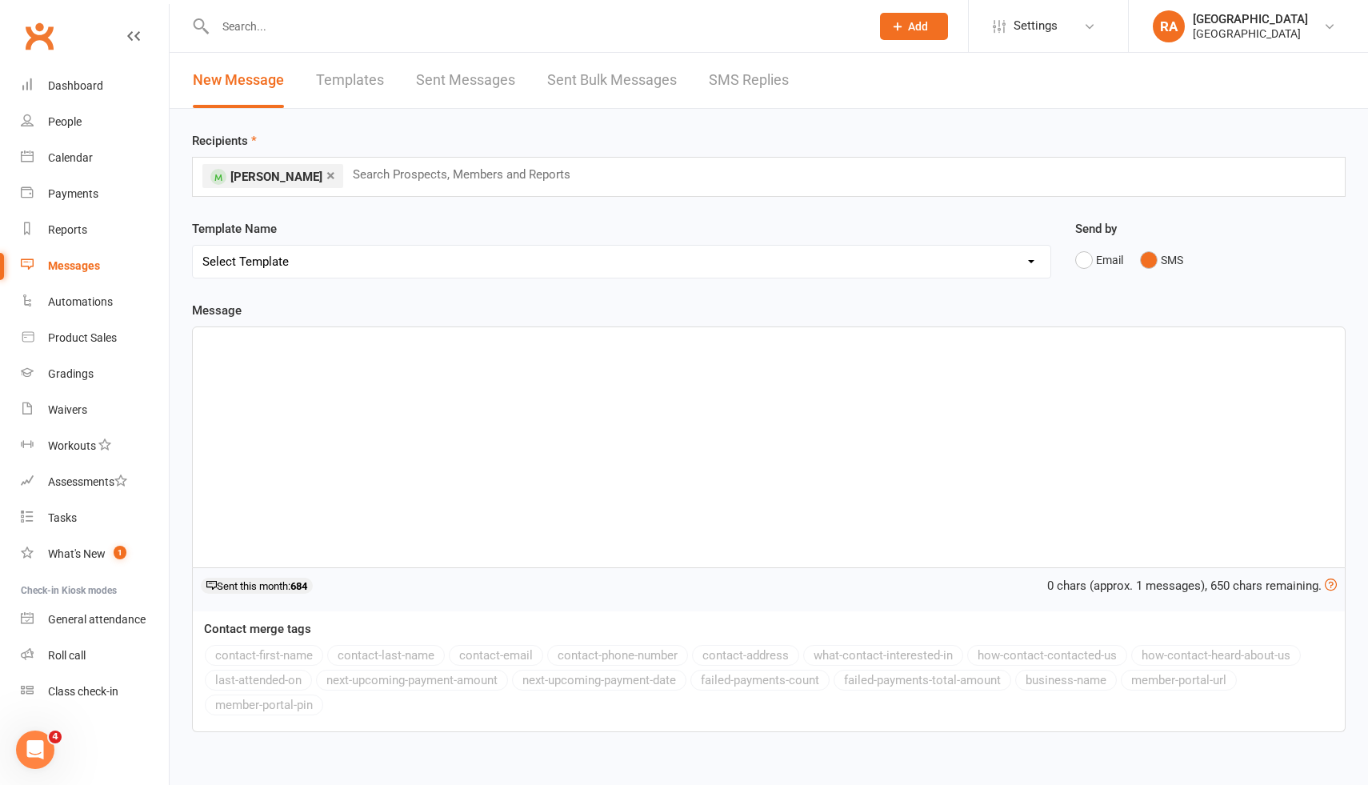
click at [345, 377] on div "﻿" at bounding box center [769, 447] width 1152 height 240
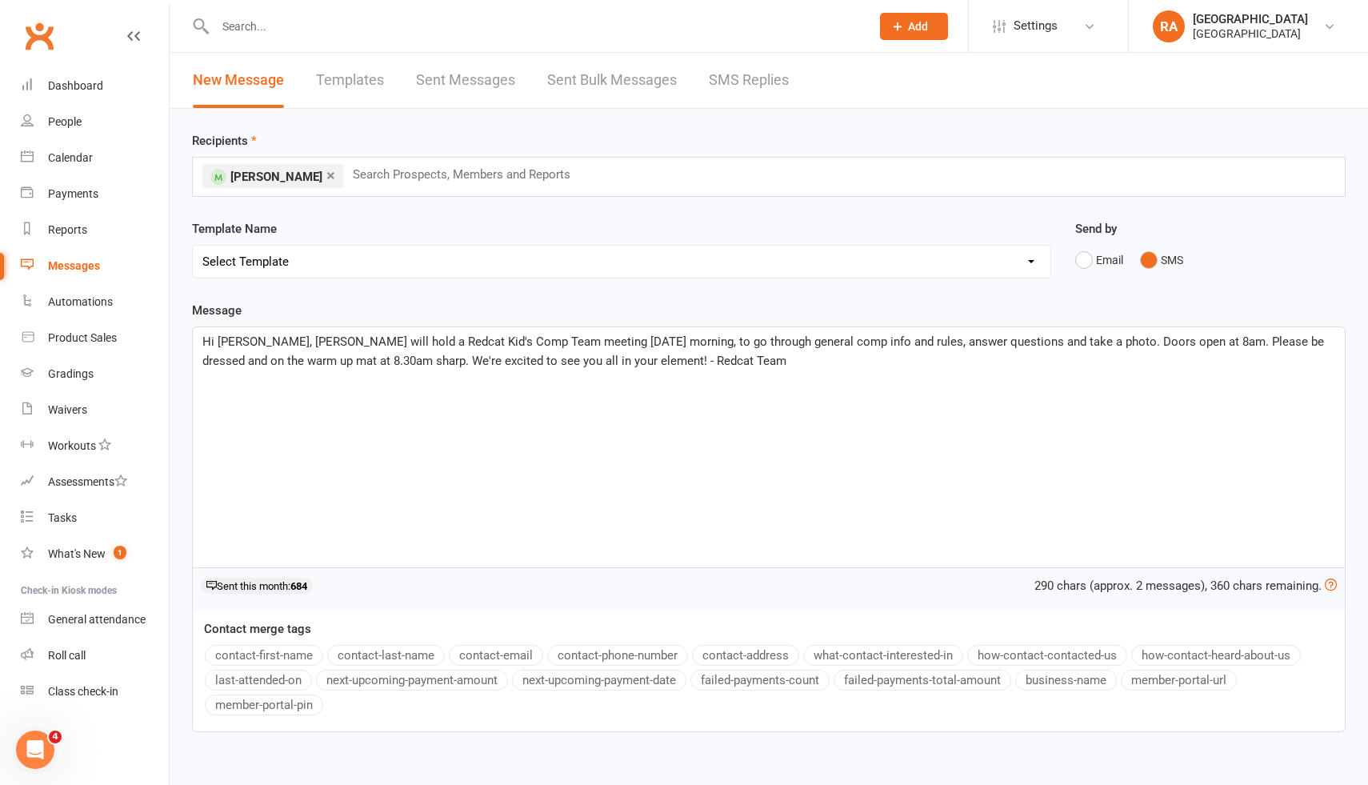
click at [233, 340] on span "Hi Will, Felix will hold a Redcat Kid's Comp Team meeting tomorrow morning, to …" at bounding box center [764, 351] width 1125 height 34
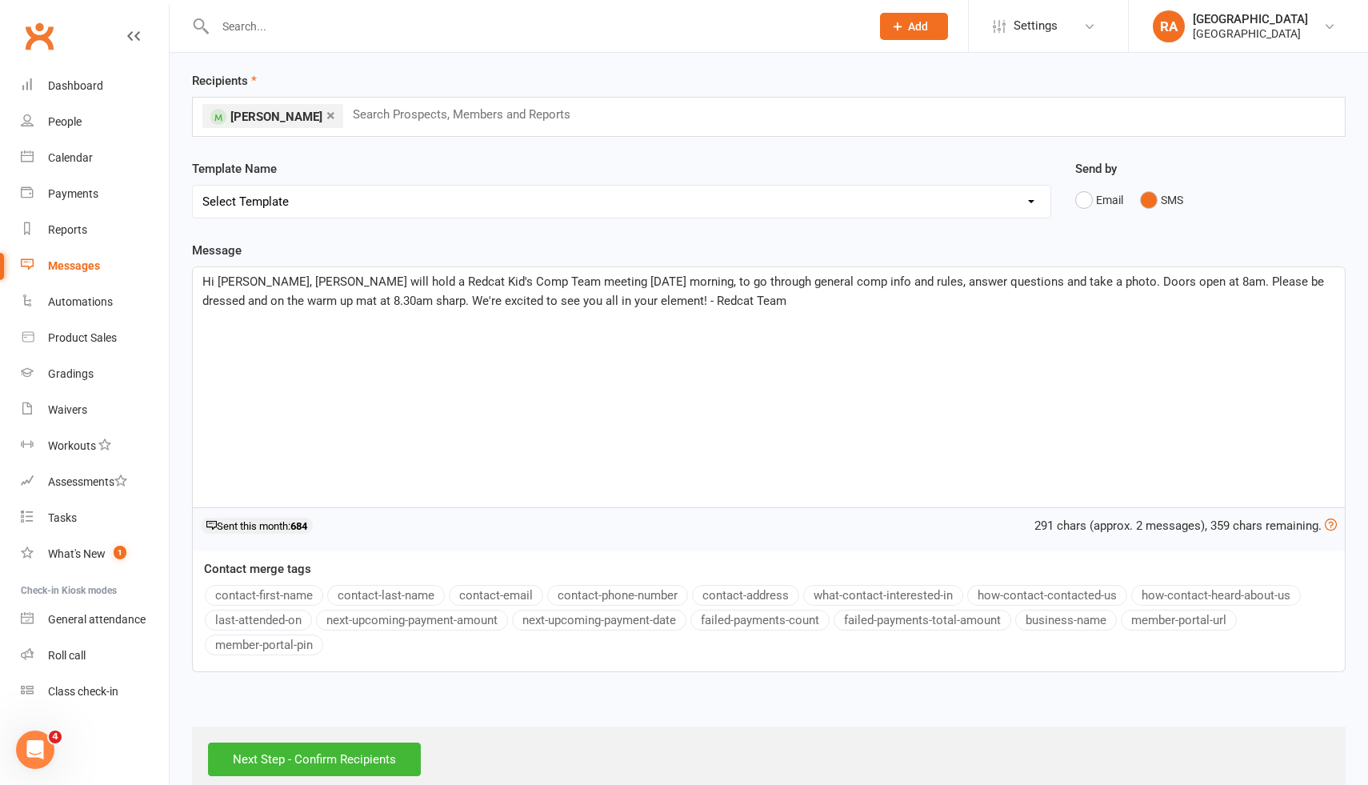
scroll to position [90, 0]
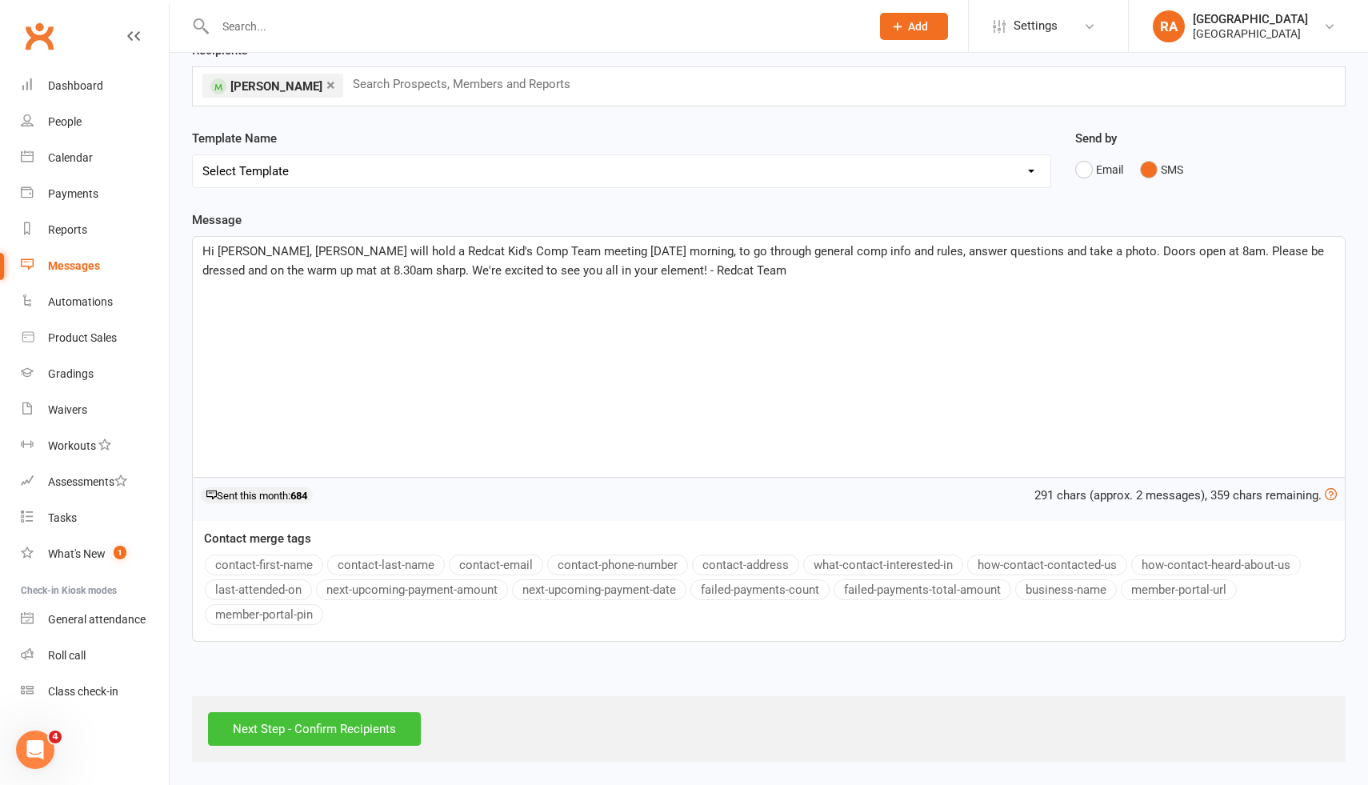
click at [322, 725] on input "Next Step - Confirm Recipients" at bounding box center [314, 729] width 213 height 34
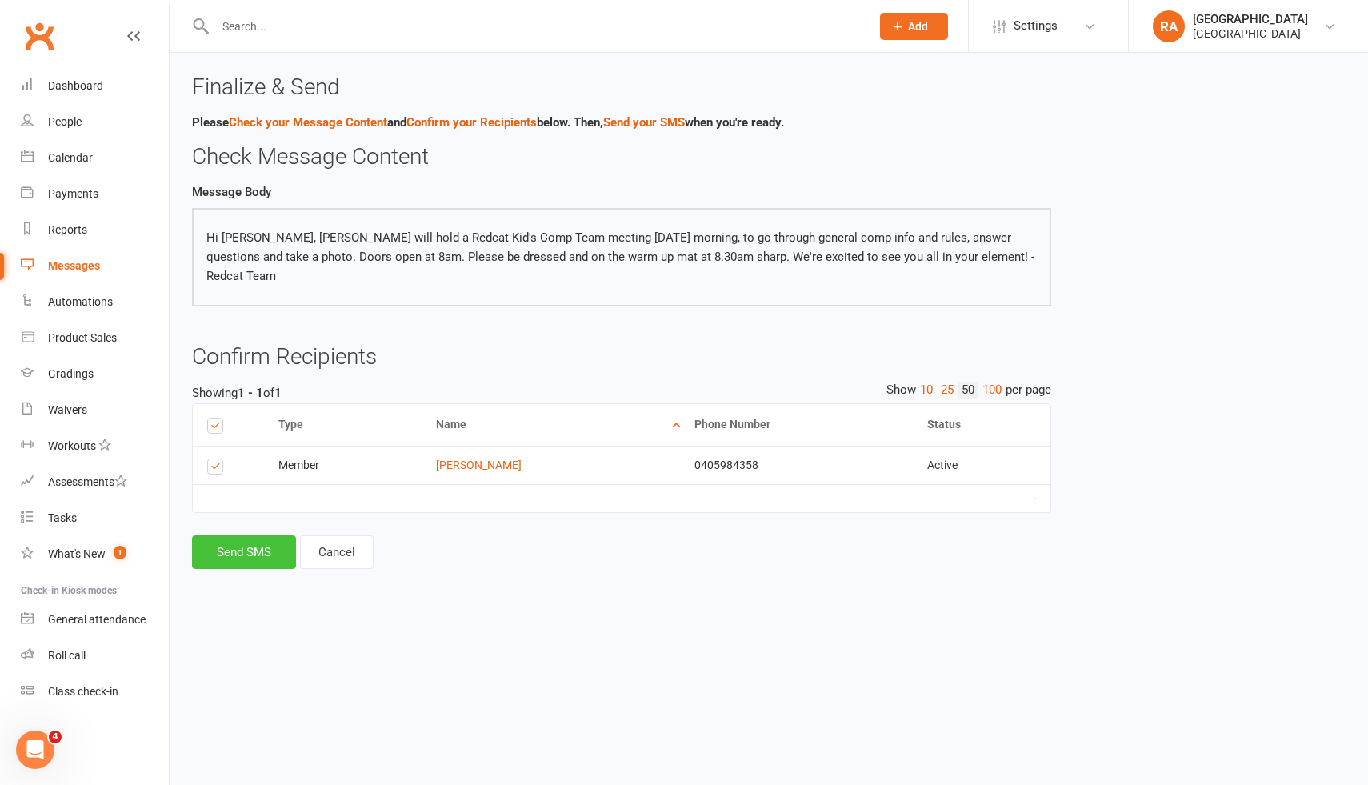
click at [245, 535] on button "Send SMS" at bounding box center [244, 552] width 104 height 34
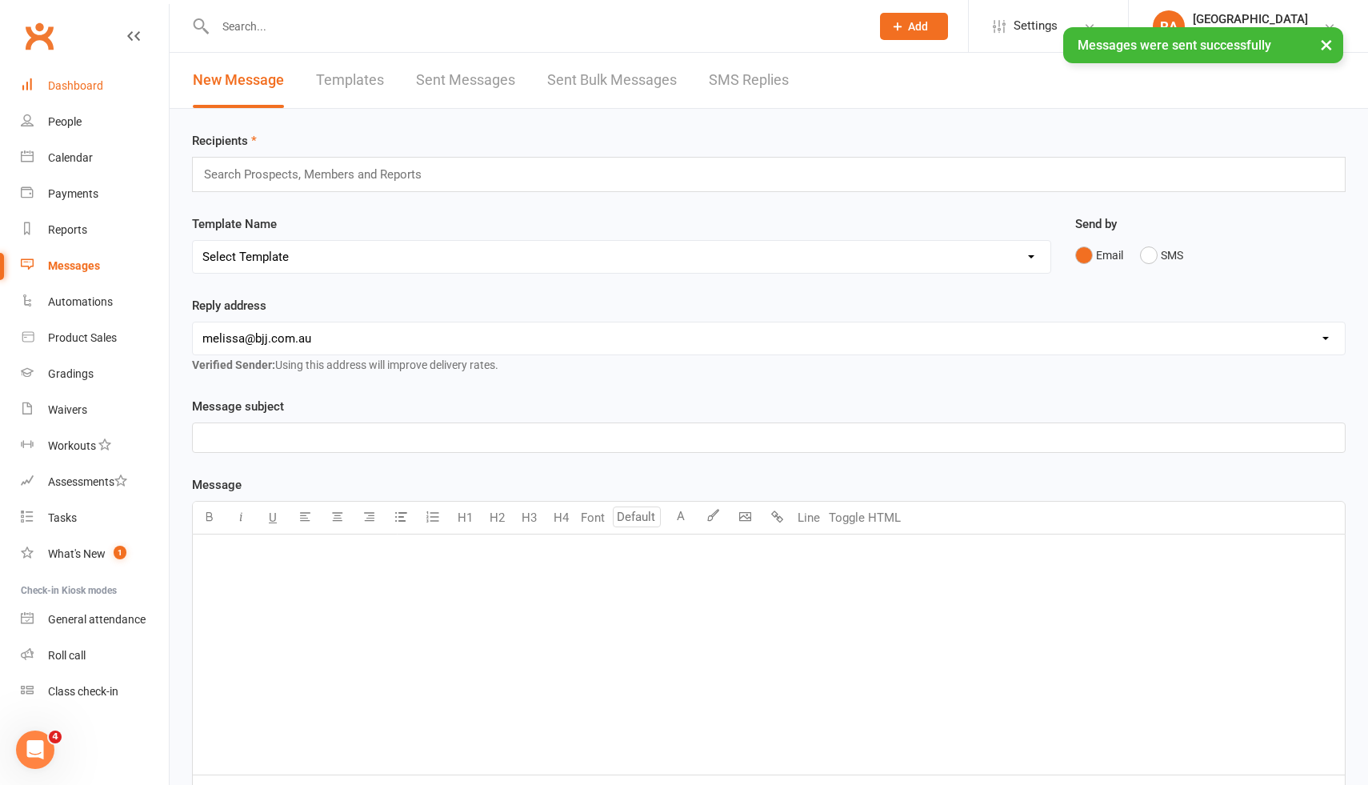
click at [69, 80] on div "Dashboard" at bounding box center [75, 85] width 55 height 13
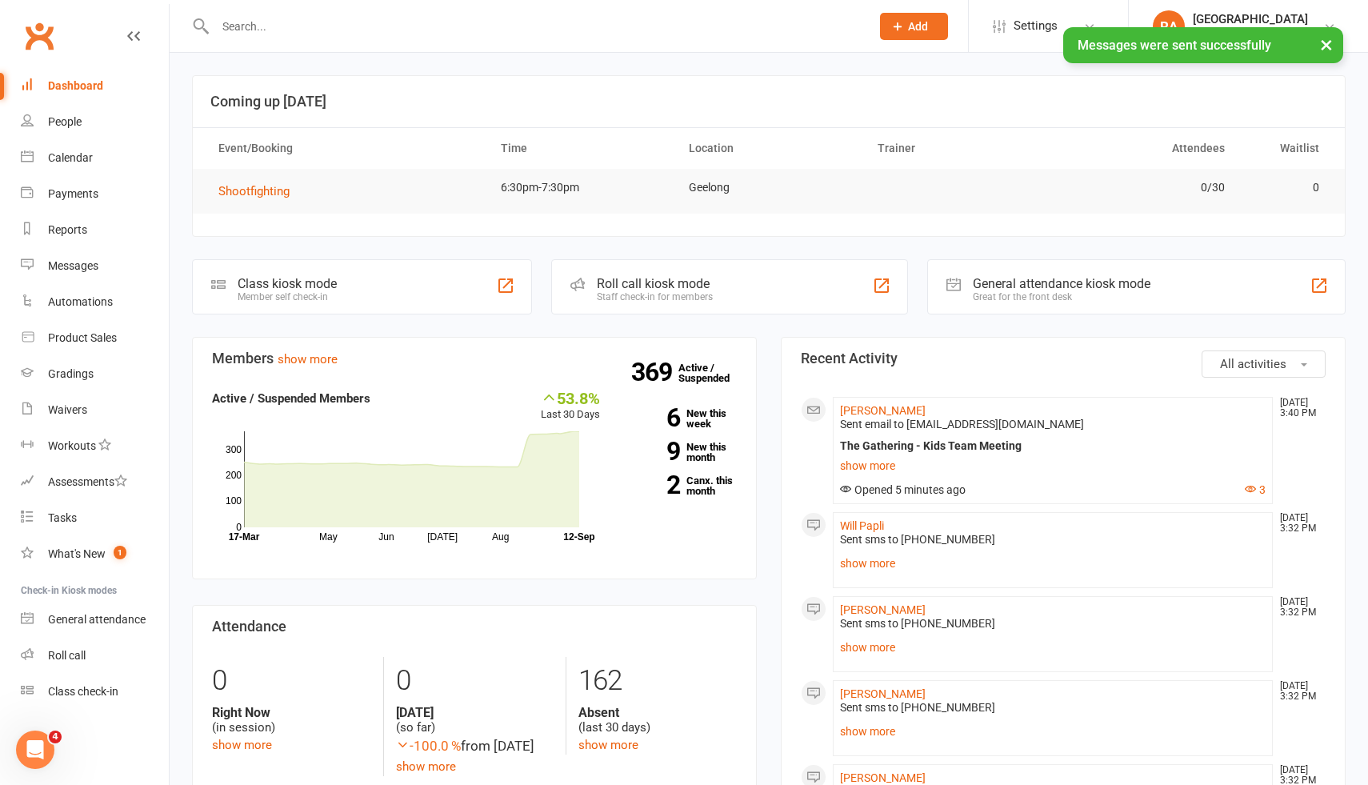
scroll to position [61, 0]
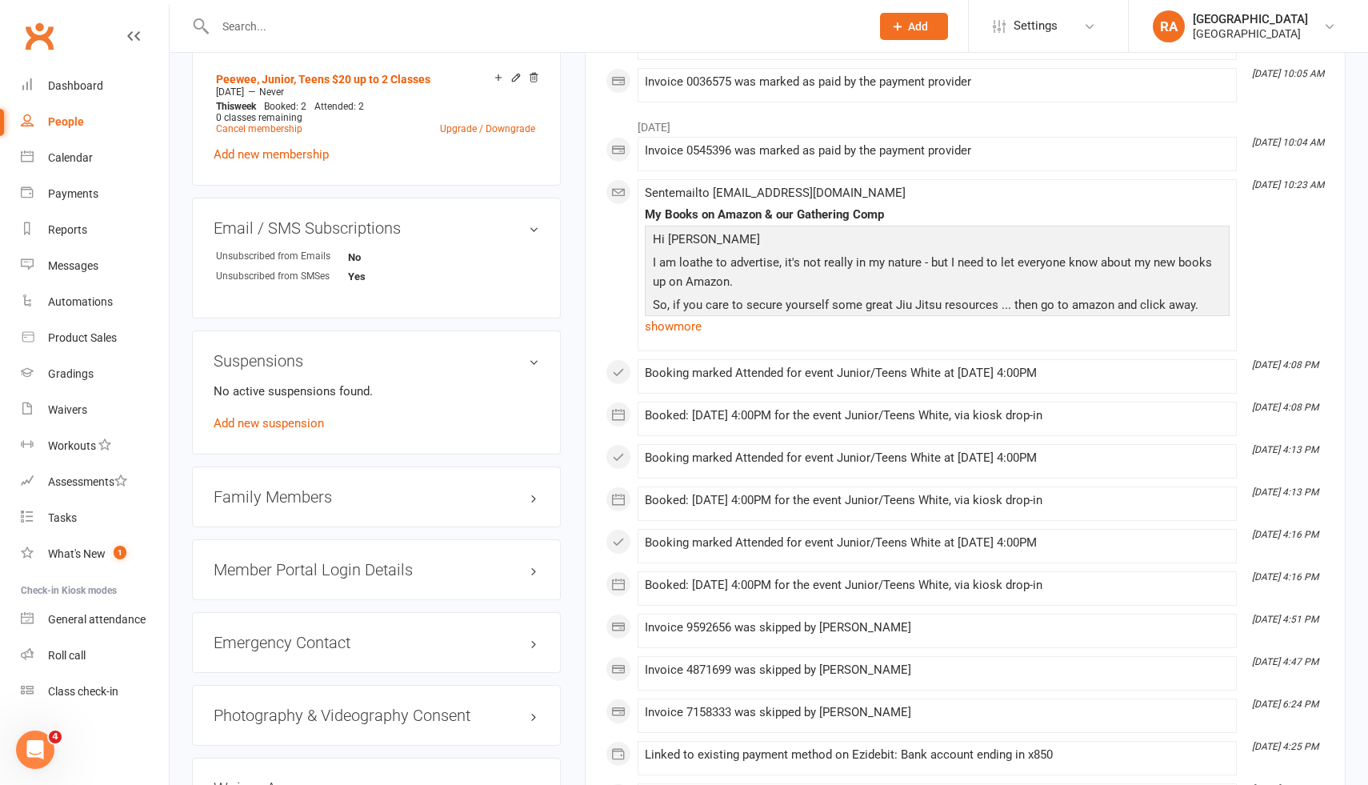
scroll to position [1132, 0]
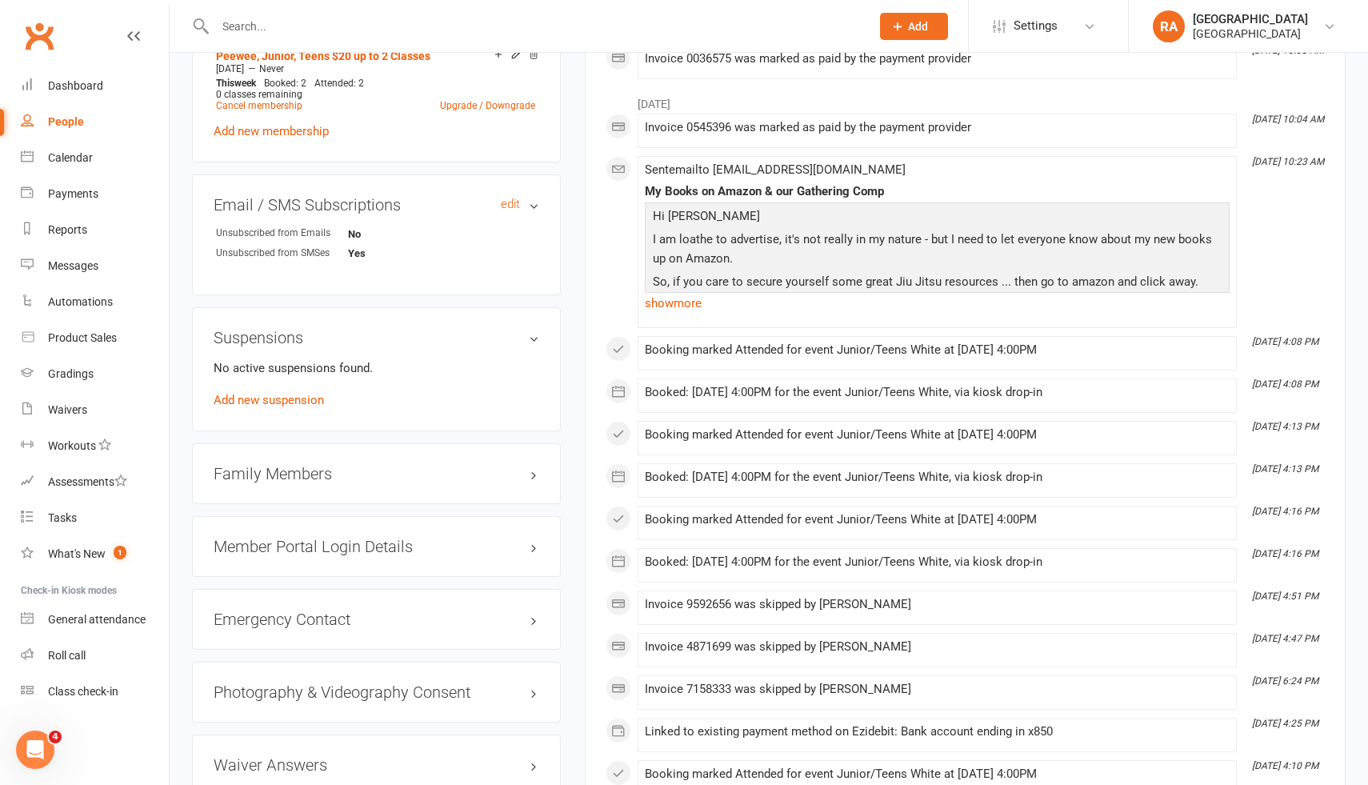
click at [530, 204] on h3 "Email / SMS Subscriptions edit" at bounding box center [377, 205] width 326 height 18
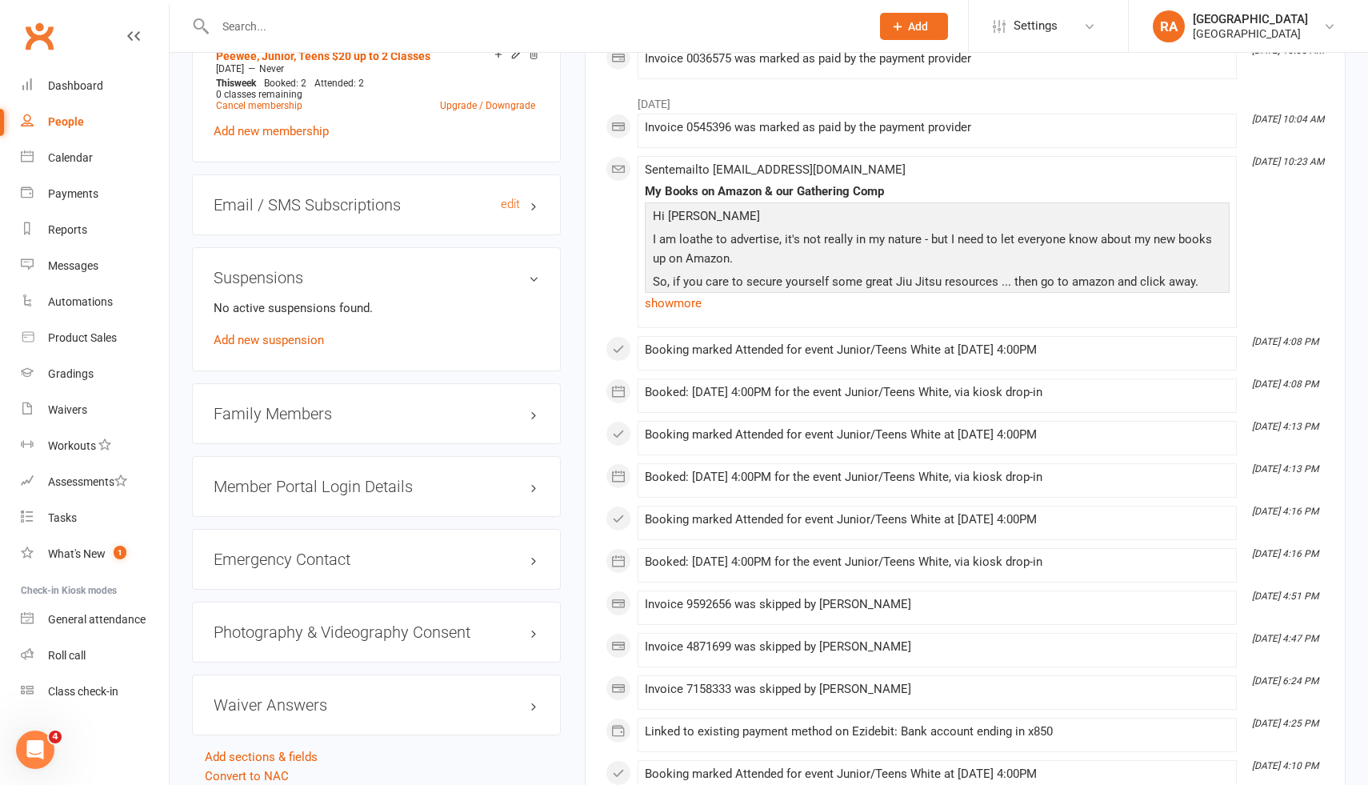
click at [533, 200] on h3 "Email / SMS Subscriptions edit" at bounding box center [377, 205] width 326 height 18
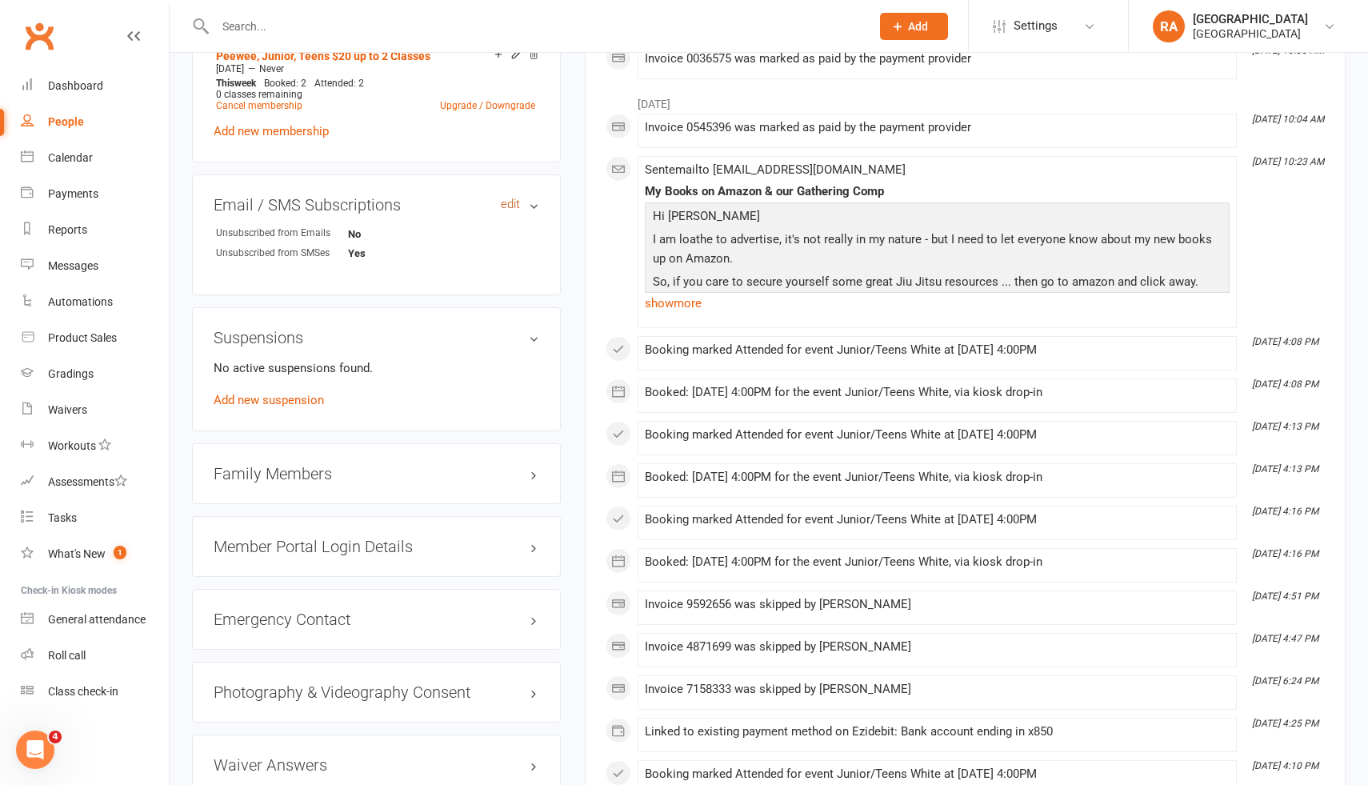
click at [506, 199] on link "edit" at bounding box center [510, 205] width 19 height 14
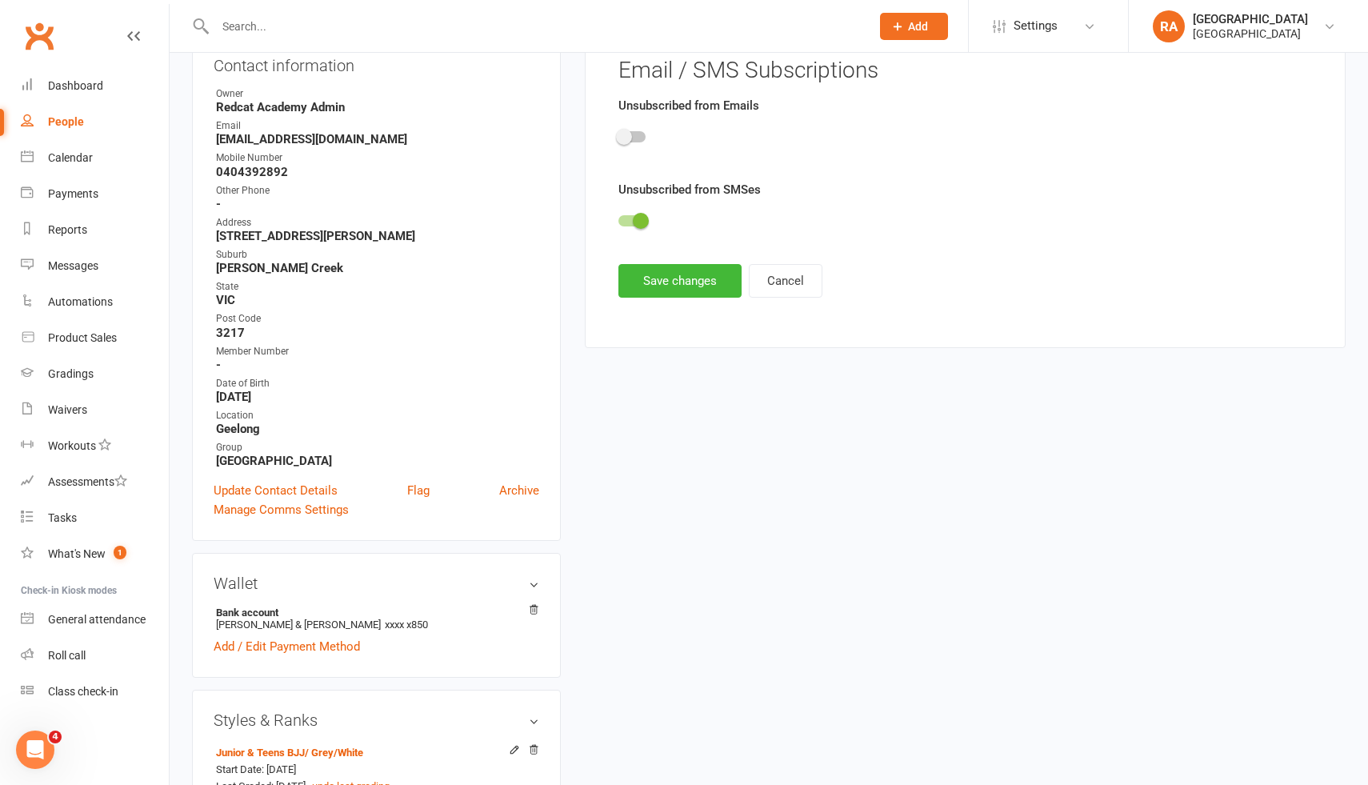
scroll to position [137, 0]
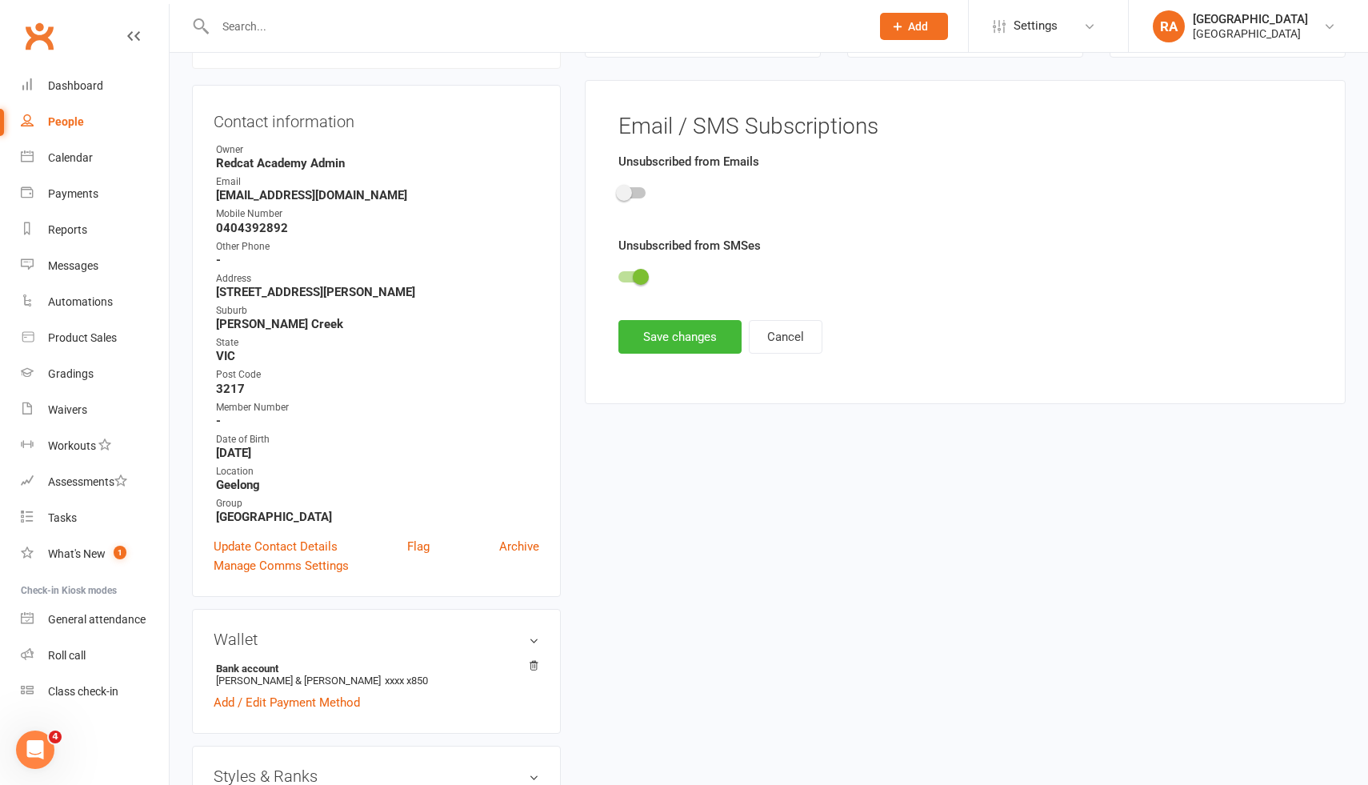
click at [637, 280] on span at bounding box center [641, 277] width 16 height 16
click at [618, 274] on input "checkbox" at bounding box center [618, 274] width 0 height 0
click at [670, 335] on button "Save changes" at bounding box center [679, 337] width 123 height 34
